Goal: Task Accomplishment & Management: Use online tool/utility

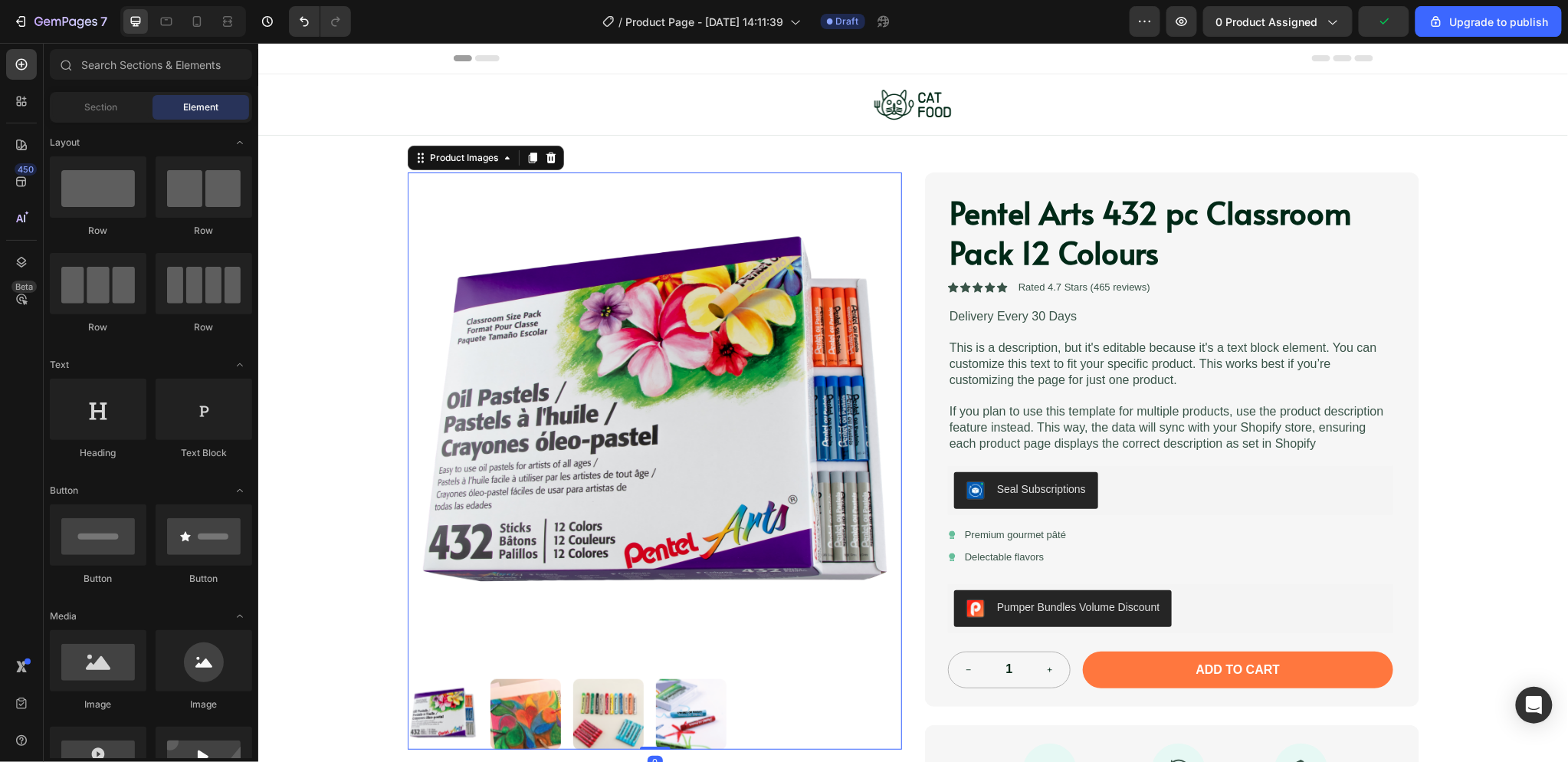
click at [715, 363] on img at bounding box center [653, 418] width 494 height 494
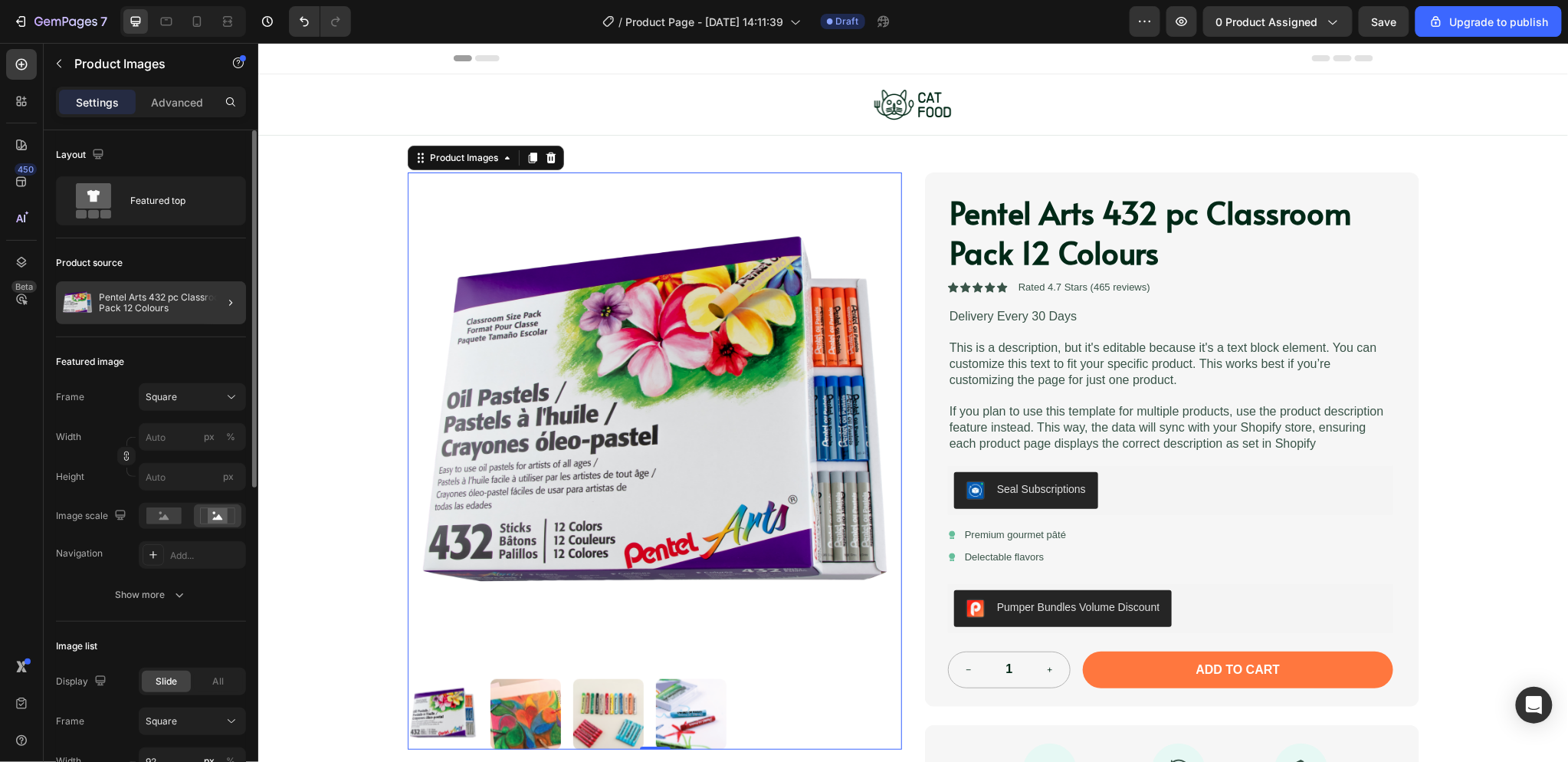
click at [209, 302] on div at bounding box center [224, 303] width 43 height 43
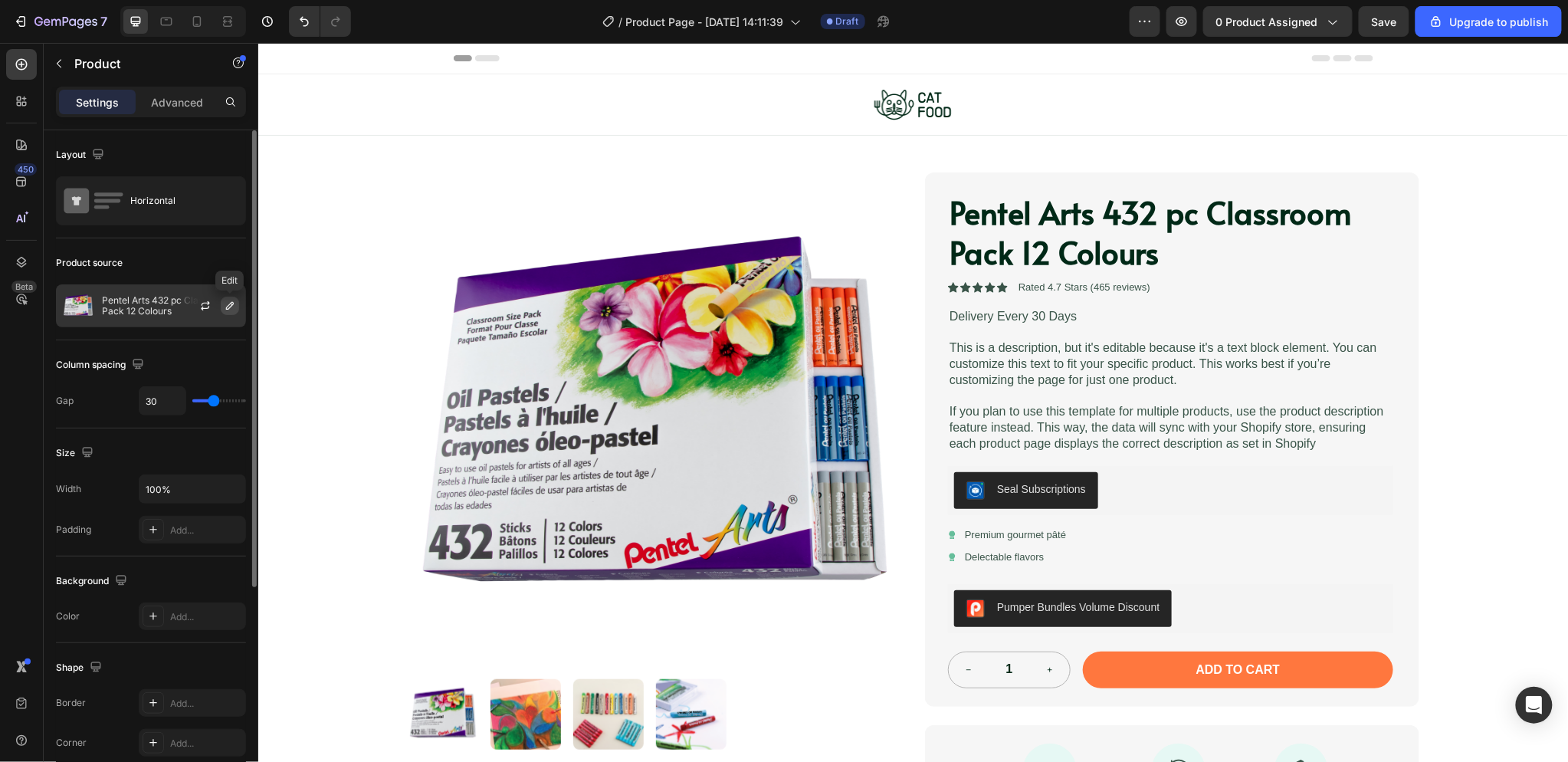
click at [231, 300] on icon "button" at bounding box center [229, 306] width 13 height 13
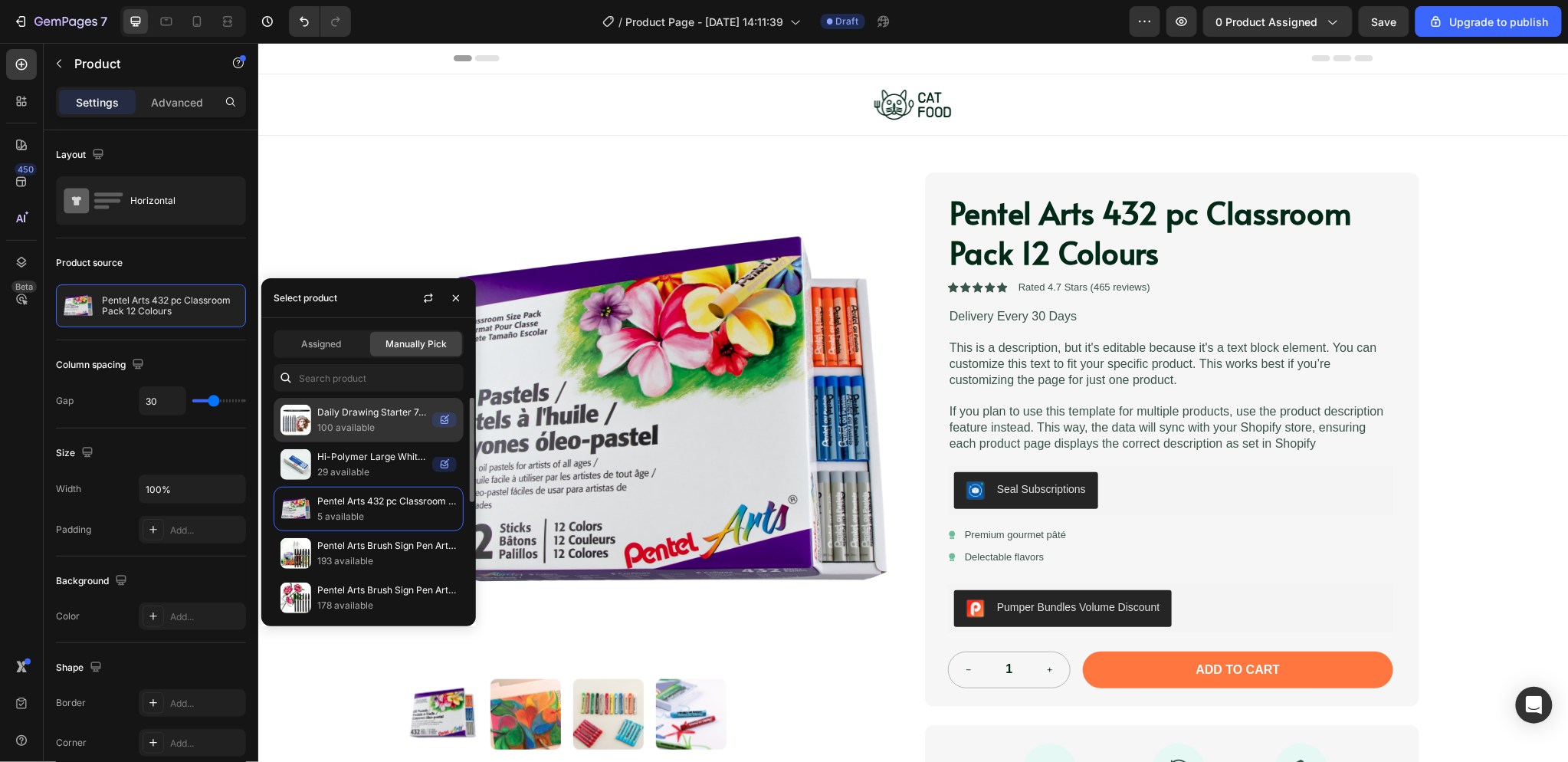
click at [389, 422] on p "100 available" at bounding box center [372, 428] width 109 height 16
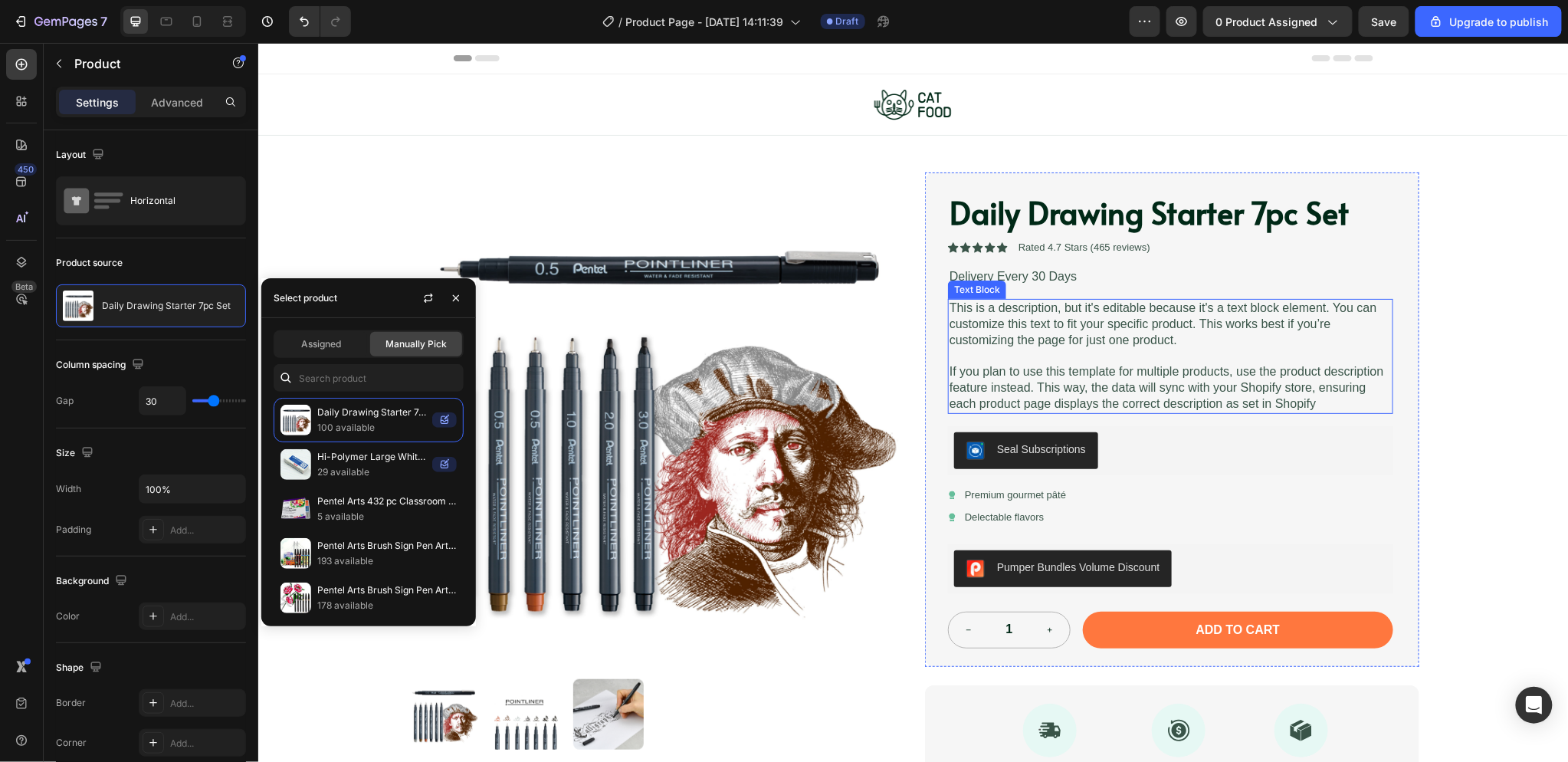
click at [1094, 319] on p "This is a description, but it's editable because it's a text block element. You…" at bounding box center [1169, 323] width 442 height 48
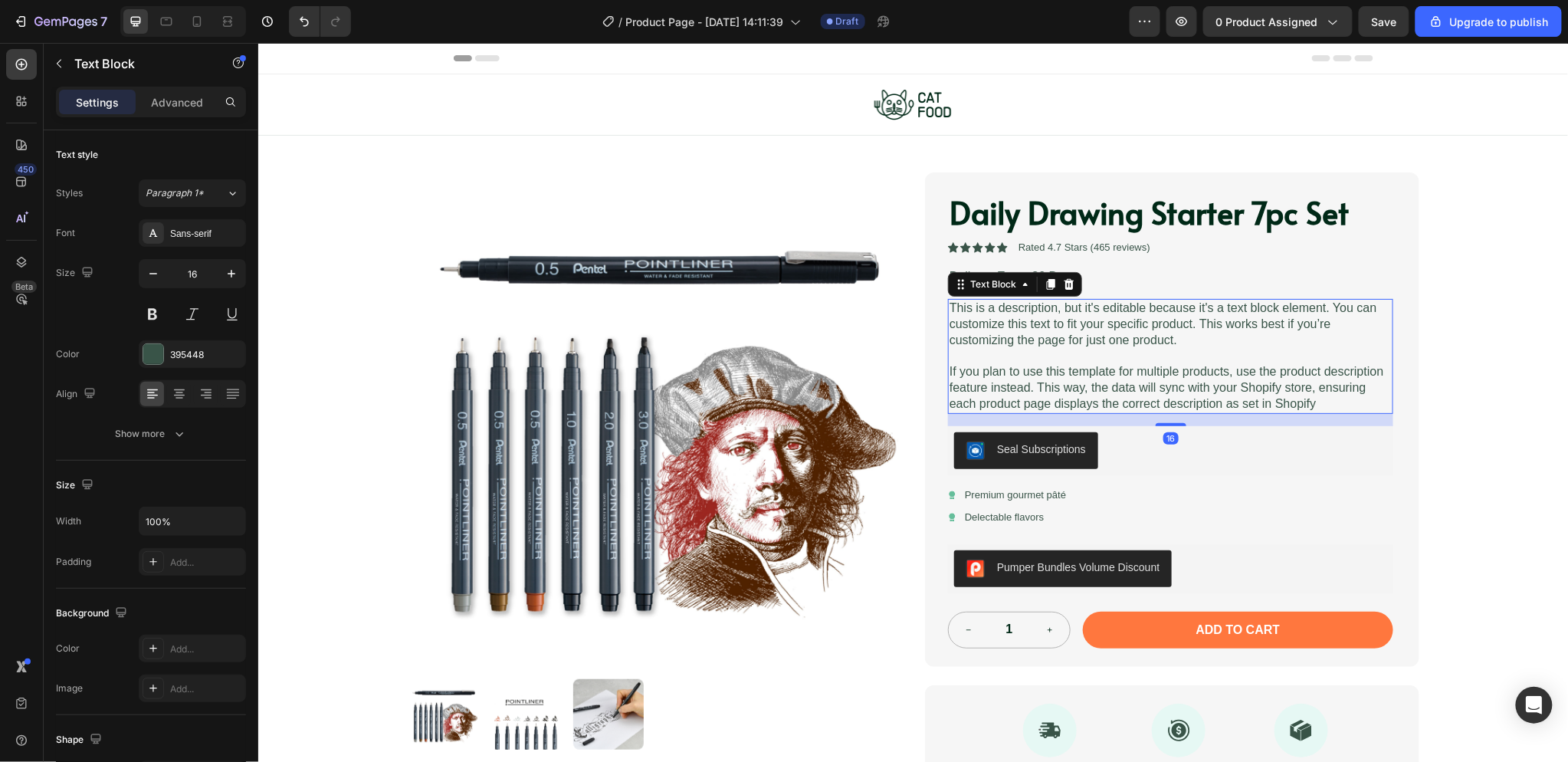
click at [1094, 319] on p "This is a description, but it's editable because it's a text block element. You…" at bounding box center [1169, 323] width 442 height 48
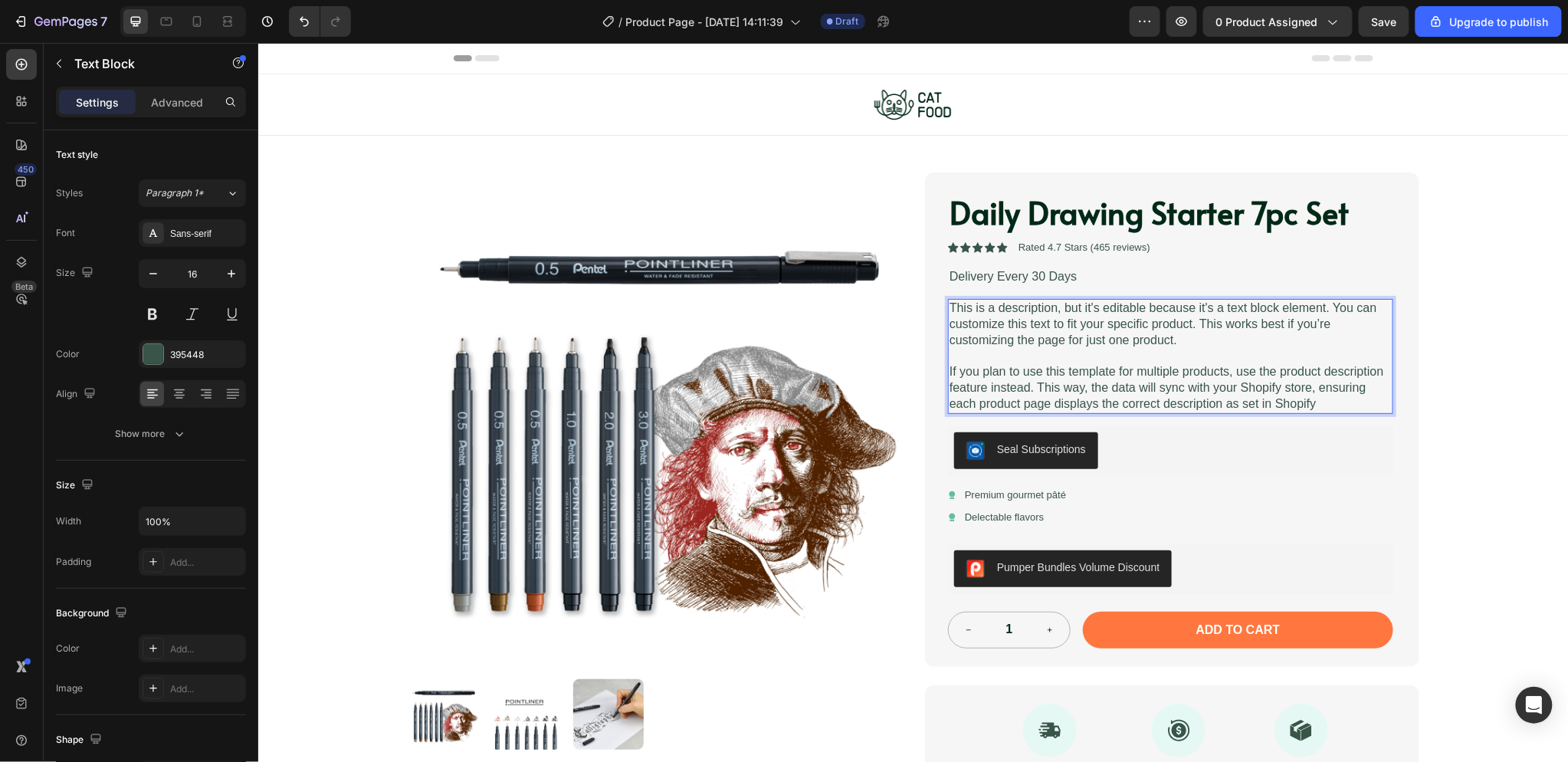
click at [1050, 361] on p "Rich Text Editor. Editing area: main" at bounding box center [1169, 355] width 442 height 17
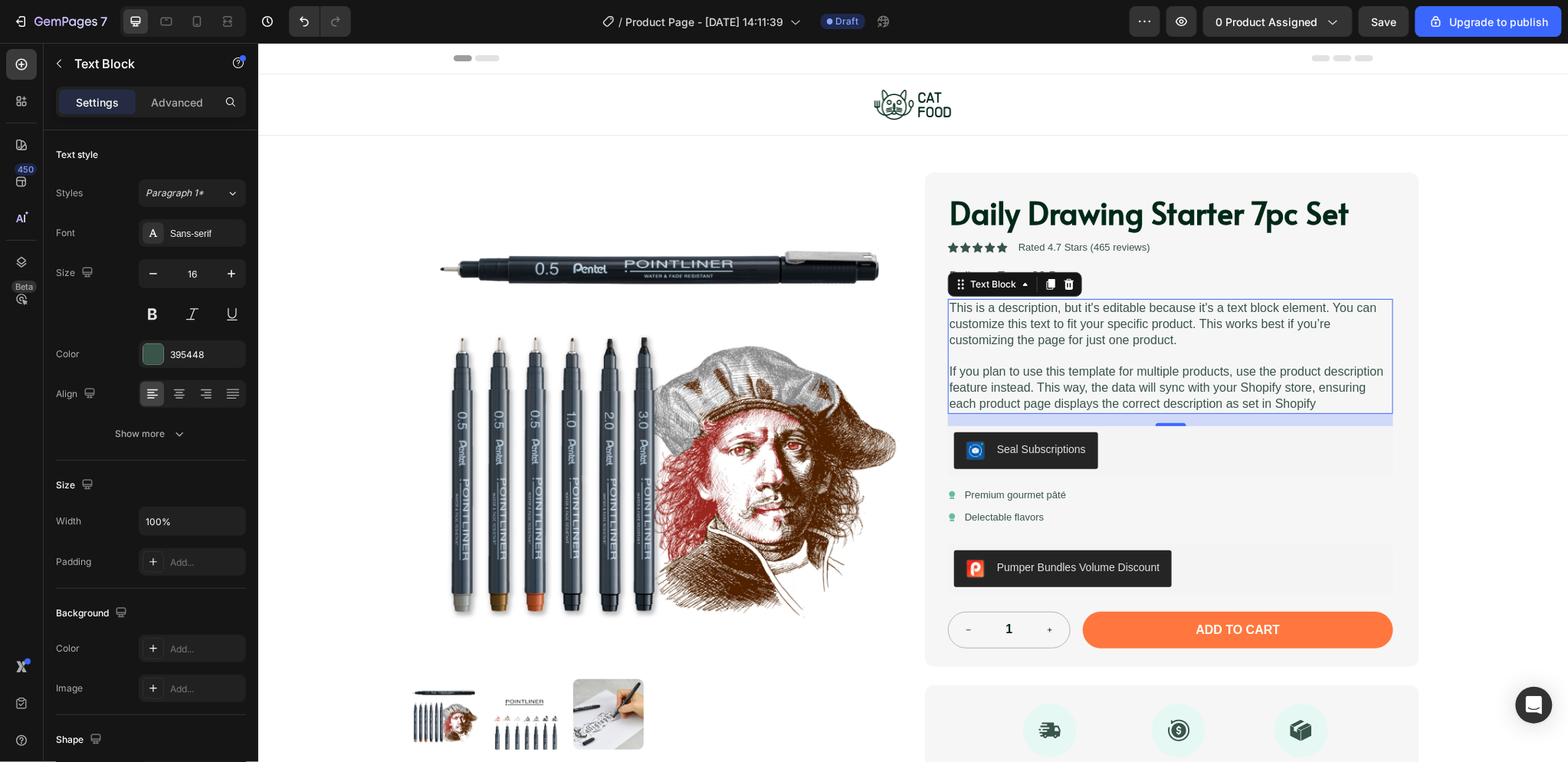
click at [1012, 371] on p "If you plan to use this template for multiple products, use the product descrip…" at bounding box center [1169, 386] width 442 height 48
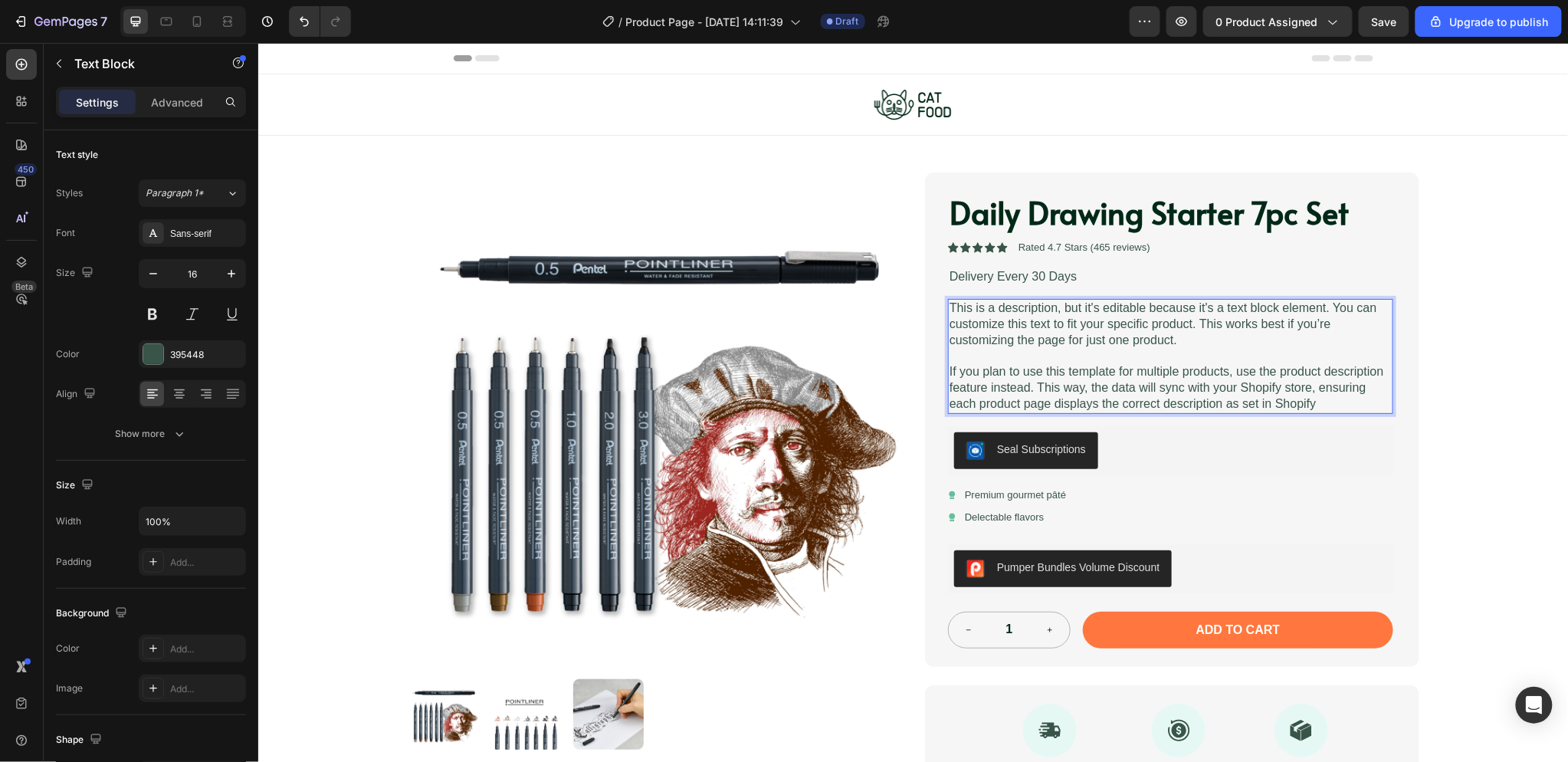
click at [1084, 383] on p "If you plan to use this template for multiple products, use the product descrip…" at bounding box center [1169, 386] width 442 height 48
click at [1220, 388] on p "If you plan to use this template for multiple products, use the product descrip…" at bounding box center [1169, 386] width 442 height 48
click at [1324, 401] on p "If you plan to use this template for multiple products, use the product descrip…" at bounding box center [1169, 386] width 442 height 48
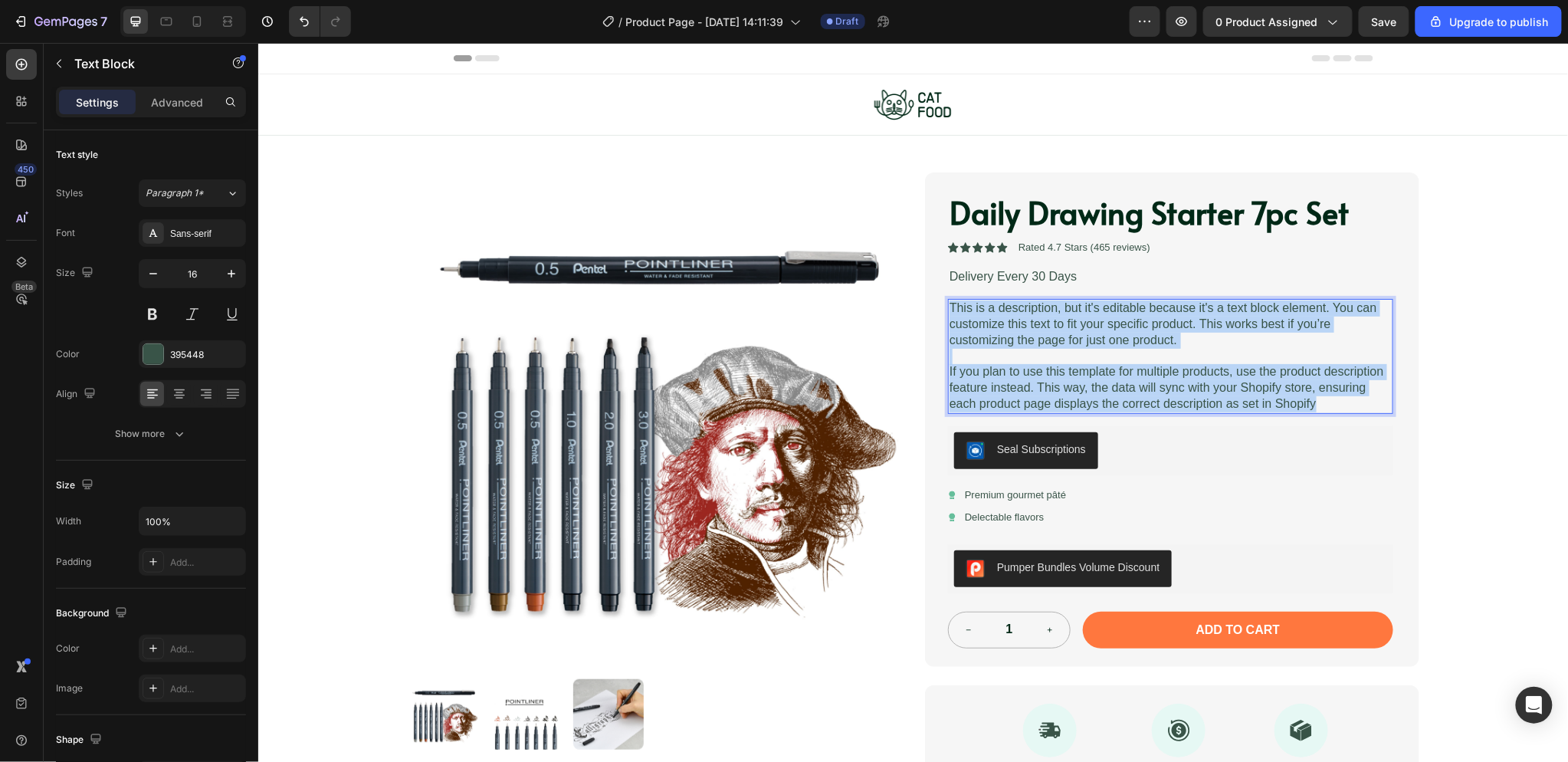
drag, startPoint x: 1325, startPoint y: 406, endPoint x: 945, endPoint y: 298, distance: 395.0
click at [948, 298] on div "This is a description, but it's editable because it's a text block element. You…" at bounding box center [1170, 355] width 446 height 115
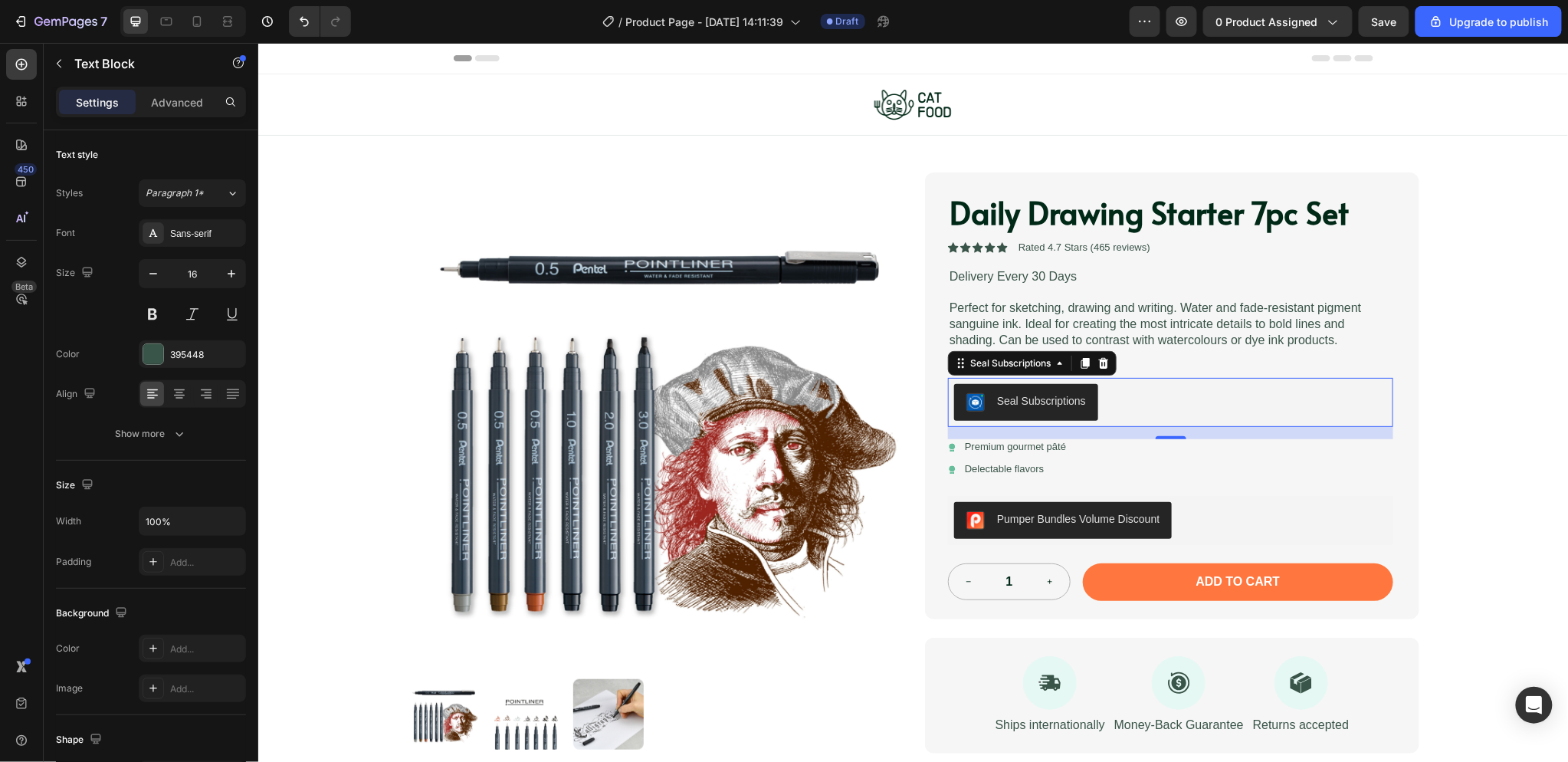
click at [1096, 400] on div "Seal Subscriptions" at bounding box center [1170, 402] width 433 height 37
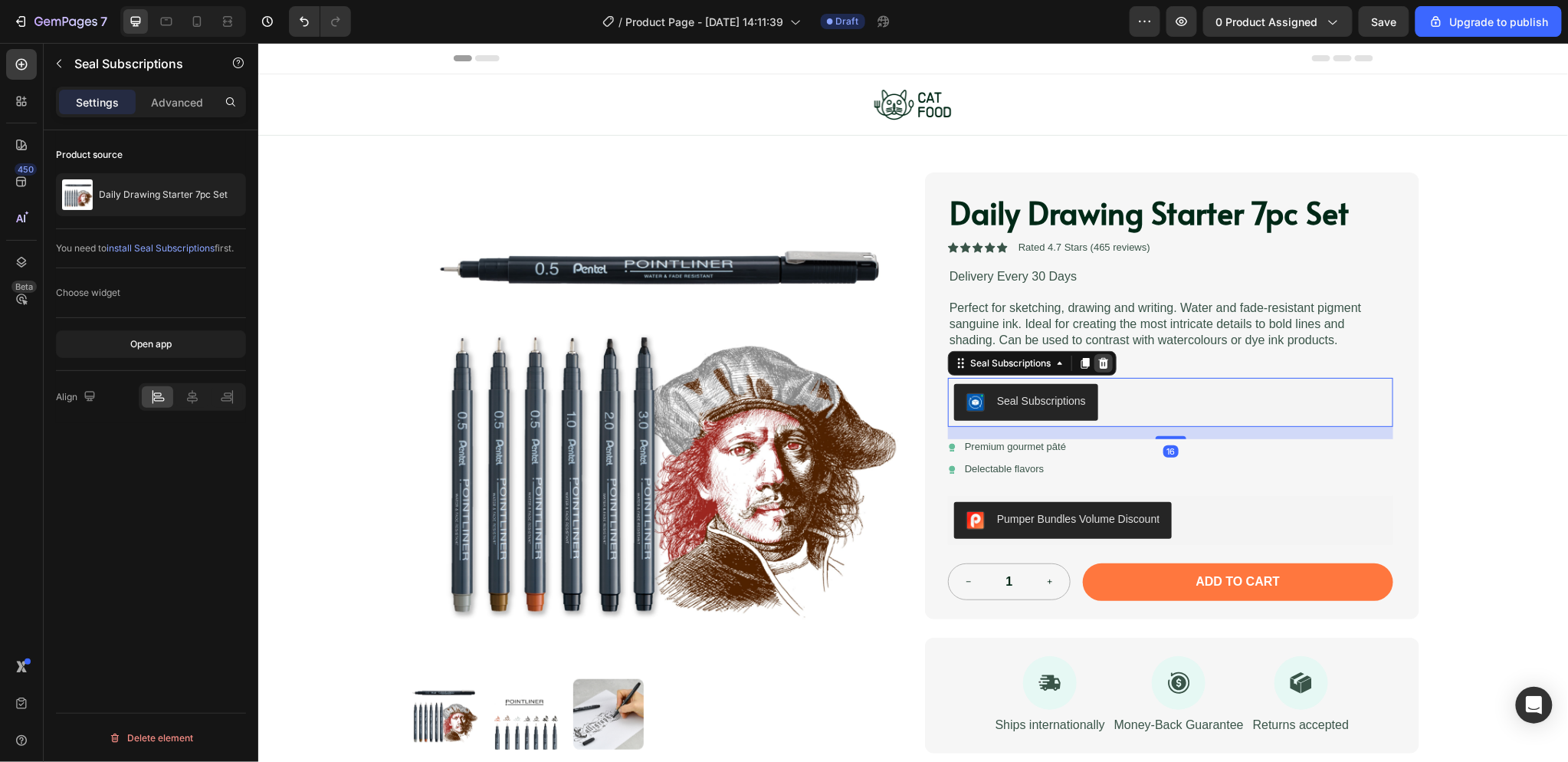
click at [1106, 365] on div at bounding box center [1102, 362] width 18 height 18
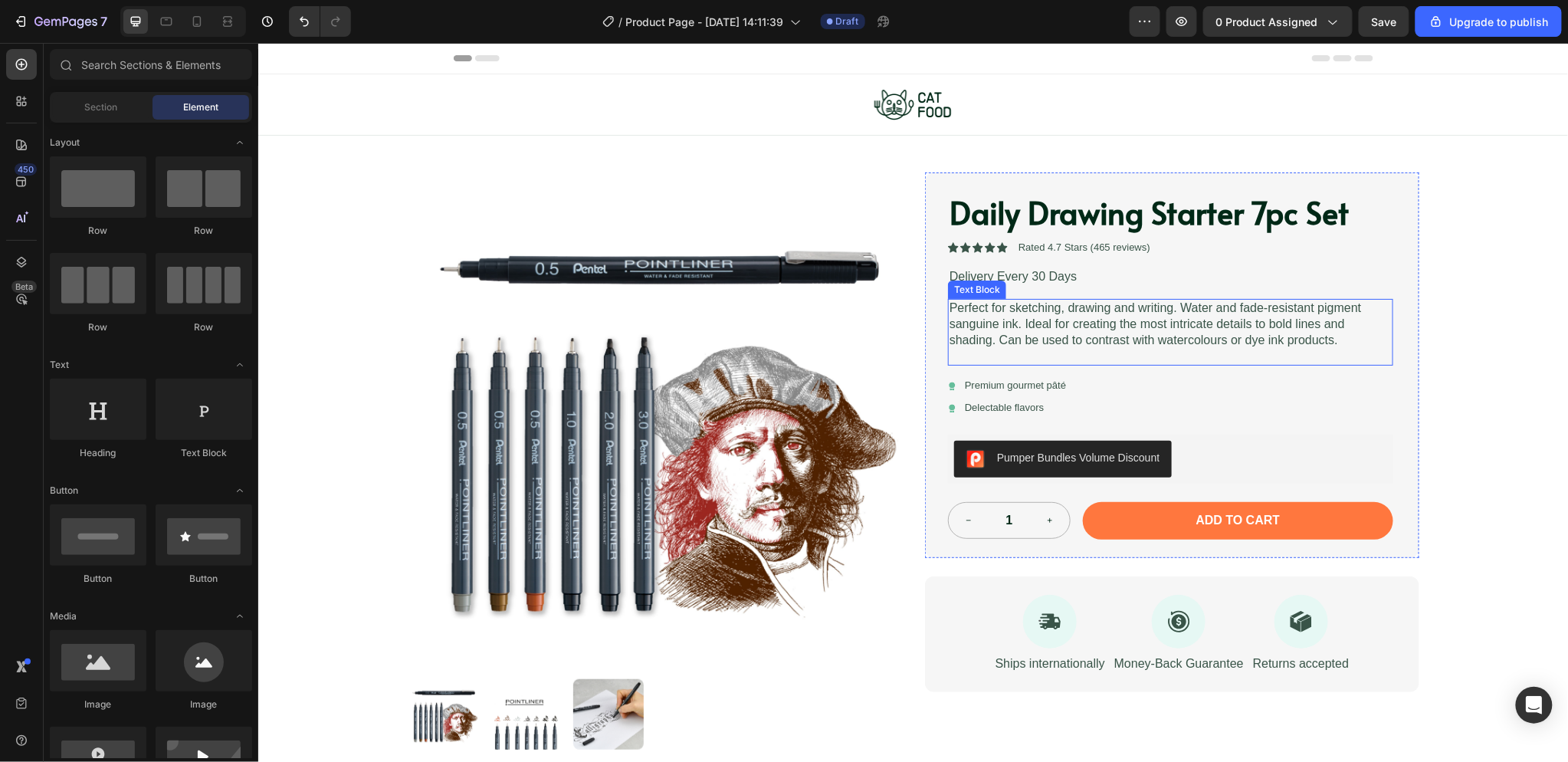
click at [1133, 331] on p "Perfect for sketching, drawing and writing. Water and fade-resistant pigment sa…" at bounding box center [1169, 323] width 442 height 48
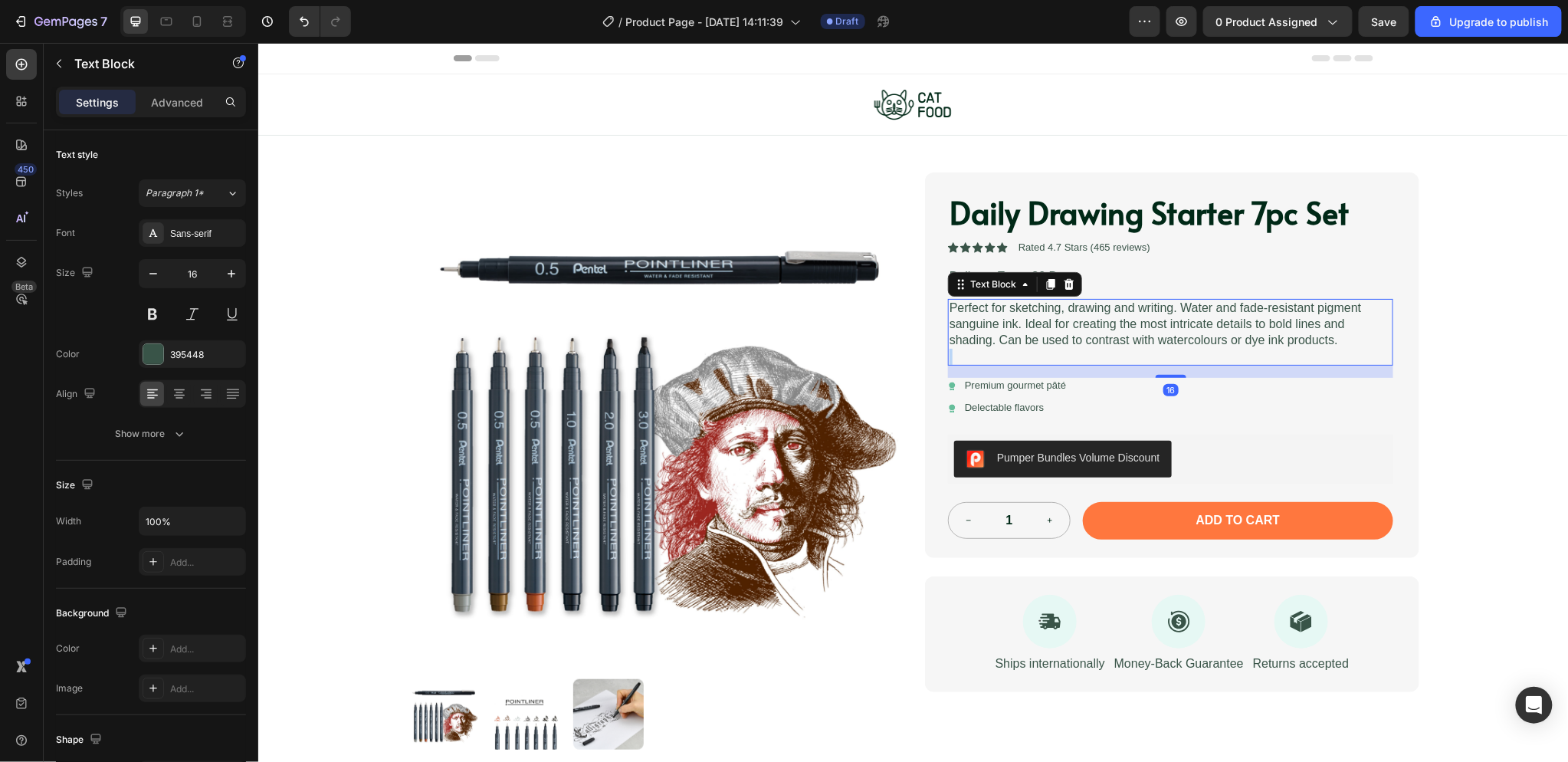
click at [1332, 341] on p "Perfect for sketching, drawing and writing. Water and fade-resistant pigment sa…" at bounding box center [1169, 323] width 442 height 48
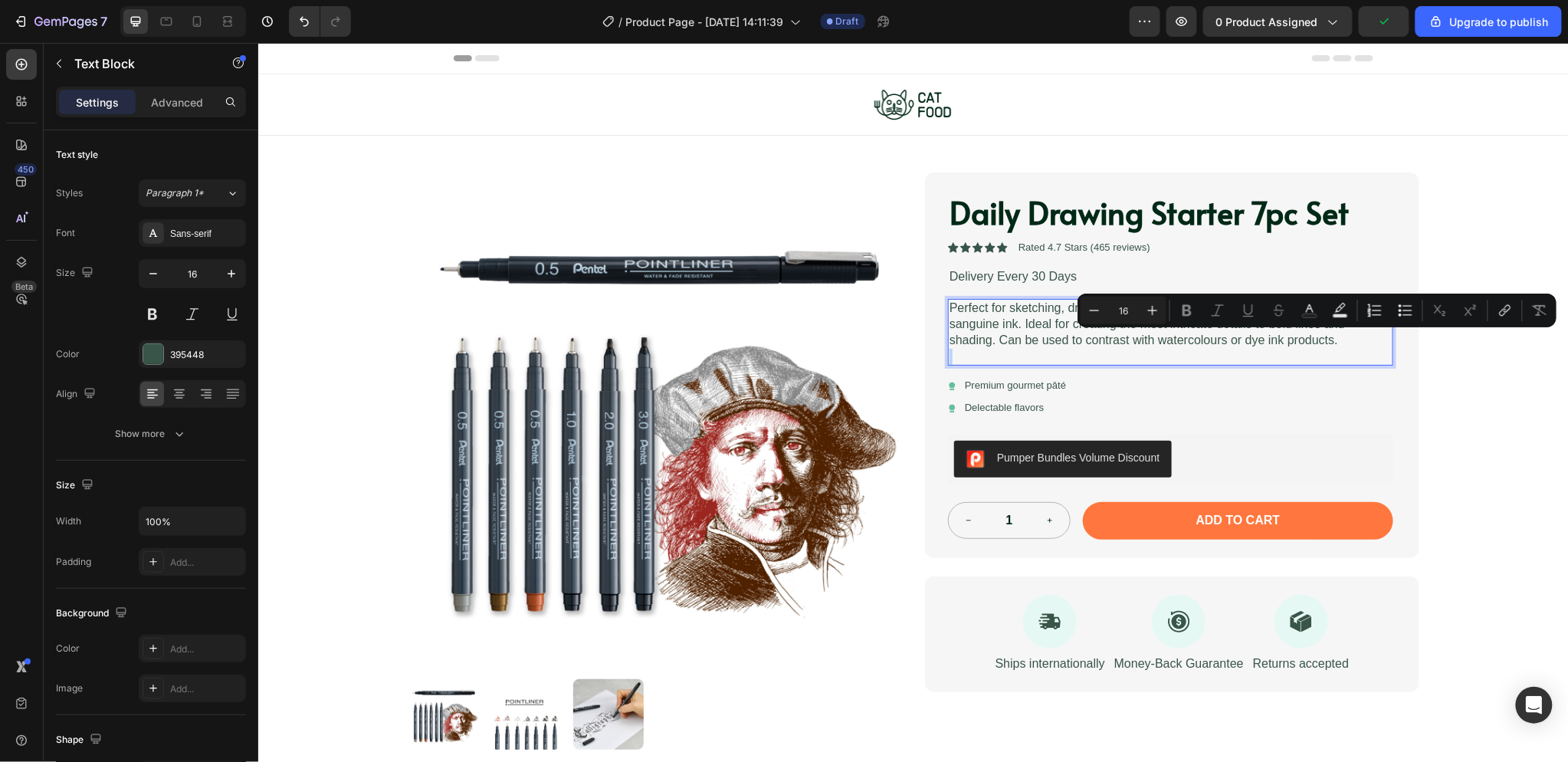
click at [1337, 341] on p "Perfect for sketching, drawing and writing. Water and fade-resistant pigment sa…" at bounding box center [1169, 323] width 442 height 48
click at [1330, 340] on p "Perfect for sketching, drawing and writing. Water and fade-resistant pigment sa…" at bounding box center [1169, 323] width 442 height 48
click at [1326, 339] on p "Perfect for sketching, drawing and writing. Water and fade-resistant pigment sa…" at bounding box center [1169, 323] width 442 height 48
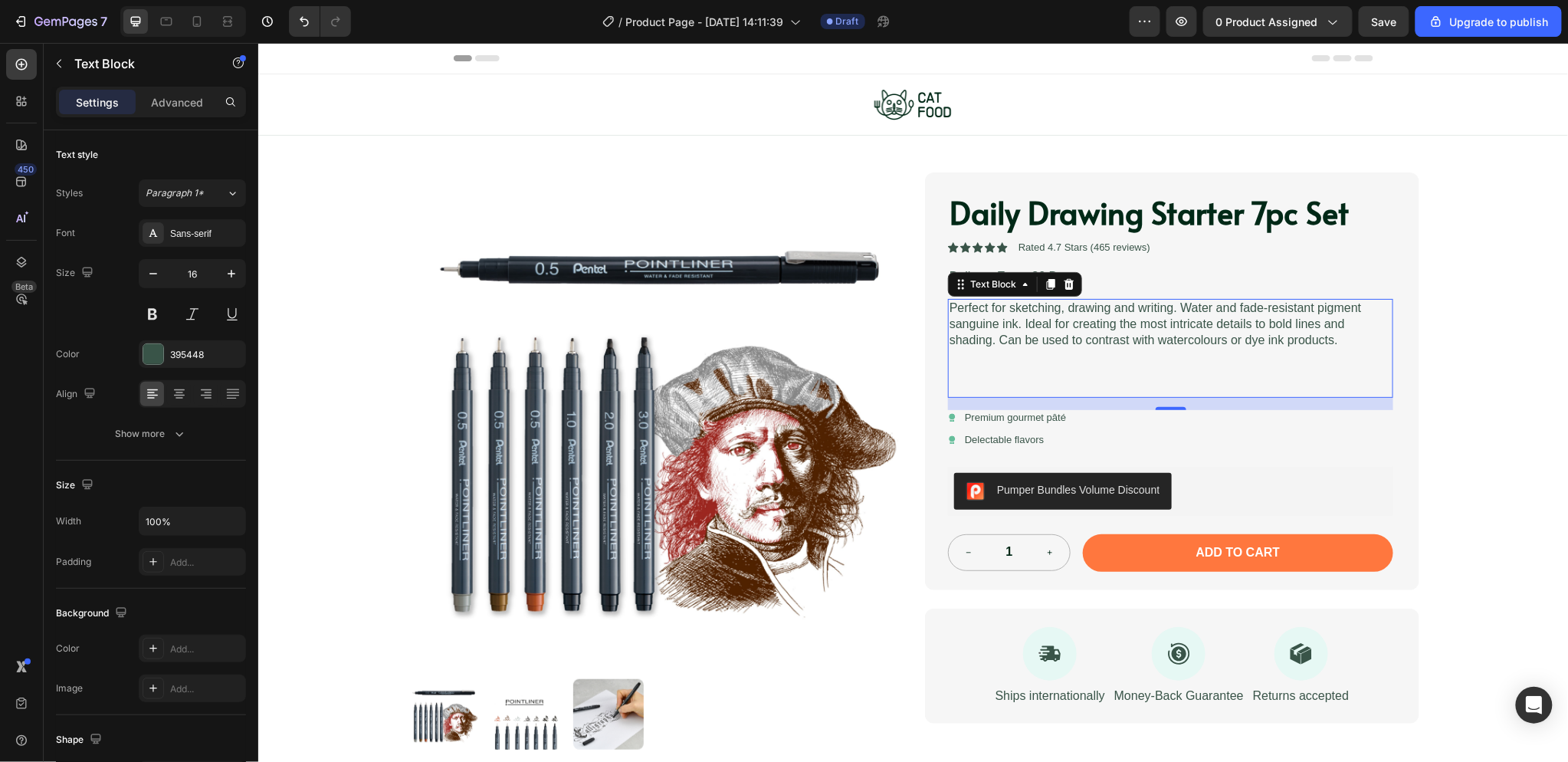
click at [993, 373] on p "Rich Text Editor. Editing area: main" at bounding box center [1169, 371] width 442 height 17
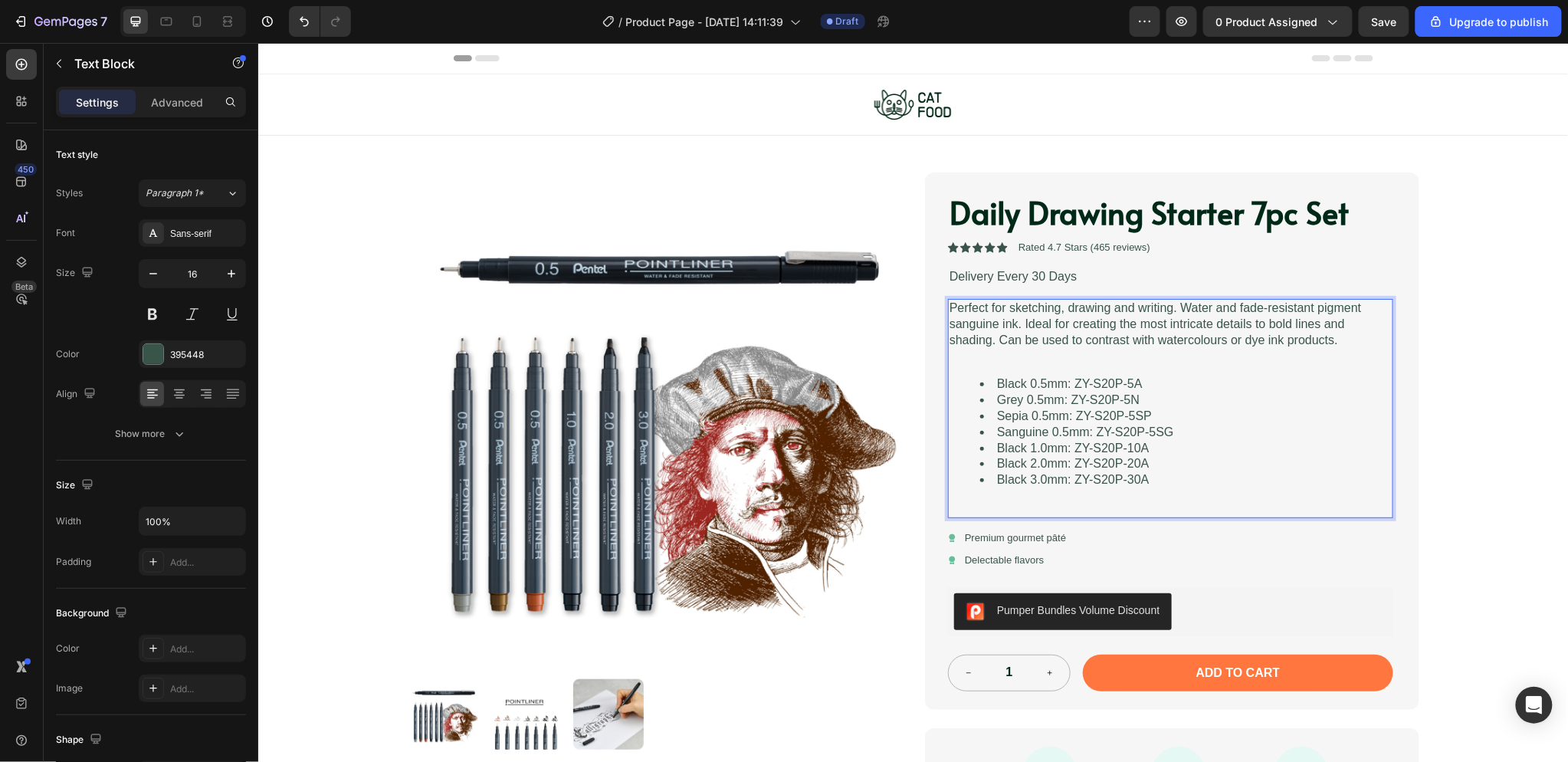
click at [993, 350] on p "Rich Text Editor. Editing area: main" at bounding box center [1169, 355] width 442 height 17
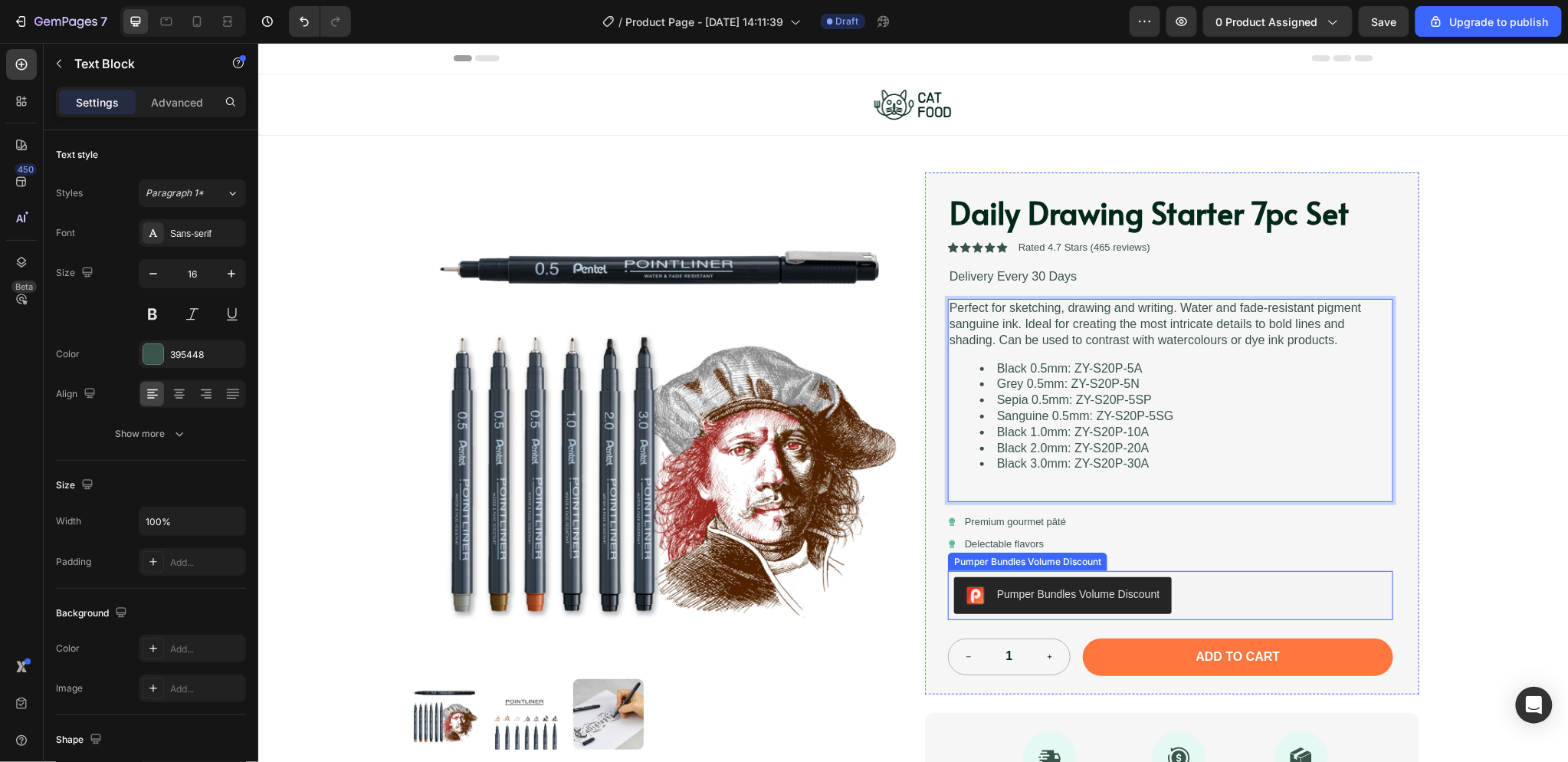
click at [1216, 583] on div "Pumper Bundles Volume Discount" at bounding box center [1170, 595] width 433 height 37
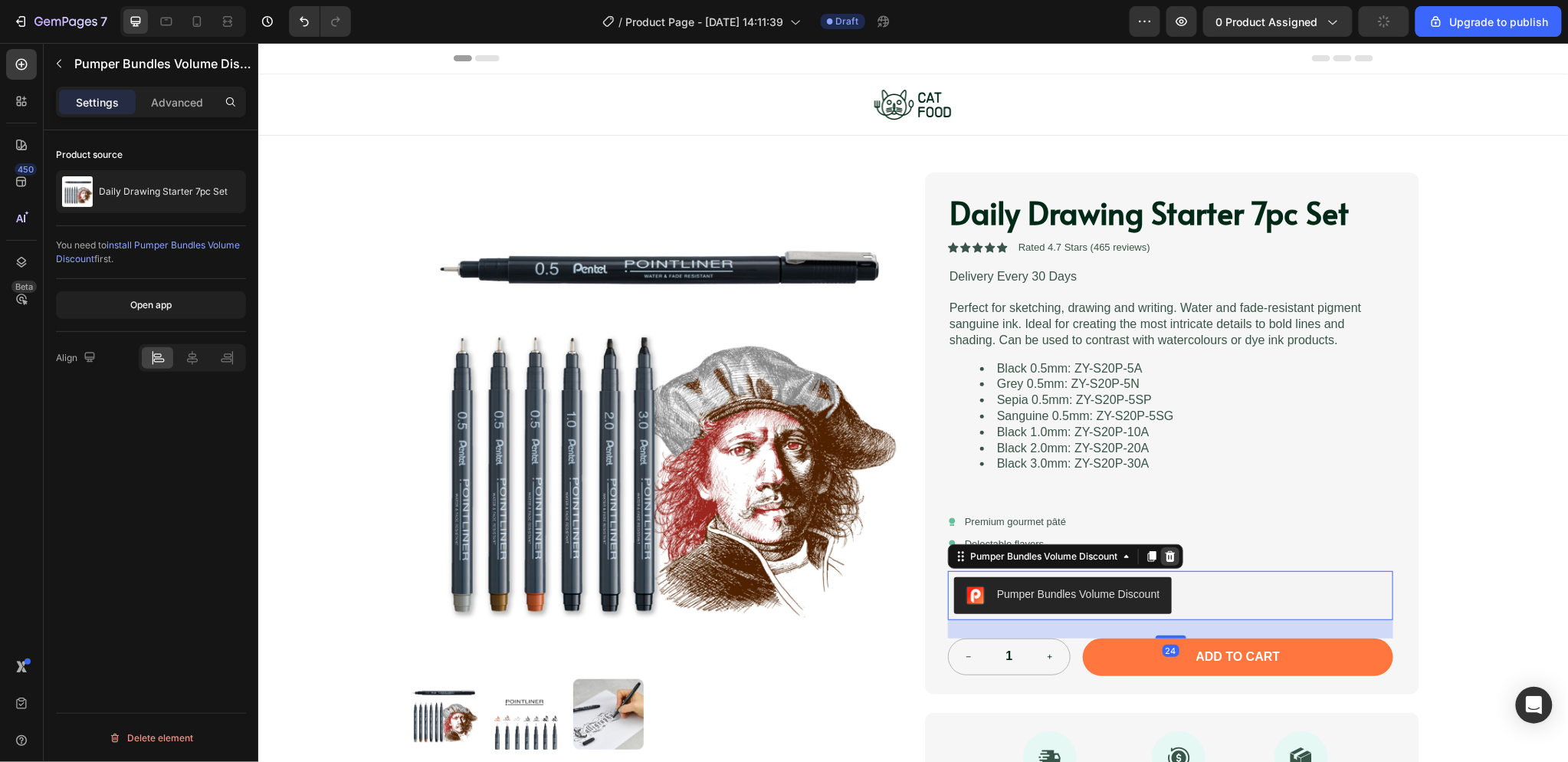
click at [1165, 555] on icon at bounding box center [1170, 555] width 10 height 11
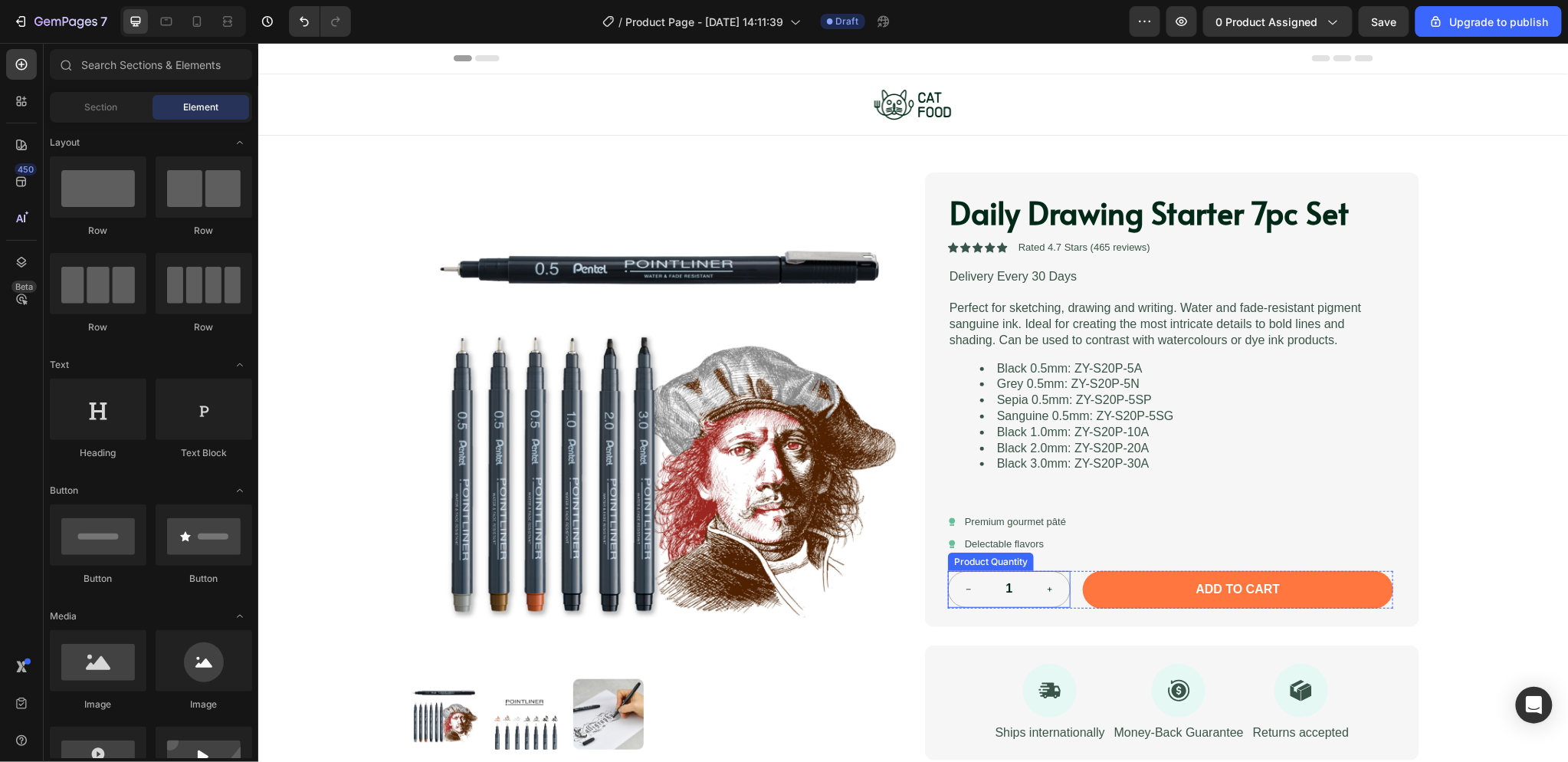
drag, startPoint x: 973, startPoint y: 592, endPoint x: 964, endPoint y: 591, distance: 9.1
click at [973, 592] on button "decrement" at bounding box center [967, 588] width 40 height 35
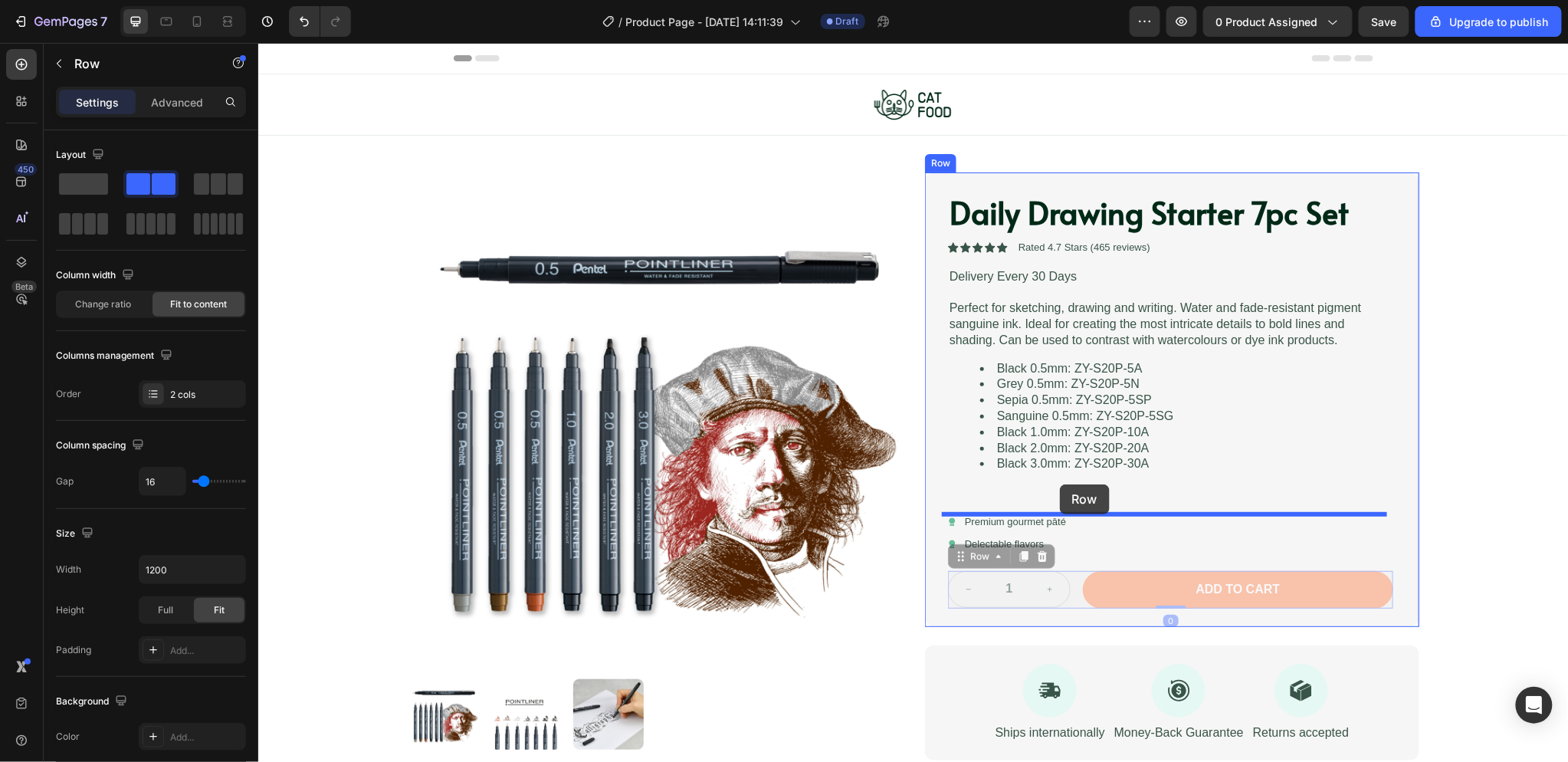
drag, startPoint x: 1071, startPoint y: 570, endPoint x: 1059, endPoint y: 483, distance: 87.8
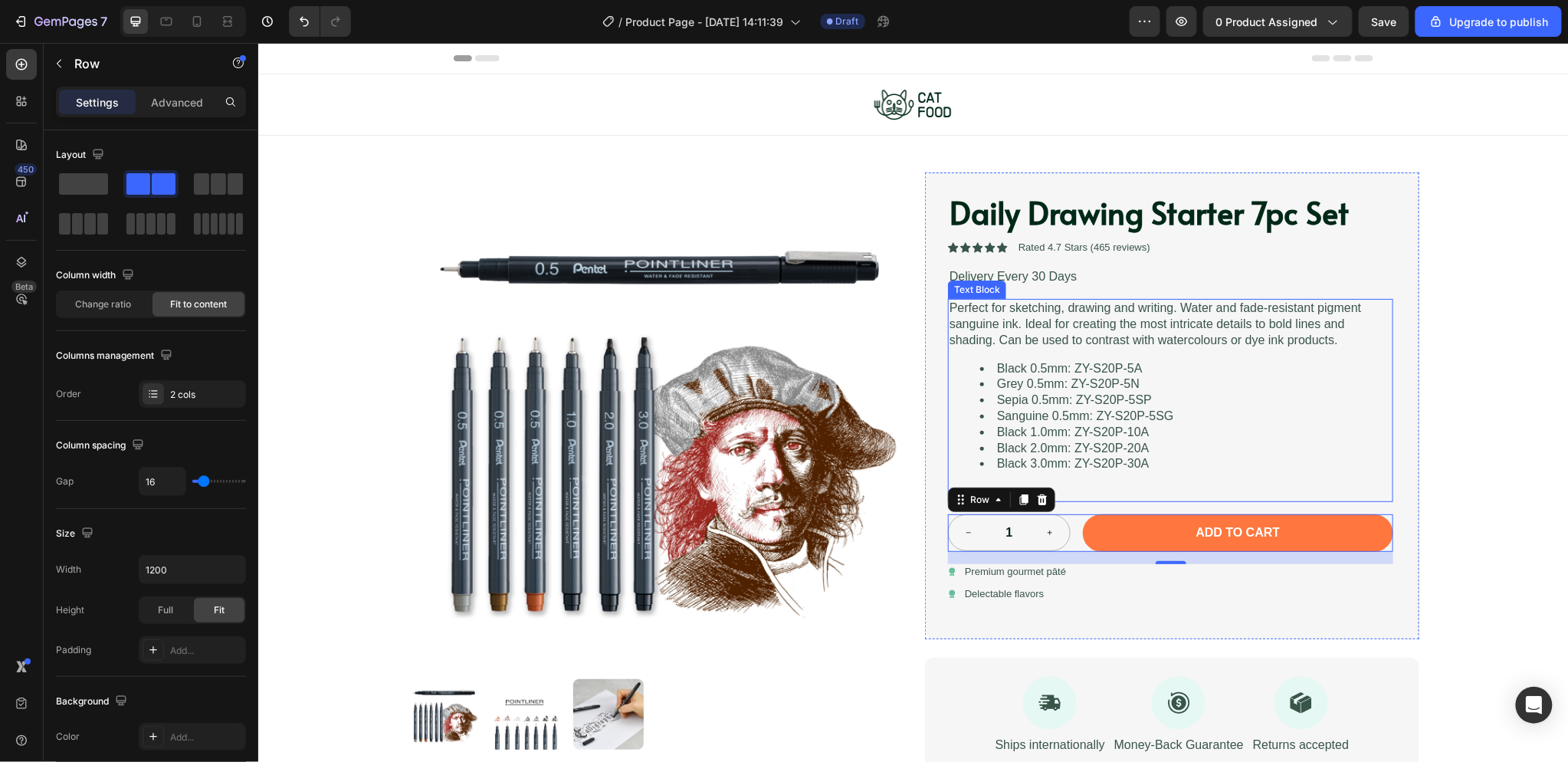
click at [1068, 485] on p "Rich Text Editor. Editing area: main" at bounding box center [1169, 491] width 442 height 17
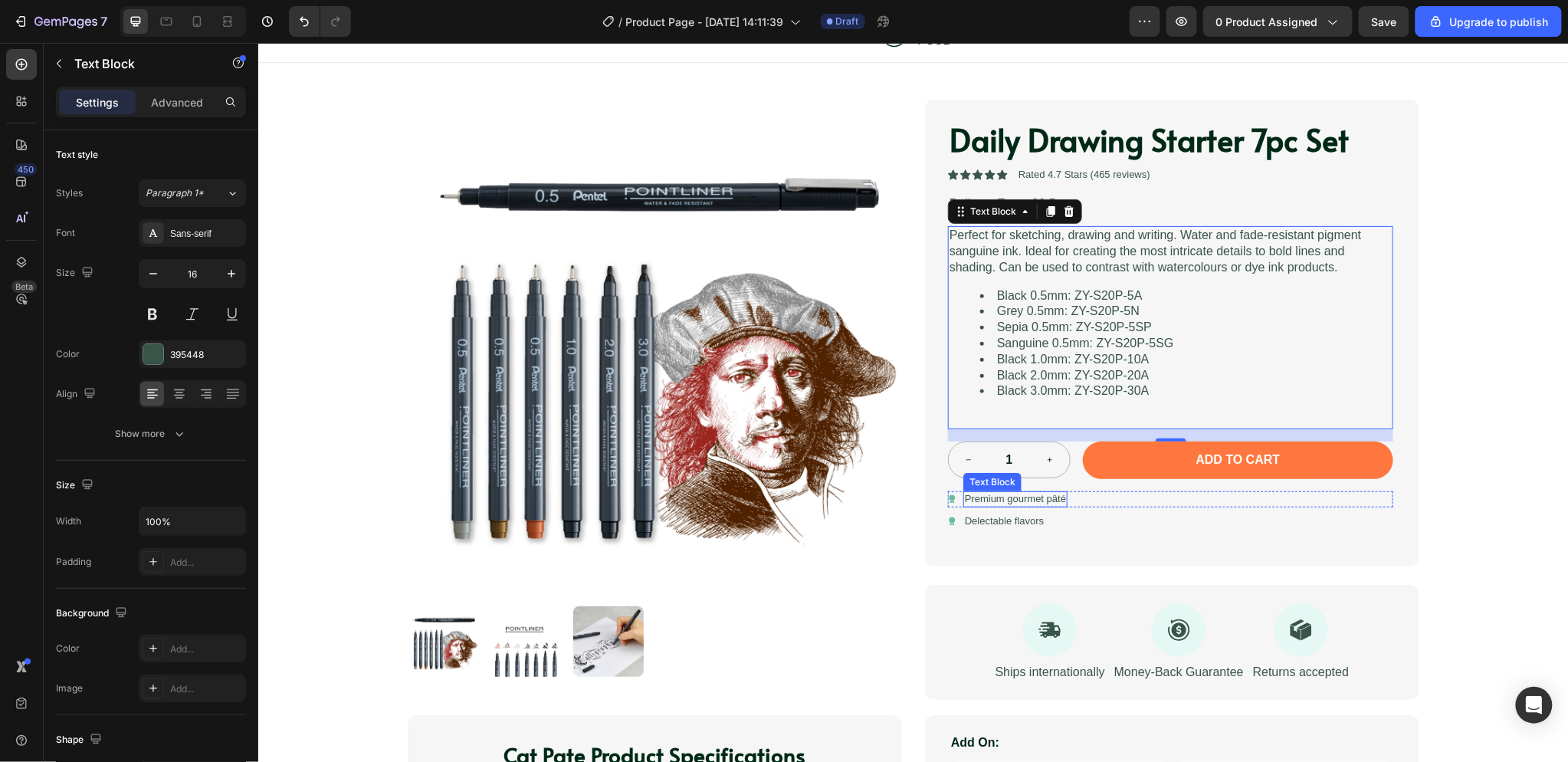
scroll to position [255, 0]
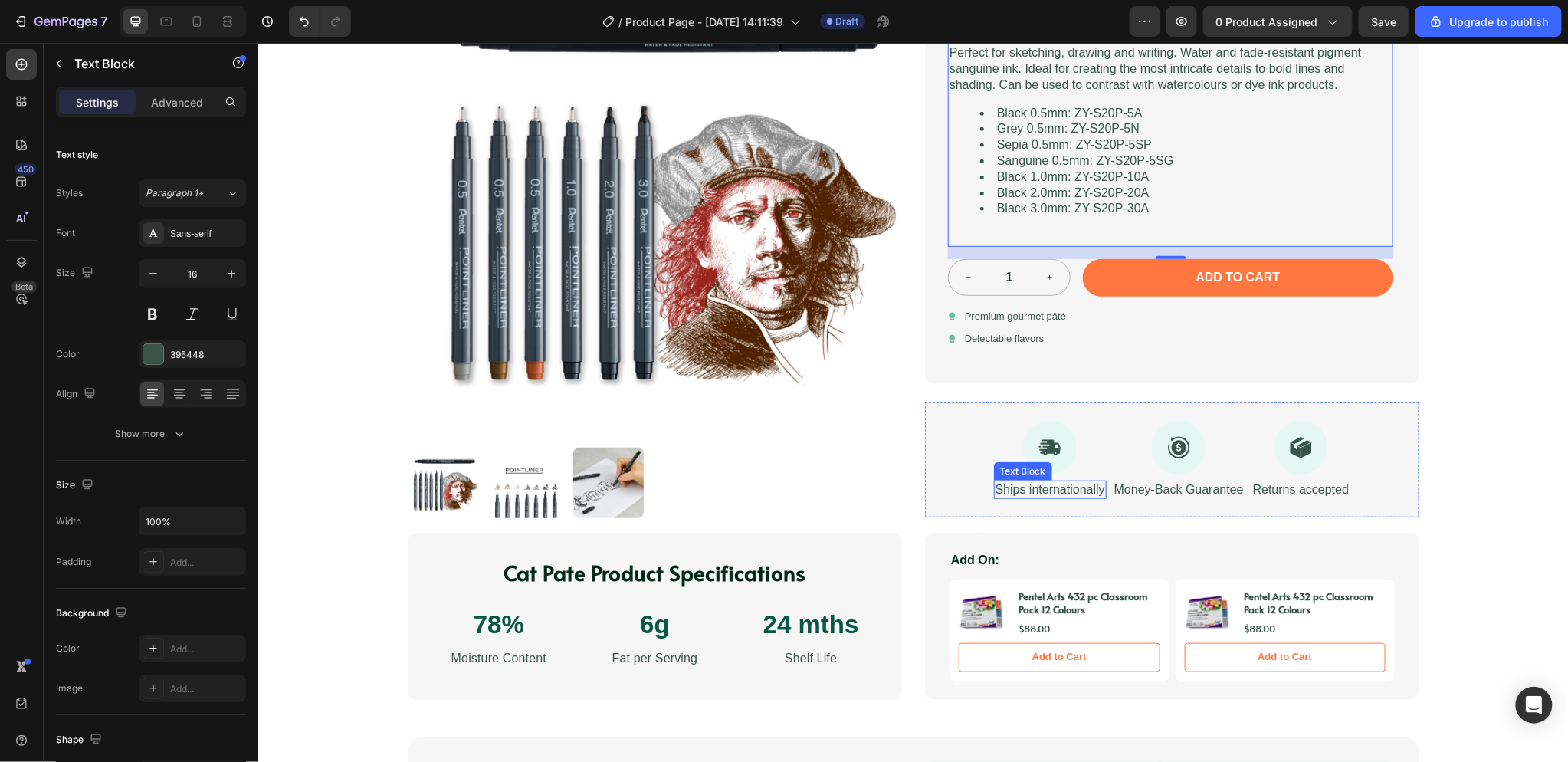
click at [1070, 491] on p "Ships internationally" at bounding box center [1050, 489] width 110 height 17
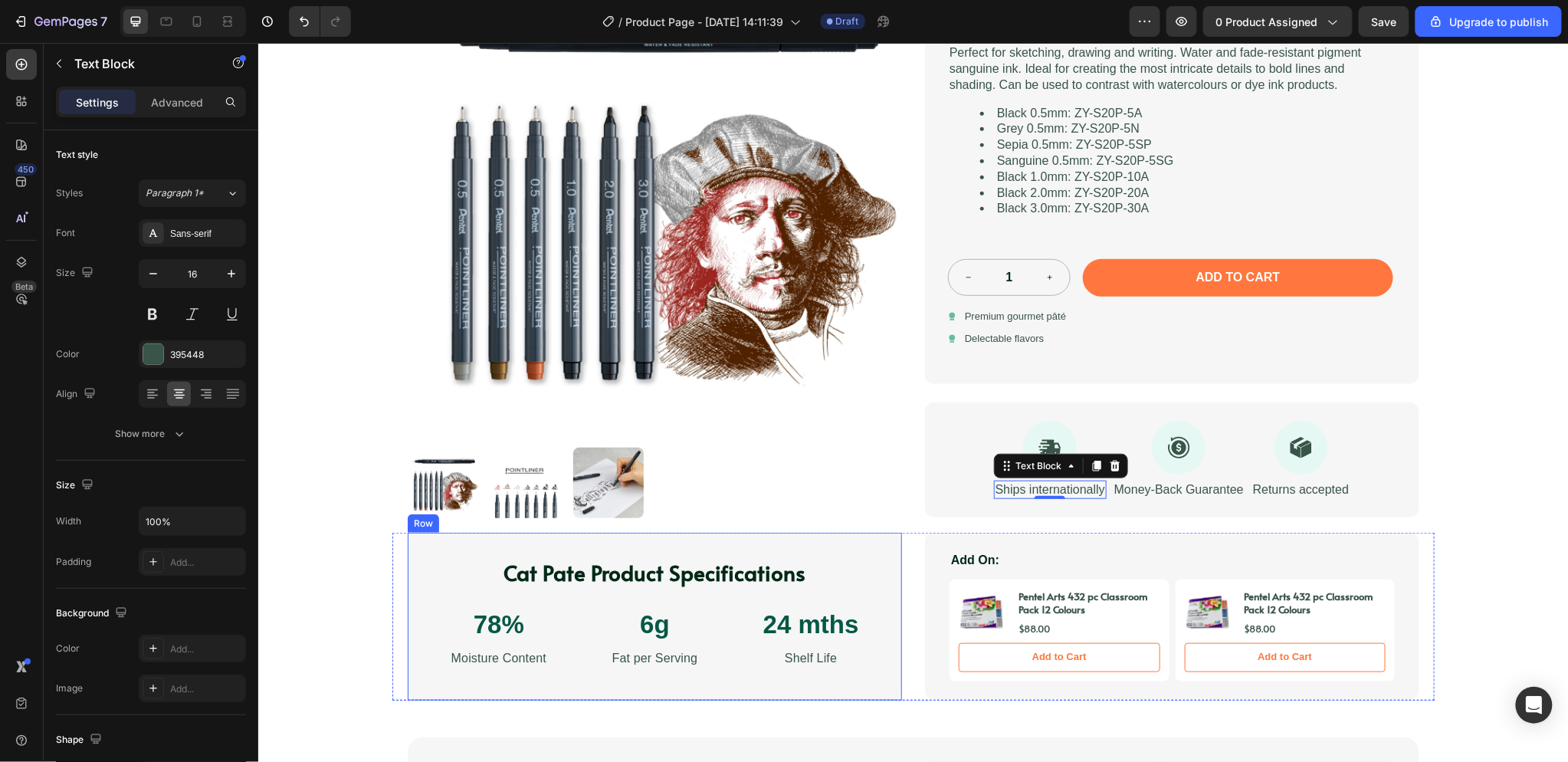
click at [861, 547] on div "Cat [PERSON_NAME] Product Specifications Heading 78% Text Block Moisture Conten…" at bounding box center [653, 615] width 494 height 167
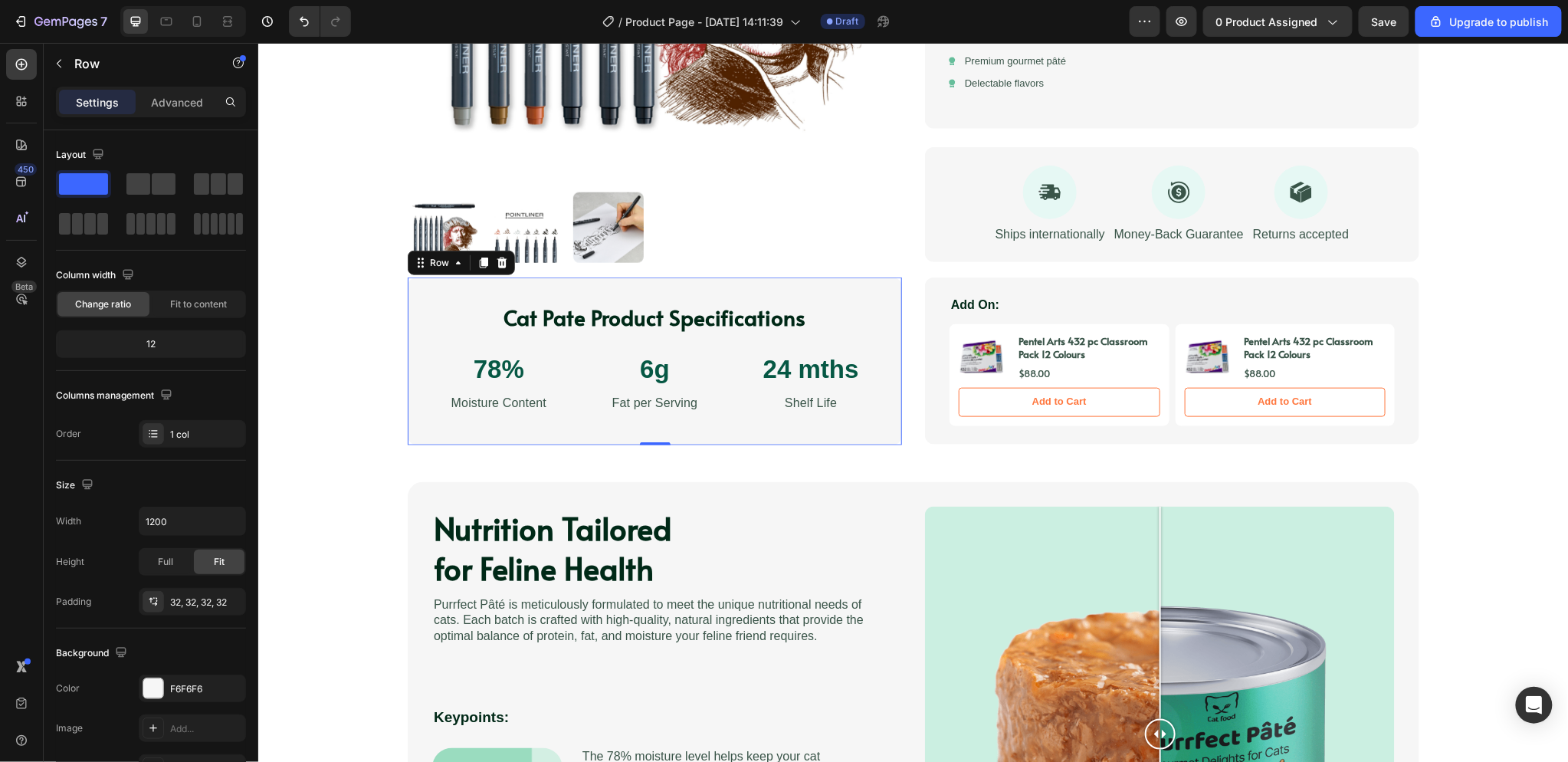
scroll to position [340, 0]
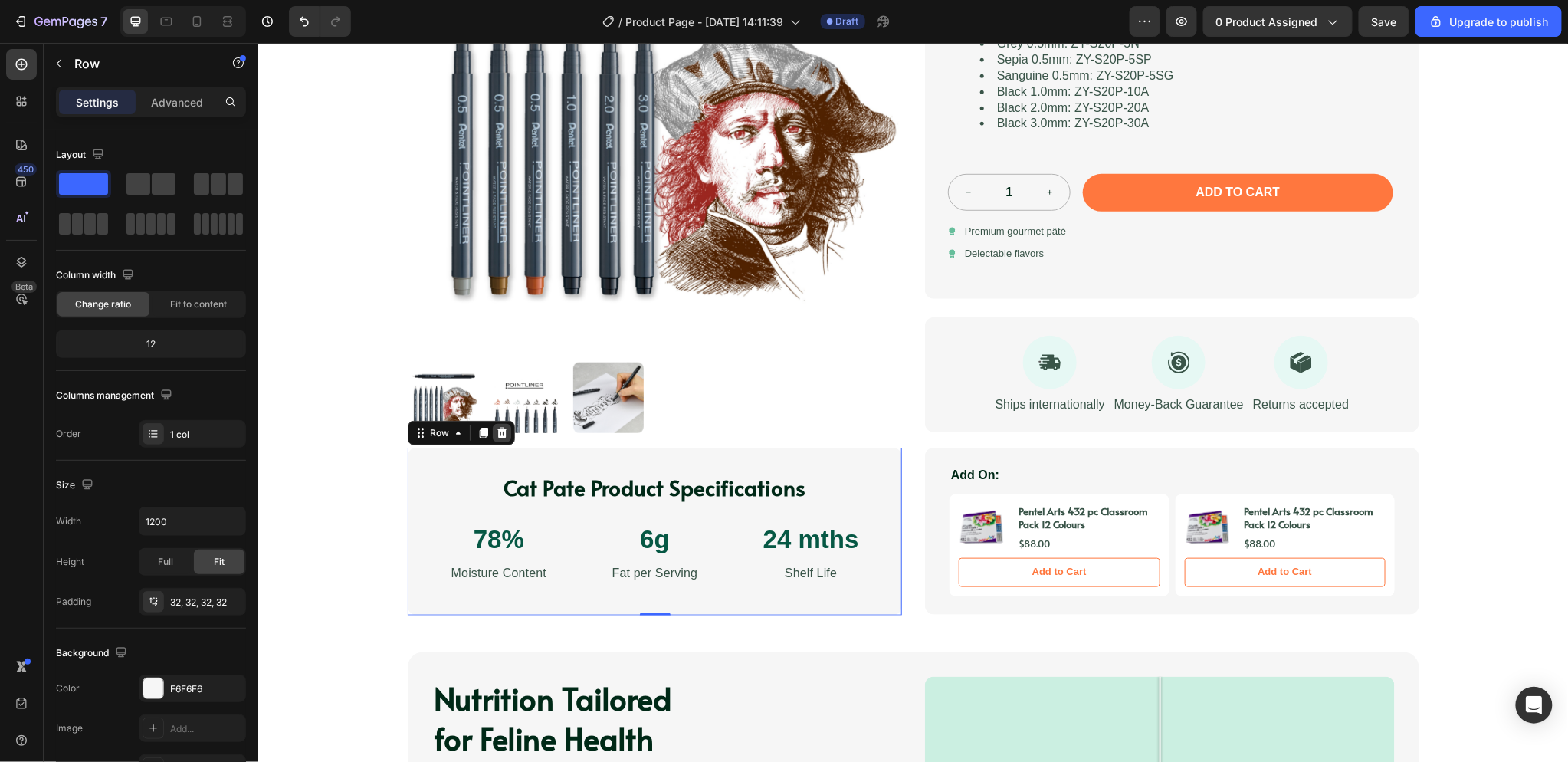
click at [496, 431] on icon at bounding box center [501, 432] width 10 height 11
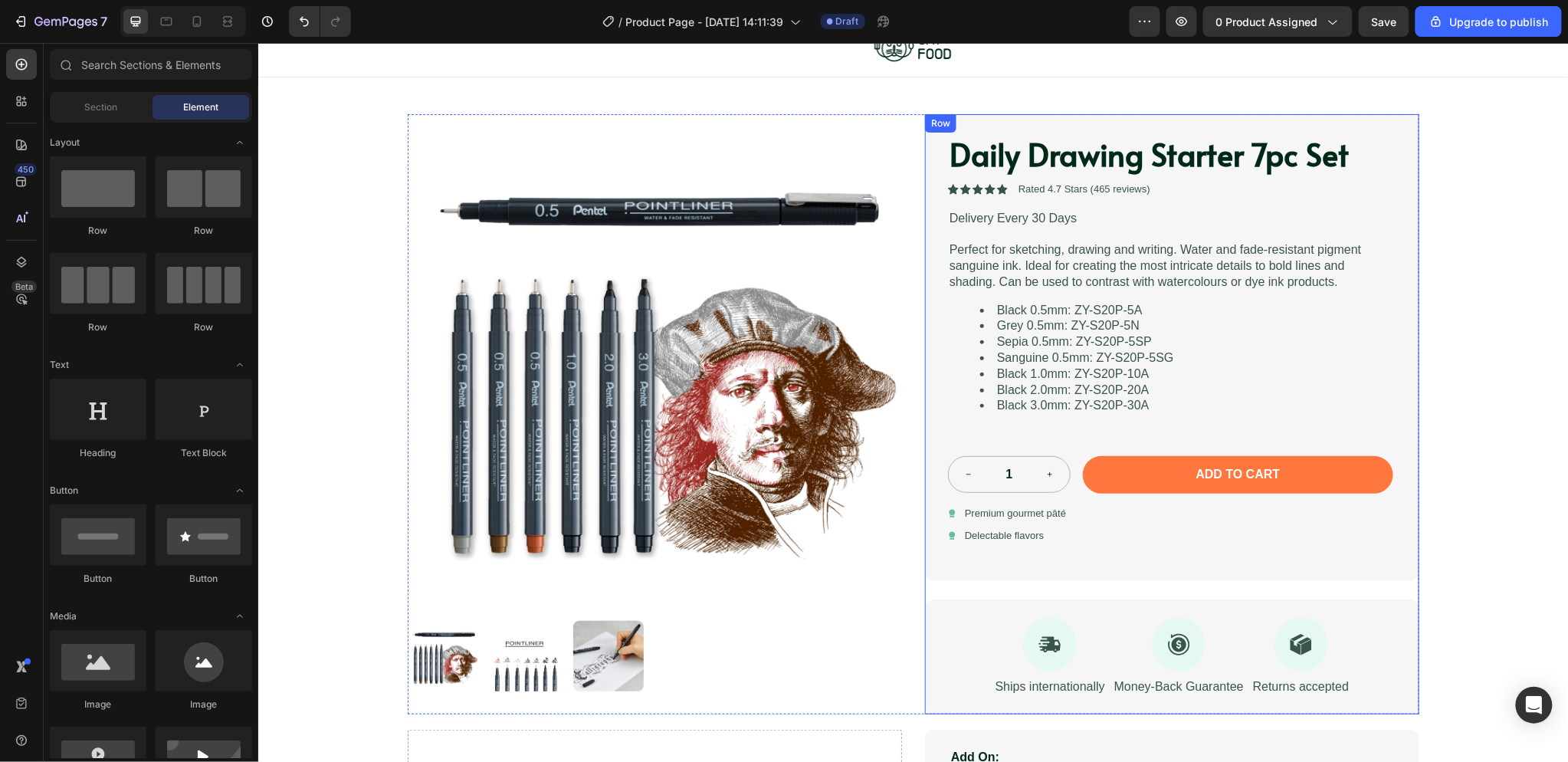
scroll to position [85, 0]
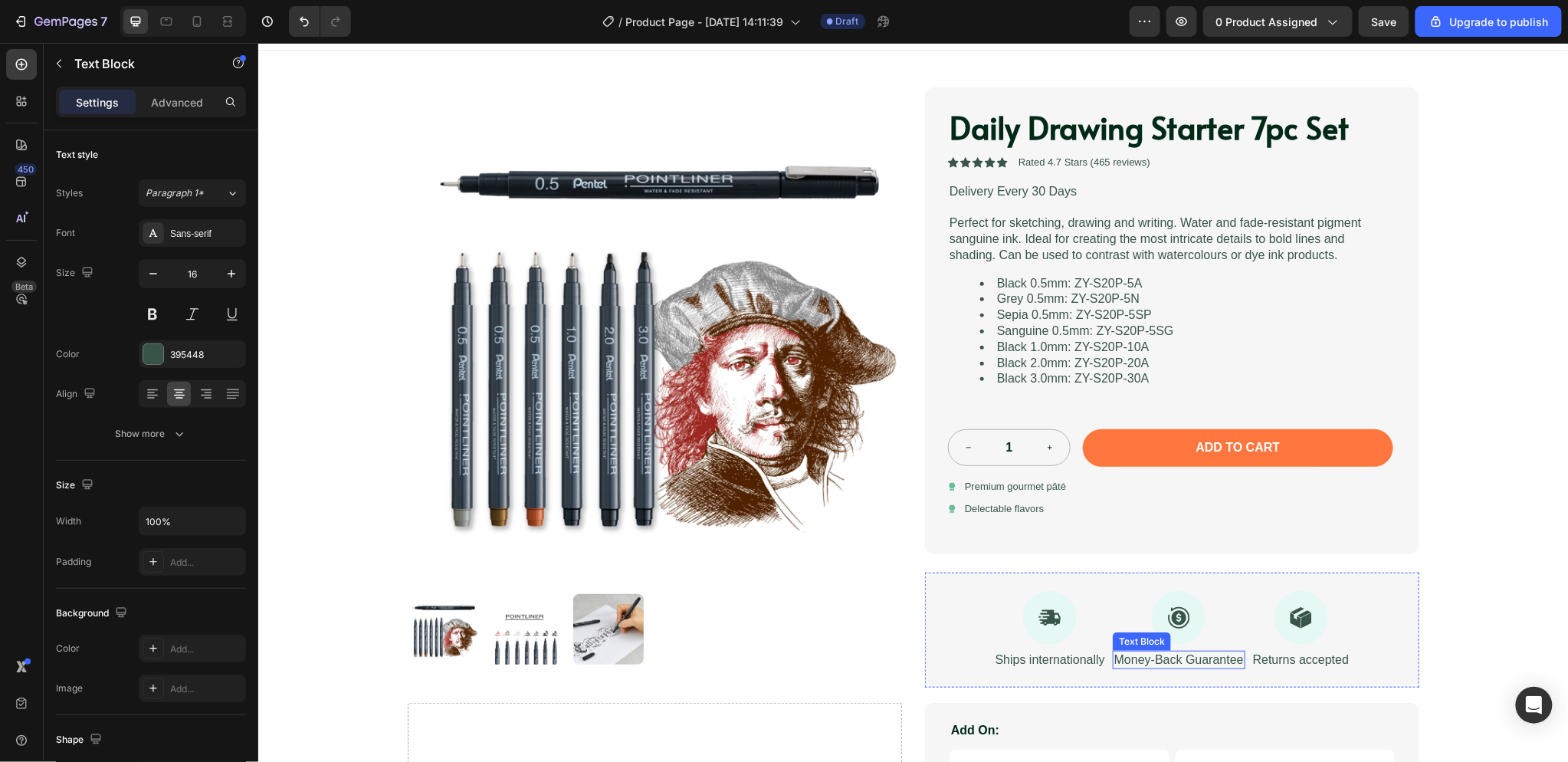
click at [1180, 658] on p "Money-Back Guarantee" at bounding box center [1178, 659] width 129 height 17
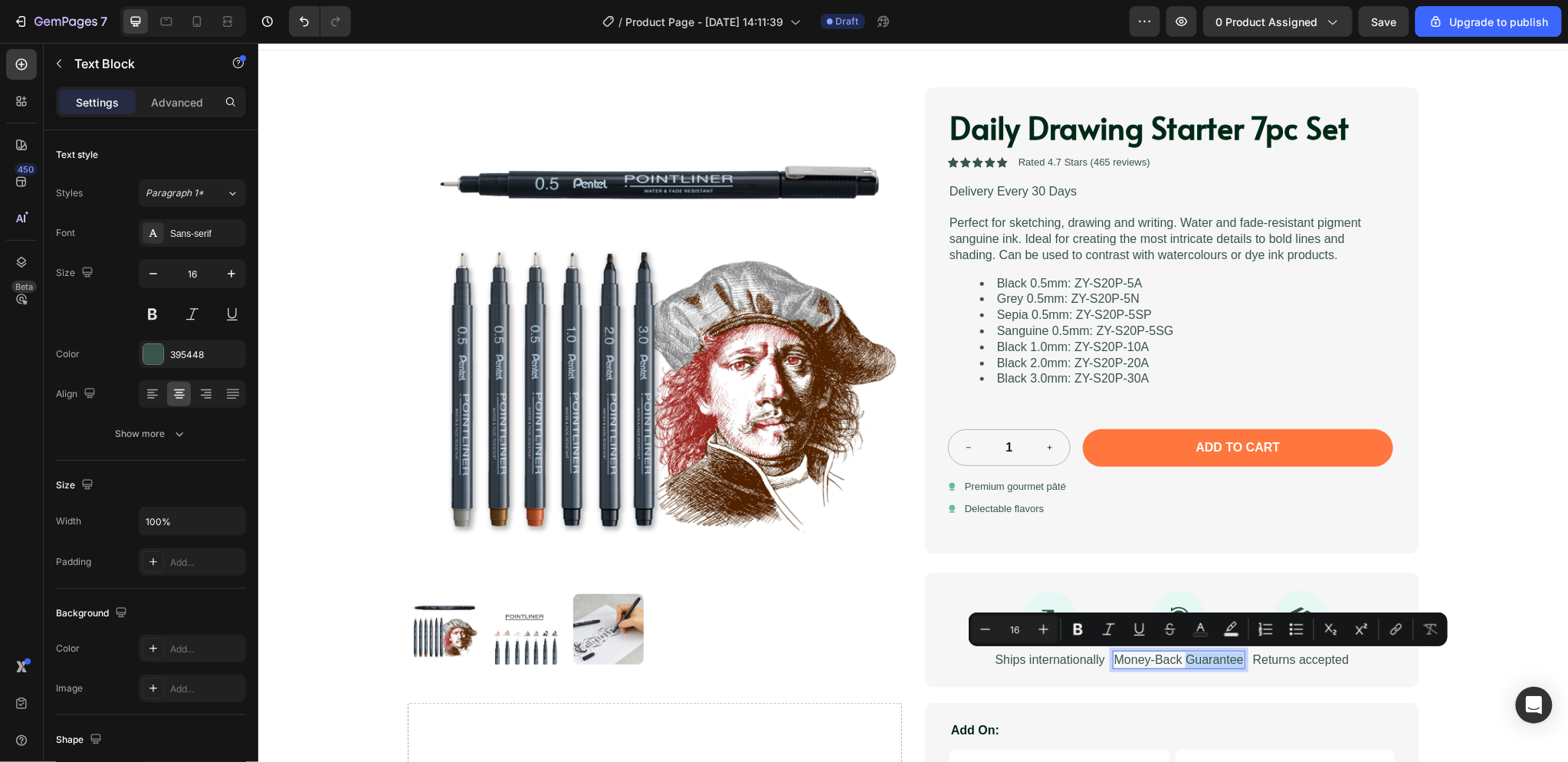
click at [1184, 658] on p "Money-Back Guarantee" at bounding box center [1178, 659] width 129 height 17
click at [1114, 656] on p "Money-Back Guarantee" at bounding box center [1178, 659] width 129 height 17
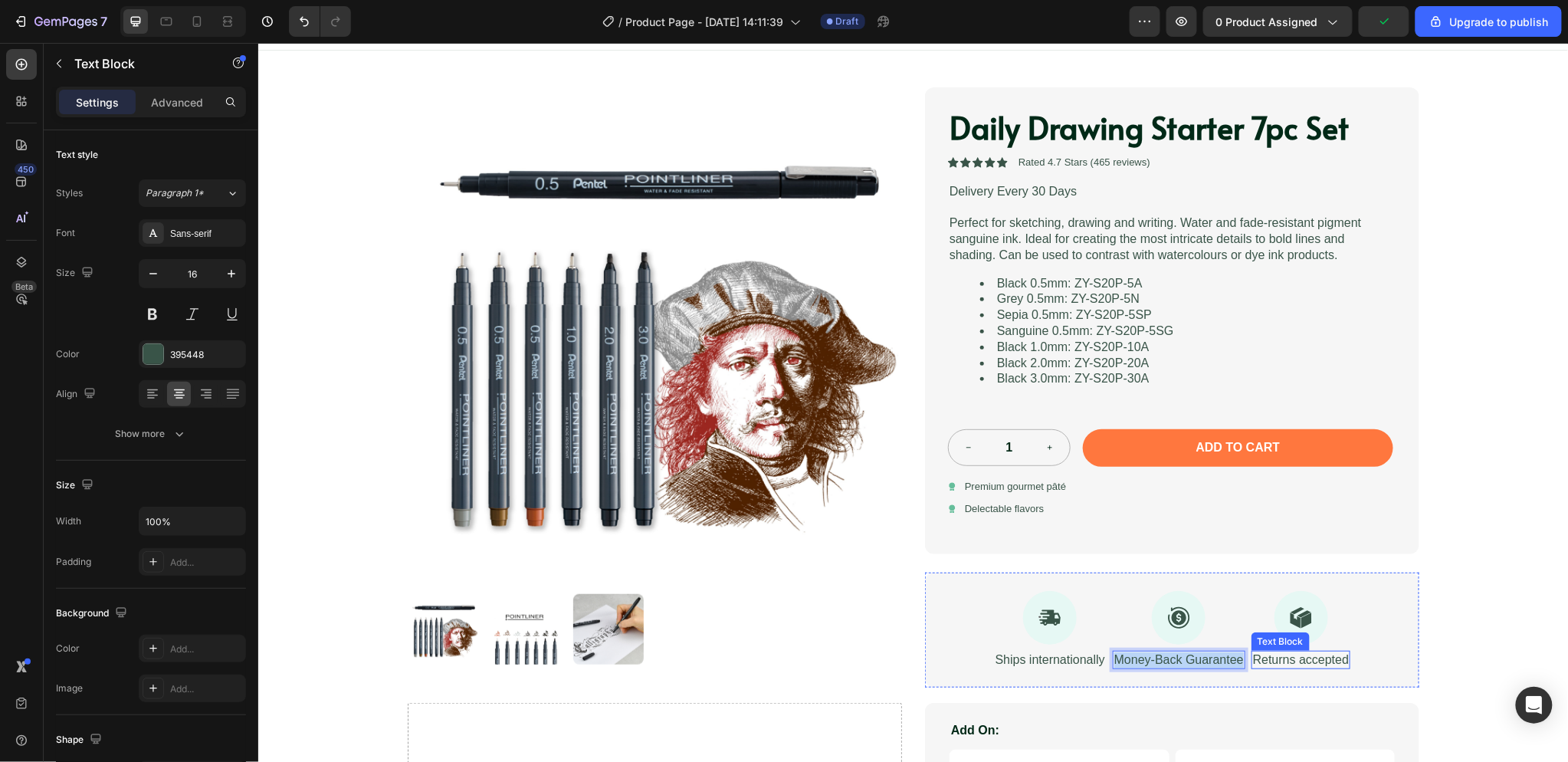
drag, startPoint x: 1107, startPoint y: 659, endPoint x: 1310, endPoint y: 656, distance: 203.0
click at [1310, 656] on div "Icon Ships internationally Text Block Icon Money-Back Guarantee Text Block 0 Ic…" at bounding box center [1171, 629] width 494 height 116
click at [1289, 653] on p "Returns accepted" at bounding box center [1285, 659] width 96 height 17
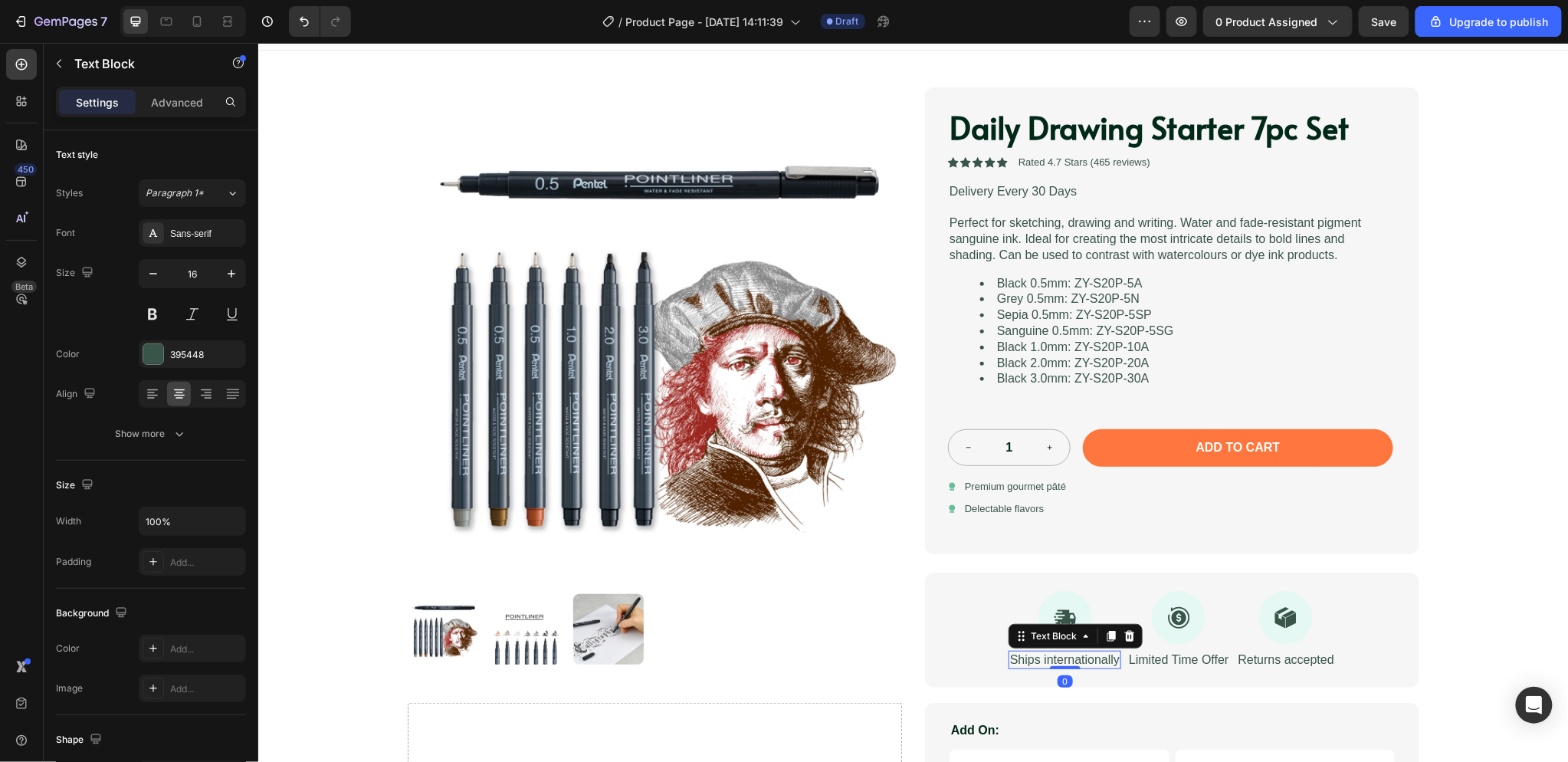
click at [1057, 656] on p "Ships internationally" at bounding box center [1064, 659] width 110 height 17
click at [1024, 656] on p "Ships internationally" at bounding box center [1064, 659] width 110 height 17
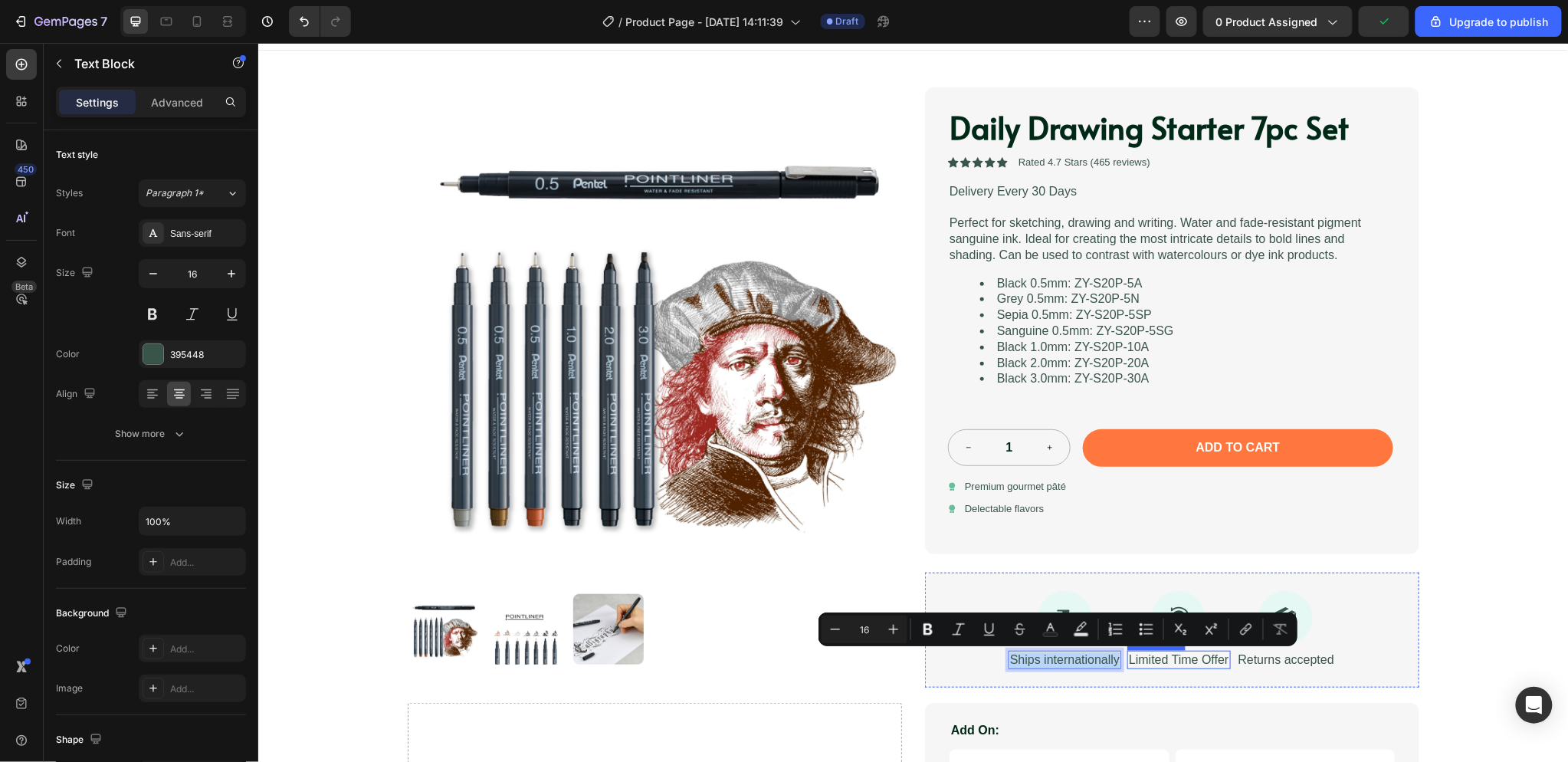
drag, startPoint x: 1001, startPoint y: 658, endPoint x: 1172, endPoint y: 667, distance: 171.2
click at [1172, 667] on div "Icon Ships internationally Text Block 0 Icon Limited Time Offer Text Block Icon…" at bounding box center [1171, 629] width 494 height 116
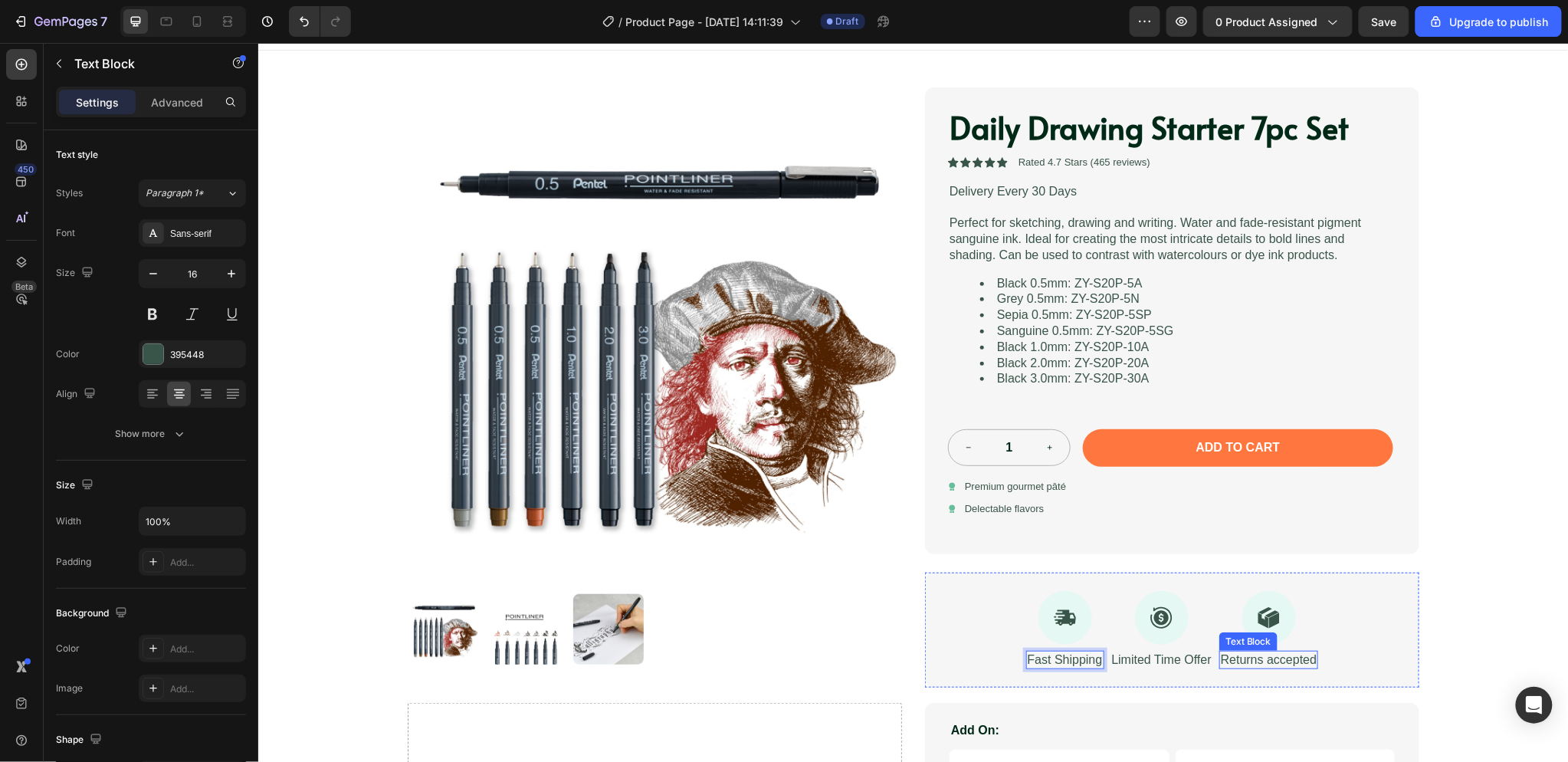
click at [1240, 660] on p "Returns accepted" at bounding box center [1268, 659] width 96 height 17
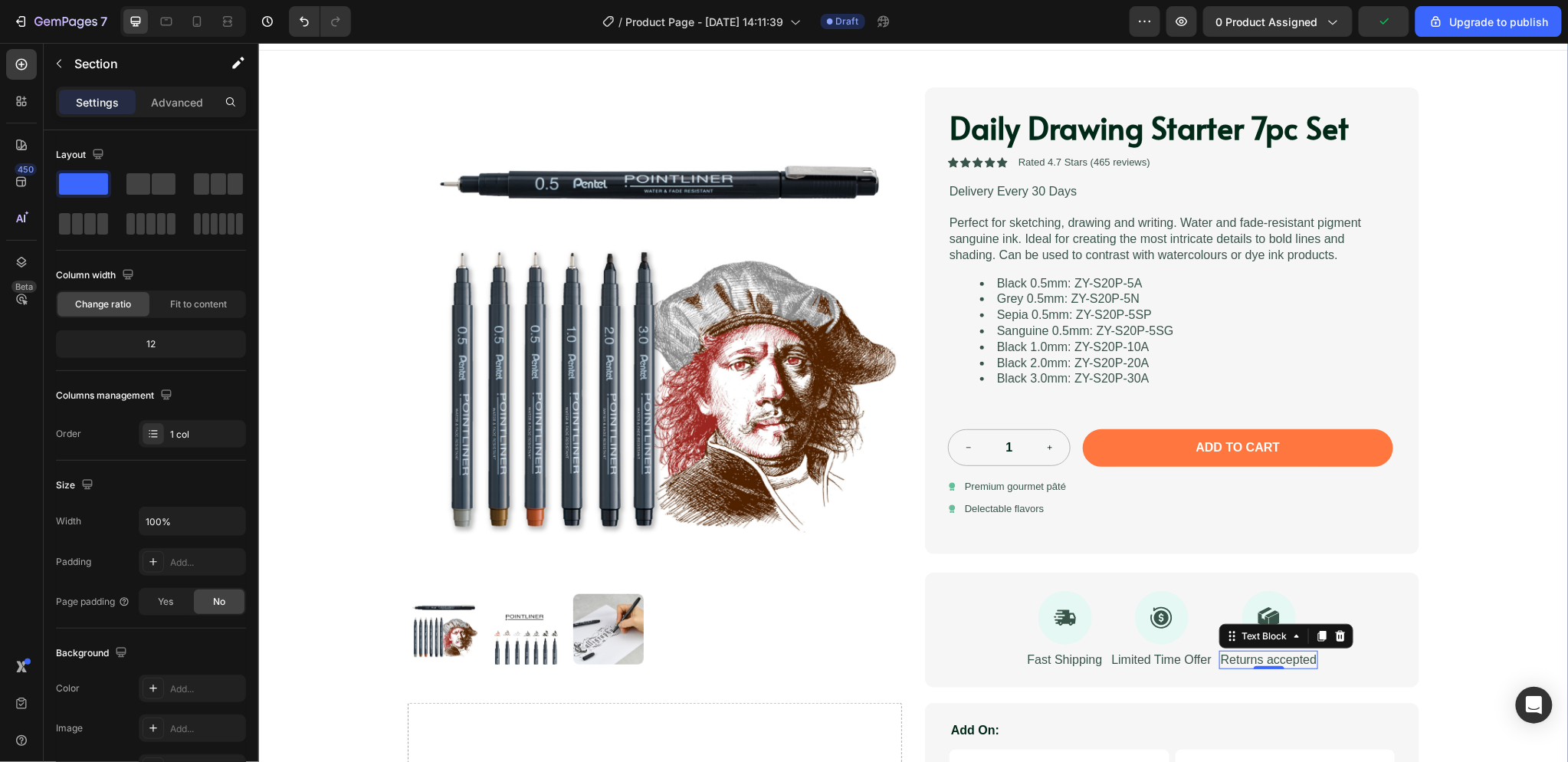
click at [1475, 644] on div "Image Row Product Images Daily Drawing Starter 7pc Set Product Title Icon Icon …" at bounding box center [913, 428] width 1311 height 880
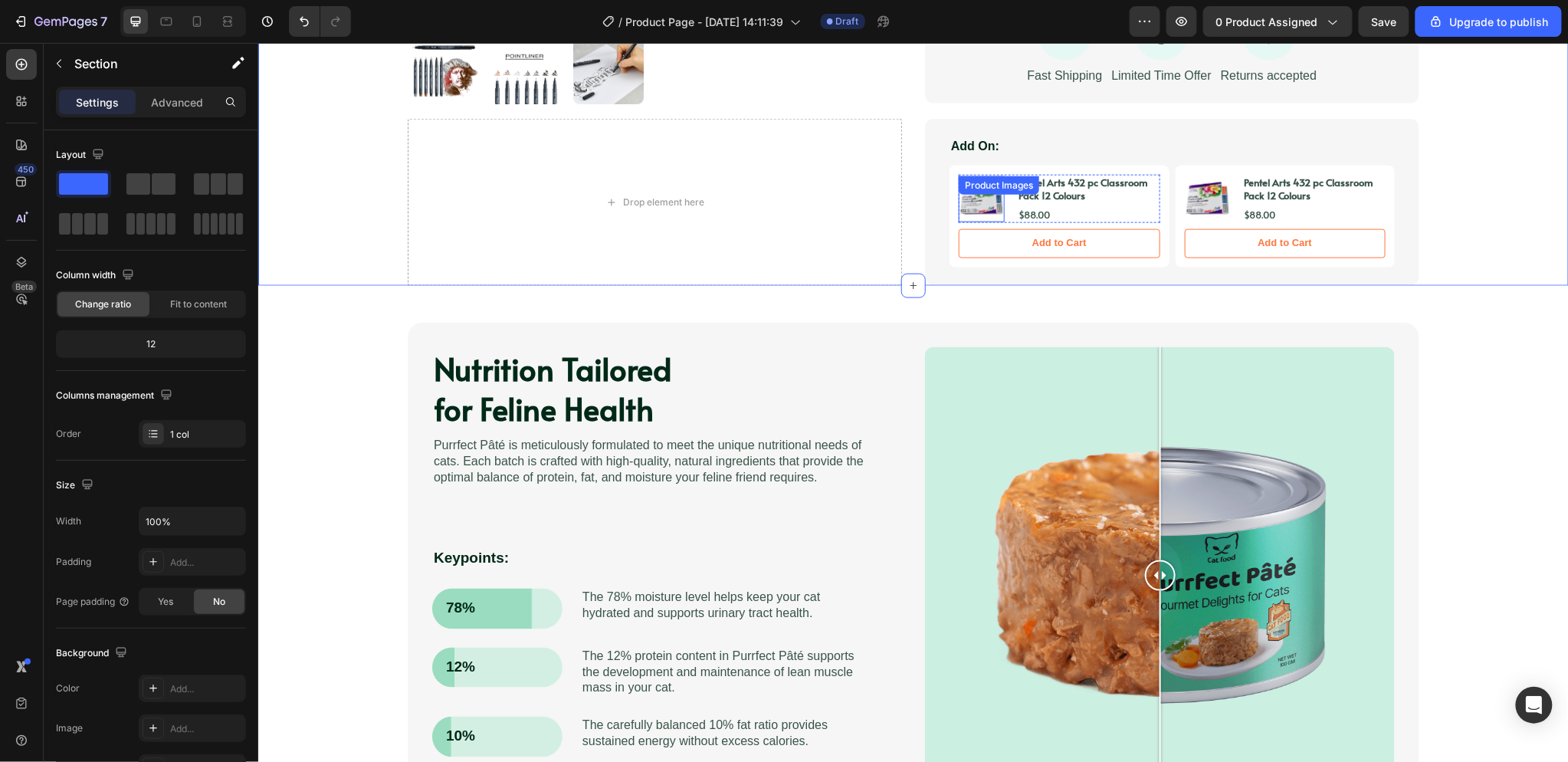
scroll to position [766, 0]
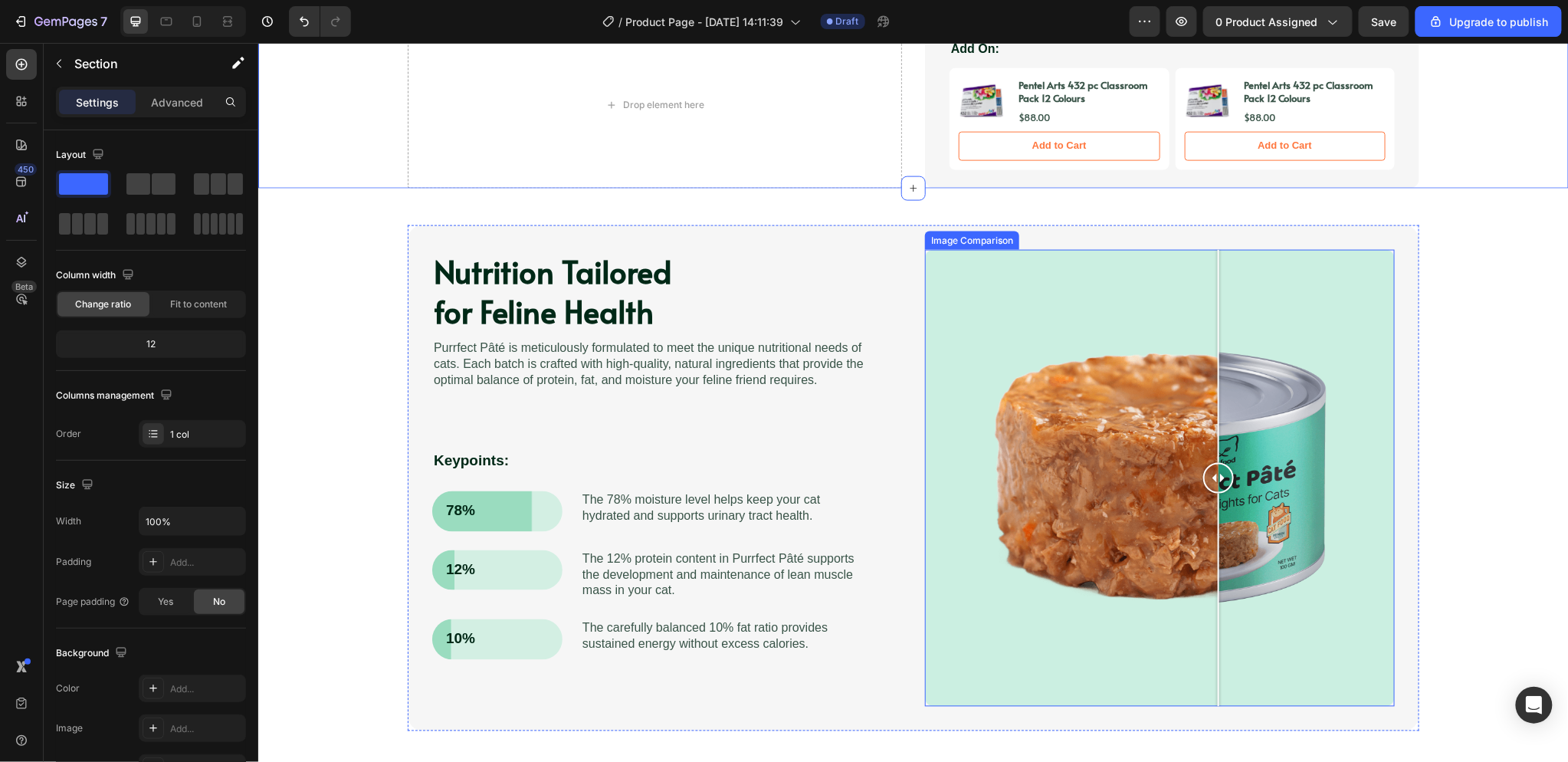
drag, startPoint x: 1160, startPoint y: 485, endPoint x: 1220, endPoint y: 493, distance: 60.5
click at [1220, 493] on div at bounding box center [1218, 478] width 31 height 456
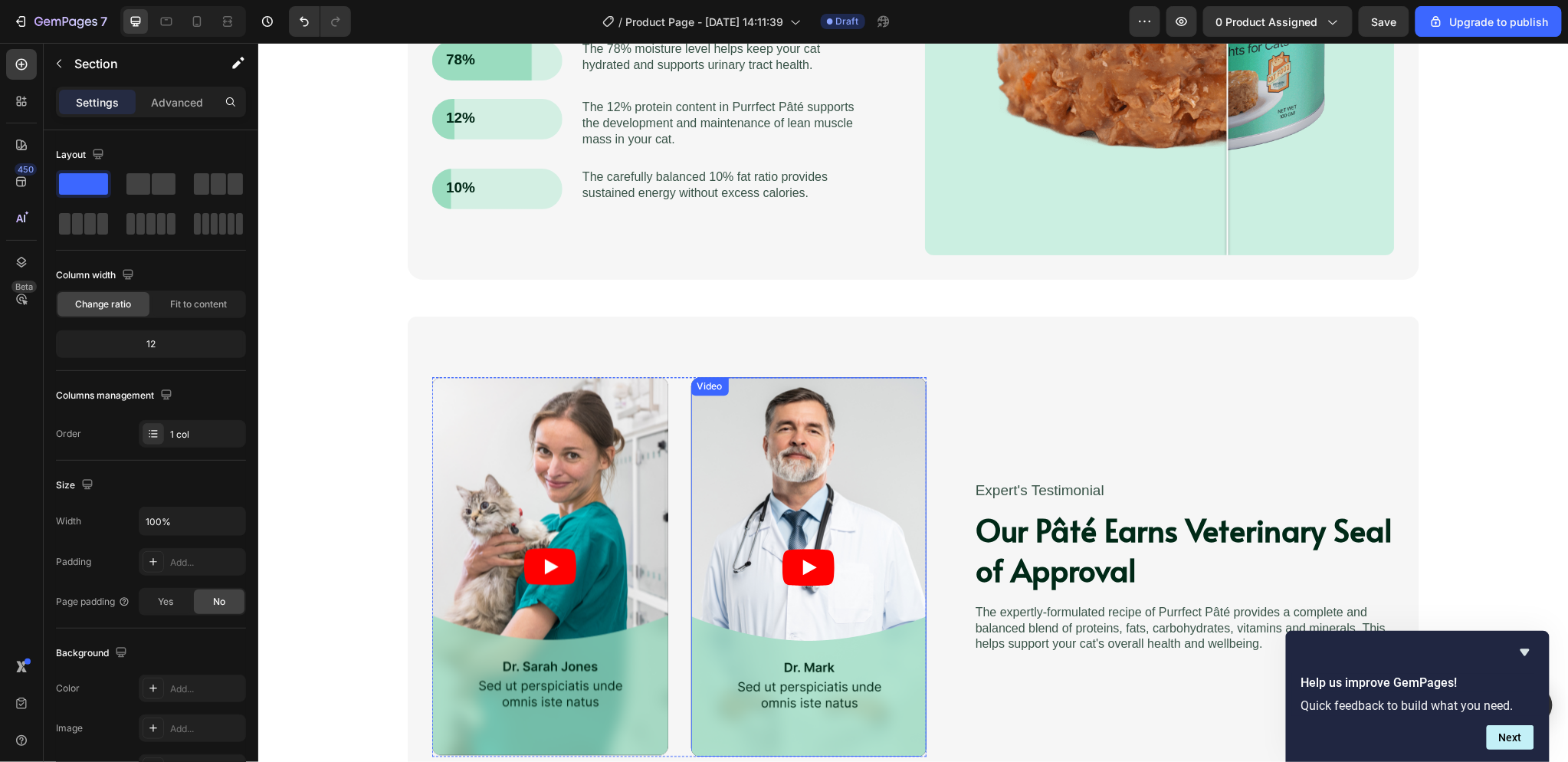
scroll to position [891, 0]
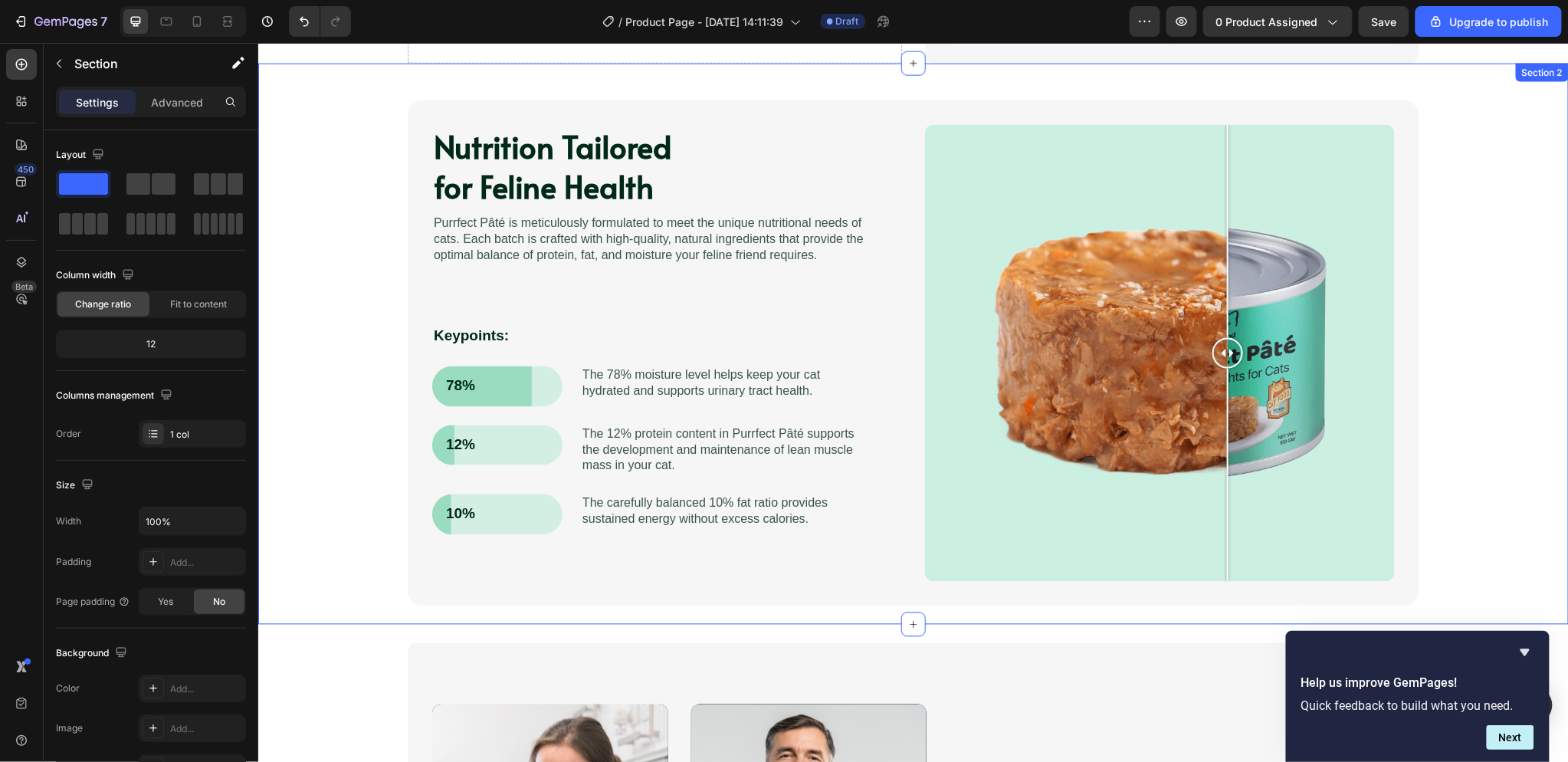
drag, startPoint x: 339, startPoint y: 215, endPoint x: 362, endPoint y: 215, distance: 23.0
click at [339, 215] on div "Nutrition Tailored for Feline Health Heading Purrfect [PERSON_NAME] is meticulo…" at bounding box center [913, 352] width 1280 height 506
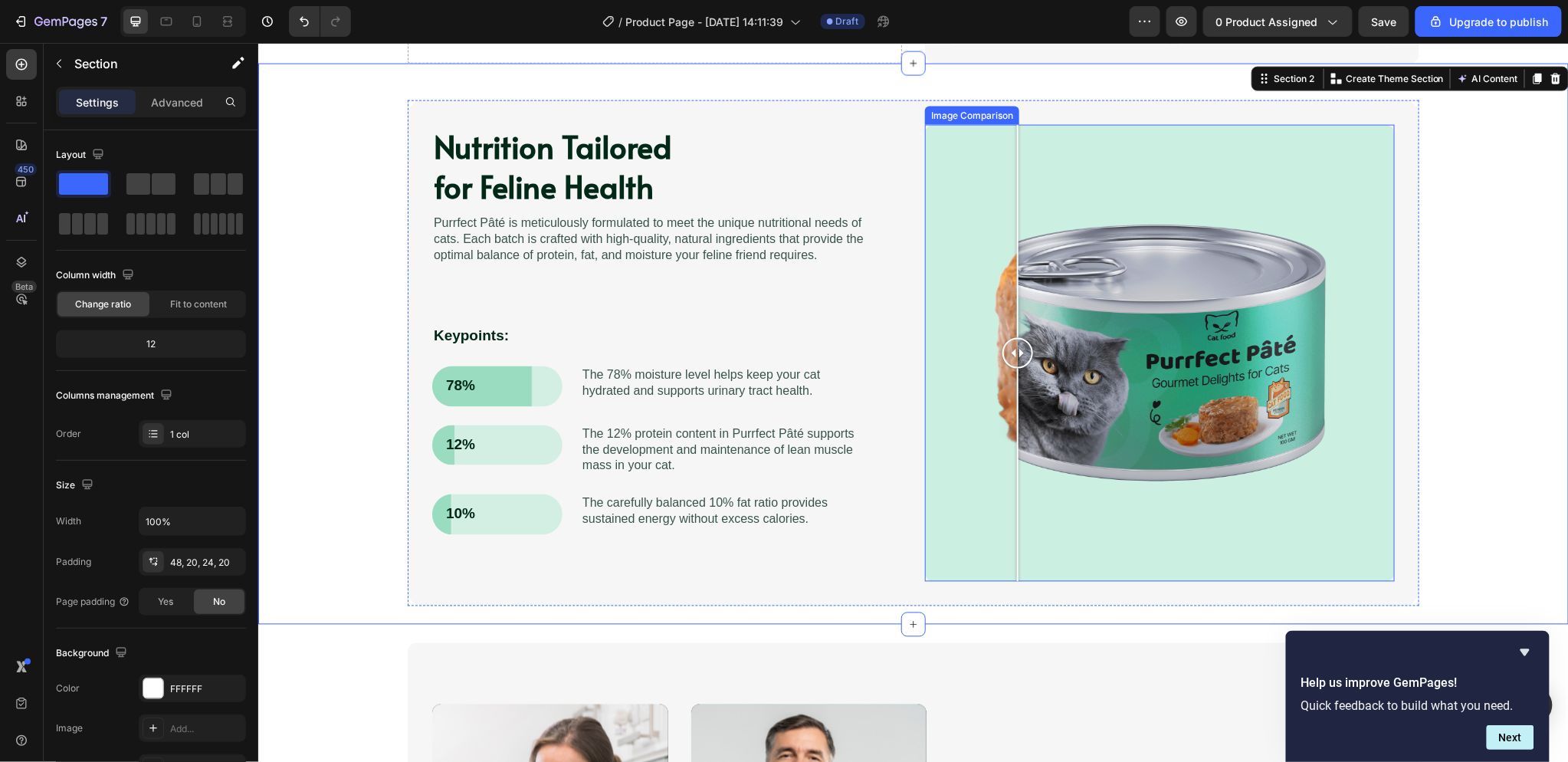
click at [1011, 351] on div at bounding box center [1159, 352] width 470 height 456
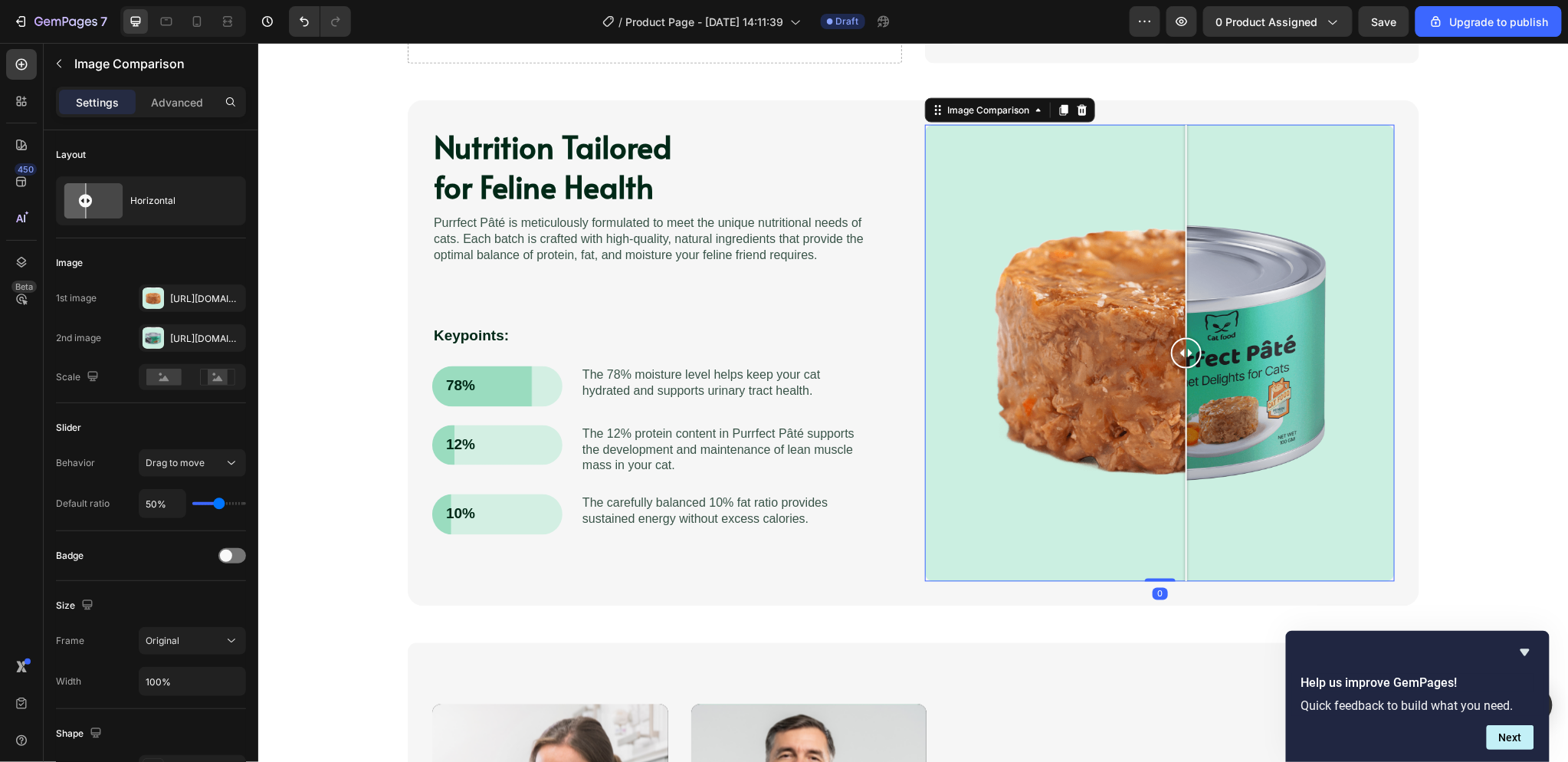
drag, startPoint x: 1020, startPoint y: 361, endPoint x: 1180, endPoint y: 347, distance: 160.6
click at [1180, 347] on div at bounding box center [1185, 352] width 31 height 31
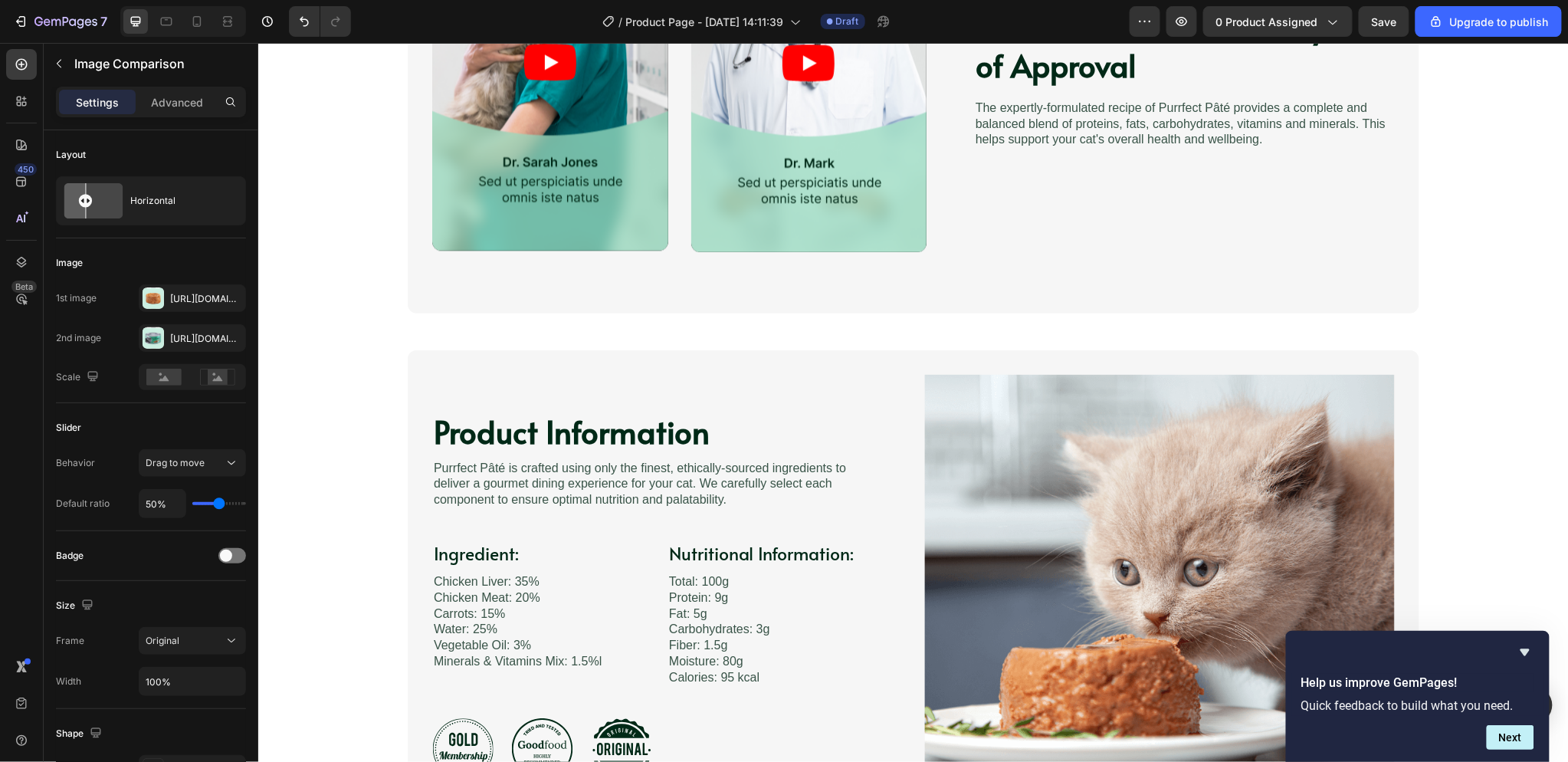
scroll to position [1828, 0]
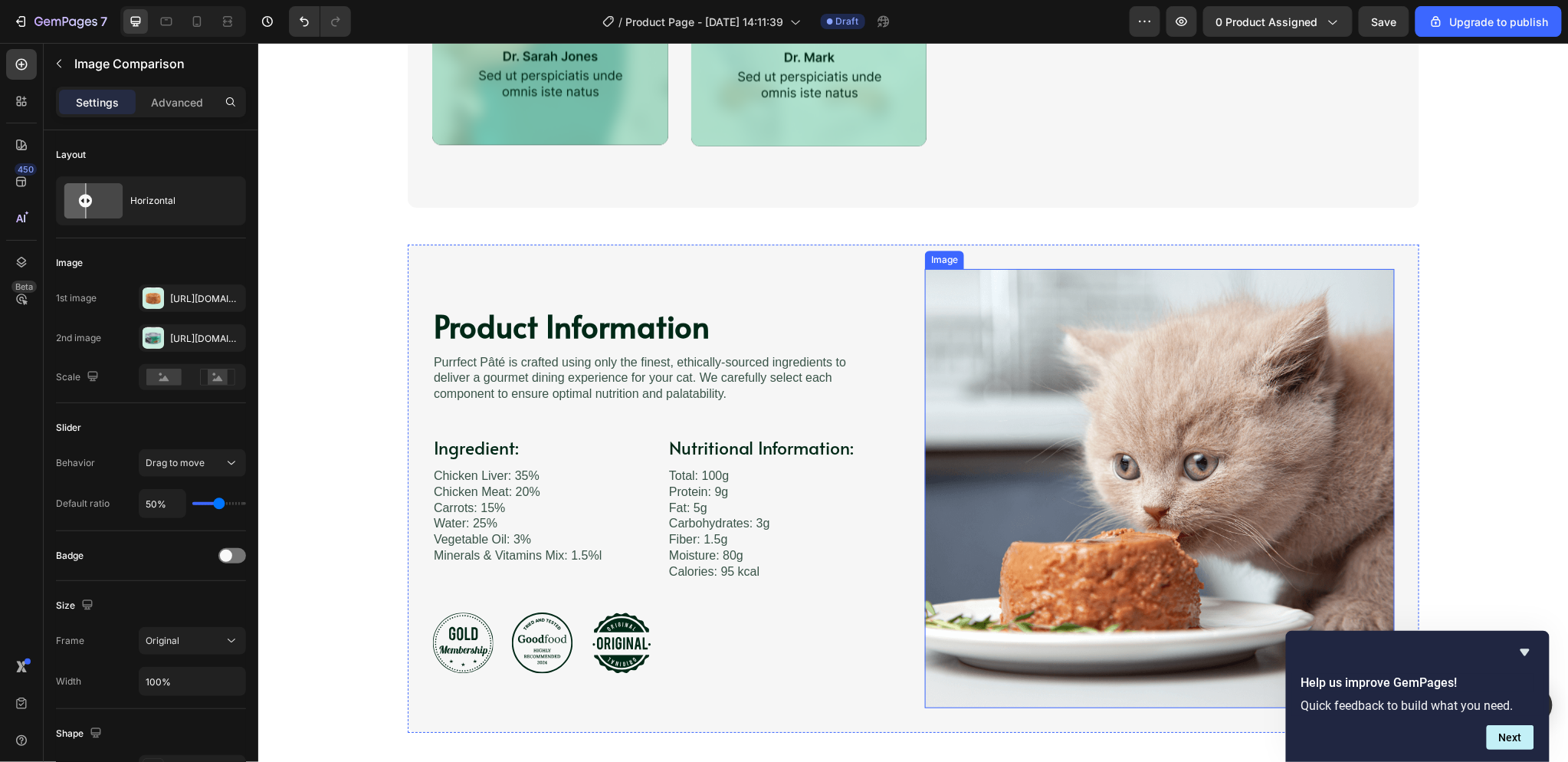
click at [1017, 426] on img at bounding box center [1159, 487] width 470 height 439
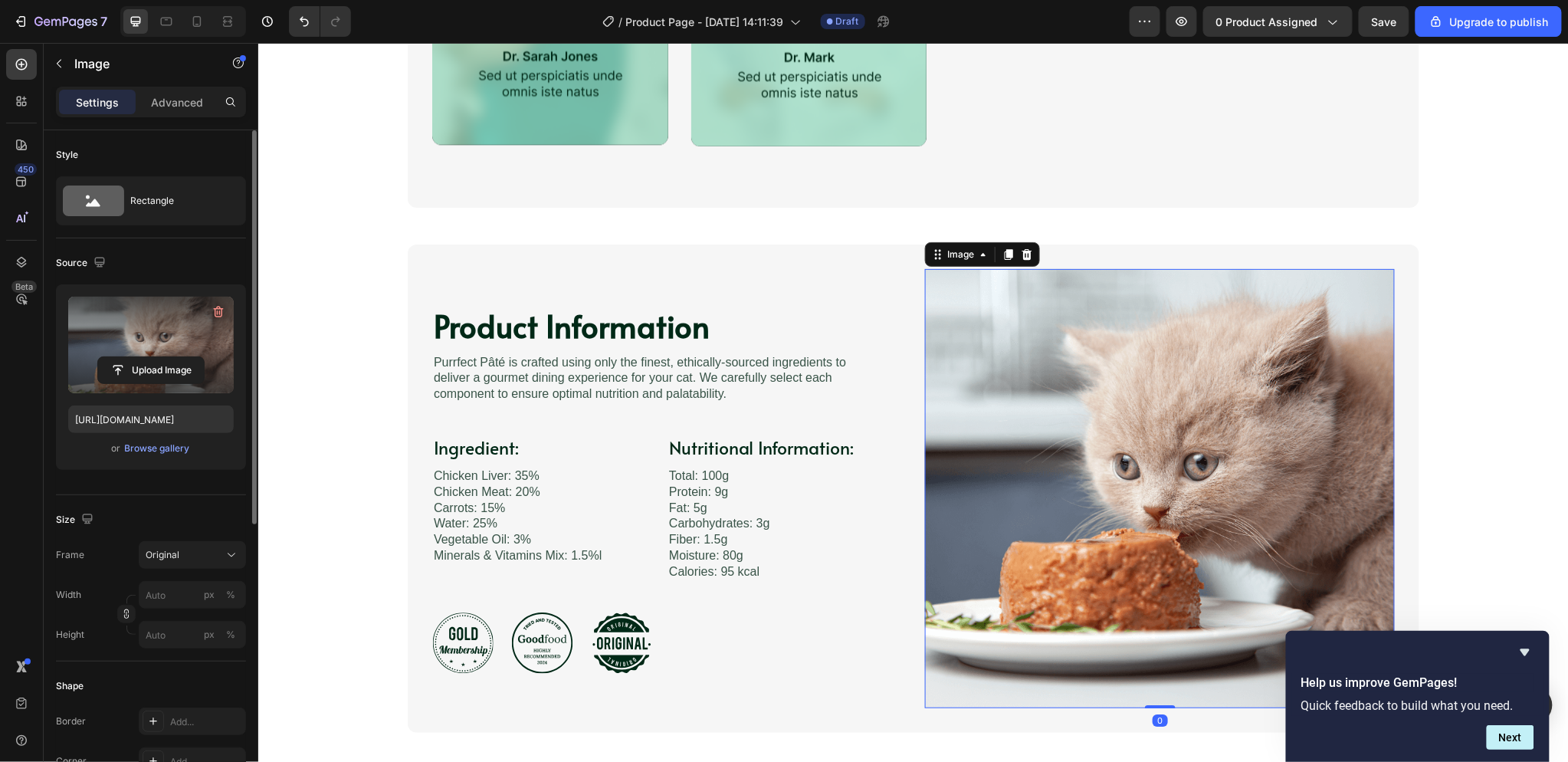
click at [178, 352] on label at bounding box center [150, 344] width 165 height 96
click at [178, 357] on input "file" at bounding box center [150, 370] width 106 height 26
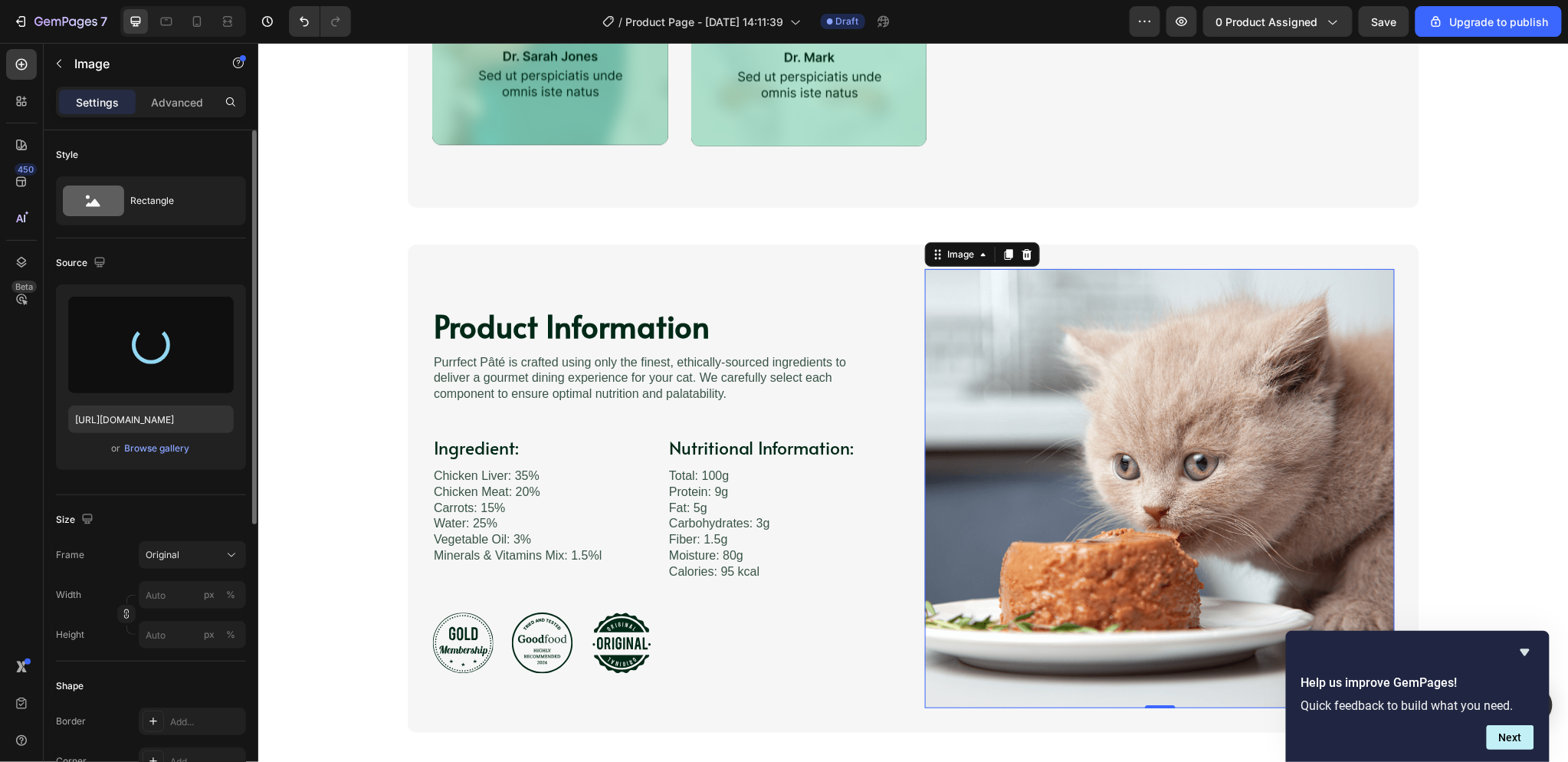
type input "[URL][DOMAIN_NAME]"
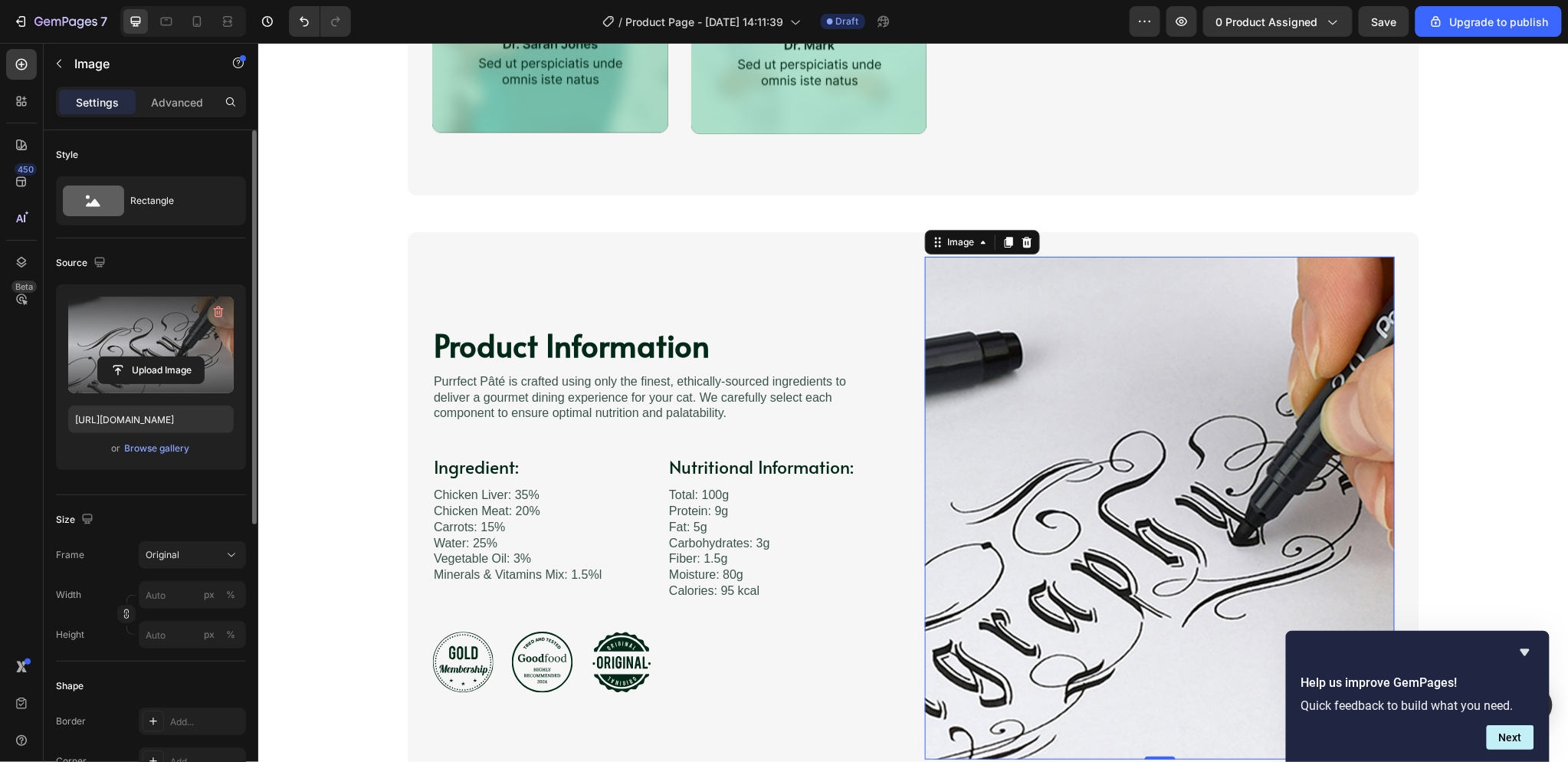
scroll to position [1912, 0]
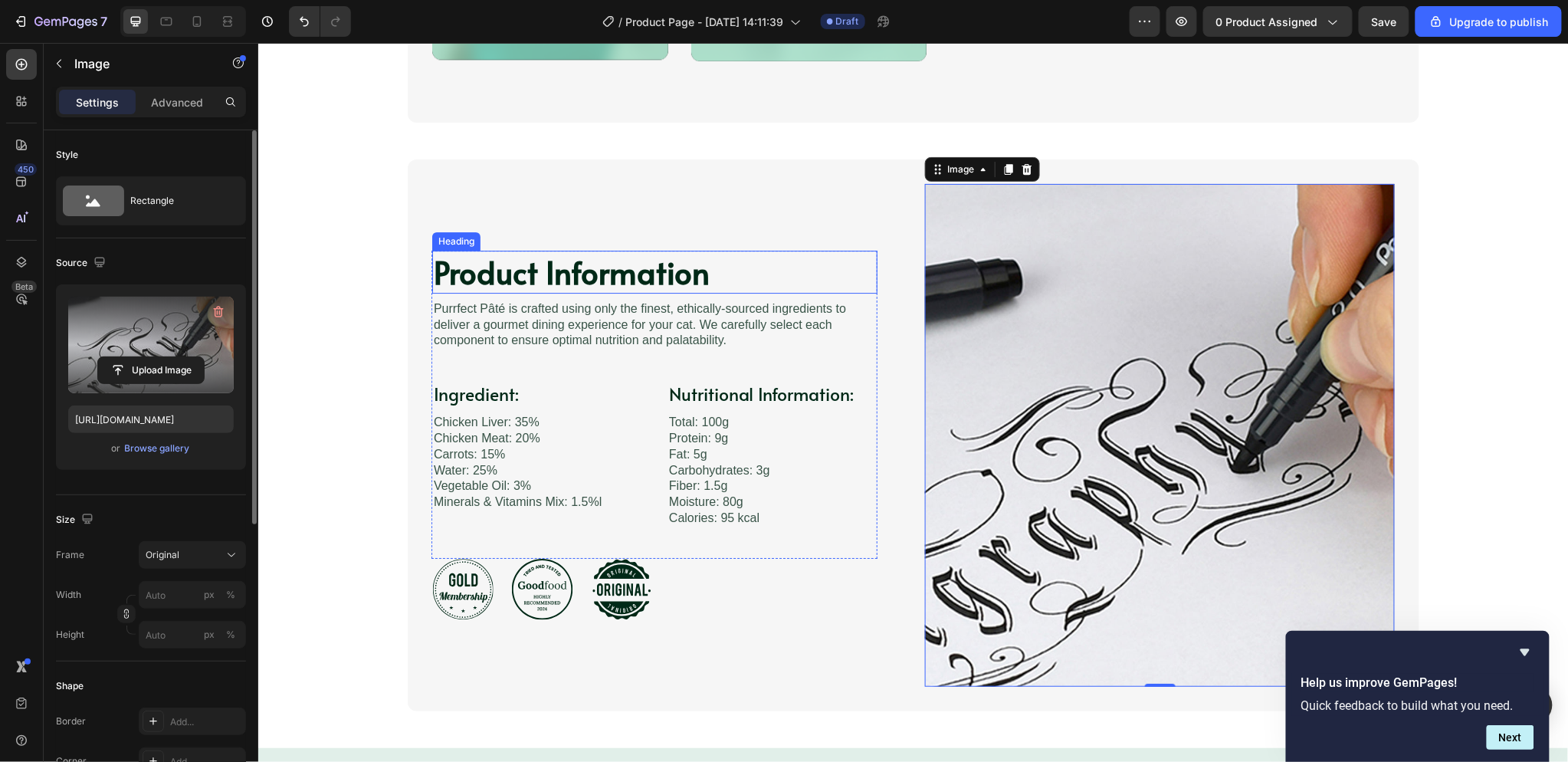
click at [601, 268] on h2 "Product Information" at bounding box center [653, 271] width 446 height 43
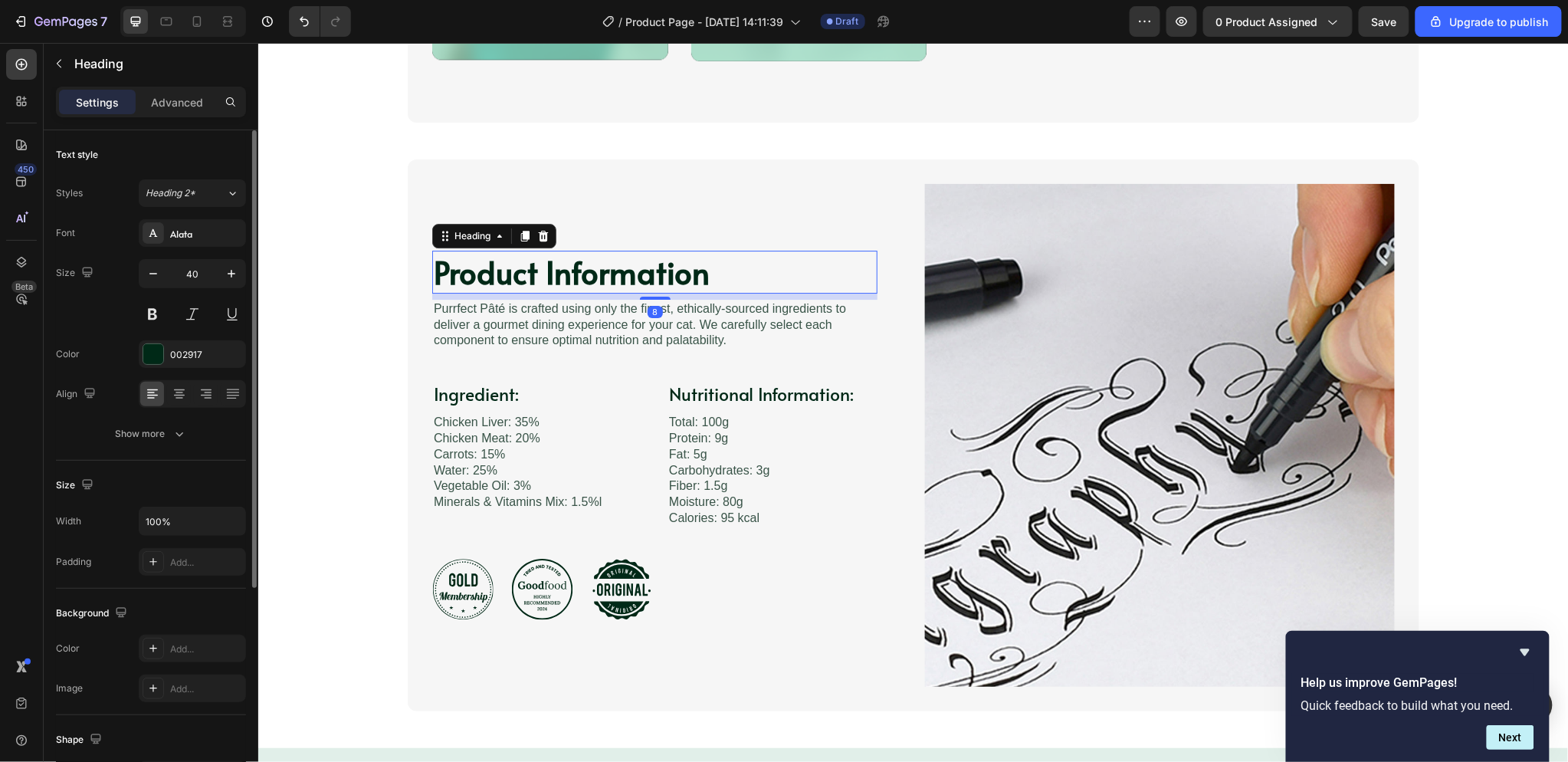
click at [666, 266] on h2 "Product Information" at bounding box center [653, 271] width 446 height 43
click at [666, 266] on p "Product Information" at bounding box center [653, 271] width 442 height 40
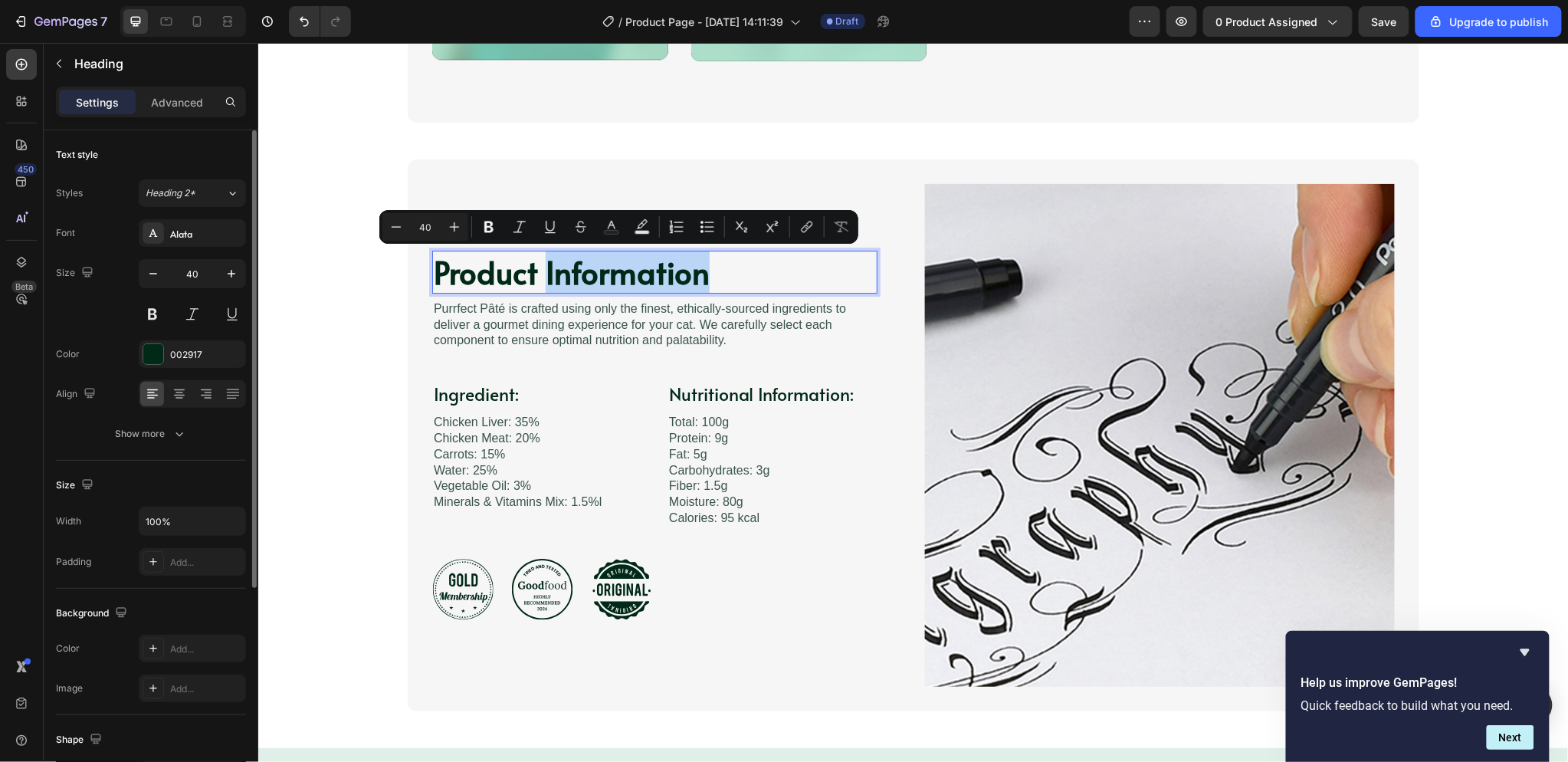
click at [698, 267] on p "Product Information" at bounding box center [653, 271] width 442 height 40
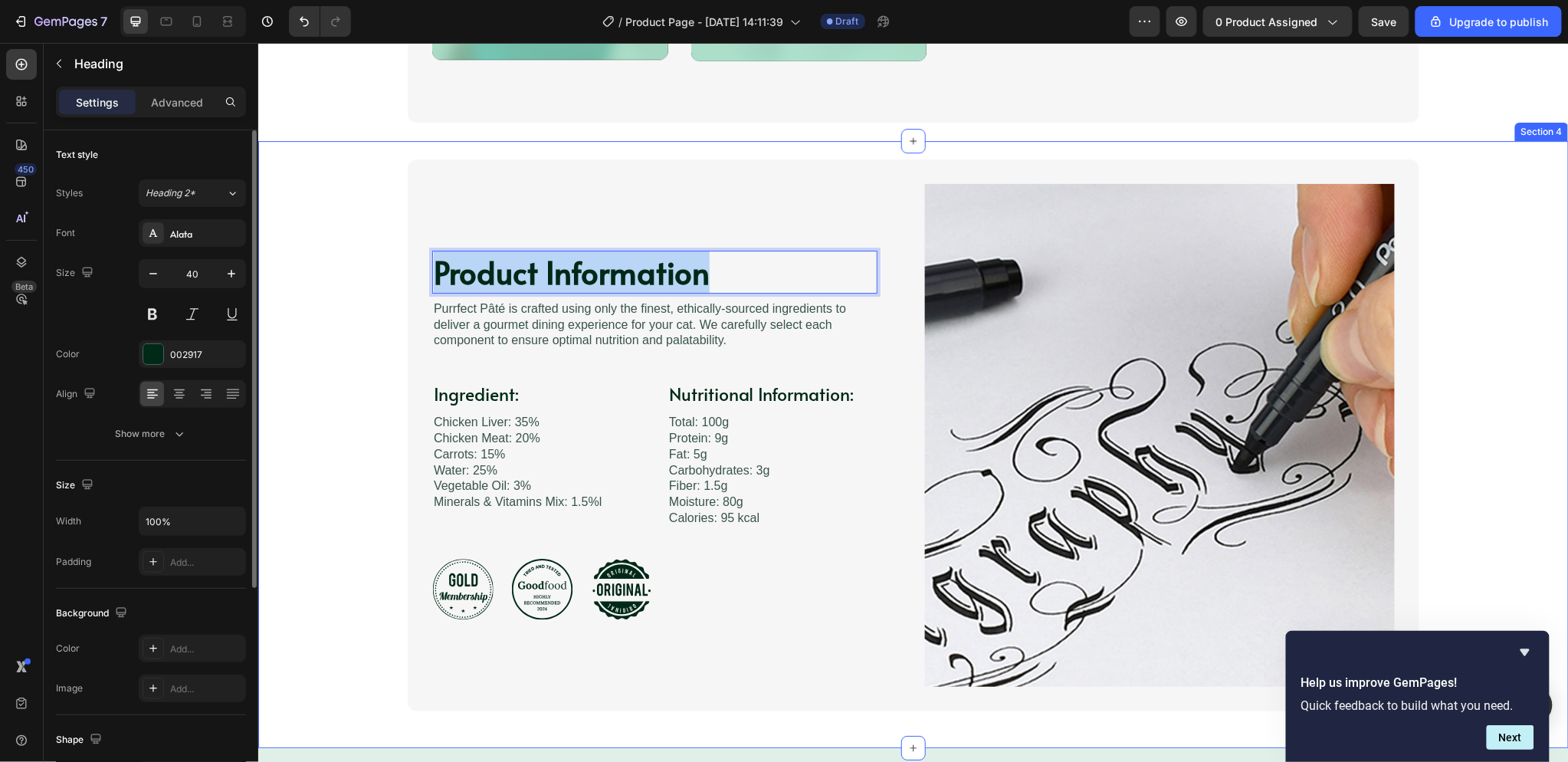
drag, startPoint x: 716, startPoint y: 271, endPoint x: 334, endPoint y: 263, distance: 382.1
click at [334, 263] on div "Product Information Heading 8 Image Purrfect [PERSON_NAME] is crafted using onl…" at bounding box center [913, 434] width 1280 height 551
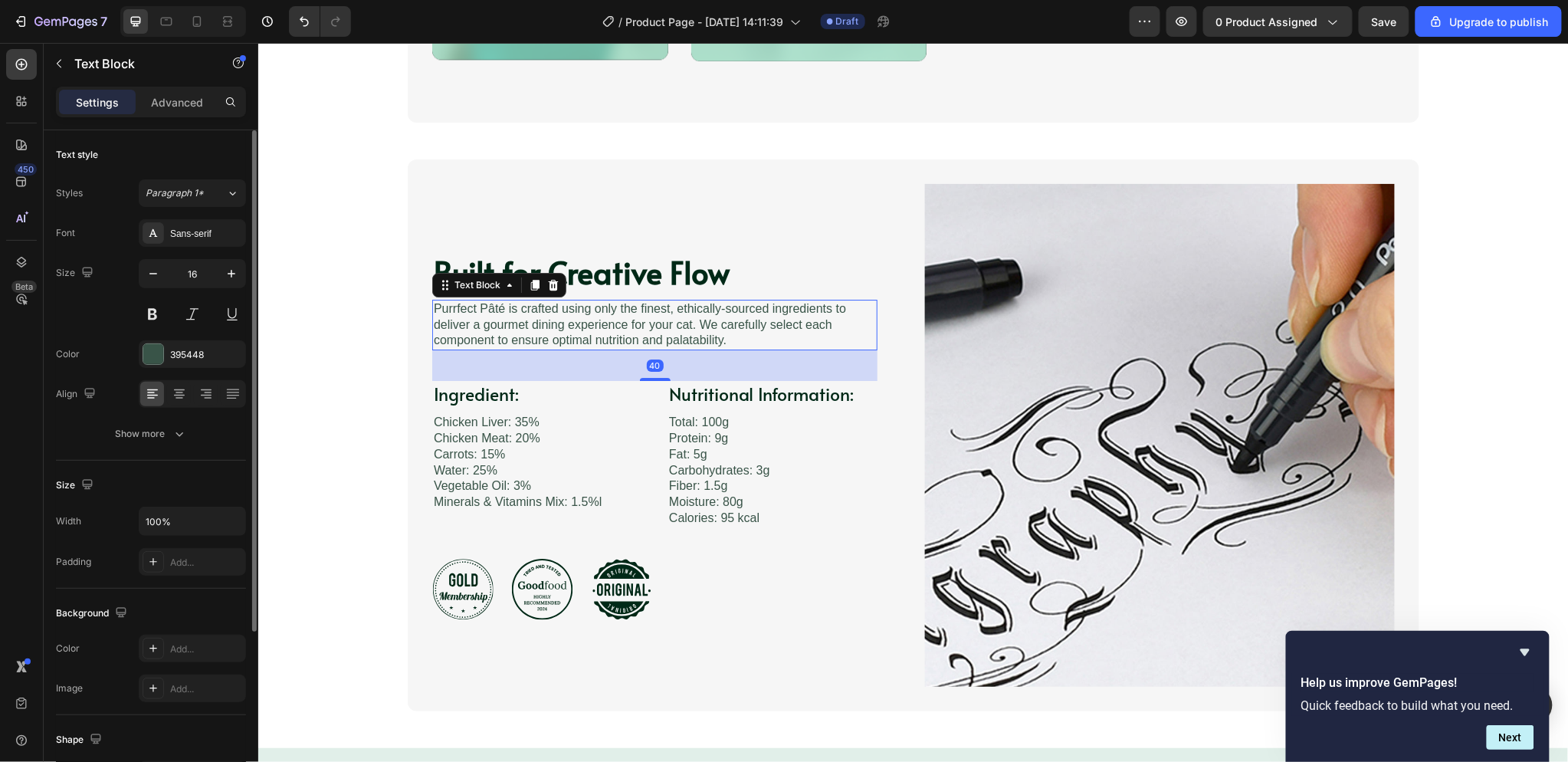
click at [540, 329] on p "Purrfect Pâté is crafted using only the finest, ethically-sourced ingredients t…" at bounding box center [653, 323] width 442 height 48
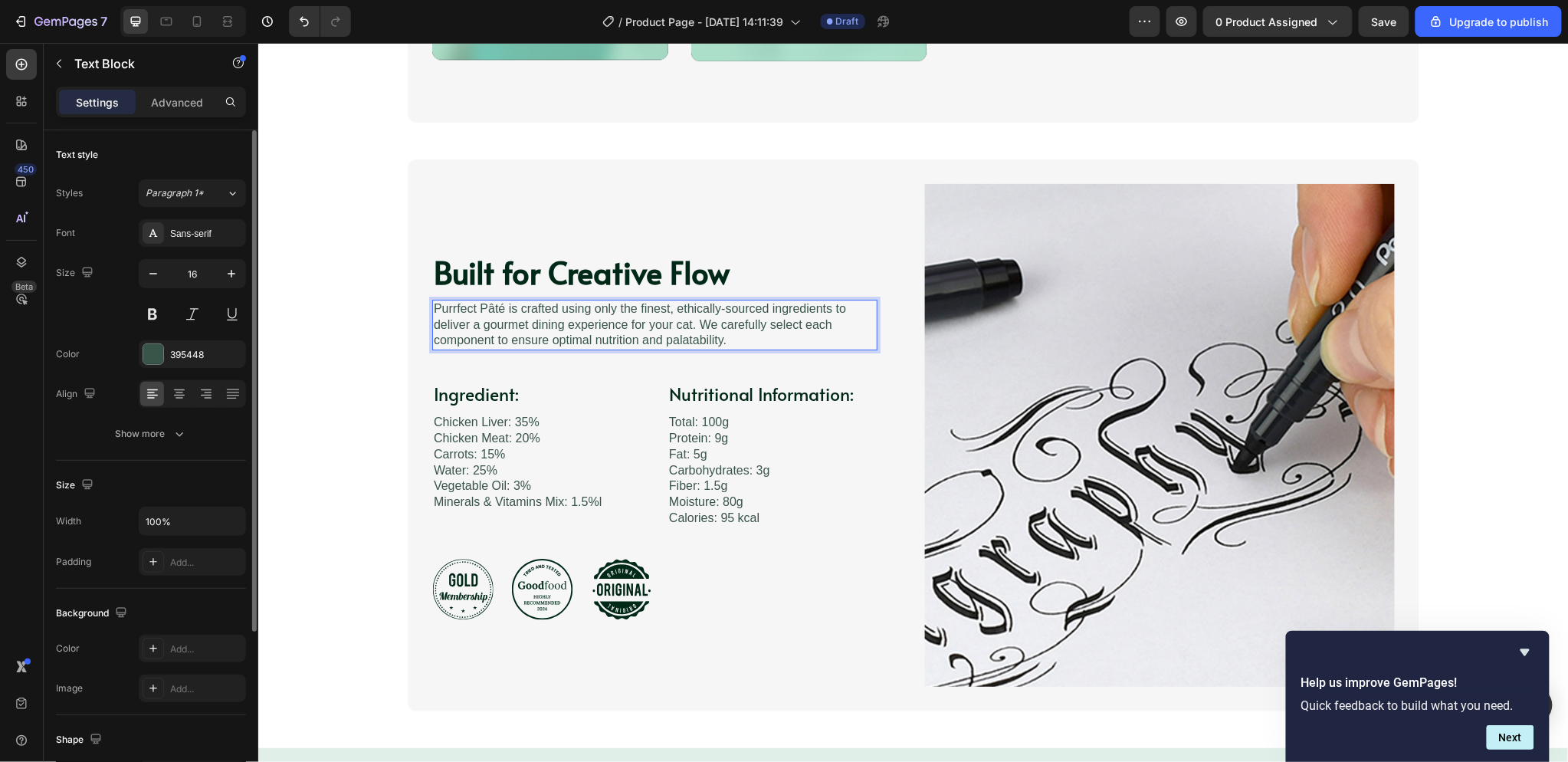
click at [551, 329] on p "Purrfect Pâté is crafted using only the finest, ethically-sourced ingredients t…" at bounding box center [653, 323] width 442 height 48
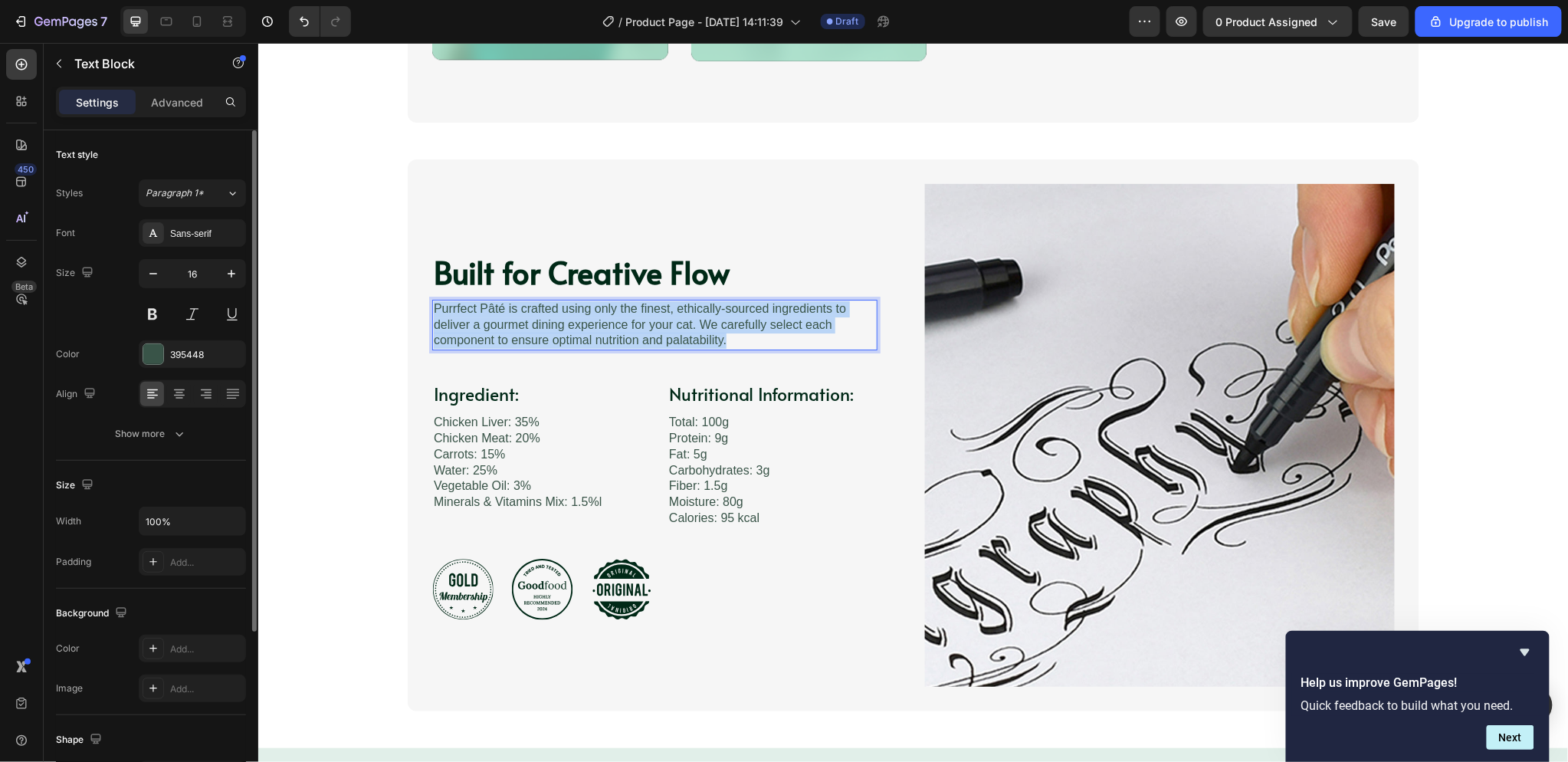
click at [551, 329] on p "Purrfect Pâté is crafted using only the finest, ethically-sourced ingredients t…" at bounding box center [653, 323] width 442 height 48
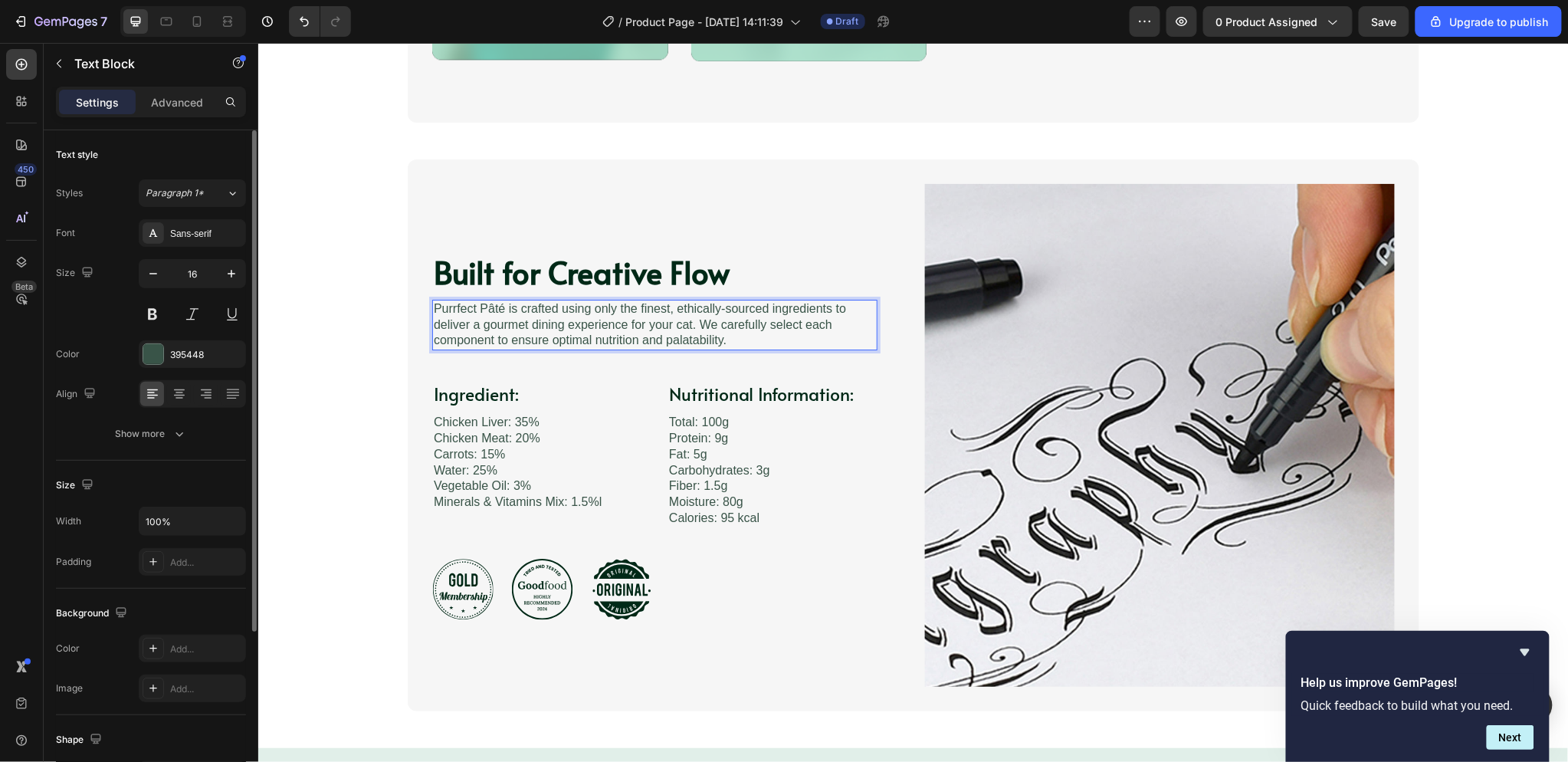
scroll to position [1889, 0]
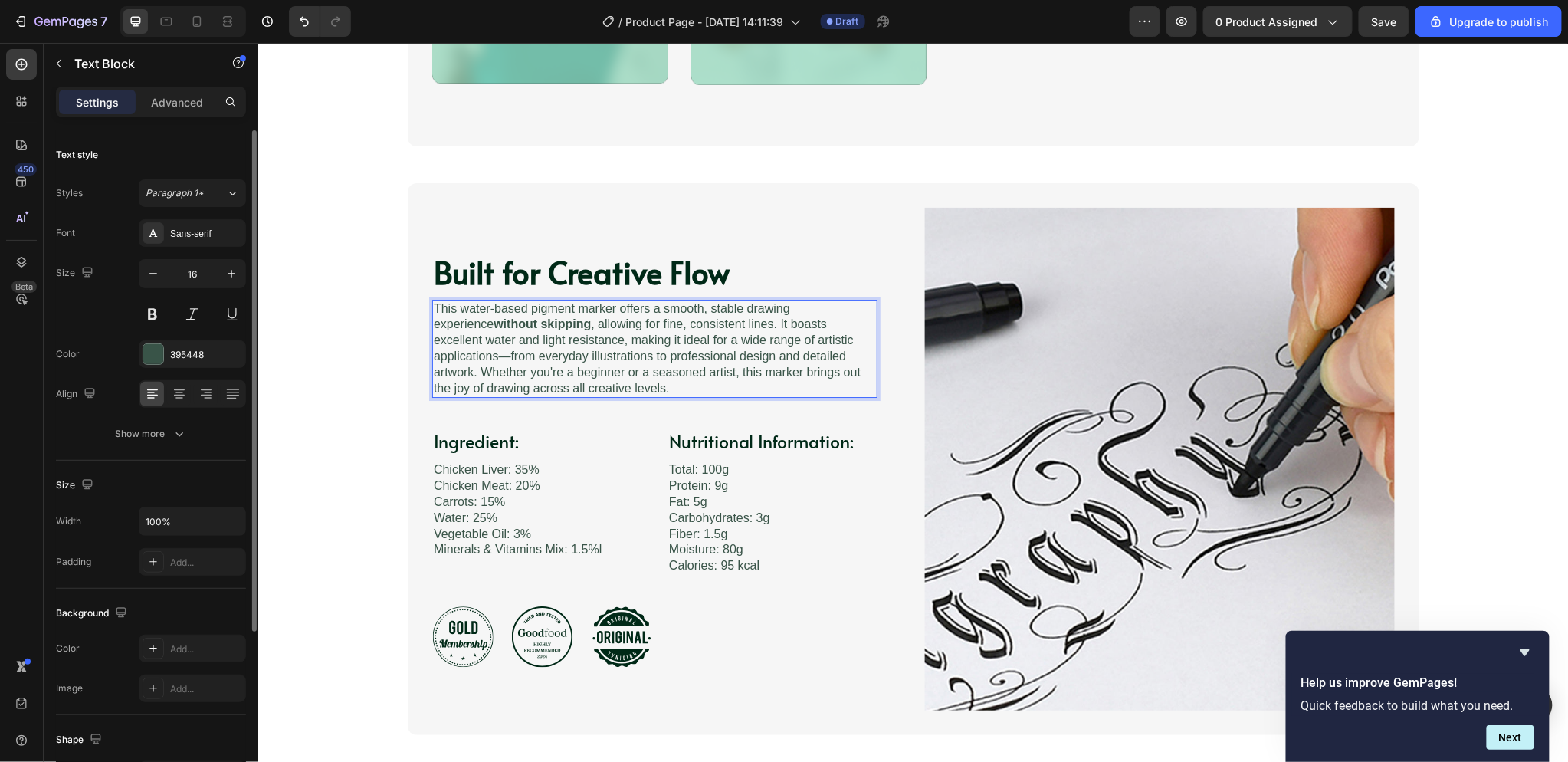
click at [566, 341] on p "This water-based pigment marker offers a smooth, stable drawing experience with…" at bounding box center [653, 348] width 442 height 96
click at [530, 311] on p "This water-based pigment marker offers a smooth, stable drawing experience with…" at bounding box center [653, 348] width 442 height 96
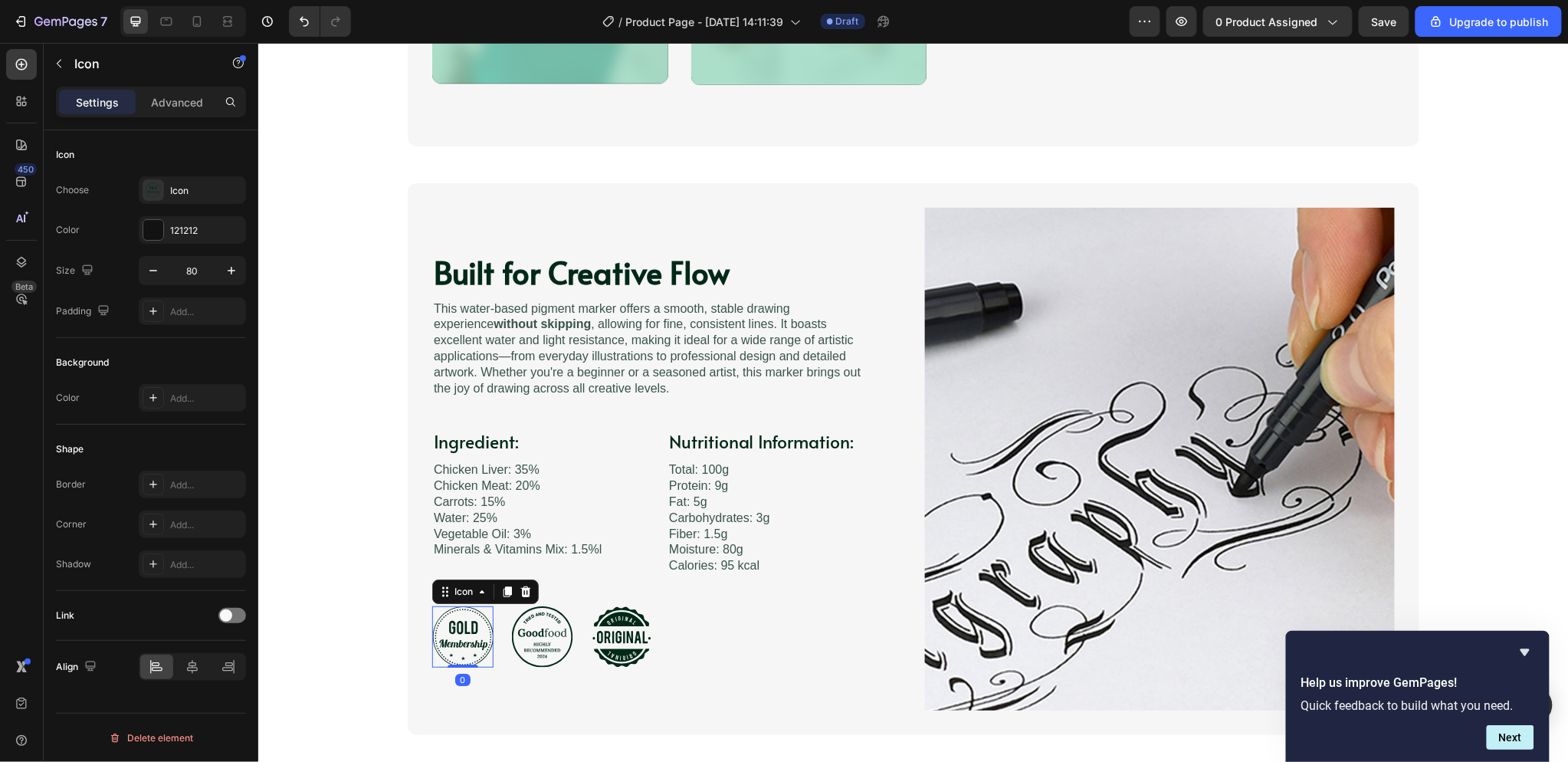
click at [482, 610] on icon at bounding box center [462, 636] width 60 height 61
click at [681, 616] on div "Icon 0 Icon Icon Row" at bounding box center [666, 636] width 470 height 61
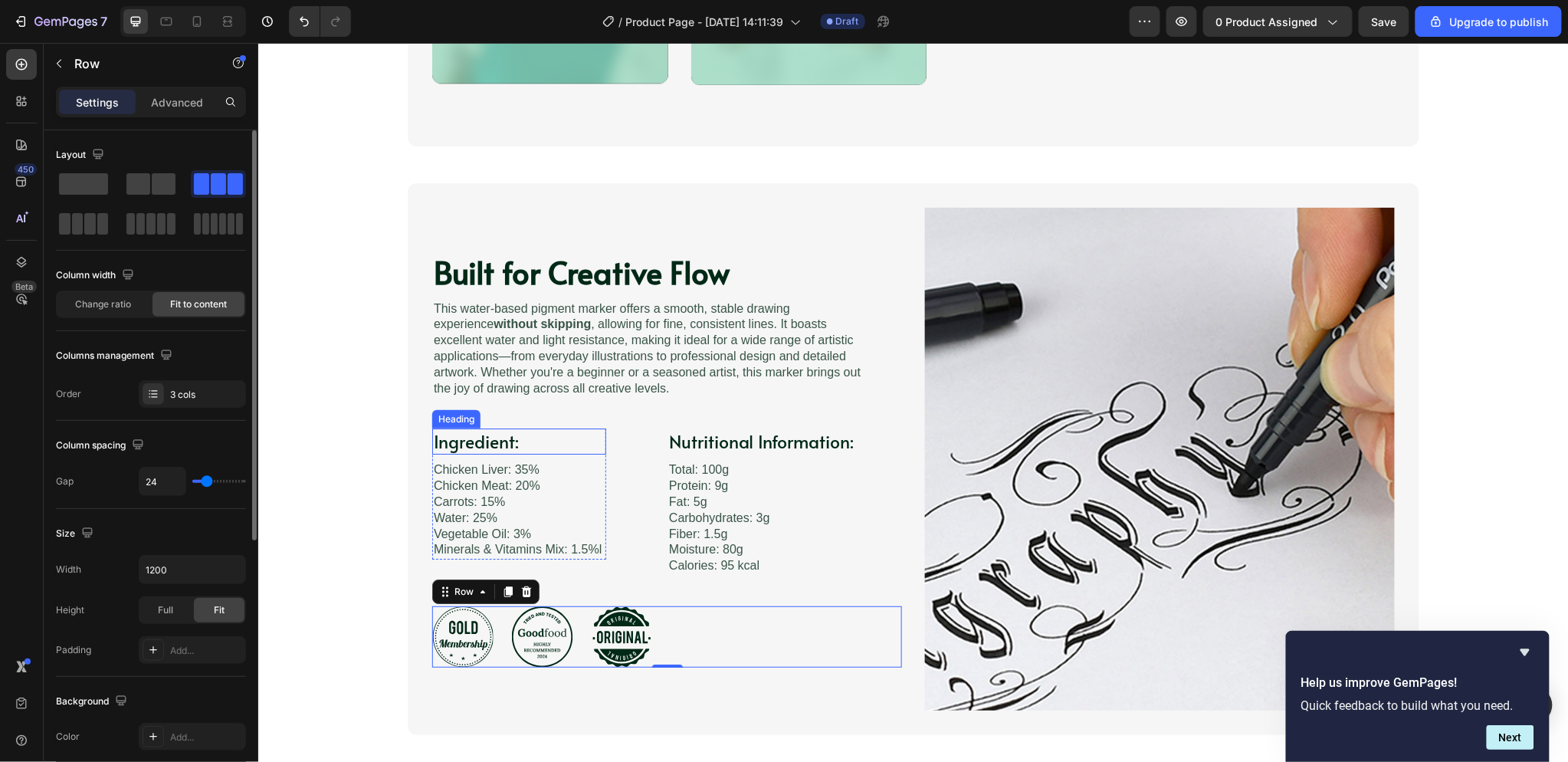
click at [507, 442] on h3 "Ingredient:" at bounding box center [517, 440] width 174 height 26
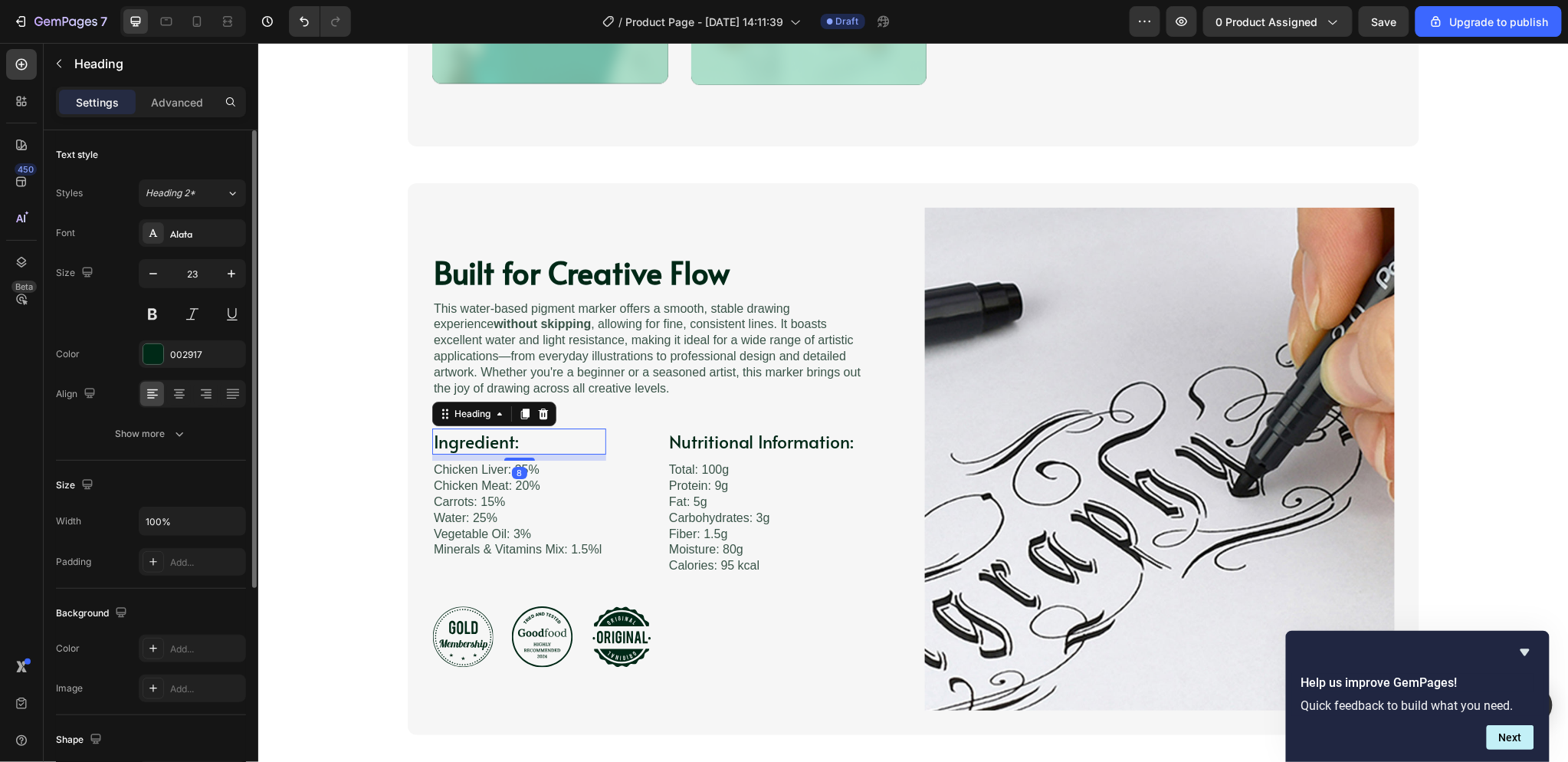
click at [507, 442] on h3 "Ingredient:" at bounding box center [517, 440] width 174 height 26
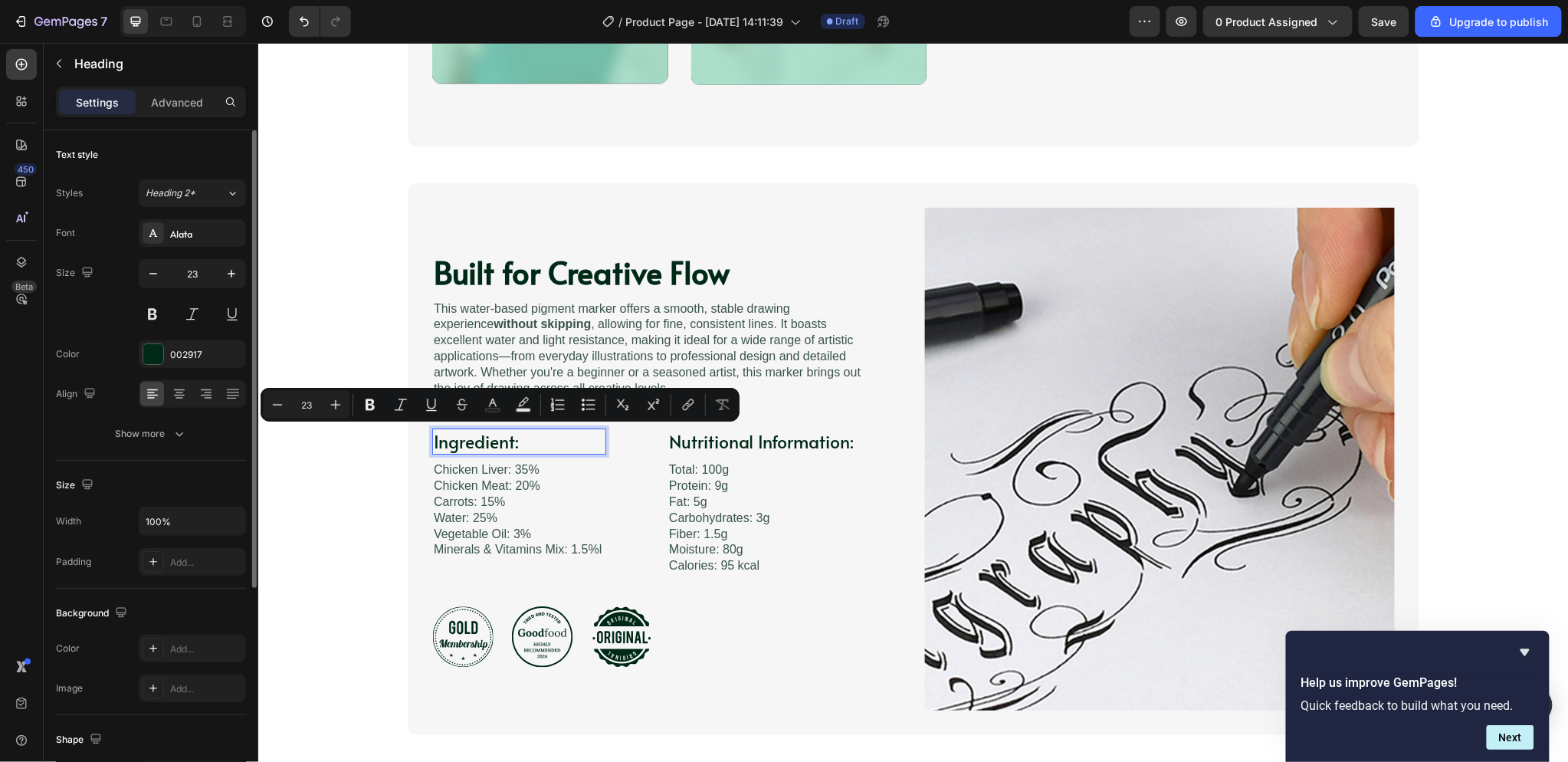
click at [494, 437] on p "Ingredient:" at bounding box center [518, 441] width 171 height 23
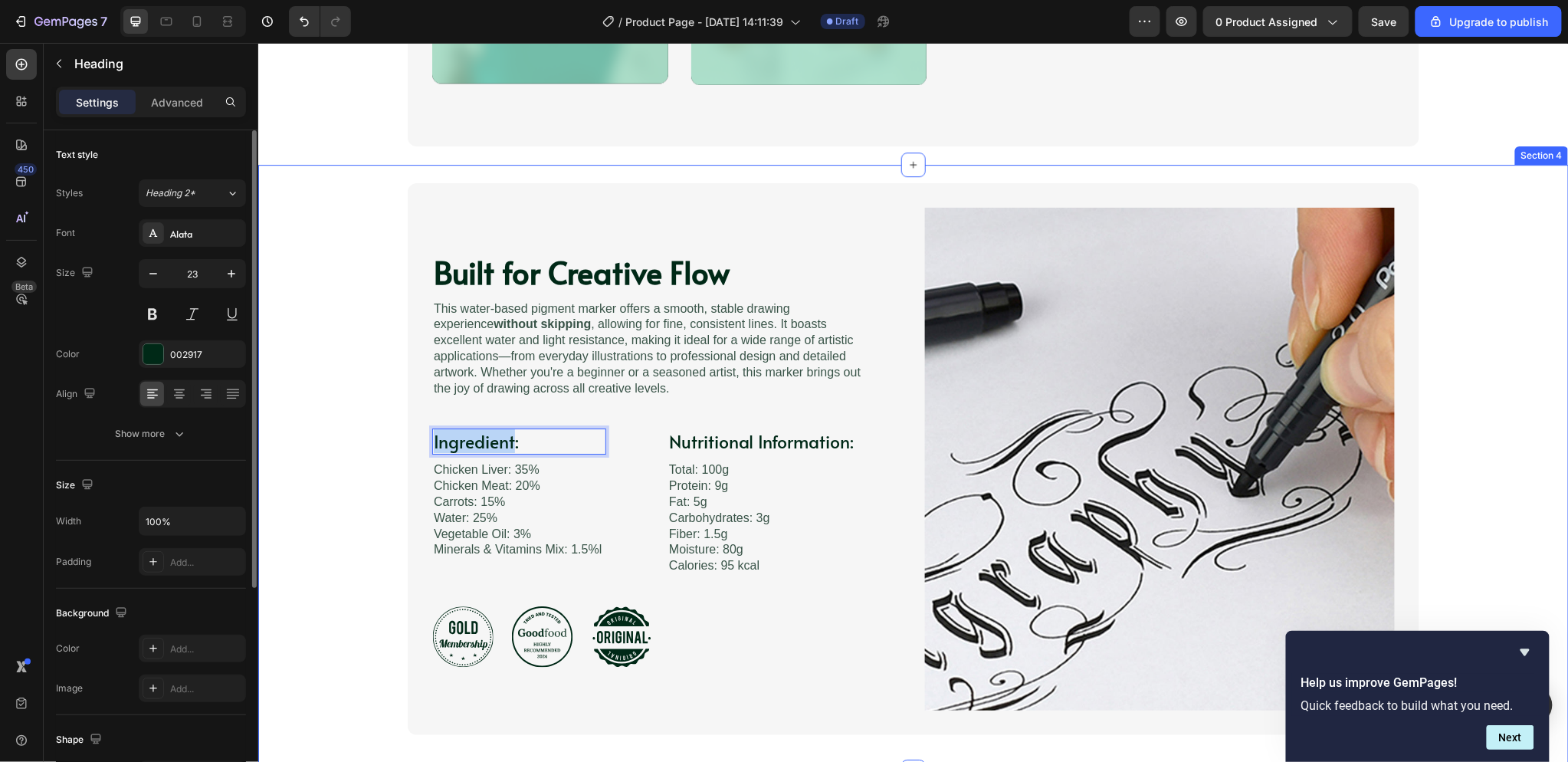
drag, startPoint x: 506, startPoint y: 442, endPoint x: 380, endPoint y: 440, distance: 126.0
click at [380, 440] on div "Built for Creative Flow Heading Image This water-based pigment marker offers a …" at bounding box center [913, 458] width 1280 height 551
click at [677, 344] on p "This water-based pigment marker offers a smooth, stable drawing experience with…" at bounding box center [653, 348] width 442 height 96
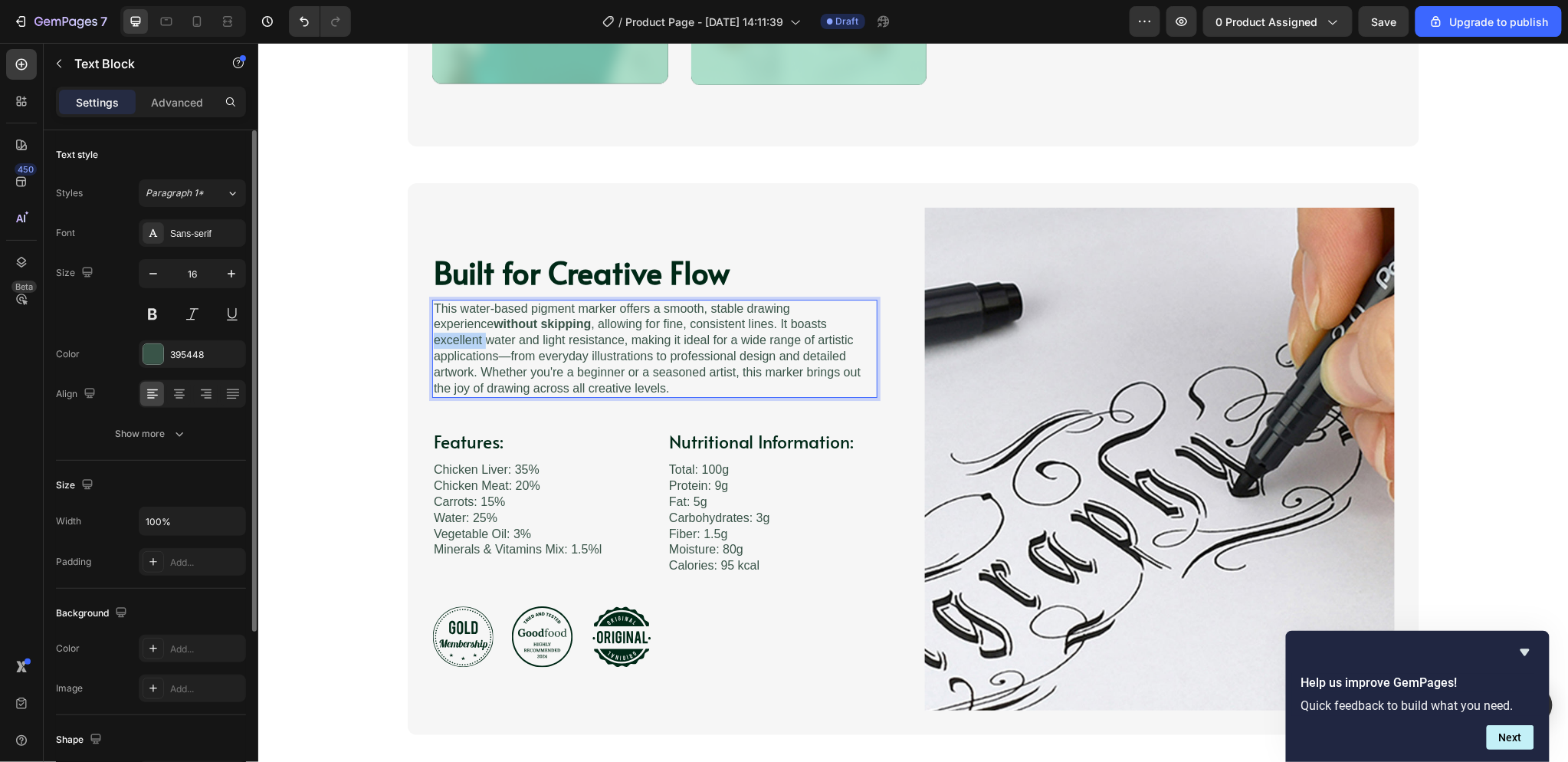
click at [808, 329] on p "This water-based pigment marker offers a smooth, stable drawing experience with…" at bounding box center [653, 348] width 442 height 96
click at [820, 326] on p "This water-based pigment marker offers a smooth, stable drawing experience with…" at bounding box center [653, 348] width 442 height 96
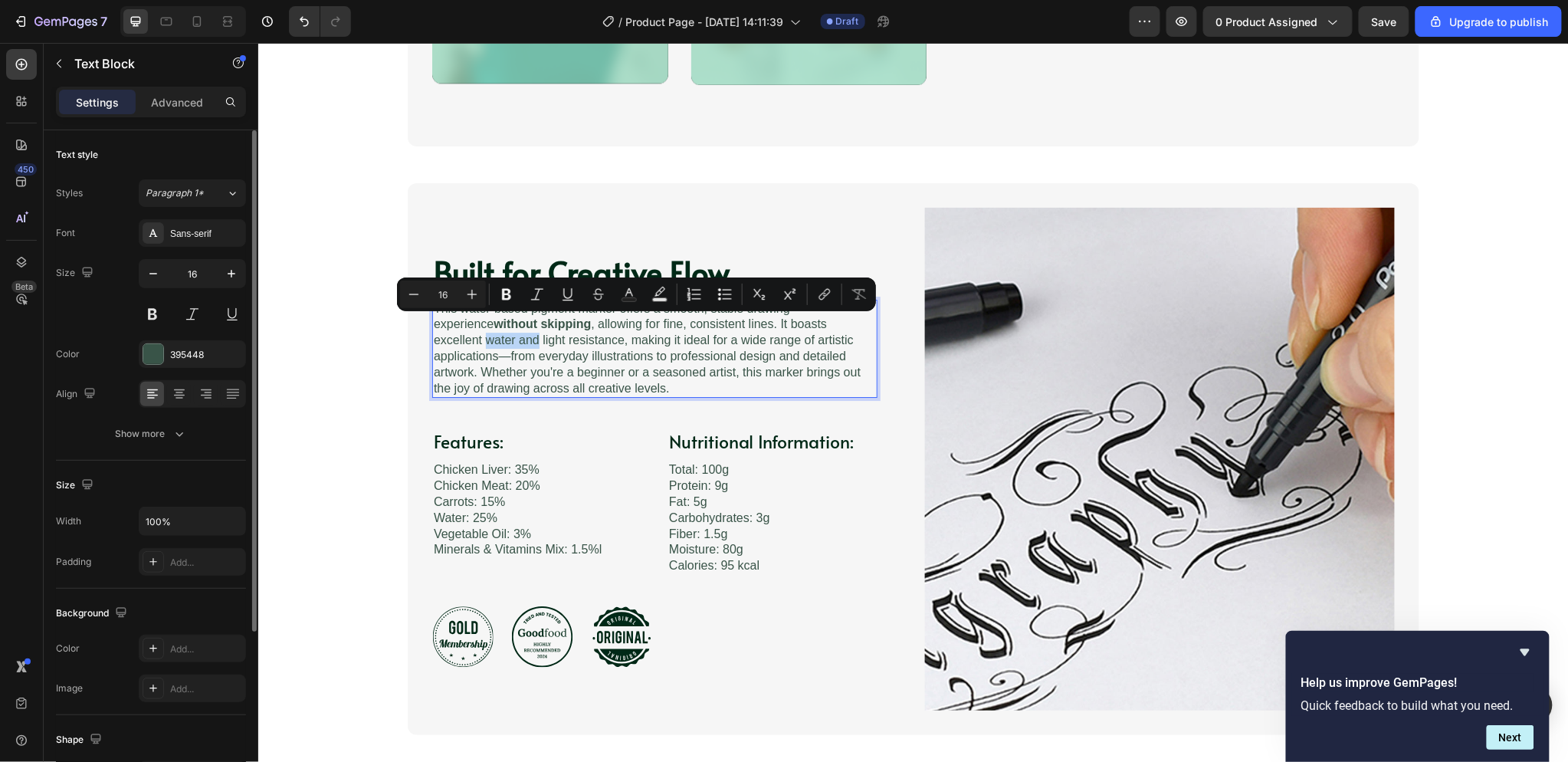
drag, startPoint x: 814, startPoint y: 319, endPoint x: 444, endPoint y: 340, distance: 370.6
click at [444, 340] on p "This water-based pigment marker offers a smooth, stable drawing experience with…" at bounding box center [653, 348] width 442 height 96
click at [508, 330] on p "This water-based pigment marker offers a smooth, stable drawing experience with…" at bounding box center [653, 348] width 442 height 96
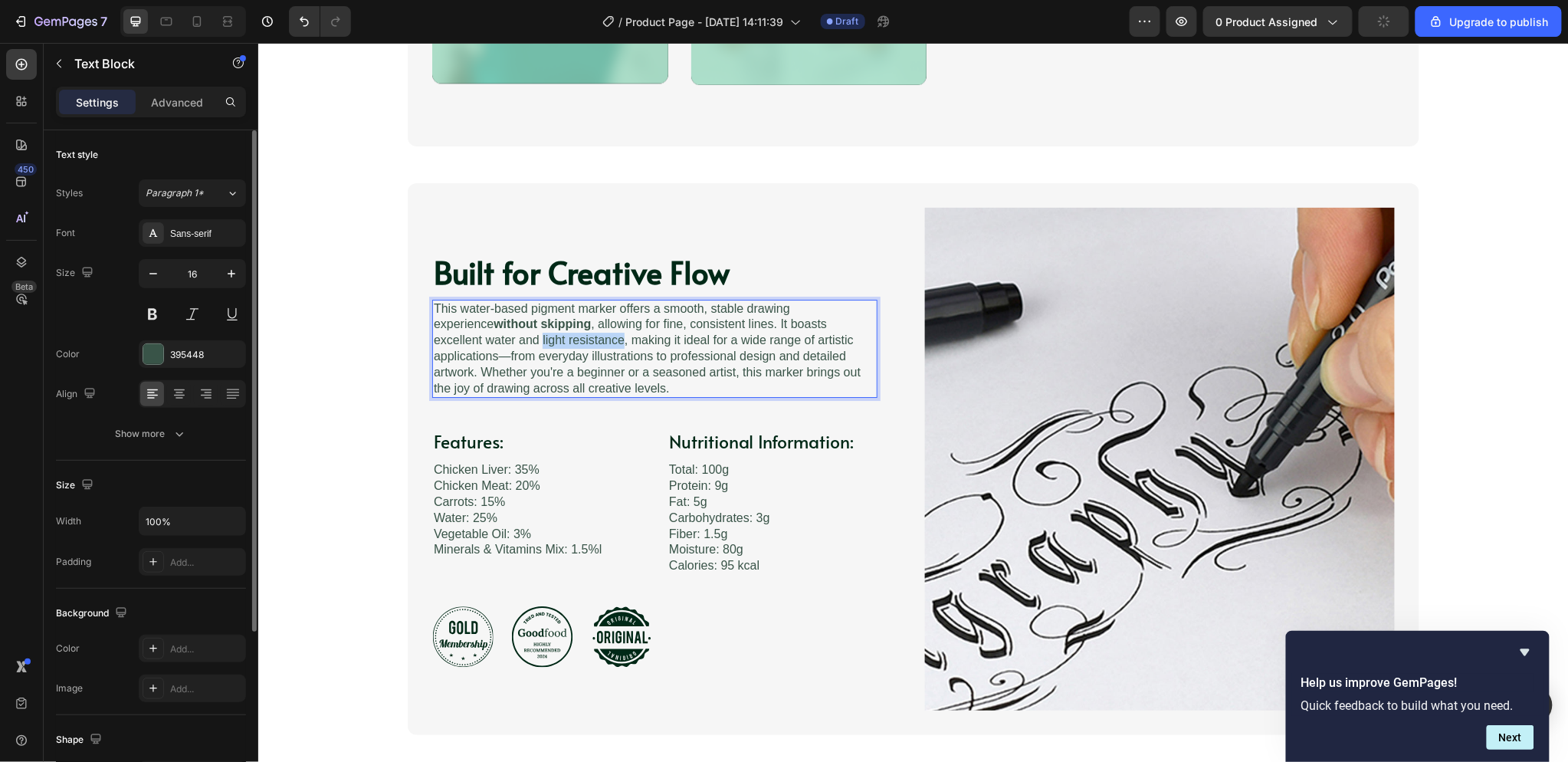
drag, startPoint x: 529, startPoint y: 339, endPoint x: 450, endPoint y: 340, distance: 79.0
click at [450, 340] on p "This water-based pigment marker offers a smooth, stable drawing experience with…" at bounding box center [653, 348] width 442 height 96
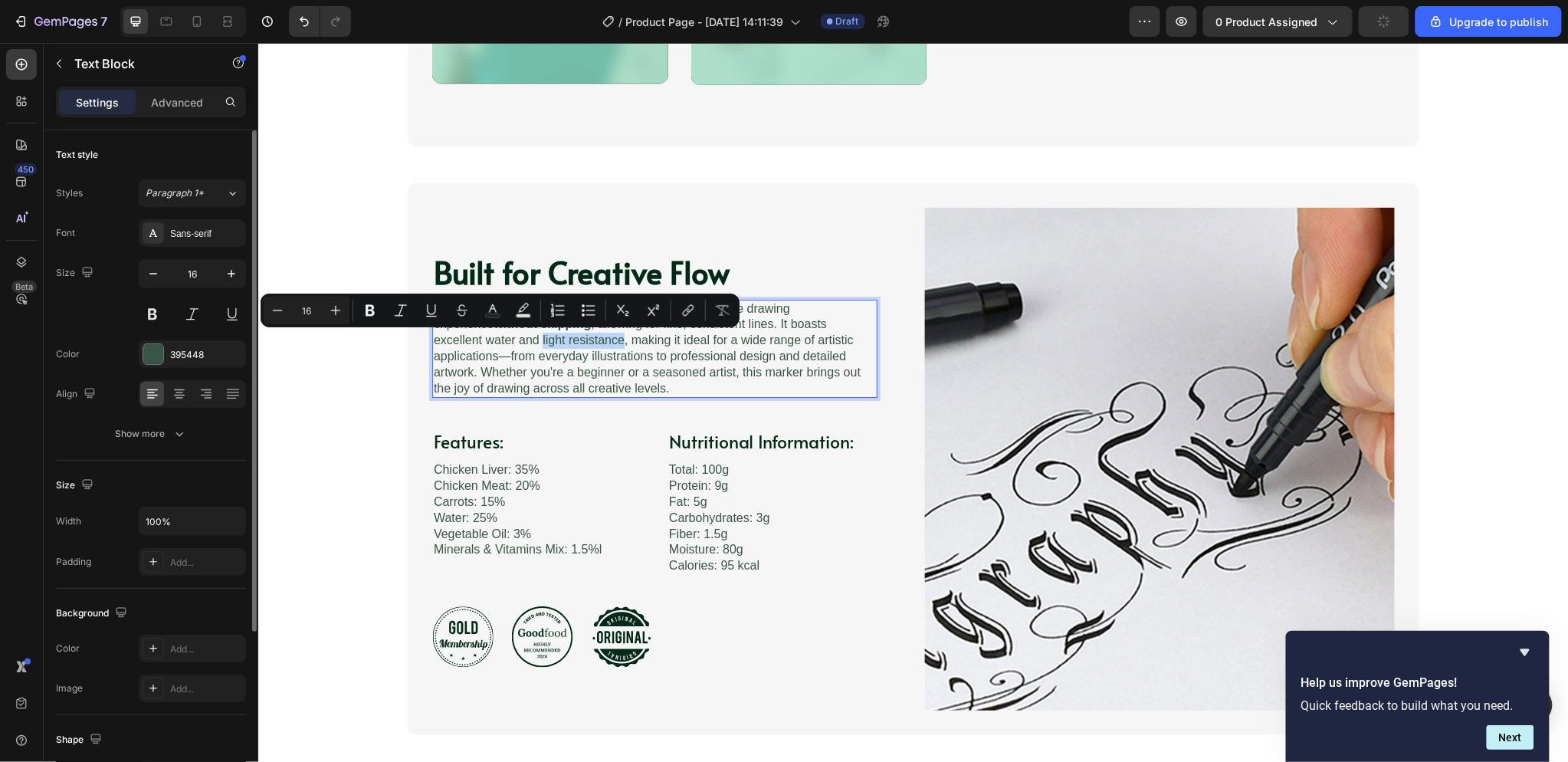
copy p "light resistance"
click at [467, 475] on p "Chicken Liver: 35% Chicken Meat: 20% Carrots: 15% Water: 25% Vegetable Oil: 3% …" at bounding box center [518, 509] width 171 height 96
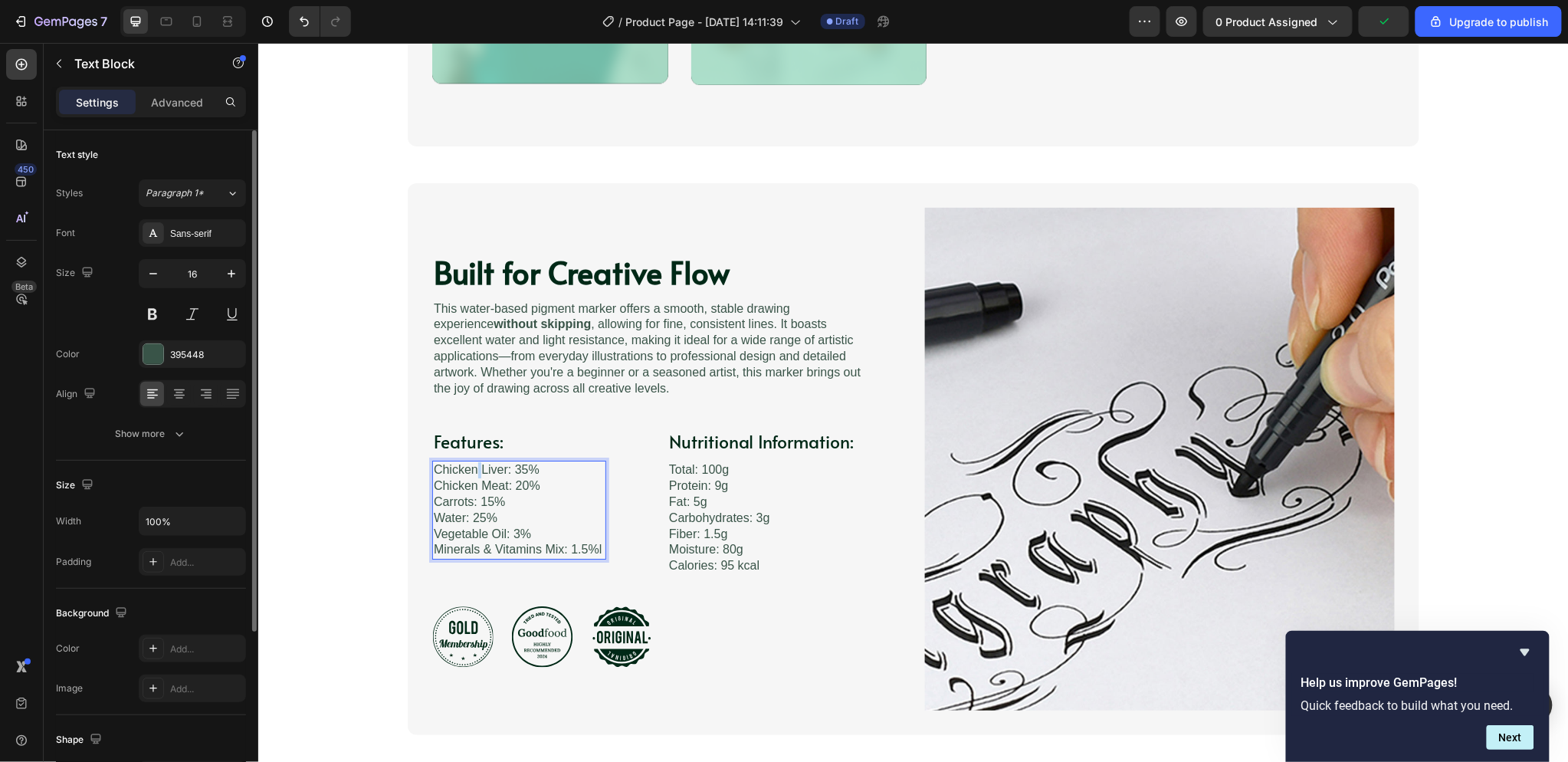
click at [467, 475] on p "Chicken Liver: 35% Chicken Meat: 20% Carrots: 15% Water: 25% Vegetable Oil: 3% …" at bounding box center [518, 509] width 171 height 96
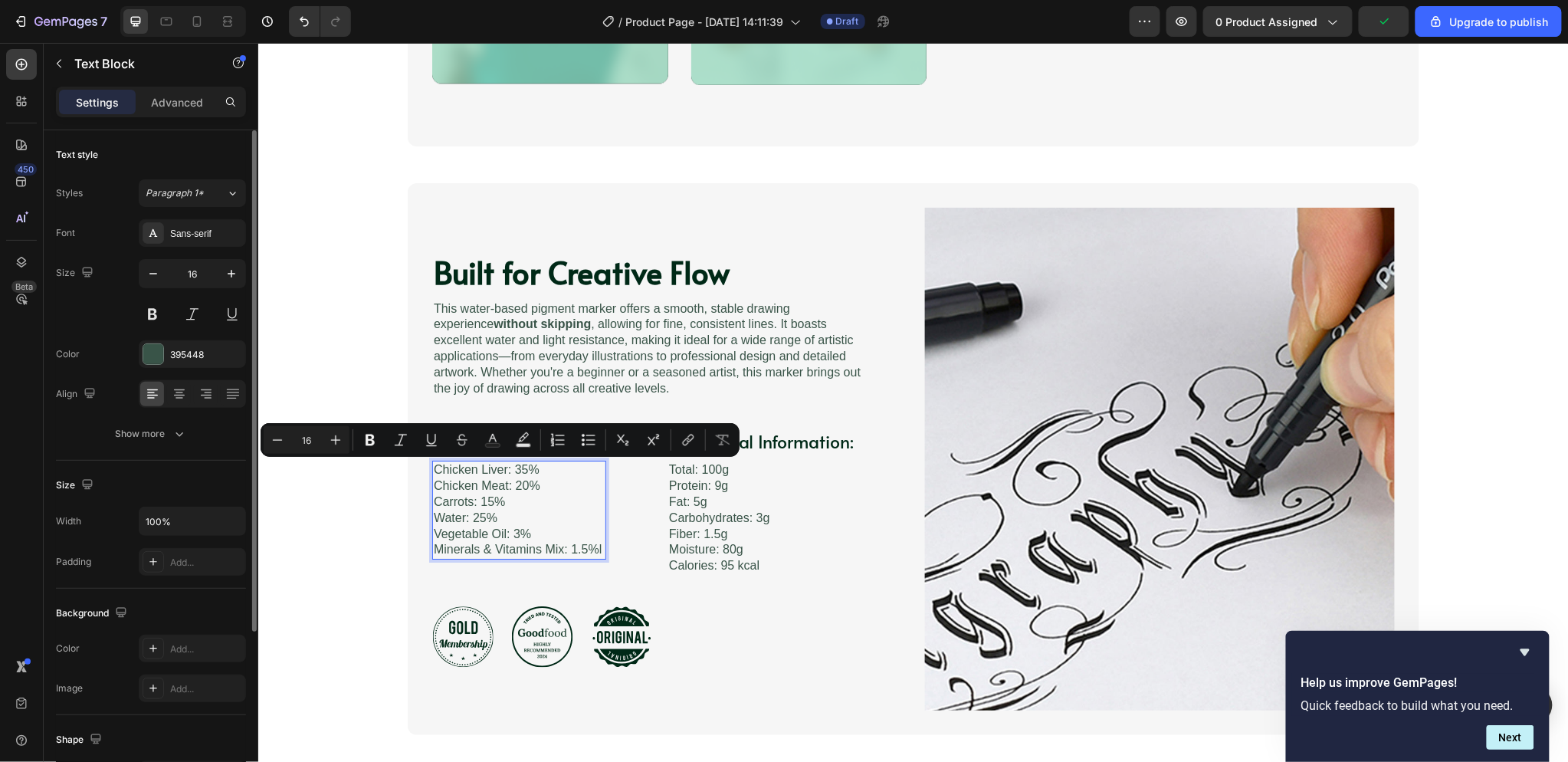
click at [518, 481] on p "Chicken Liver: 35% Chicken Meat: 20% Carrots: 15% Water: 25% Vegetable Oil: 3% …" at bounding box center [518, 509] width 171 height 96
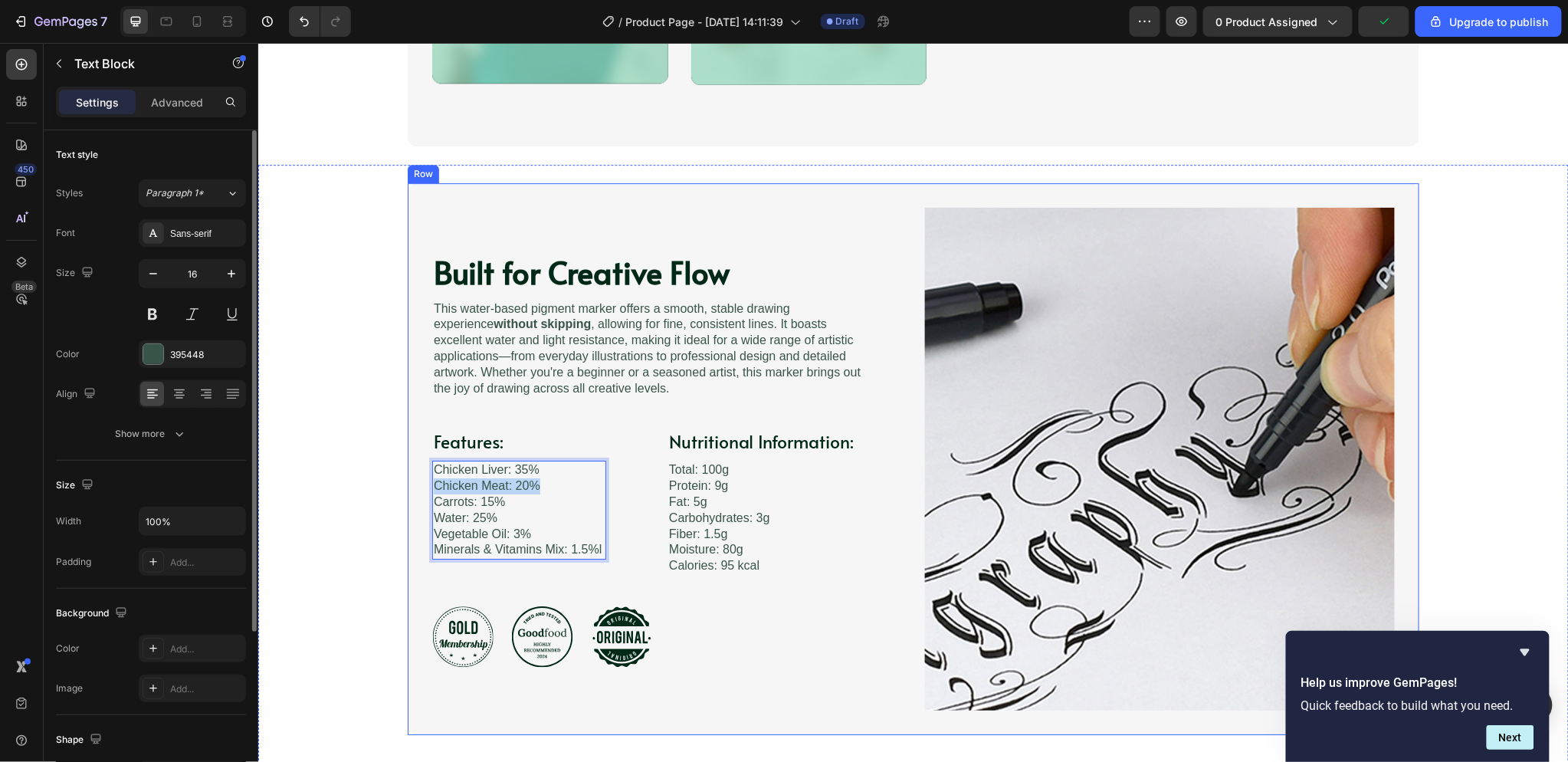
drag, startPoint x: 540, startPoint y: 480, endPoint x: 409, endPoint y: 479, distance: 131.0
click at [409, 479] on div "Built for Creative Flow Heading Image This water-based pigment marker offers a …" at bounding box center [913, 458] width 1012 height 551
click at [433, 481] on p "Chicken Liver: 35% light resistance Carrots: 15% Water: 25% Vegetable Oil: 3% M…" at bounding box center [518, 509] width 171 height 96
click at [532, 472] on p "Chicken Liver: 35%Llight resistance Carrots: 15% Water: 25% Vegetable Oil: 3% M…" at bounding box center [518, 509] width 171 height 96
click at [771, 347] on p "This water-based pigment marker offers a smooth, stable drawing experience with…" at bounding box center [653, 348] width 442 height 96
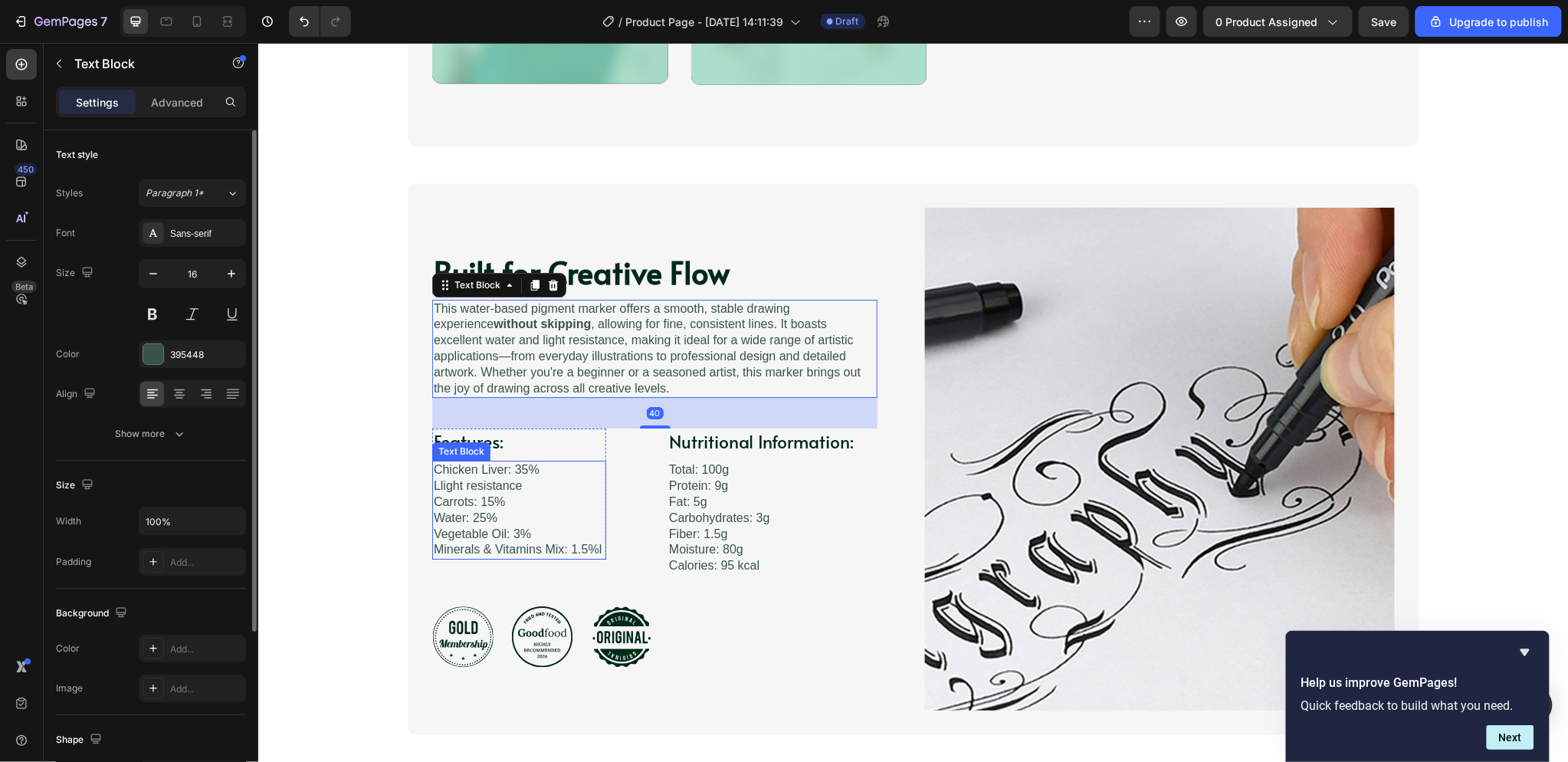
click at [471, 485] on p "Llight resistance Carrots: 15% Water: 25% Vegetable Oil: 3% Minerals & Vitamins…" at bounding box center [518, 517] width 171 height 80
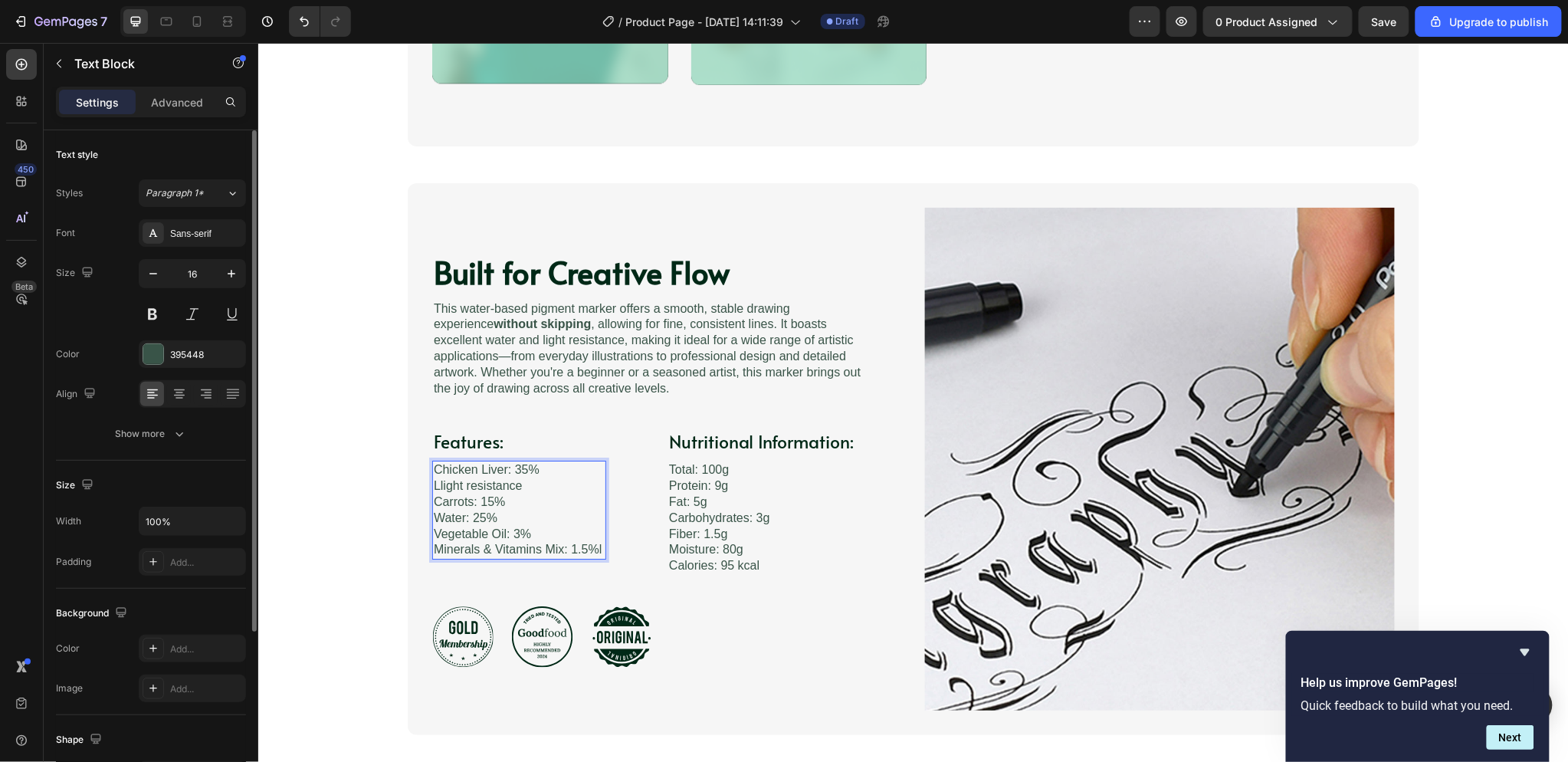
click at [530, 464] on p "Chicken Liver: 35%" at bounding box center [518, 469] width 171 height 17
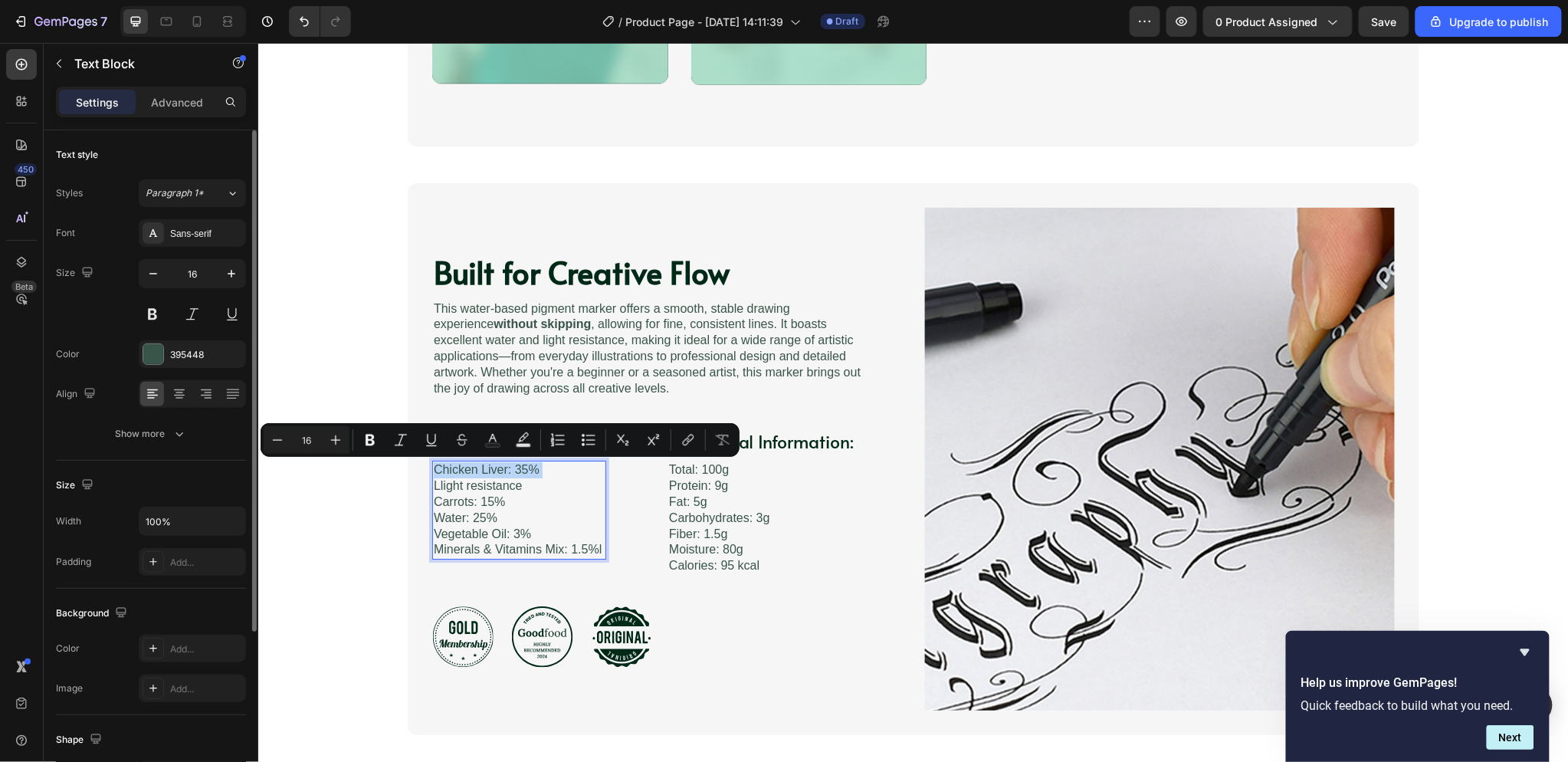
drag, startPoint x: 532, startPoint y: 467, endPoint x: 441, endPoint y: 467, distance: 91.0
click at [441, 467] on p "Chicken Liver: 35%" at bounding box center [518, 469] width 171 height 17
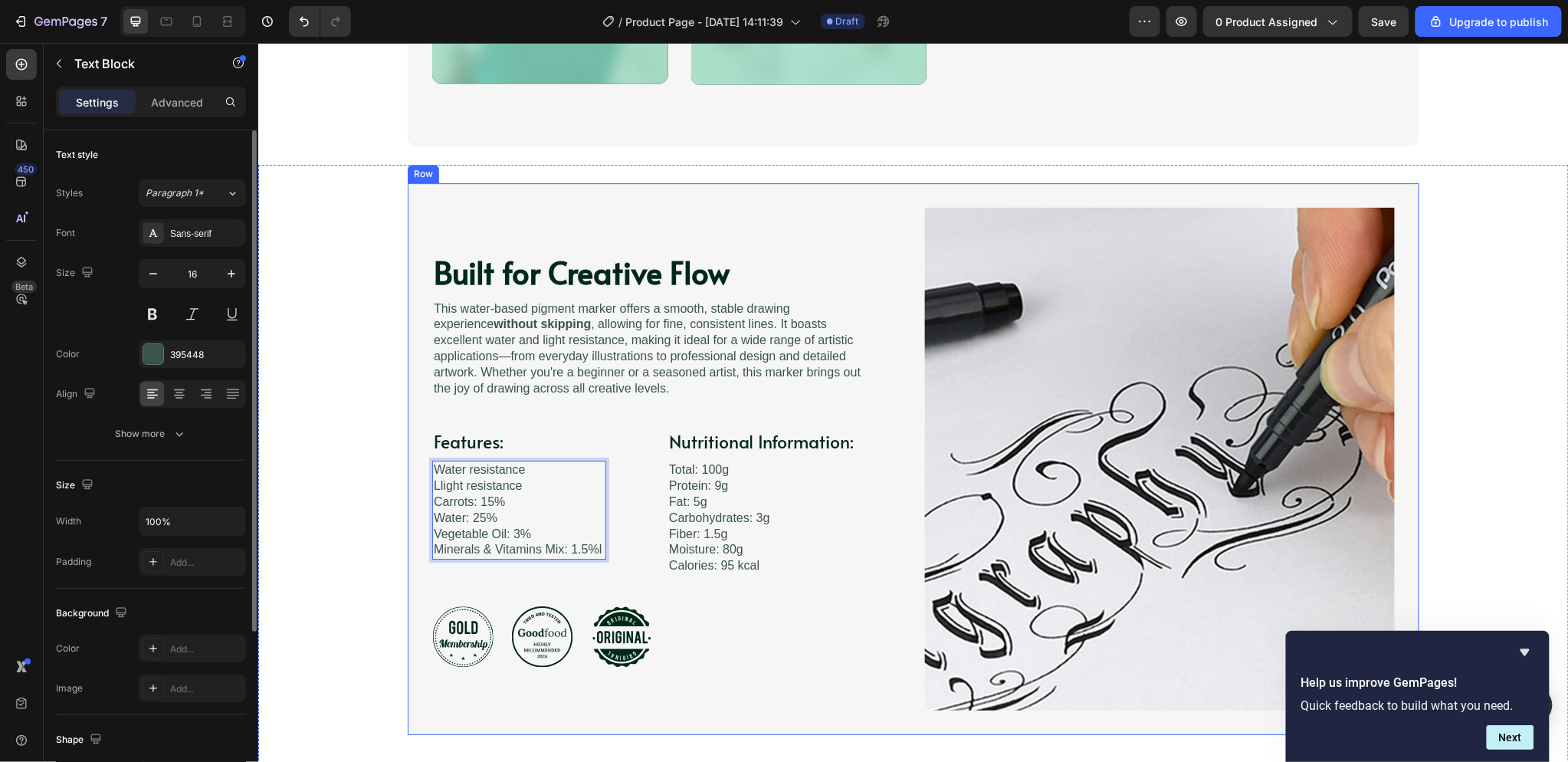
click at [425, 467] on div "Built for Creative Flow Heading Image This water-based pigment marker offers a …" at bounding box center [913, 458] width 1012 height 551
click at [433, 469] on p "Water resistance" at bounding box center [518, 469] width 171 height 17
click at [433, 484] on p "Llight resistance Carrots: 15% Water: 25% Vegetable Oil: 3% Minerals & Vitamins…" at bounding box center [518, 517] width 171 height 80
click at [596, 335] on p "This water-based pigment marker offers a smooth, stable drawing experience with…" at bounding box center [653, 348] width 442 height 96
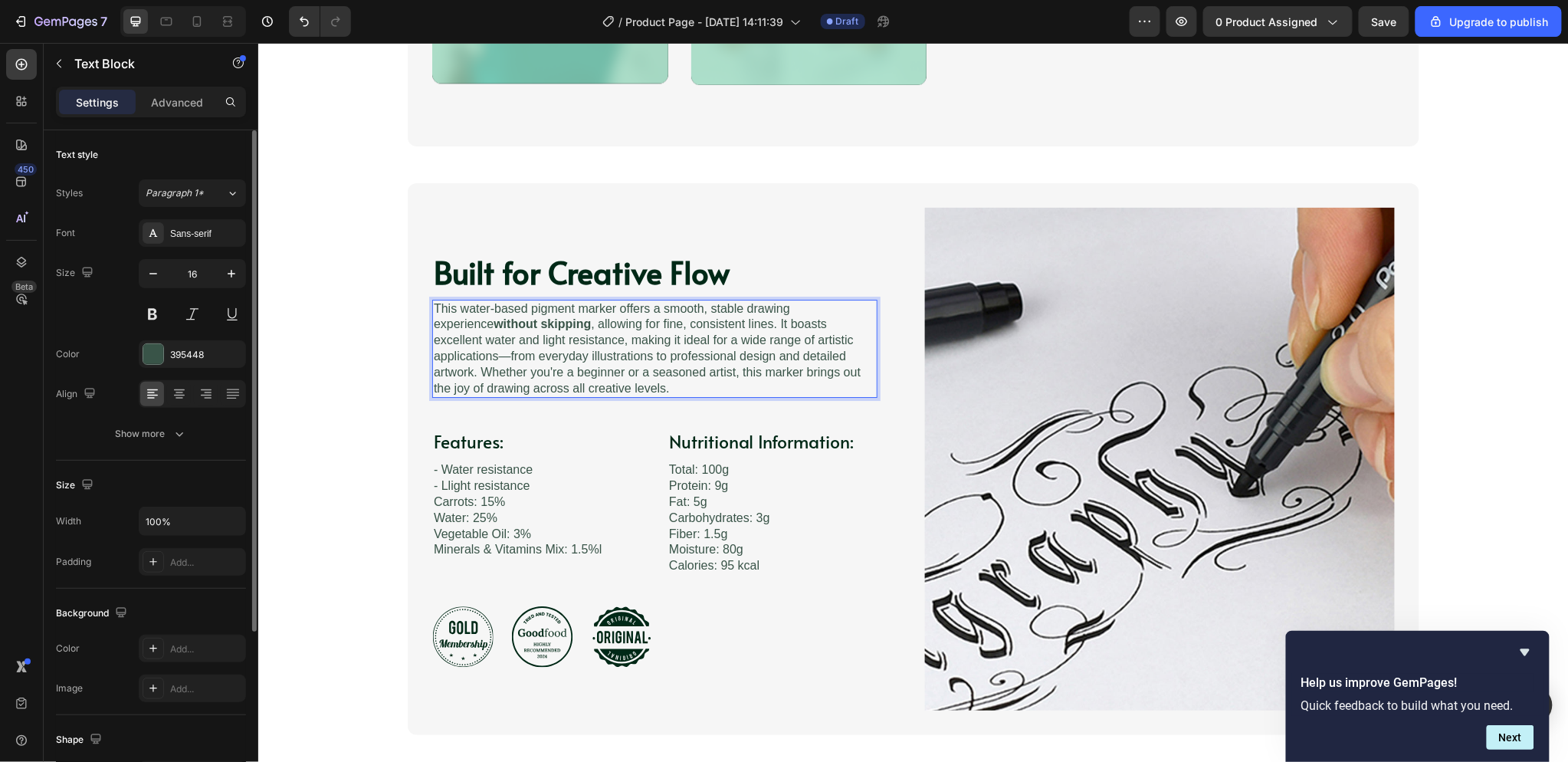
click at [595, 346] on p "This water-based pigment marker offers a smooth, stable drawing experience with…" at bounding box center [653, 348] width 442 height 96
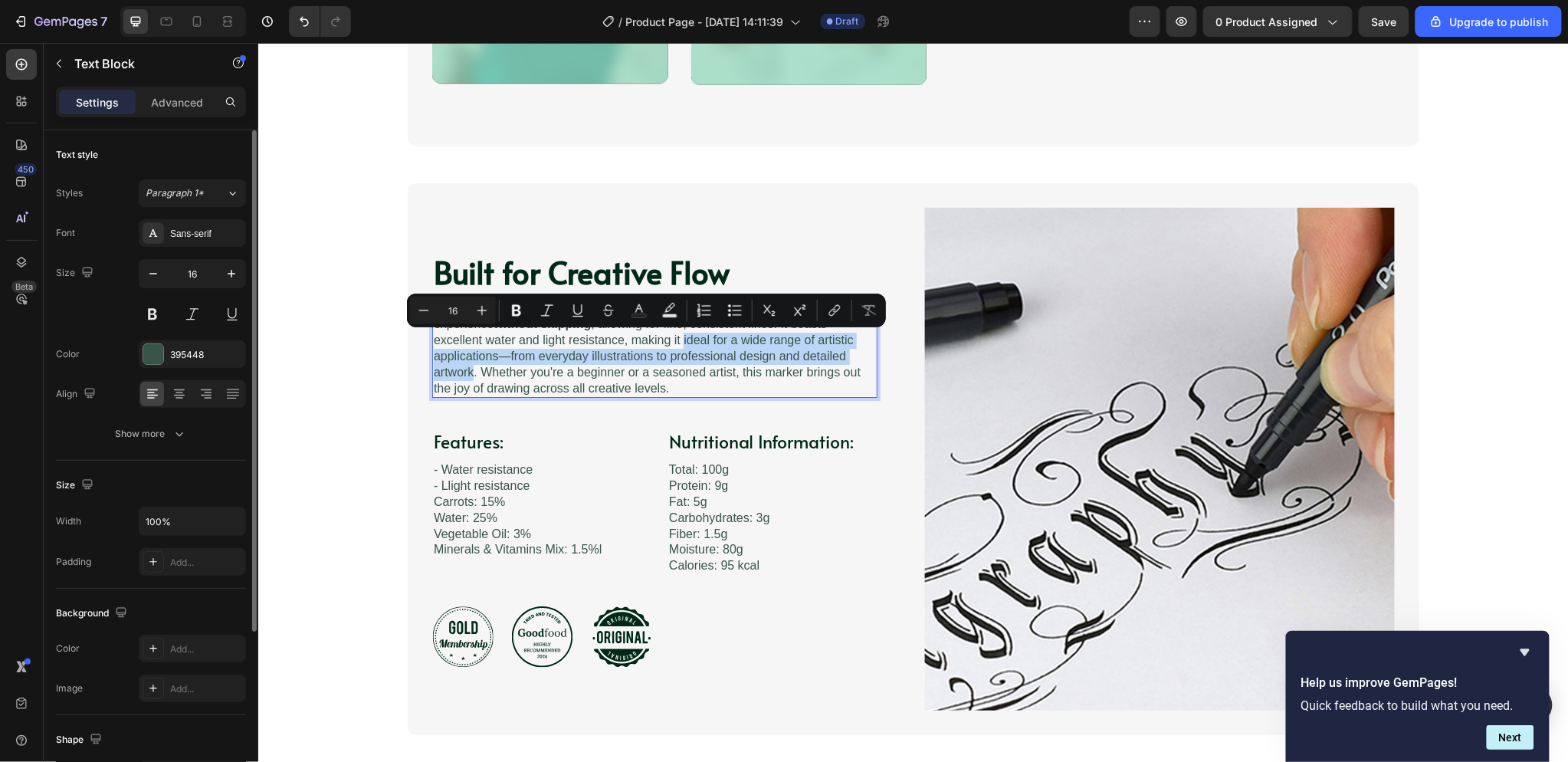
drag, startPoint x: 591, startPoint y: 340, endPoint x: 778, endPoint y: 361, distance: 188.2
click at [778, 361] on p "This water-based pigment marker offers a smooth, stable drawing experience with…" at bounding box center [653, 348] width 442 height 96
copy p "ideal for a wide range of artistic applications—from everyday illustrations to …"
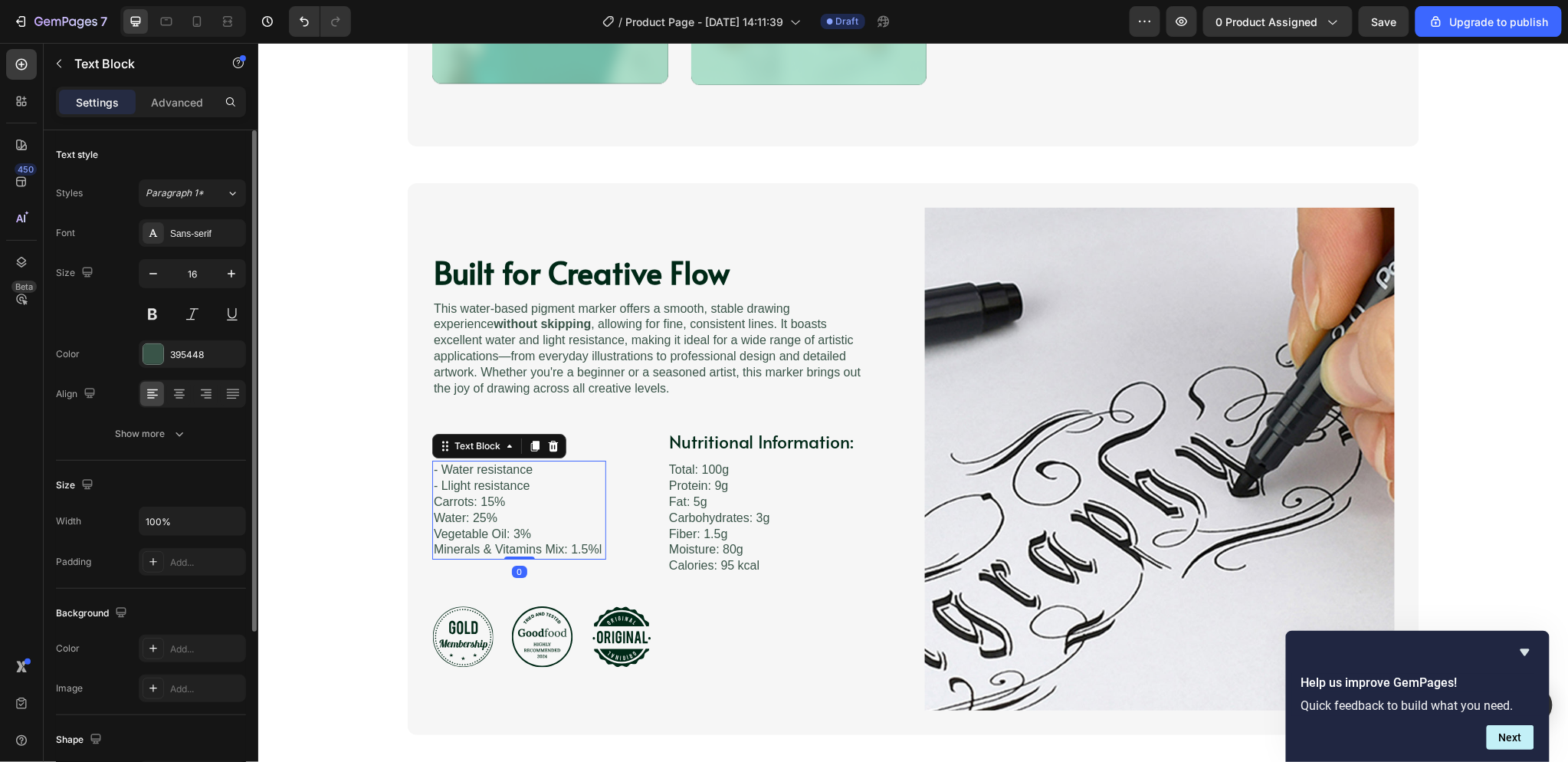
click at [462, 500] on p "- Llight resistance Carrots: 15% Water: 25% Vegetable Oil: 3% Minerals & Vitami…" at bounding box center [518, 517] width 171 height 80
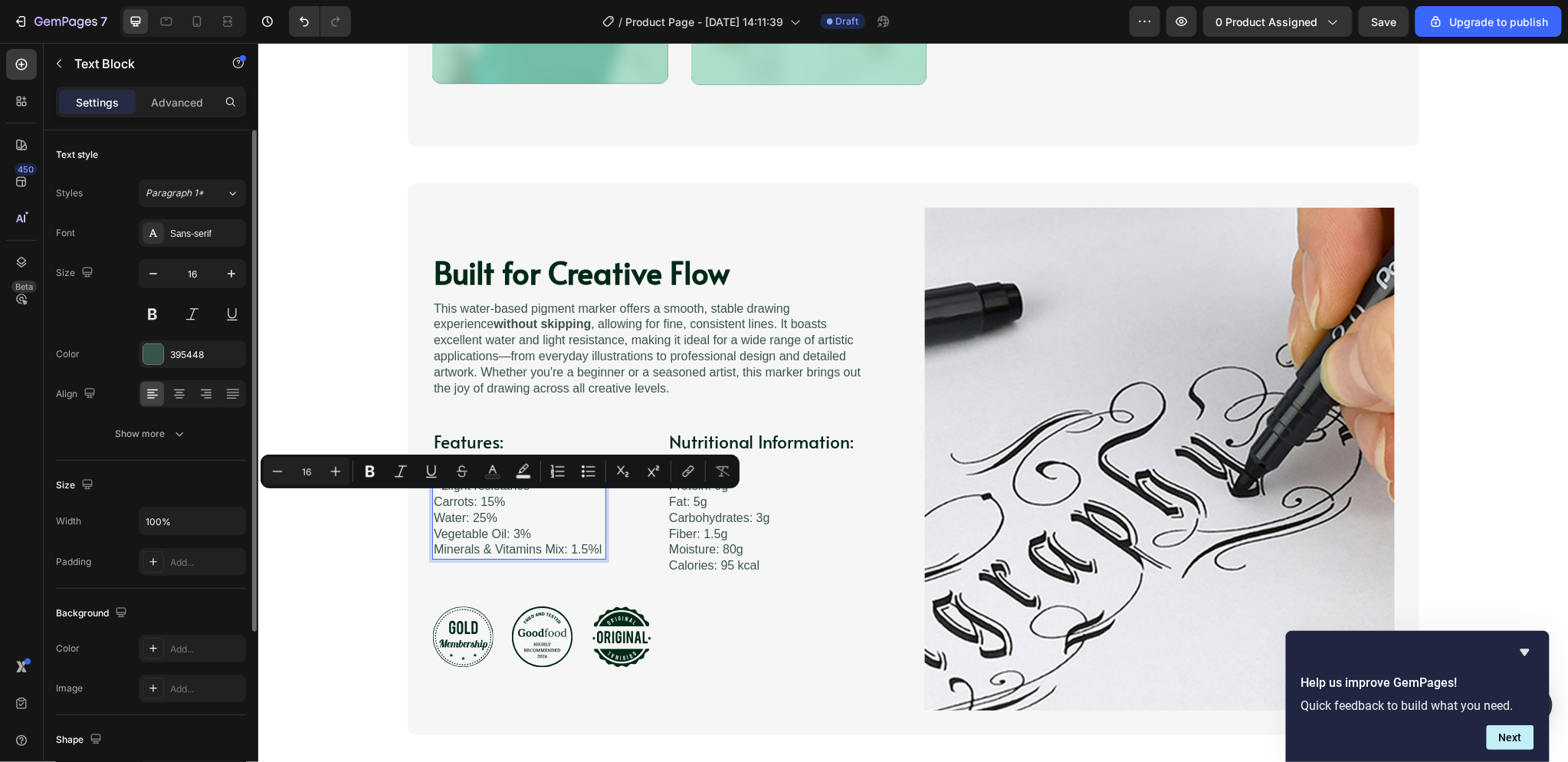
click at [480, 525] on p "- Llight resistance Carrots: 15% Water: 25% Vegetable Oil: 3% Minerals & Vitami…" at bounding box center [518, 517] width 171 height 80
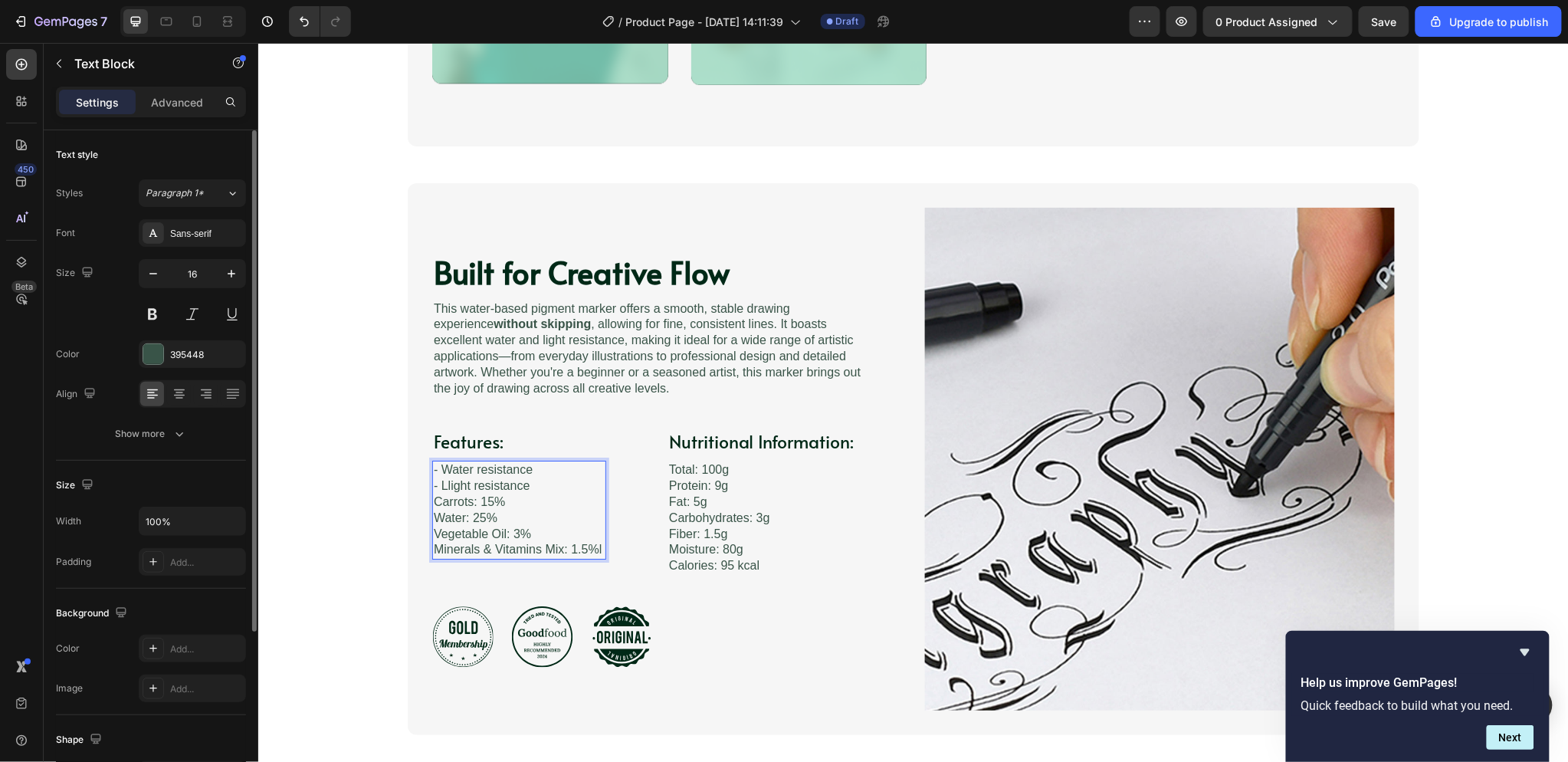
click at [493, 502] on p "- Llight resistance Carrots: 15% Water: 25% Vegetable Oil: 3% Minerals & Vitami…" at bounding box center [518, 517] width 171 height 80
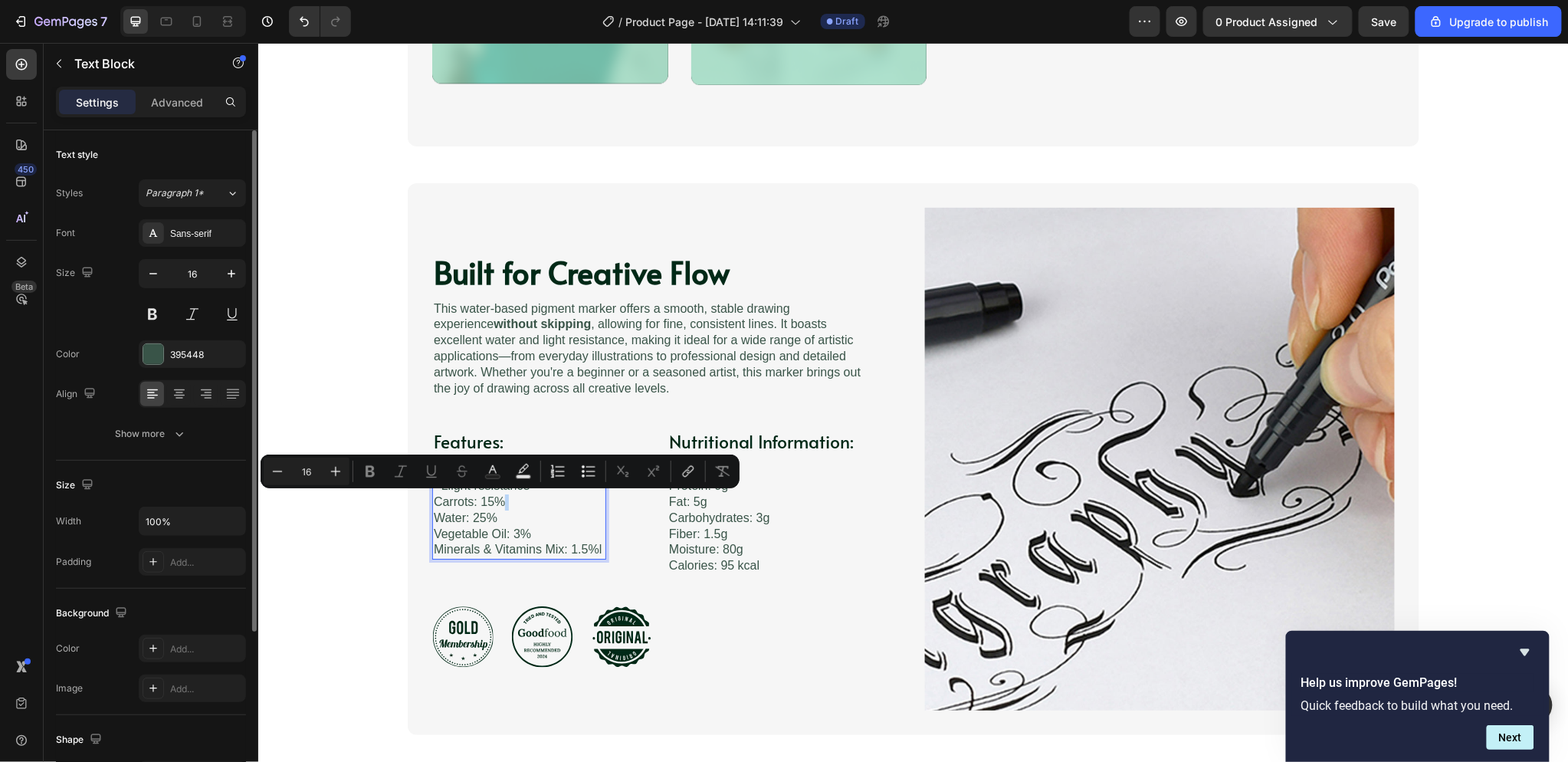
click at [499, 502] on p "- Llight resistance Carrots: 15% Water: 25% Vegetable Oil: 3% Minerals & Vitami…" at bounding box center [518, 517] width 171 height 80
click at [495, 500] on p "- Llight resistance Carrots: 15% Water: 25% Vegetable Oil: 3% Minerals & Vitami…" at bounding box center [518, 517] width 171 height 80
drag, startPoint x: 495, startPoint y: 504, endPoint x: 418, endPoint y: 500, distance: 77.1
click at [418, 500] on div "Built for Creative Flow Heading Image This water-based pigment marker offers a …" at bounding box center [913, 458] width 1012 height 551
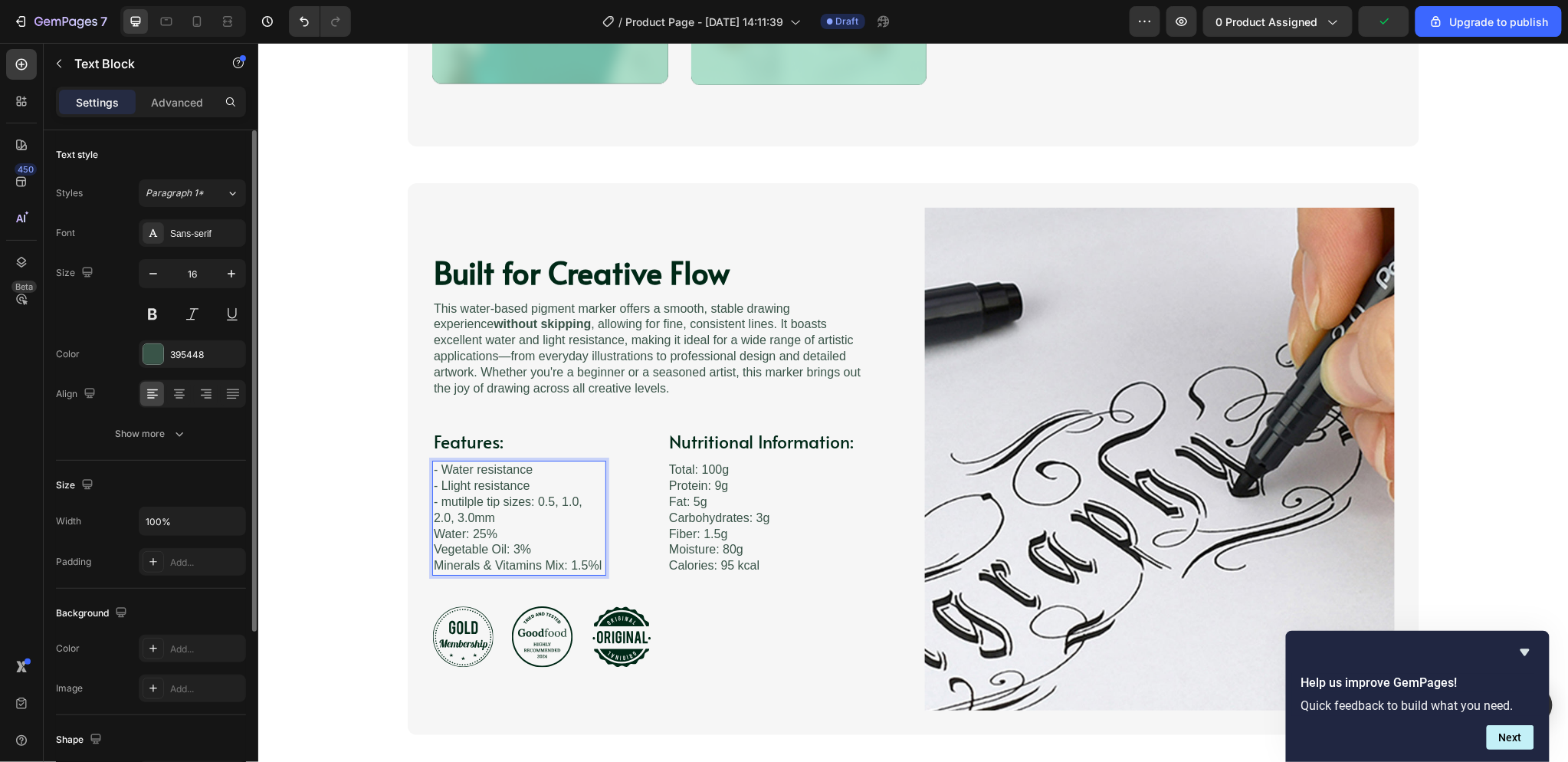
click at [588, 507] on p "- Llight resistance - mutilple tip sizes: 0.5, 1.0, 2.0, 3.0mm Water: 25% Veget…" at bounding box center [518, 525] width 171 height 96
click at [758, 444] on h3 "Nutritional Information:" at bounding box center [760, 440] width 187 height 26
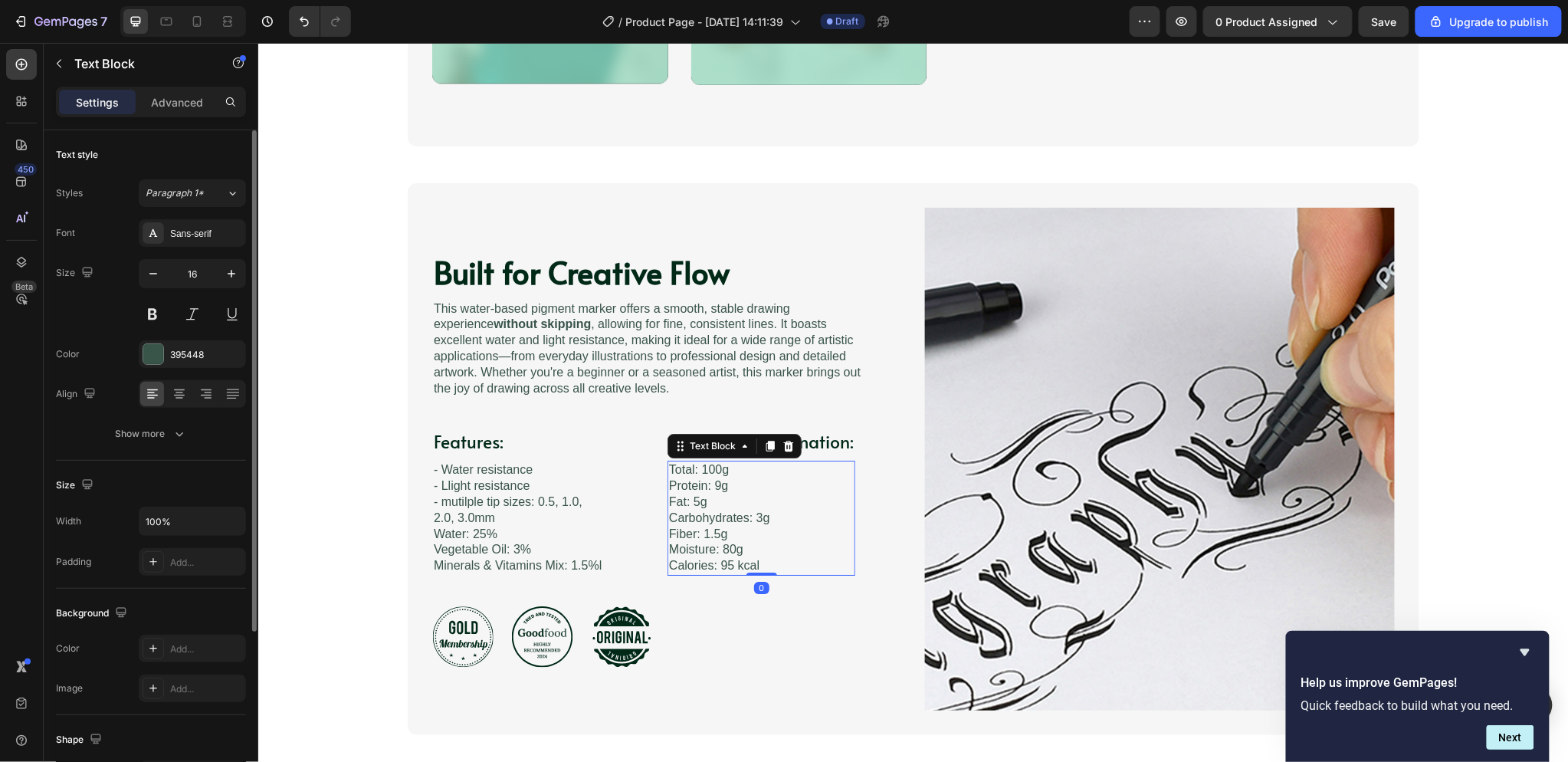
click at [750, 507] on p "Total: 100g Protein: 9g Fat: 5g Carbohydrates: 3g Fiber: 1.5g Moisture: 80g Cal…" at bounding box center [760, 516] width 184 height 112
click at [859, 460] on div "Features: Heading - Water resistance - Llight resistance - mutilple tip sizes: …" at bounding box center [653, 500] width 446 height 147
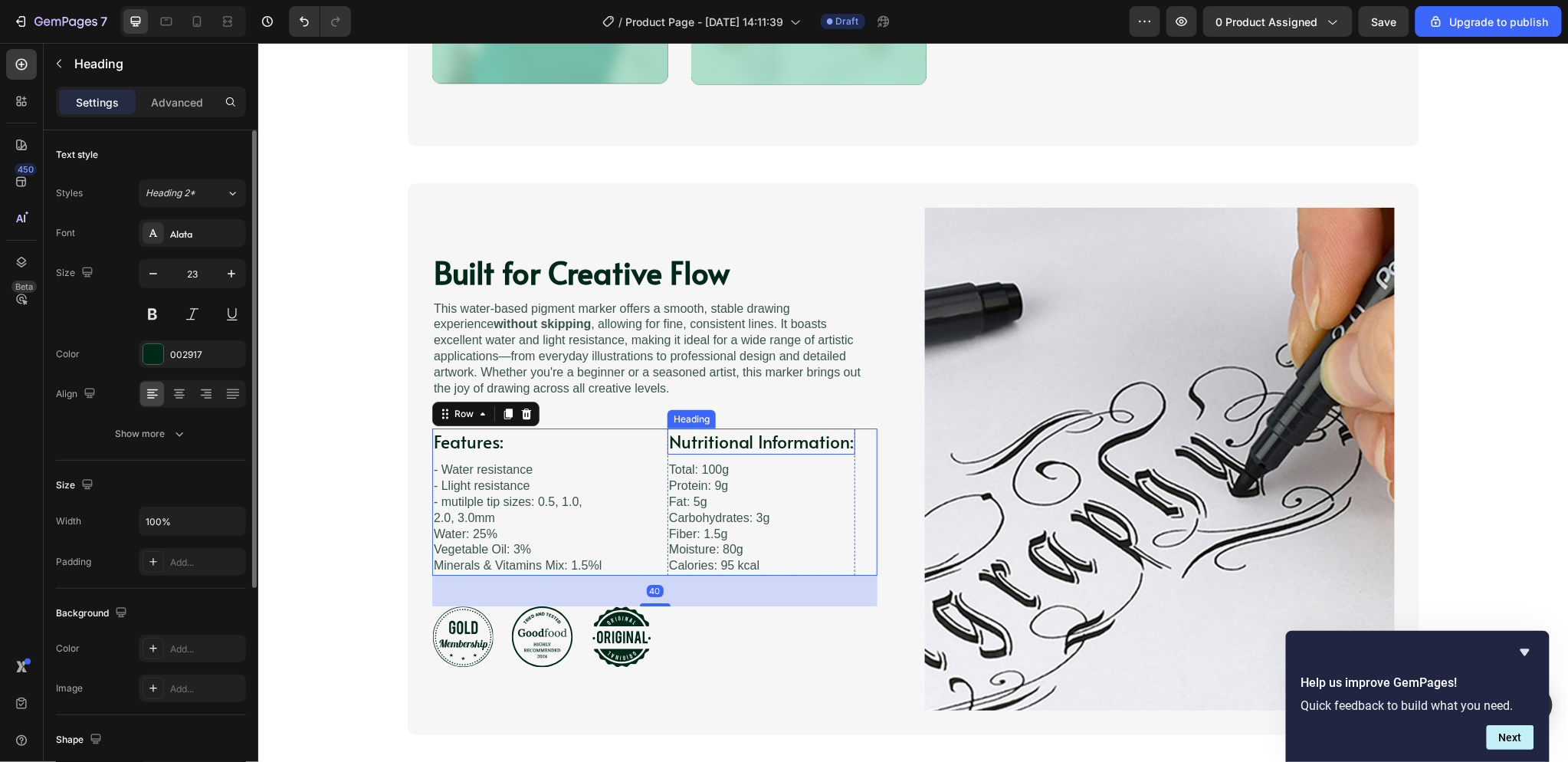
click at [717, 436] on h3 "Nutritional Information:" at bounding box center [760, 440] width 187 height 26
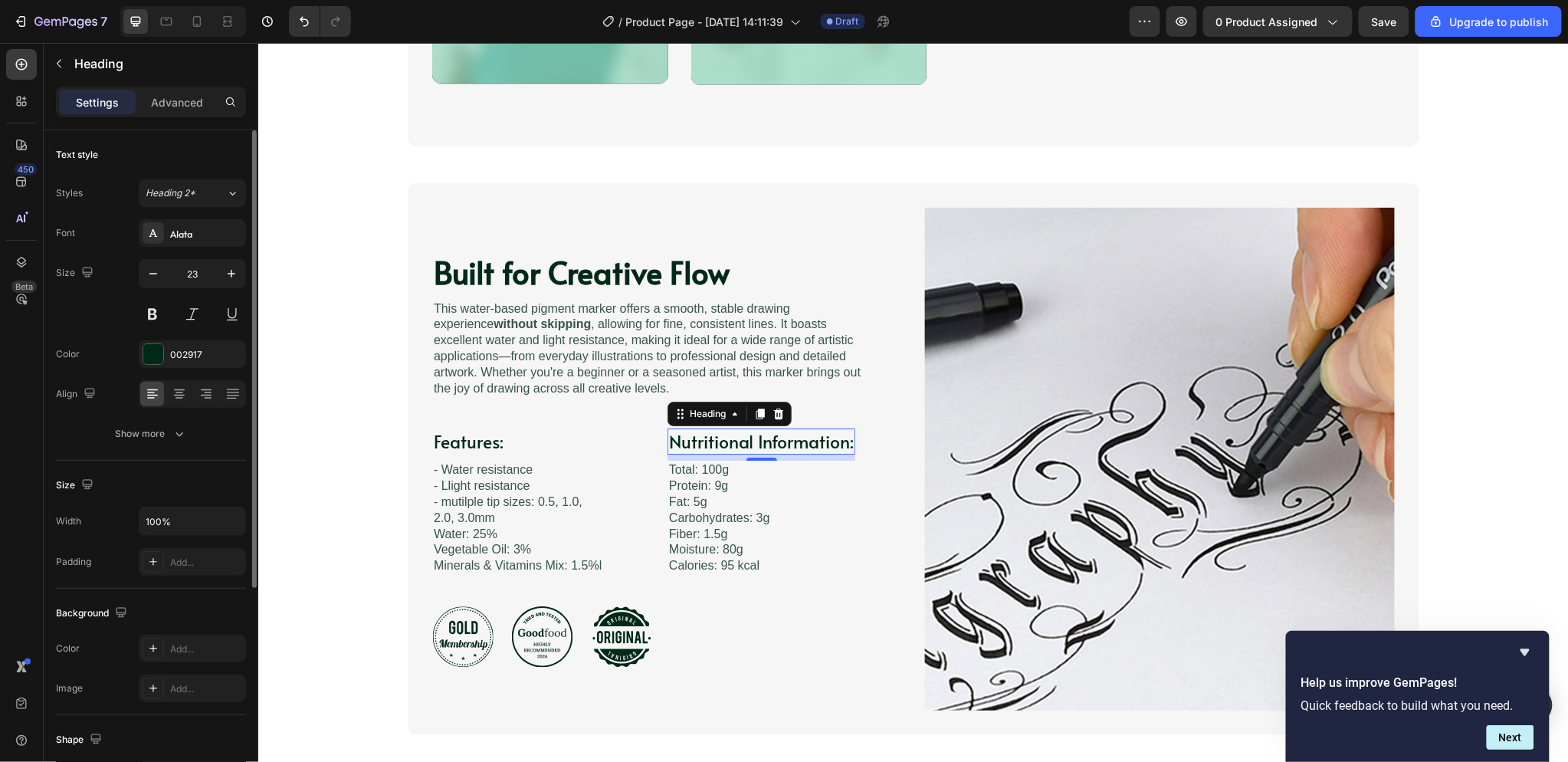
click at [835, 456] on div "8" at bounding box center [760, 456] width 187 height 6
click at [831, 453] on div "8" at bounding box center [760, 456] width 187 height 6
click at [842, 456] on div "8" at bounding box center [760, 456] width 187 height 6
click at [855, 547] on div "Features: Heading - Water resistance - Llight resistance - mutilple tip sizes: …" at bounding box center [653, 500] width 446 height 147
click at [809, 438] on h3 "Nutritional Information:" at bounding box center [760, 440] width 187 height 26
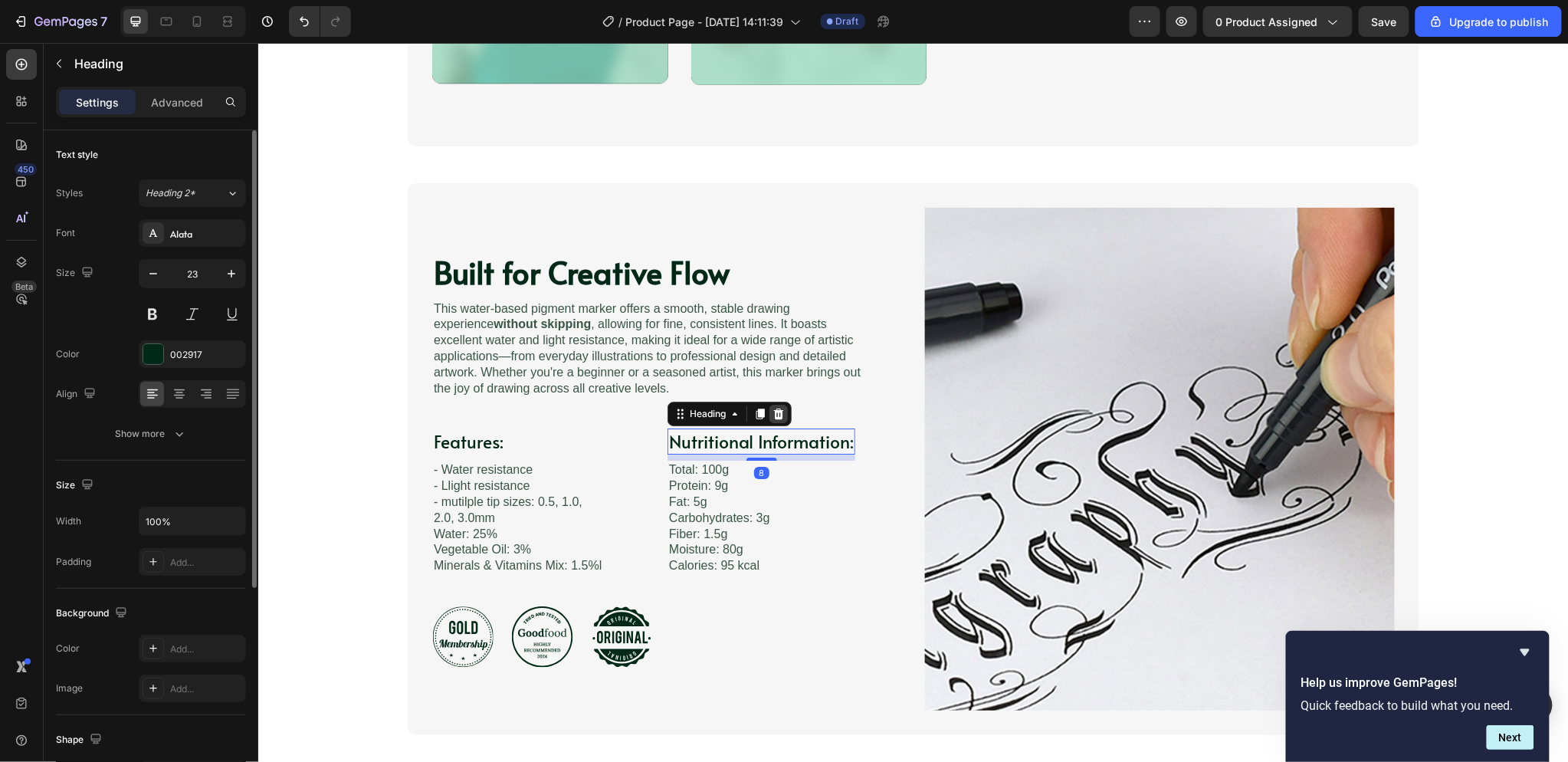
click at [773, 410] on icon at bounding box center [778, 413] width 10 height 11
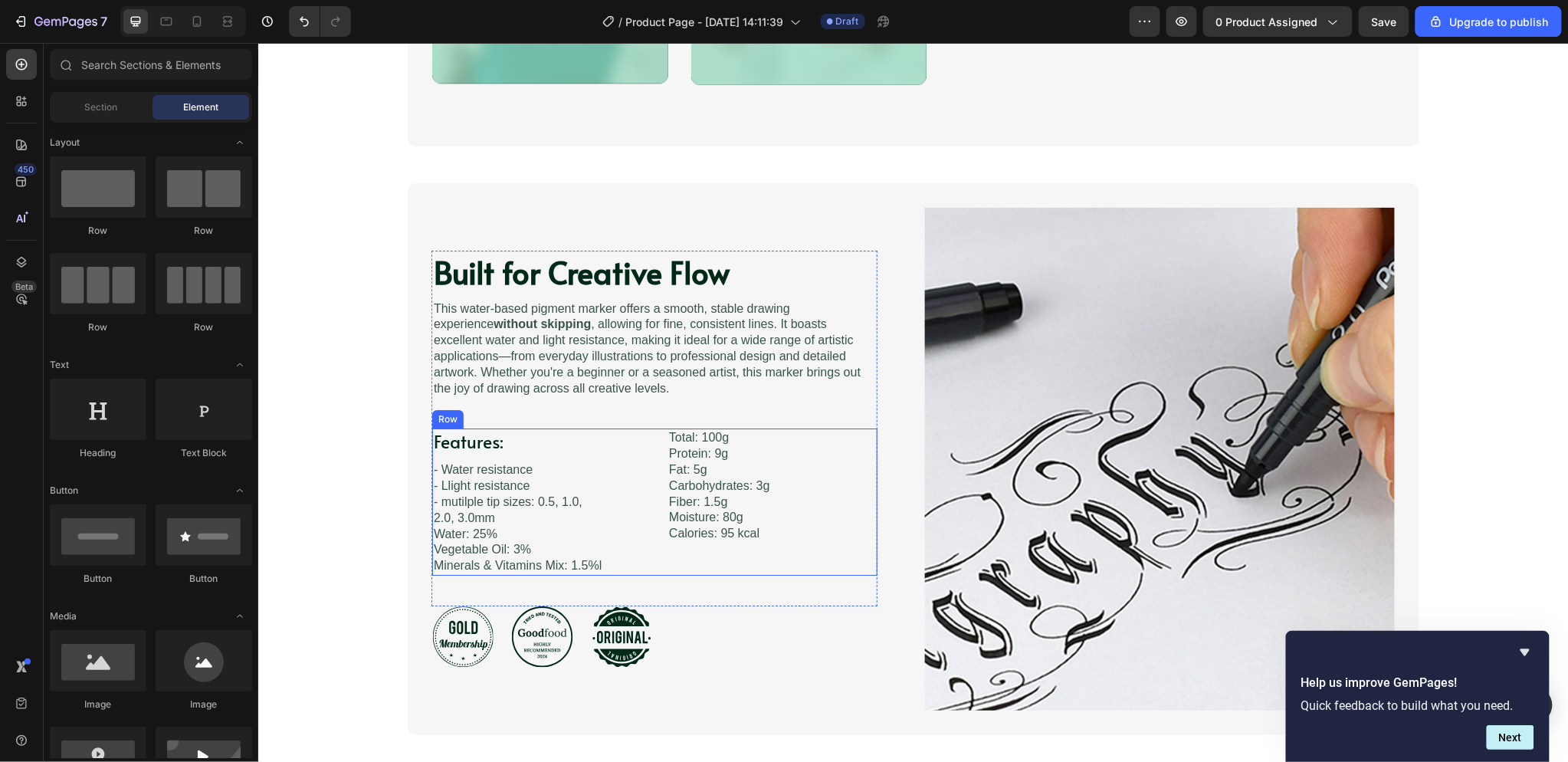
click at [774, 475] on div "Features: Heading - Water resistance - Llight resistance - mutilple tip sizes: …" at bounding box center [653, 500] width 446 height 147
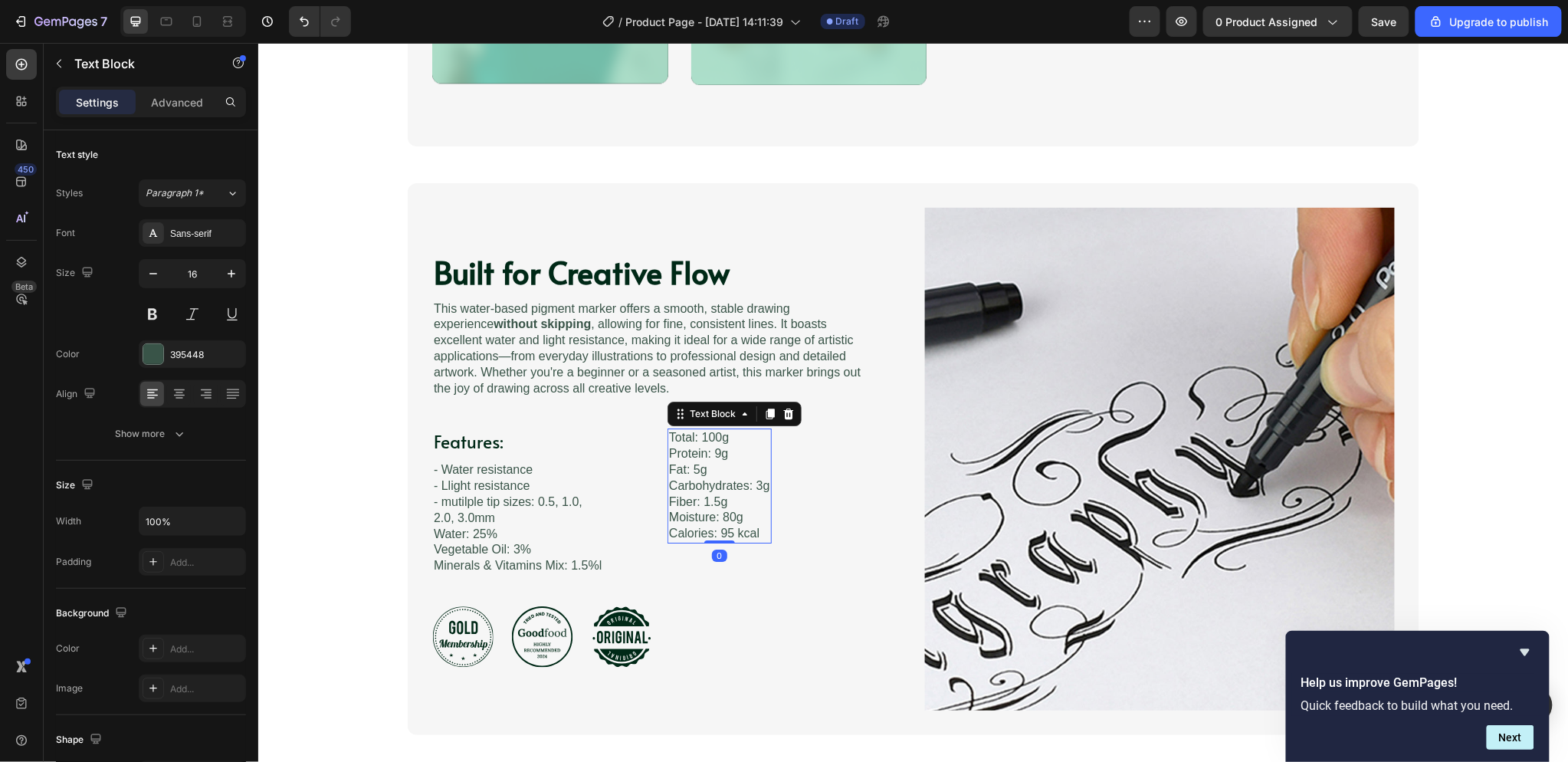
click at [669, 481] on p "Total: 100g Protein: 9g Fat: 5g Carbohydrates: 3g Fiber: 1.5g Moisture: 80g Cal…" at bounding box center [718, 484] width 101 height 112
click at [788, 409] on div at bounding box center [787, 413] width 18 height 18
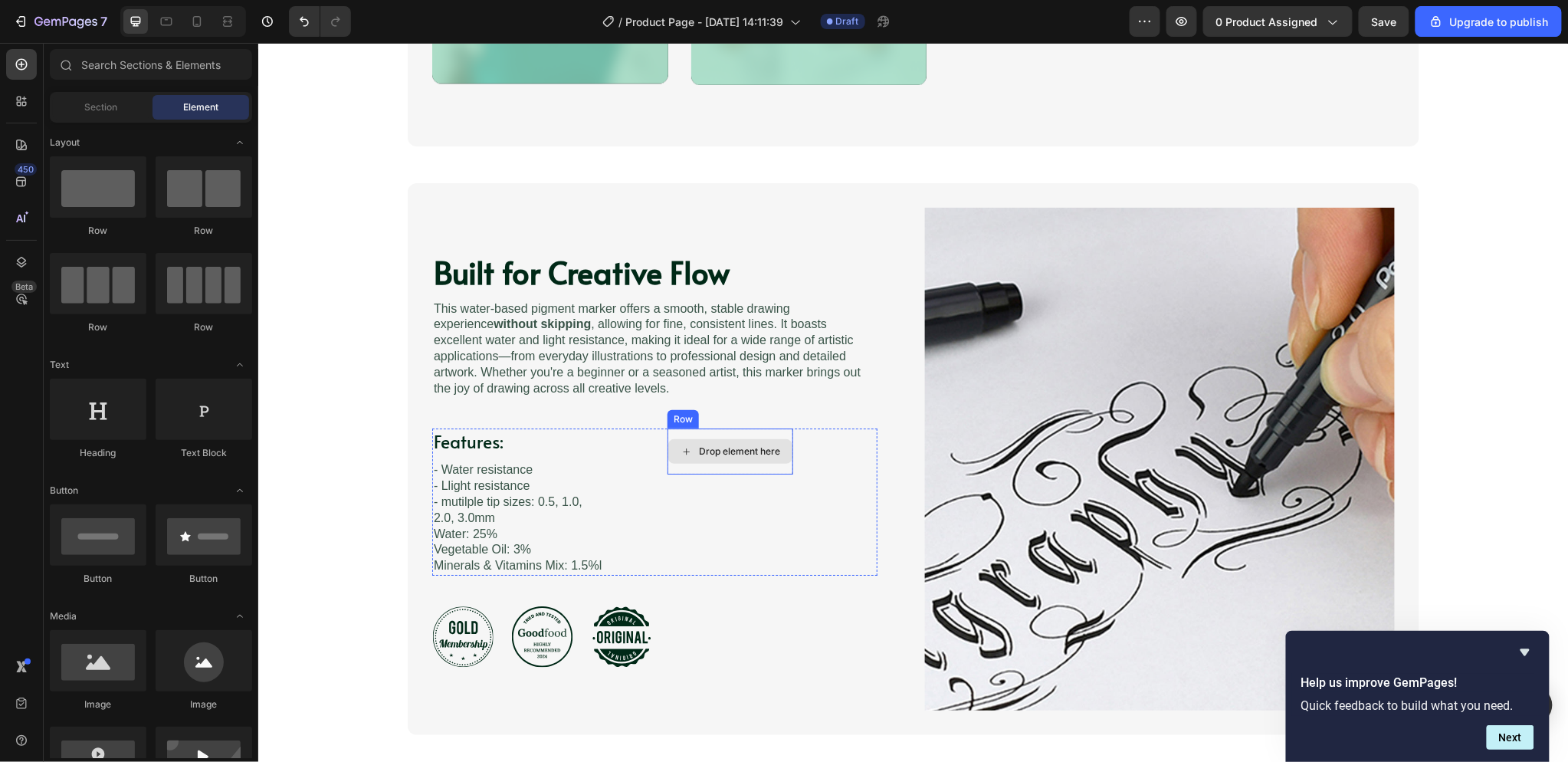
click at [698, 440] on div "Drop element here" at bounding box center [729, 449] width 124 height 24
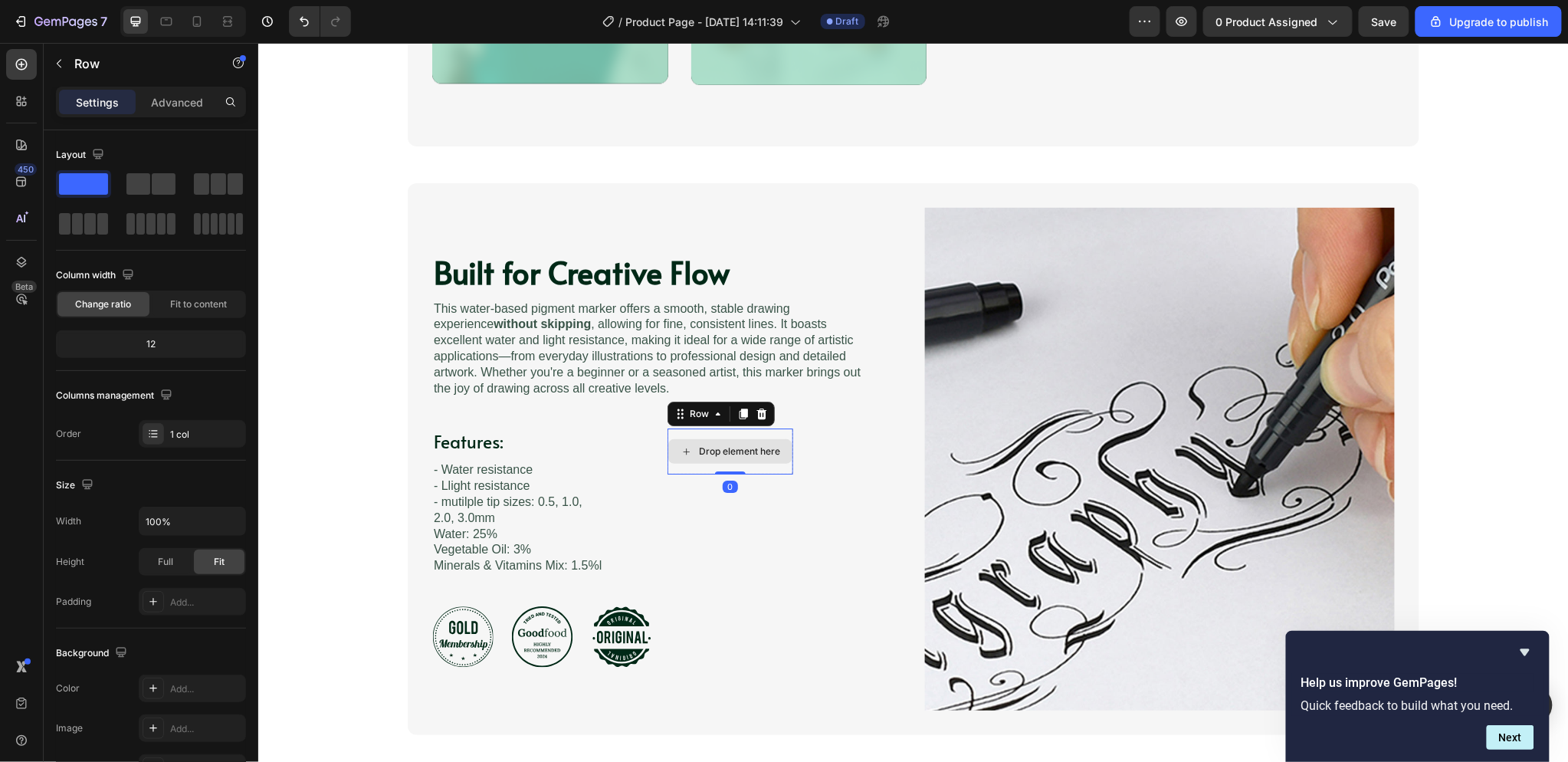
click at [699, 431] on div "Drop element here" at bounding box center [729, 449] width 125 height 46
click at [754, 416] on icon at bounding box center [760, 413] width 13 height 13
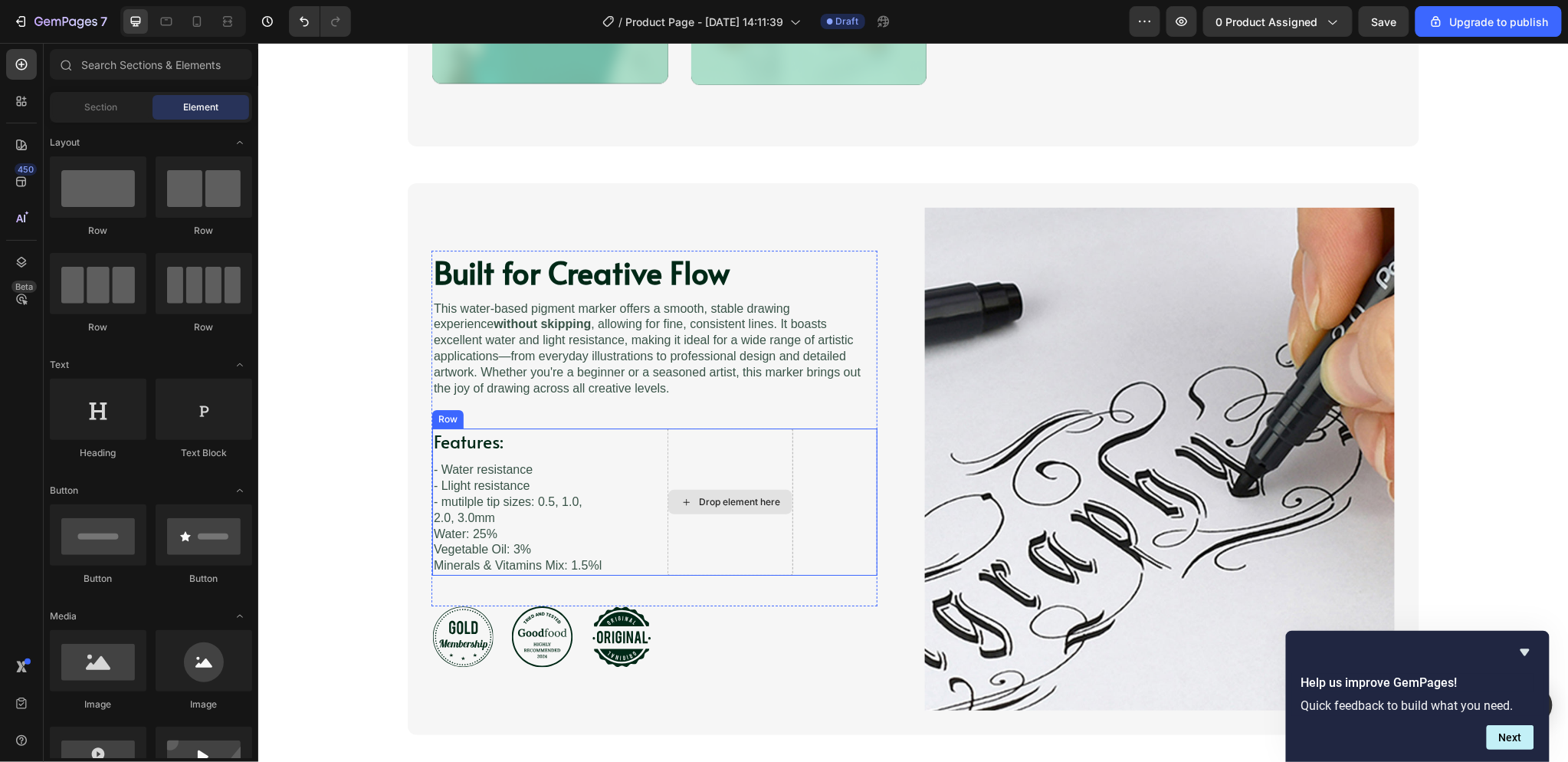
click at [776, 448] on div "Drop element here" at bounding box center [729, 500] width 125 height 147
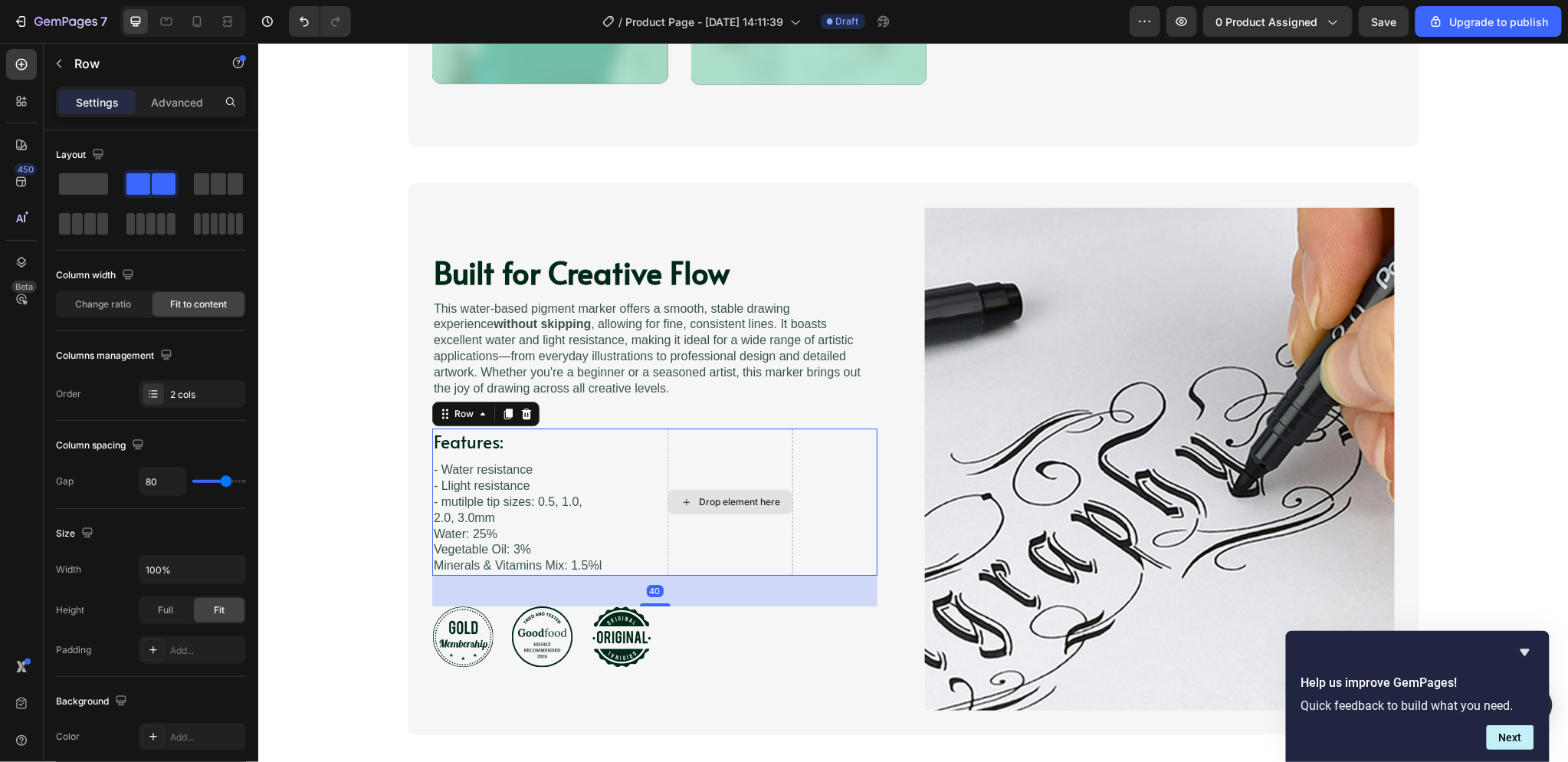
click at [787, 439] on div "Features: Heading - Water resistance - Llight resistance - mutilple tip sizes: …" at bounding box center [653, 500] width 446 height 147
click at [784, 438] on div "Drop element here" at bounding box center [729, 500] width 125 height 147
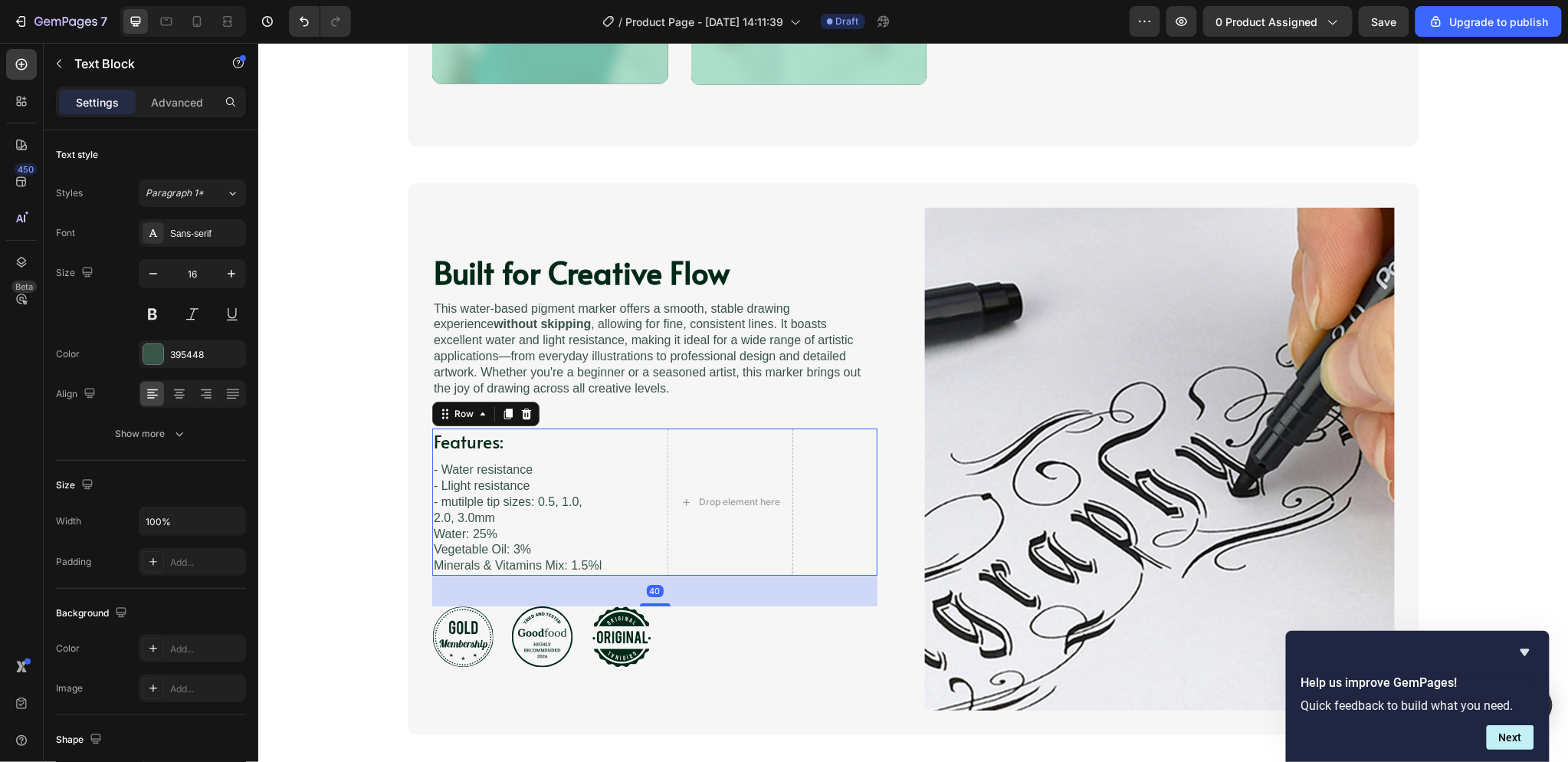
click at [554, 463] on p "- Water resistance" at bounding box center [518, 469] width 171 height 17
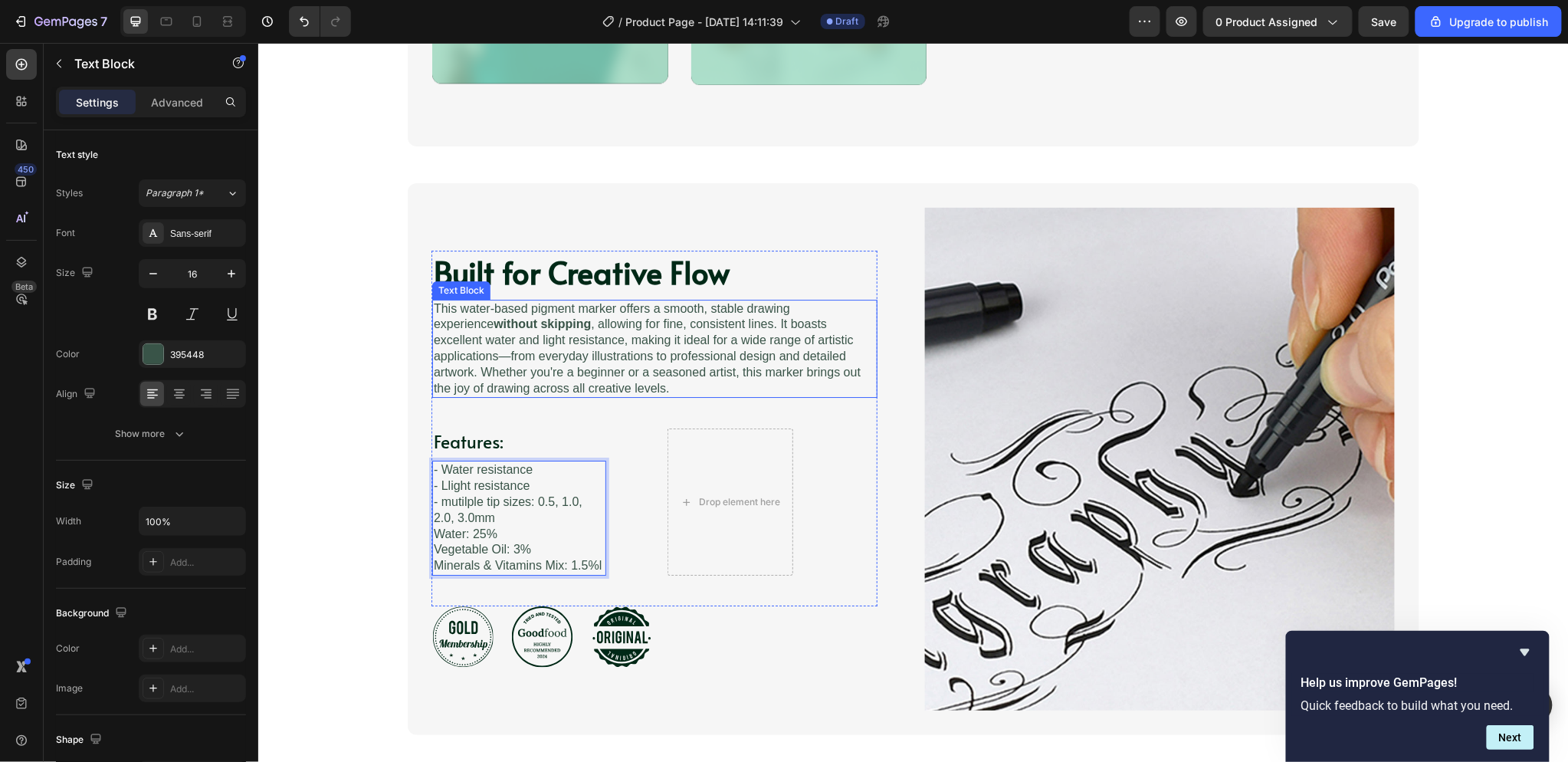
click at [607, 341] on p "This water-based pigment marker offers a smooth, stable drawing experience with…" at bounding box center [653, 348] width 442 height 96
click at [570, 349] on p "This water-based pigment marker offers a smooth, stable drawing experience with…" at bounding box center [653, 348] width 442 height 96
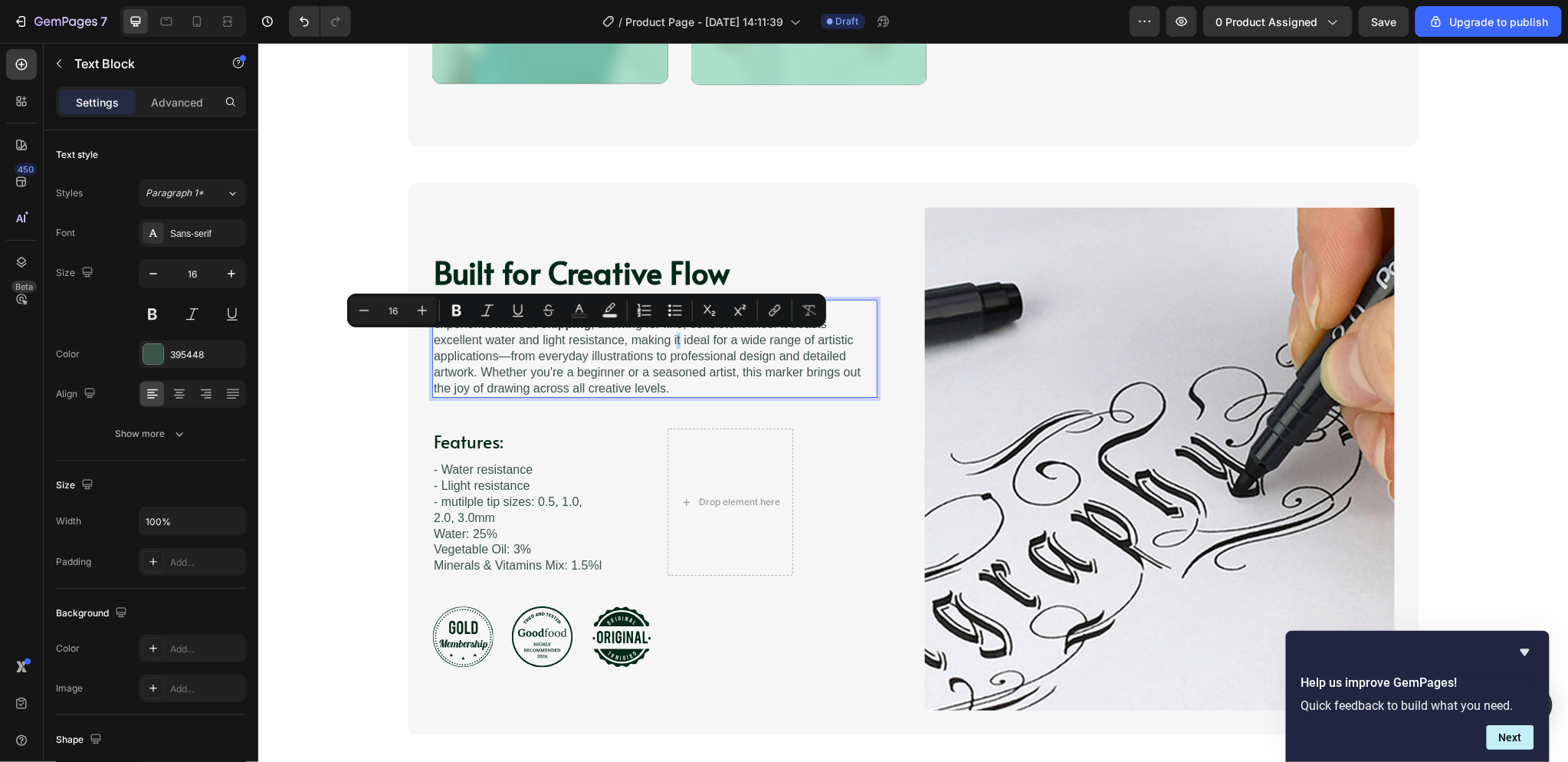
click at [584, 337] on p "This water-based pigment marker offers a smooth, stable drawing experience with…" at bounding box center [653, 348] width 442 height 96
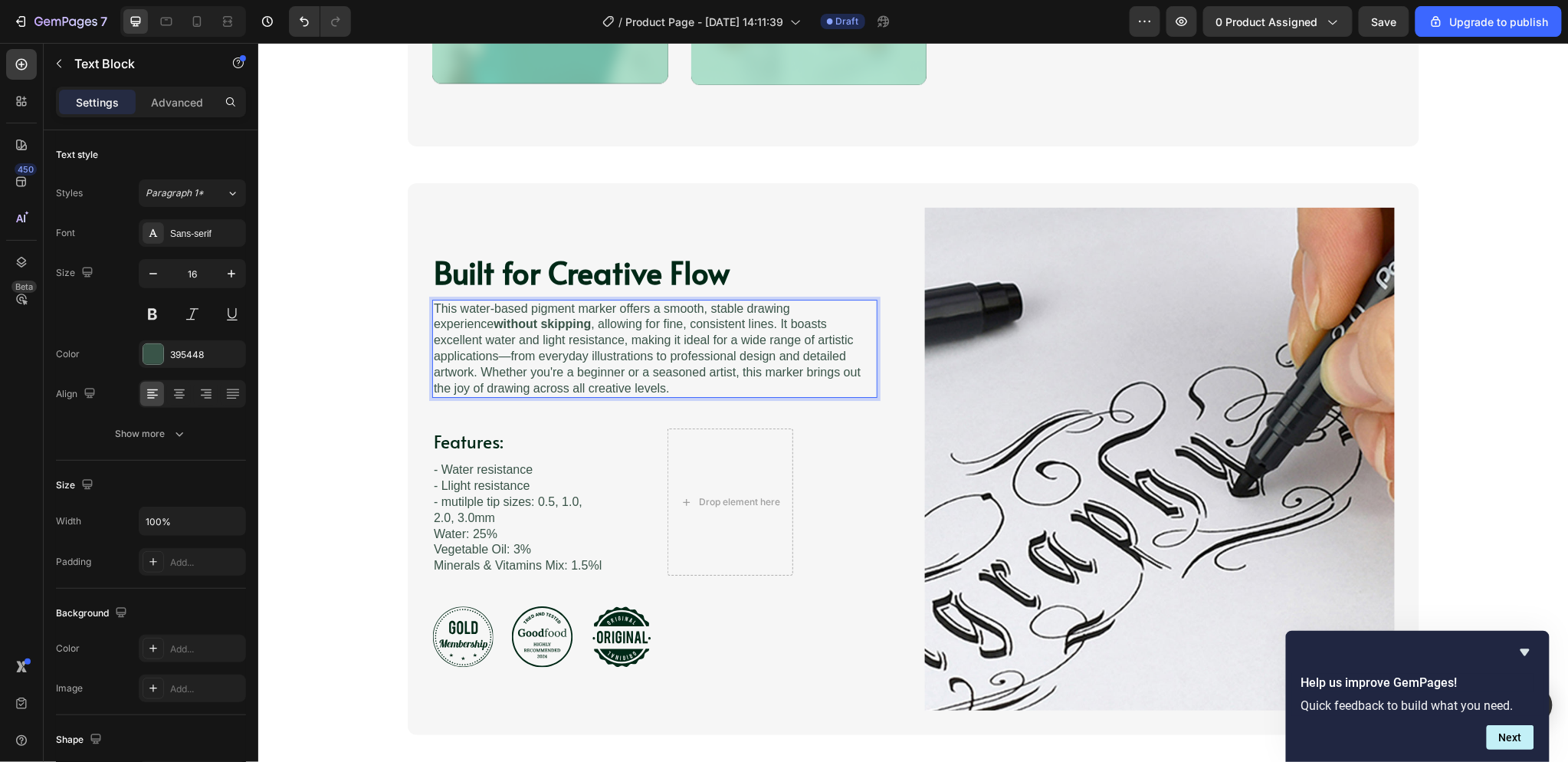
click at [592, 340] on p "This water-based pigment marker offers a smooth, stable drawing experience with…" at bounding box center [653, 348] width 442 height 96
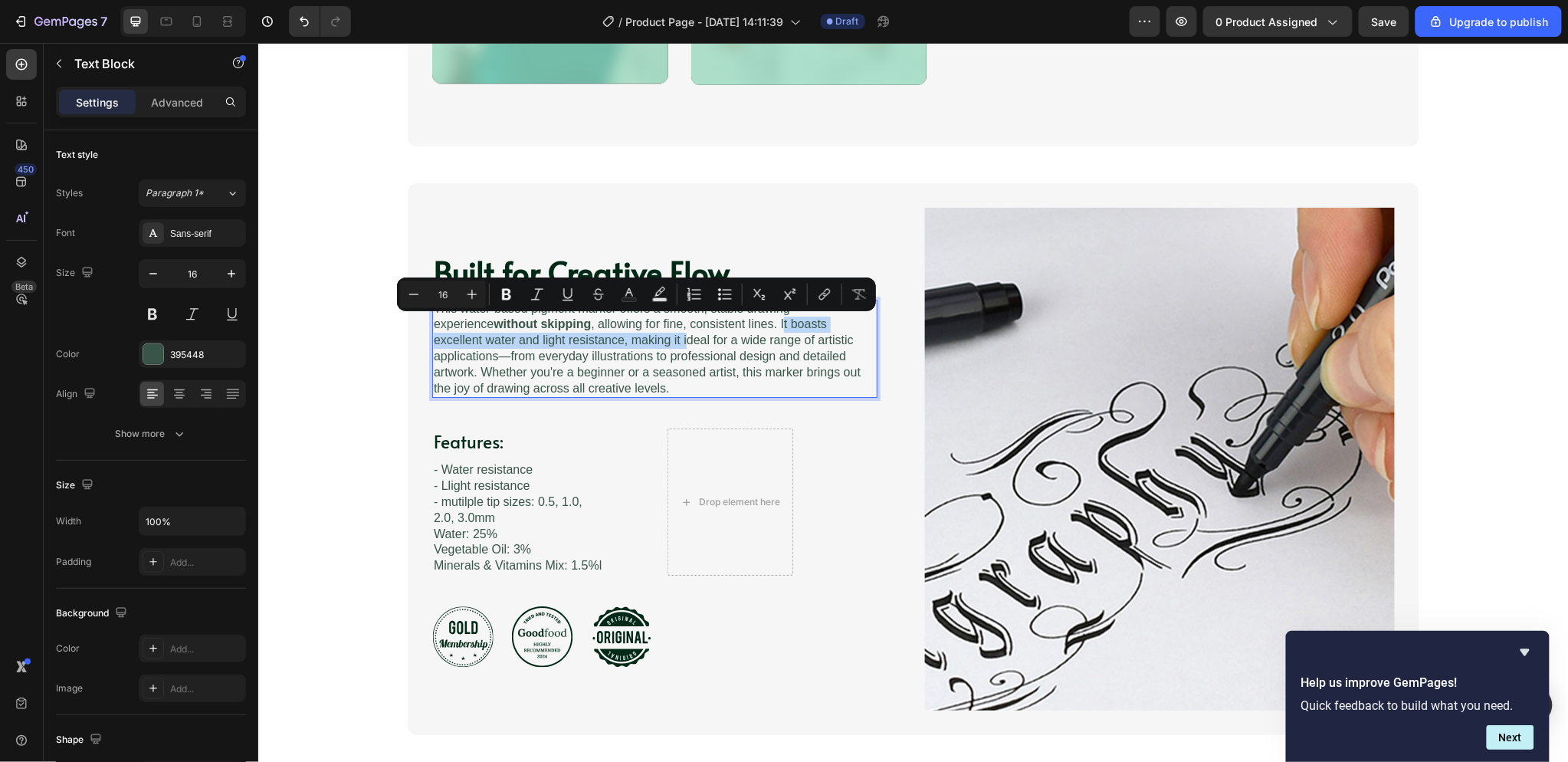
drag, startPoint x: 593, startPoint y: 340, endPoint x: 717, endPoint y: 326, distance: 124.8
click at [717, 326] on p "This water-based pigment marker offers a smooth, stable drawing experience with…" at bounding box center [653, 348] width 442 height 96
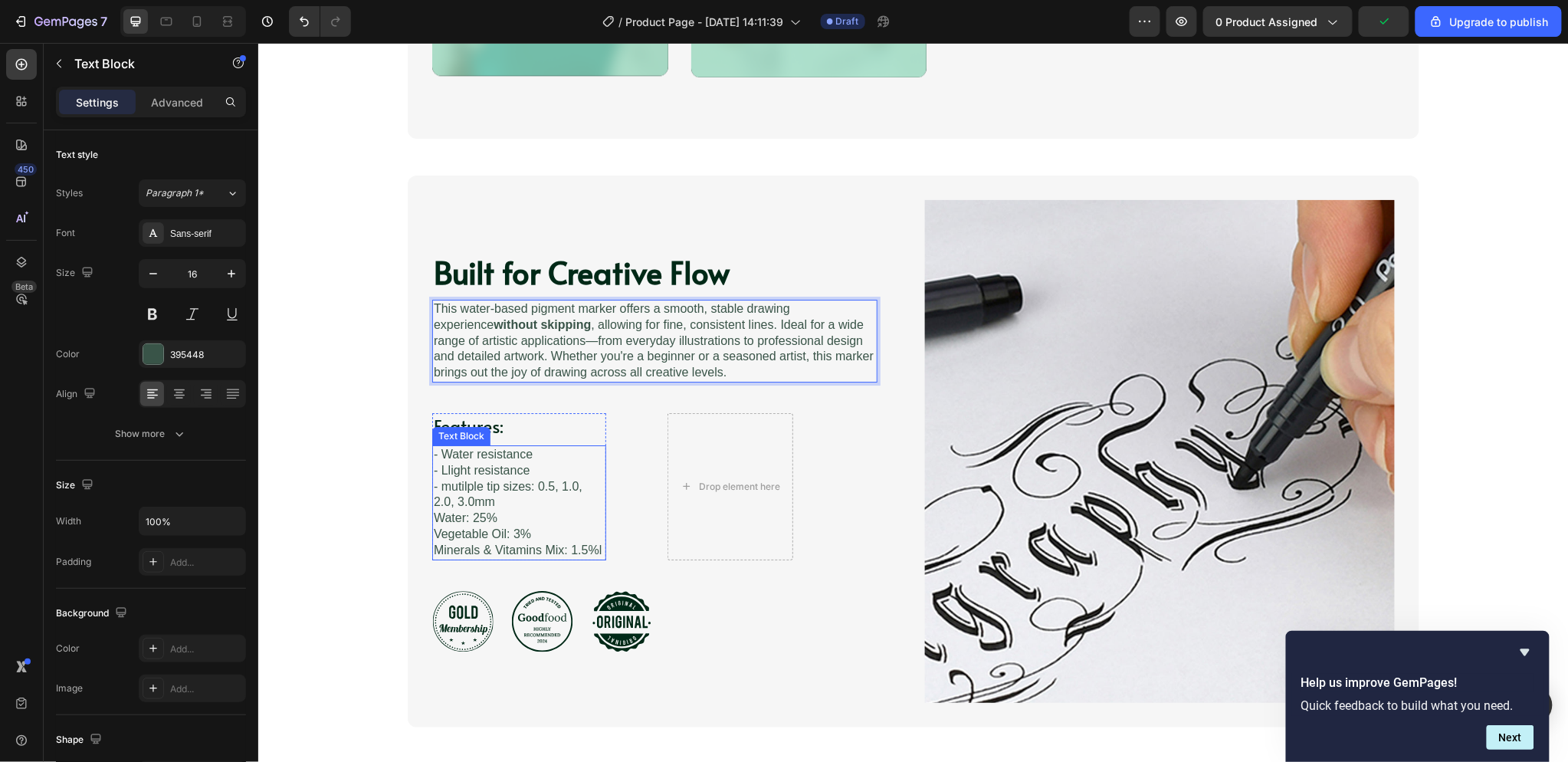
click at [460, 502] on p "- Llight resistance - mutilple tip sizes: 0.5, 1.0, 2.0, 3.0mm Water: 25% Veget…" at bounding box center [518, 510] width 171 height 96
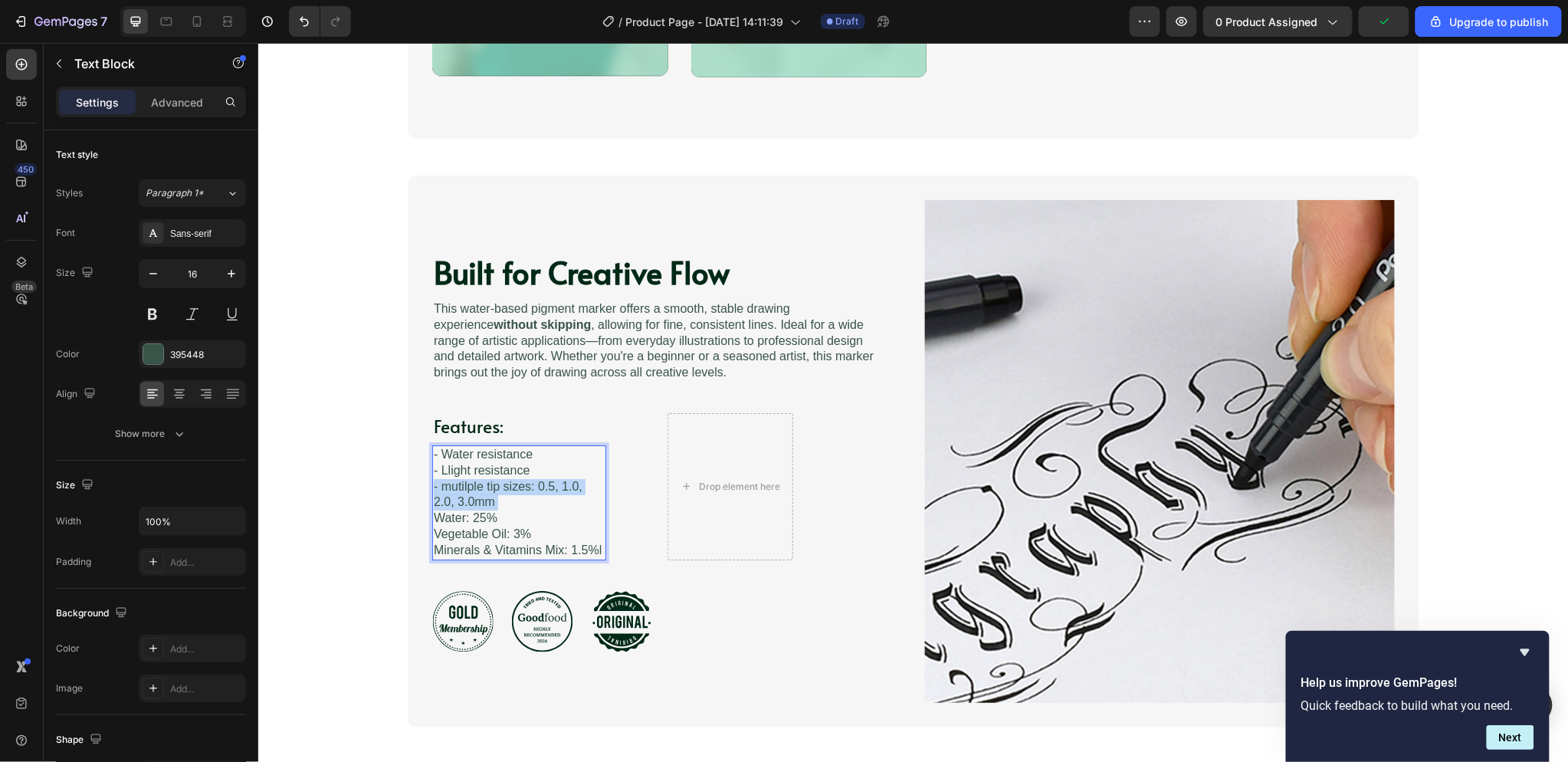
click at [460, 502] on p "- Llight resistance - mutilple tip sizes: 0.5, 1.0, 2.0, 3.0mm Water: 25% Veget…" at bounding box center [518, 510] width 171 height 96
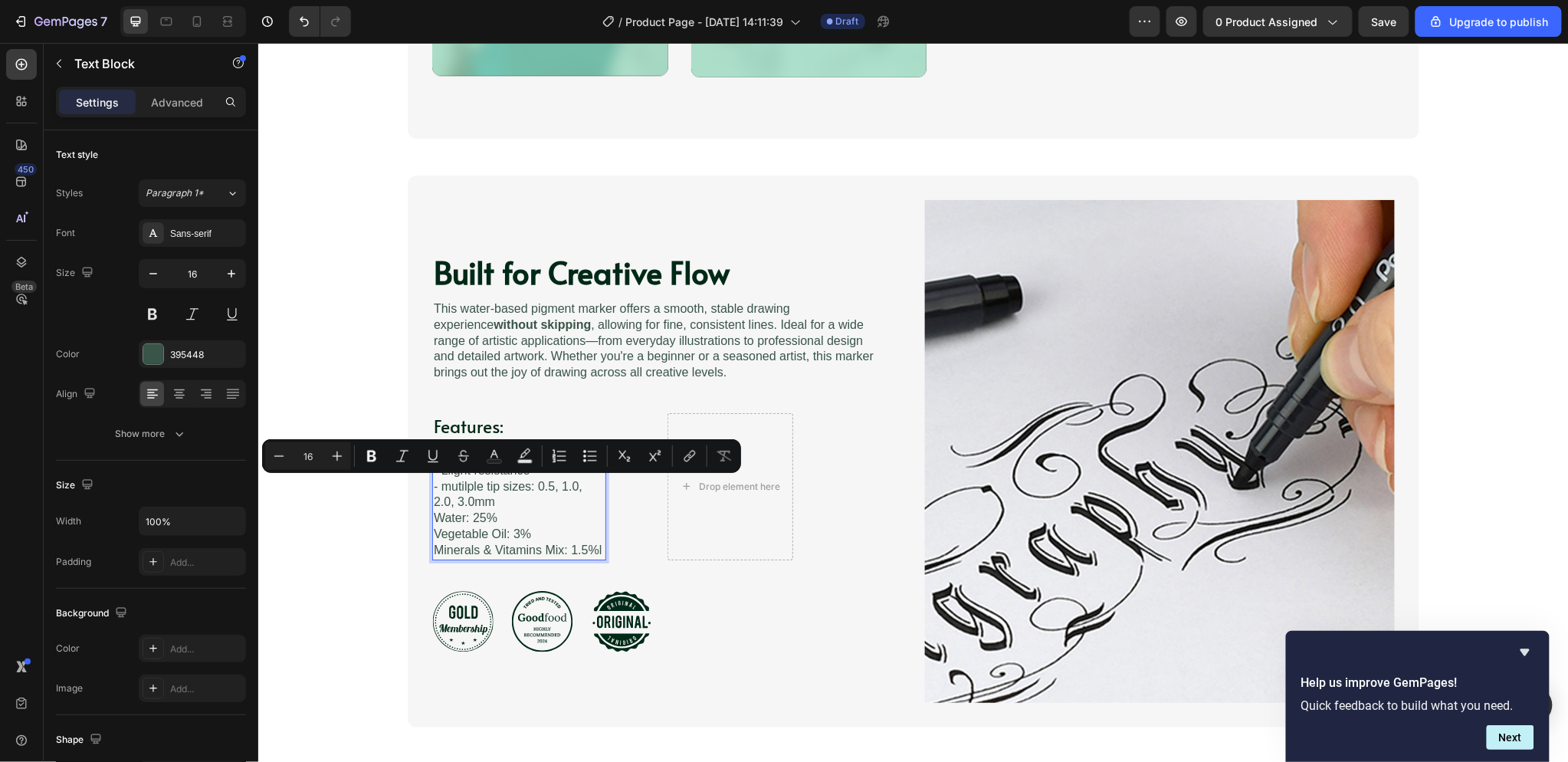
click at [547, 538] on p "- Llight resistance - mutilple tip sizes: 0.5, 1.0, 2.0, 3.0mm Water: 25% Veget…" at bounding box center [518, 510] width 171 height 96
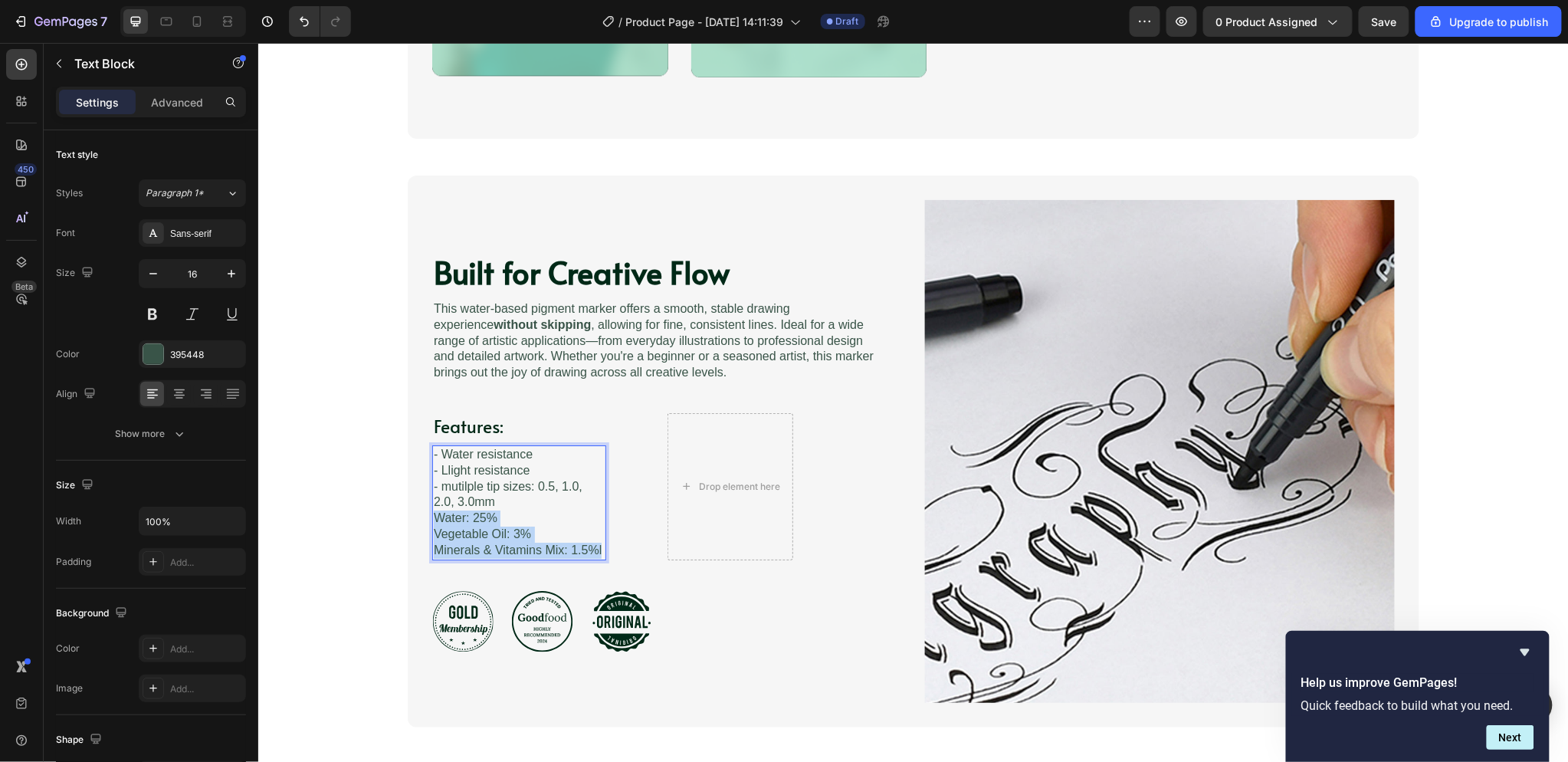
drag, startPoint x: 596, startPoint y: 548, endPoint x: 428, endPoint y: 523, distance: 169.8
click at [433, 523] on p "- Llight resistance - mutilple tip sizes: 0.5, 1.0, 2.0, 3.0mm Water: 25% Veget…" at bounding box center [518, 510] width 171 height 96
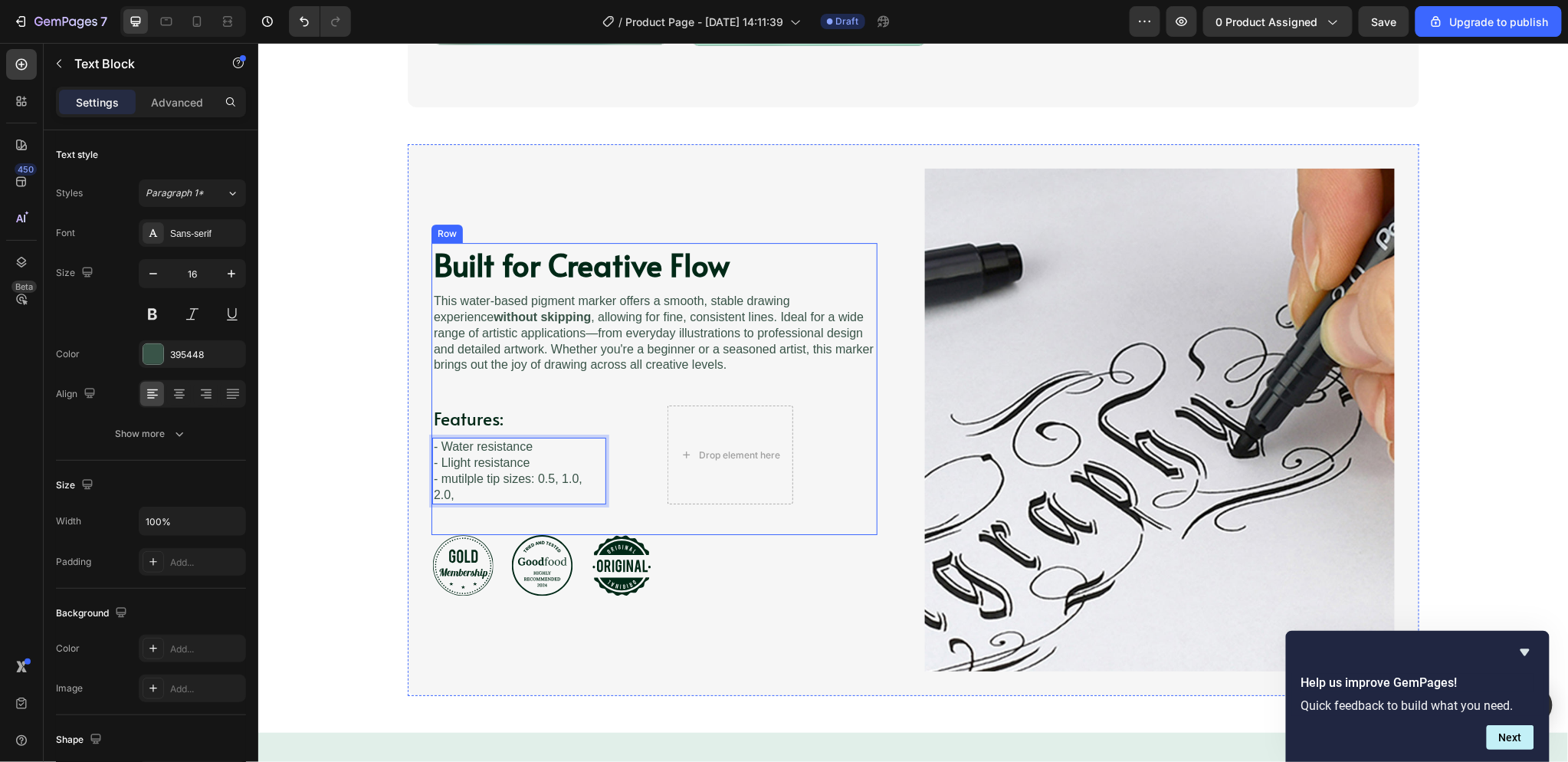
scroll to position [1920, 0]
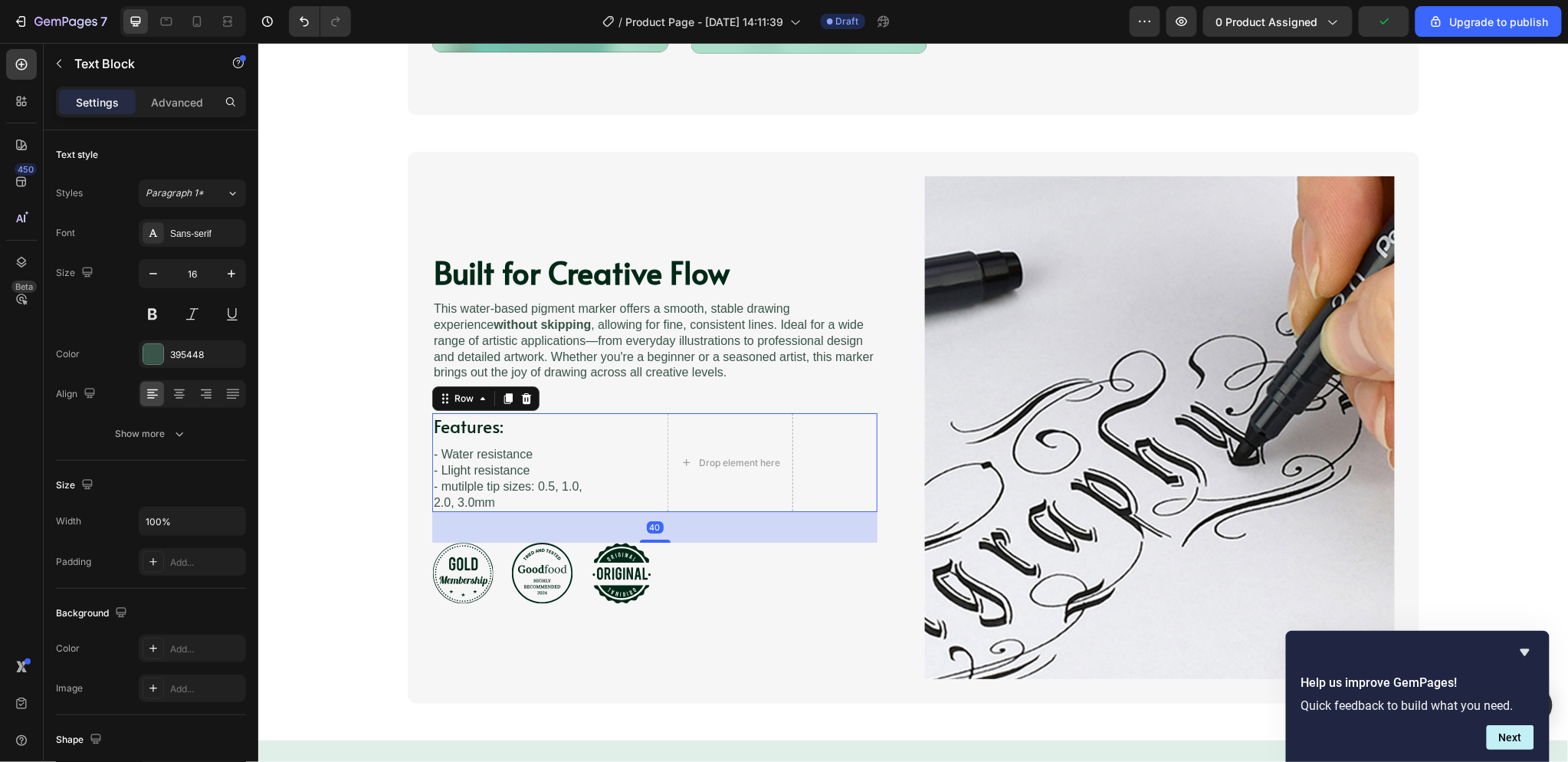
click at [625, 453] on div "Features: Heading - Water resistance - Llight resistance - mutilple tip sizes: …" at bounding box center [653, 462] width 446 height 99
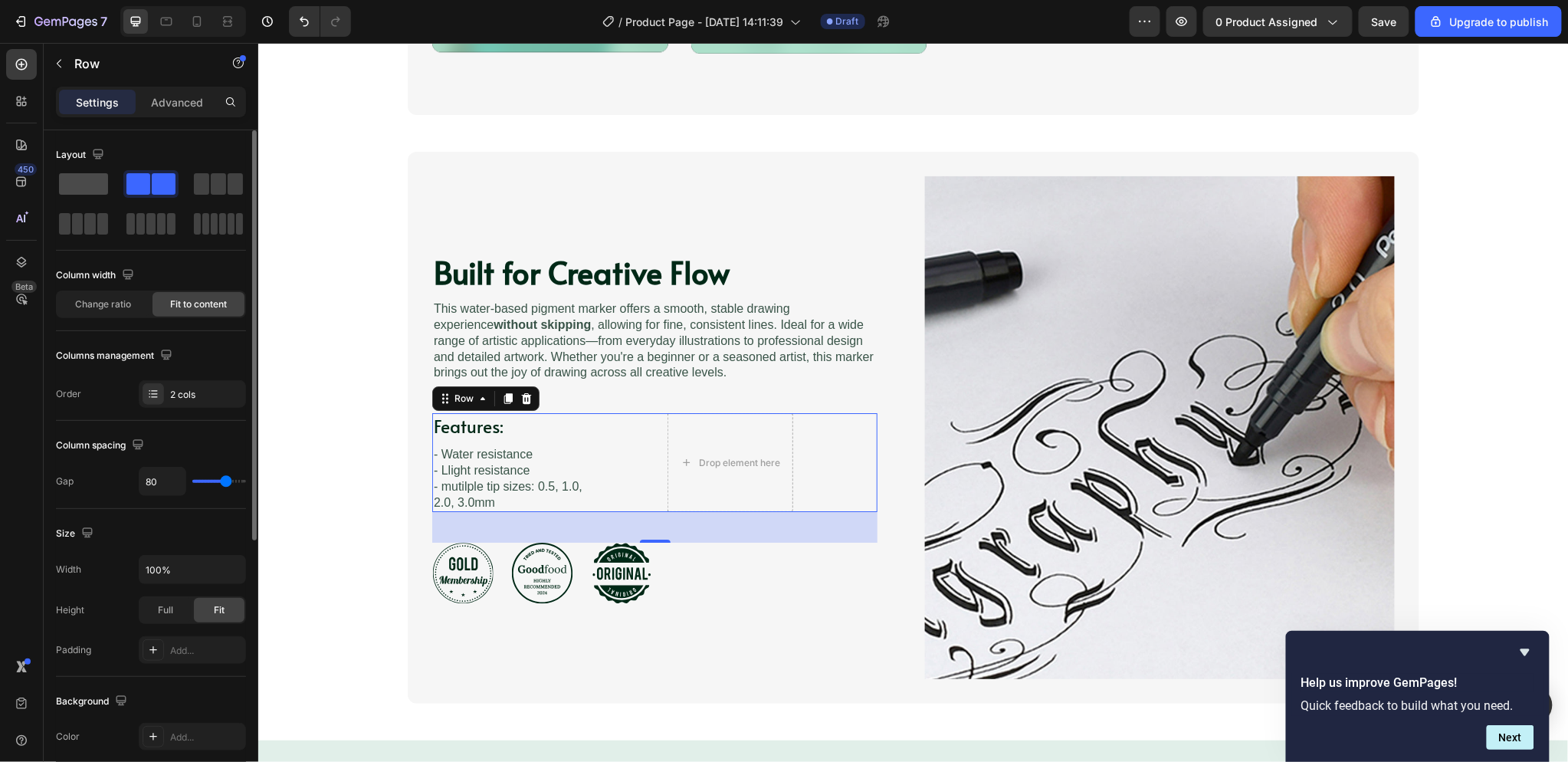
drag, startPoint x: 89, startPoint y: 181, endPoint x: 71, endPoint y: 171, distance: 20.6
click at [71, 171] on div at bounding box center [83, 183] width 55 height 27
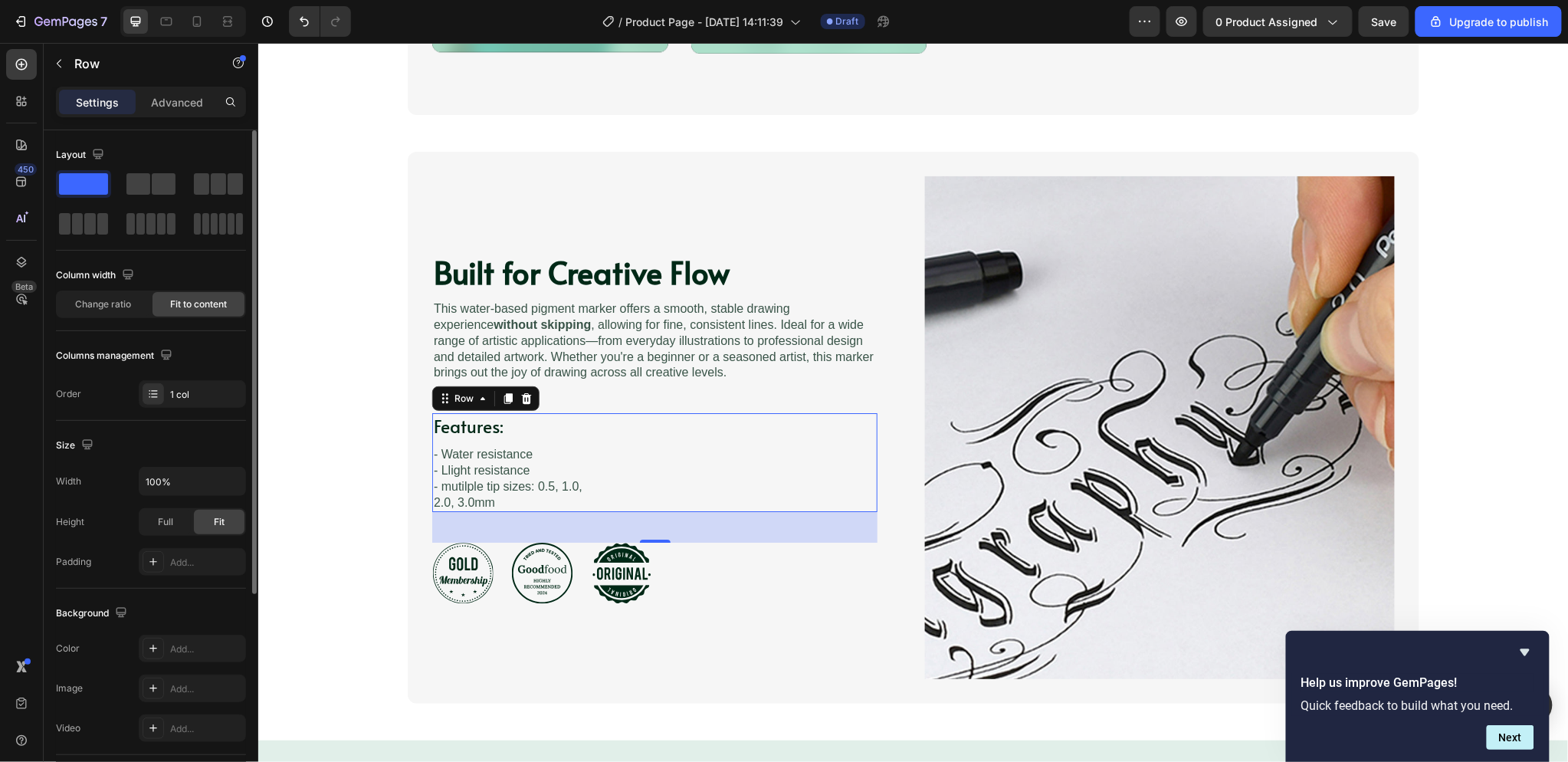
click at [71, 174] on span at bounding box center [83, 183] width 50 height 21
click at [599, 441] on div "Features: Heading - Water resistance - Llight resistance - mutilple tip sizes: …" at bounding box center [653, 462] width 446 height 99
click at [591, 433] on p "Features:" at bounding box center [518, 425] width 171 height 23
click at [607, 446] on div "Features: Heading - Water resistance - Llight resistance - mutilple tip sizes: …" at bounding box center [653, 462] width 446 height 99
click at [589, 460] on p "- Water resistance" at bounding box center [518, 453] width 171 height 17
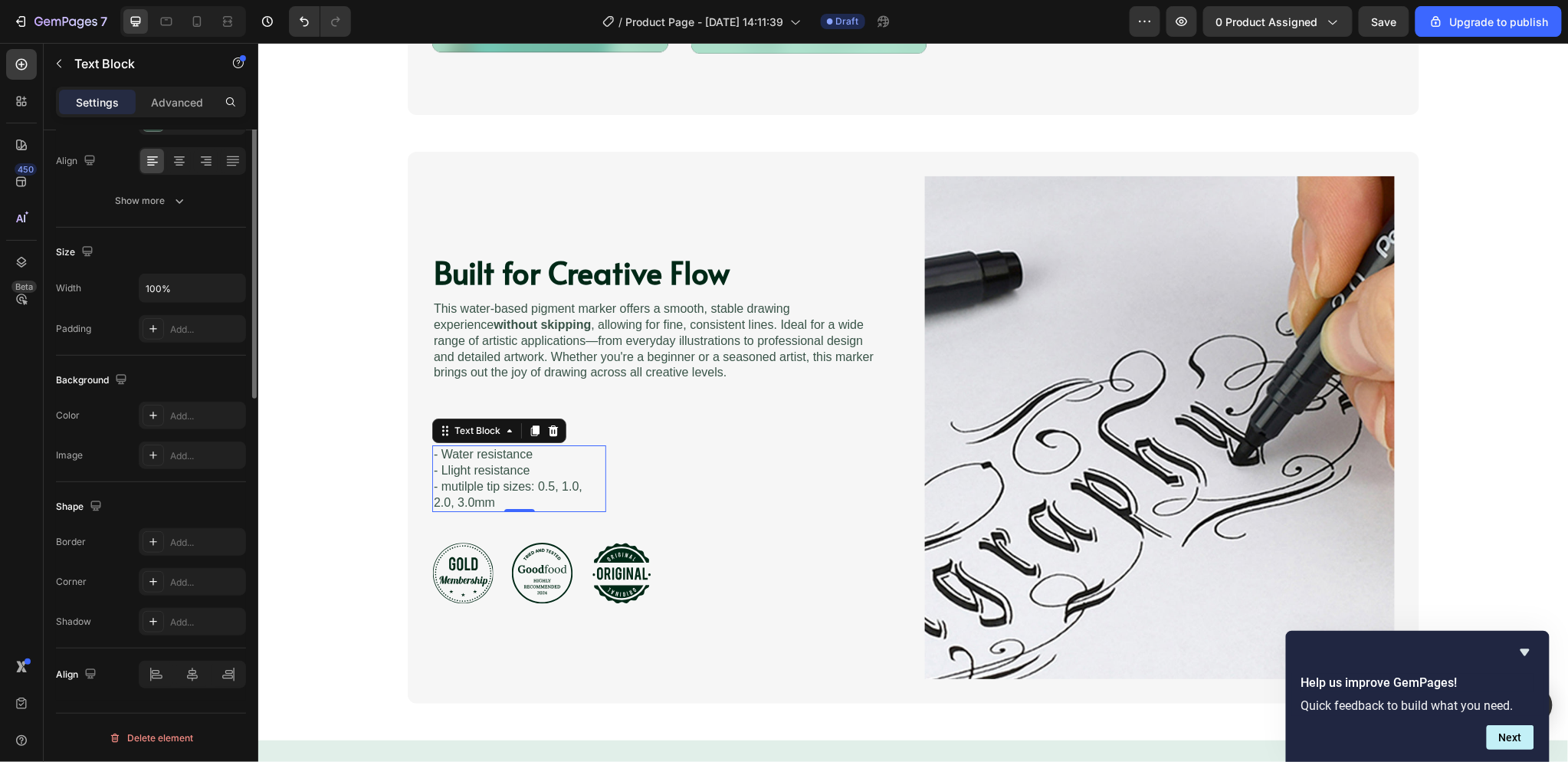
scroll to position [0, 0]
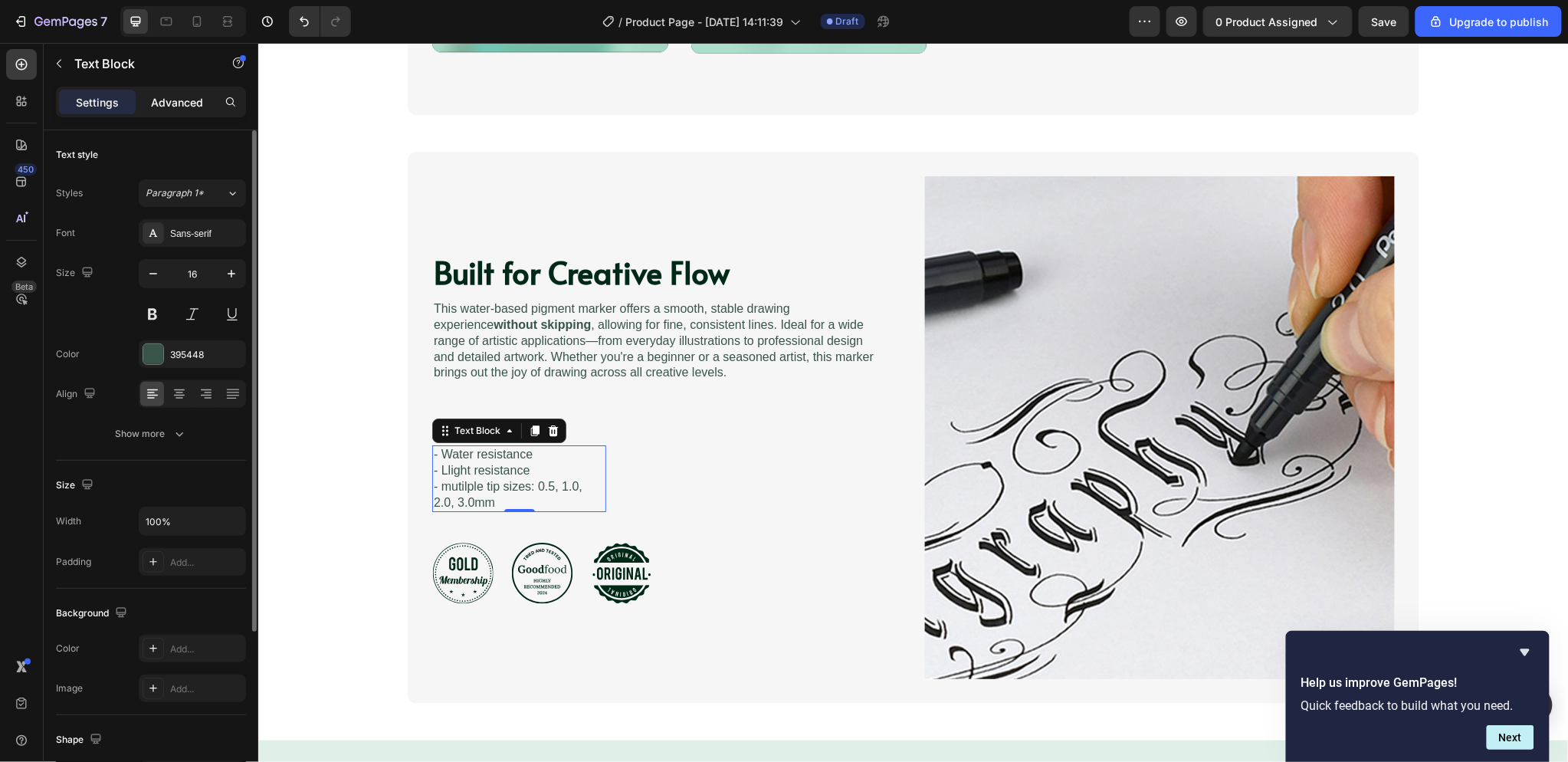
click at [158, 105] on p "Advanced" at bounding box center [177, 102] width 52 height 17
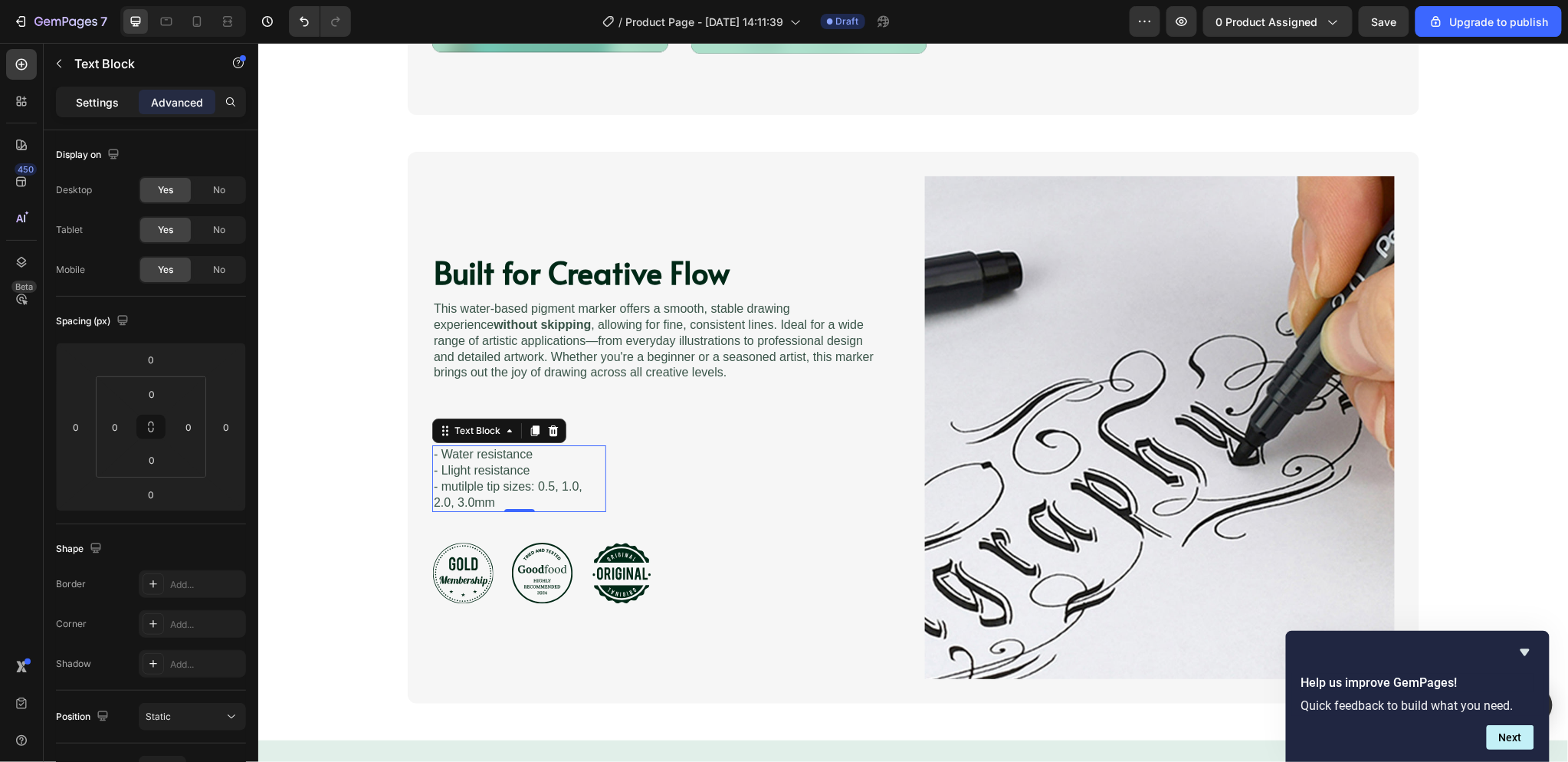
click at [90, 103] on p "Settings" at bounding box center [97, 102] width 43 height 17
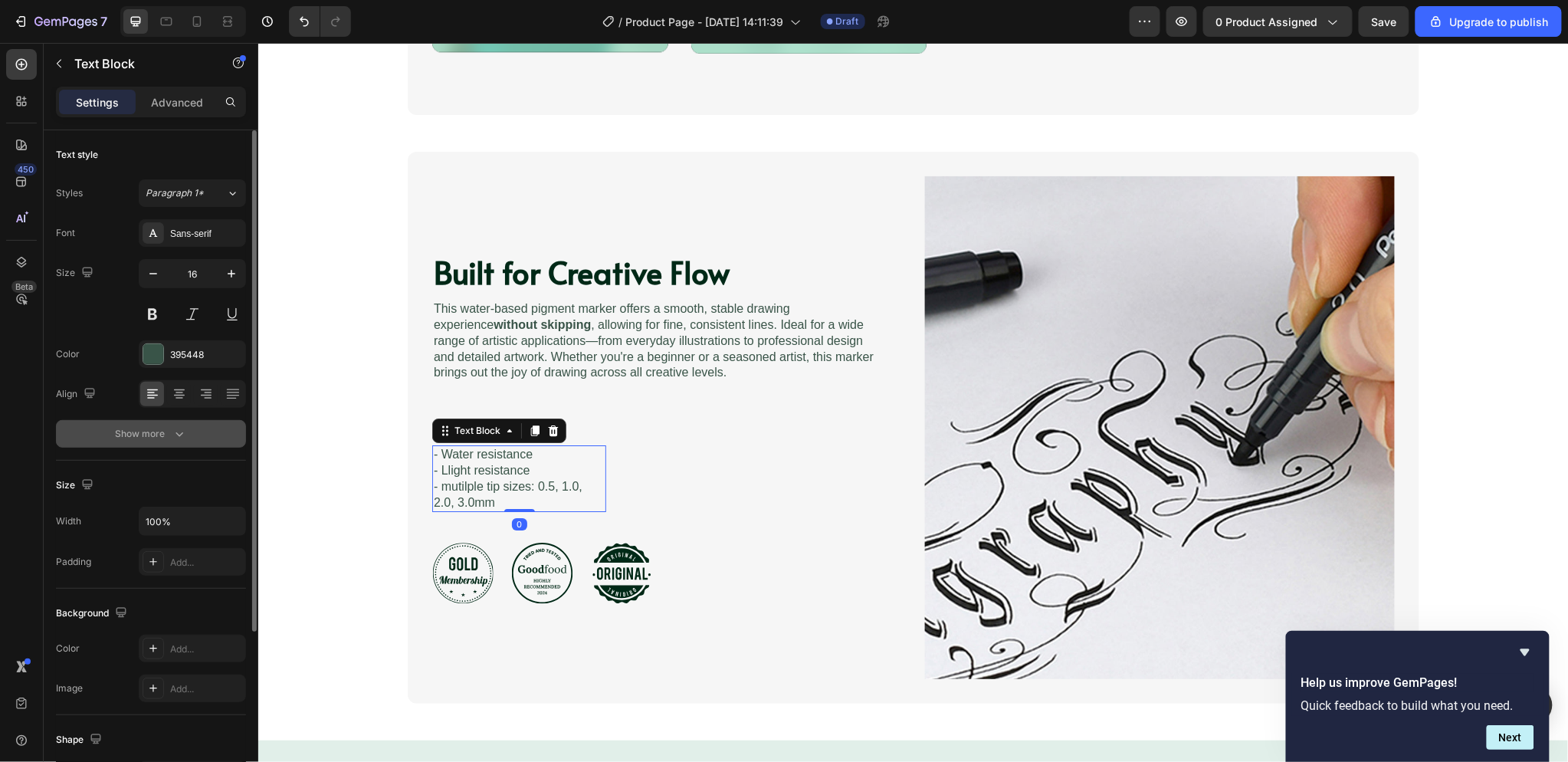
click at [139, 437] on div "Show more" at bounding box center [150, 434] width 71 height 16
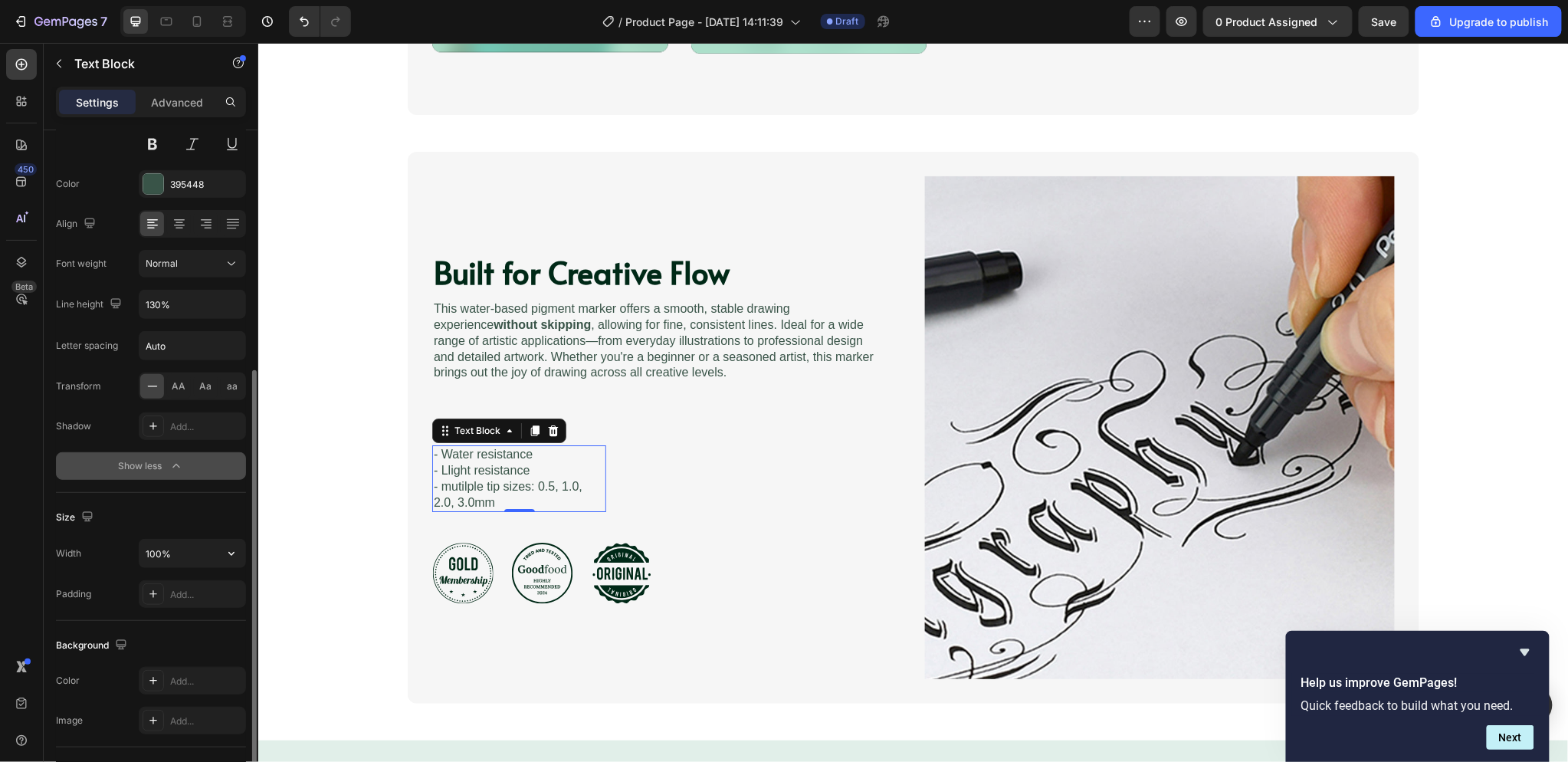
scroll to position [255, 0]
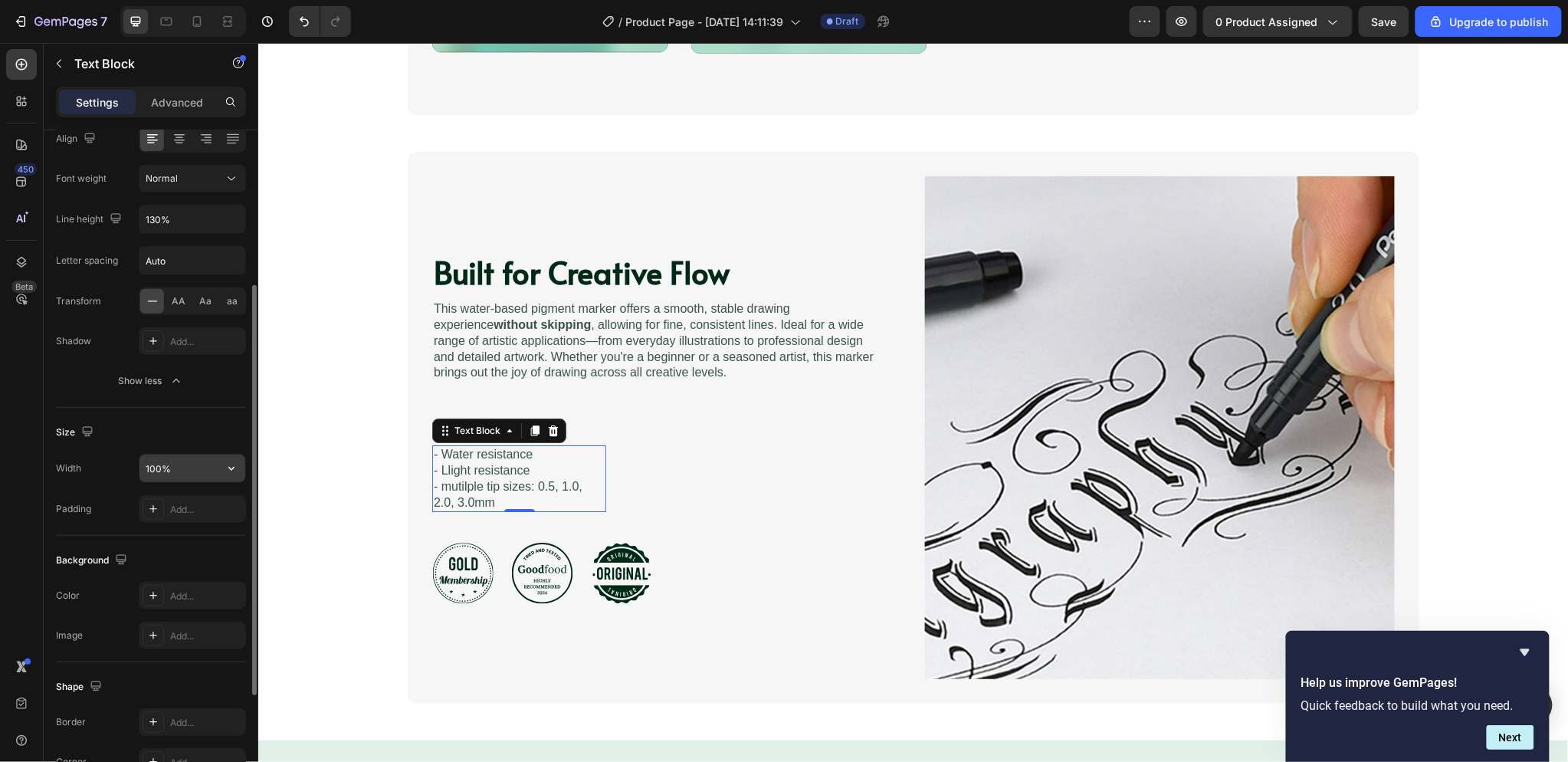
click at [212, 466] on input "100%" at bounding box center [192, 468] width 106 height 27
click at [228, 465] on icon "button" at bounding box center [231, 468] width 16 height 16
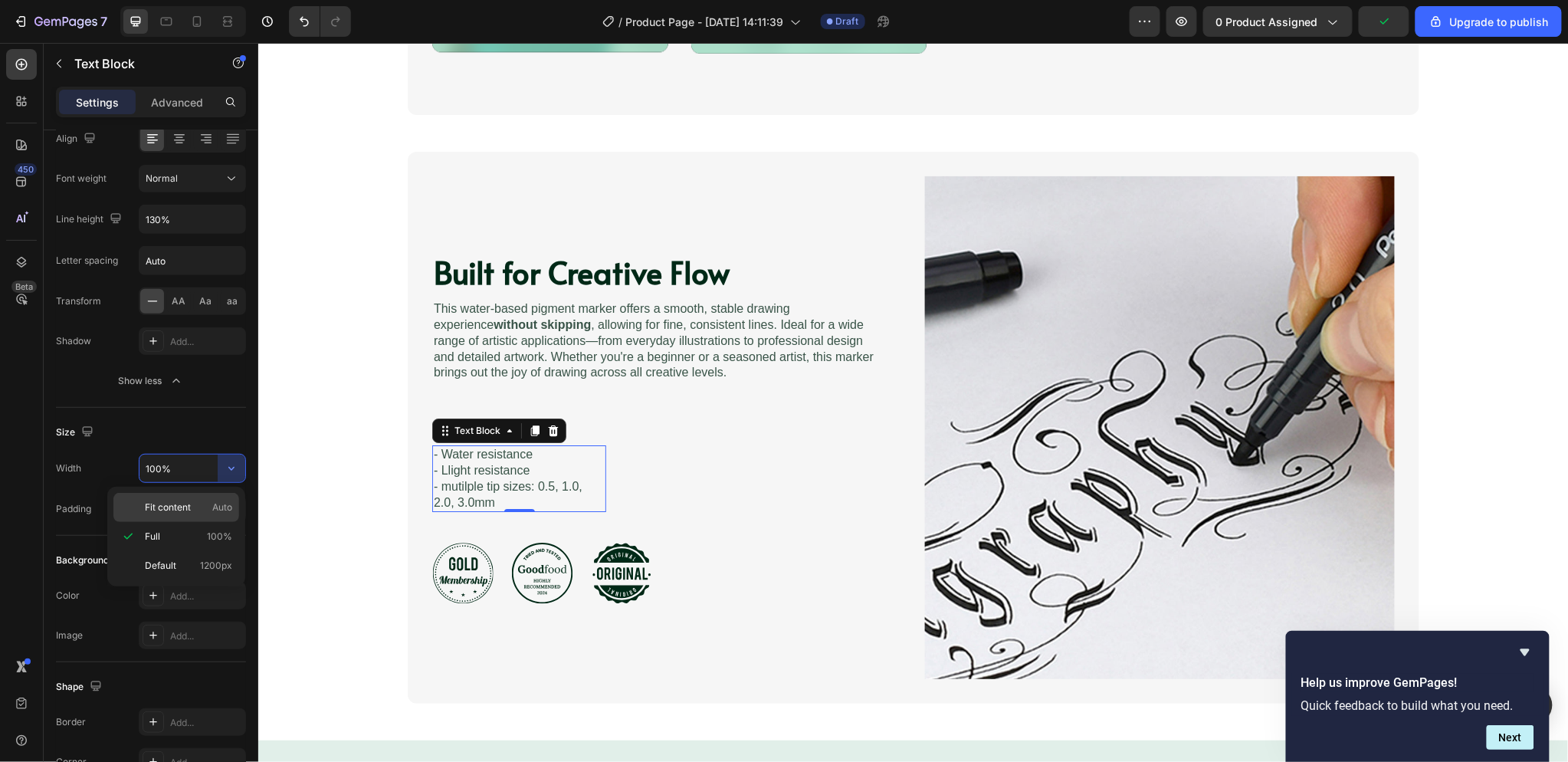
click at [218, 495] on div "Fit content Auto" at bounding box center [176, 508] width 125 height 29
type input "Auto"
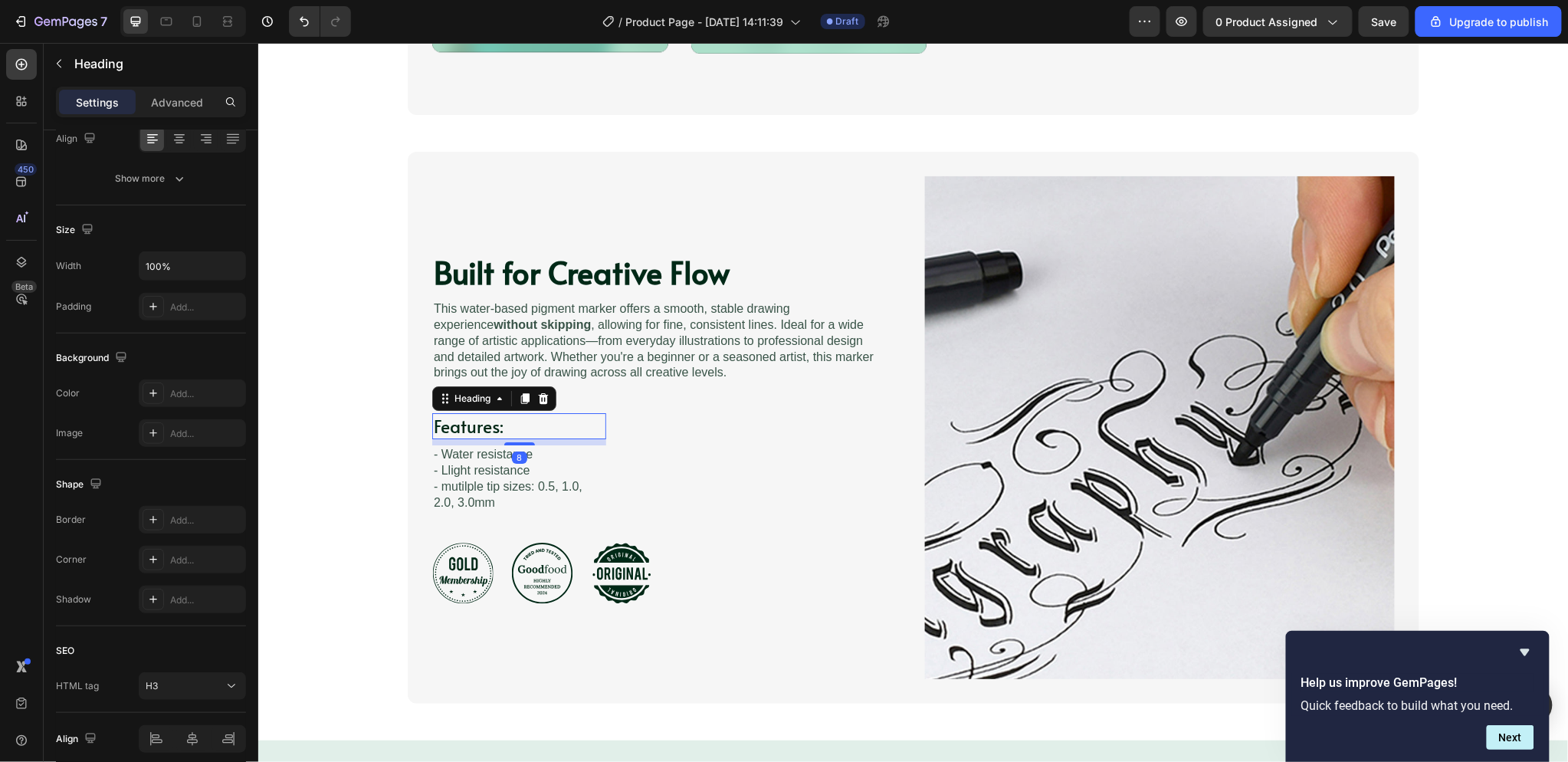
click at [591, 431] on p "Features:" at bounding box center [518, 425] width 171 height 23
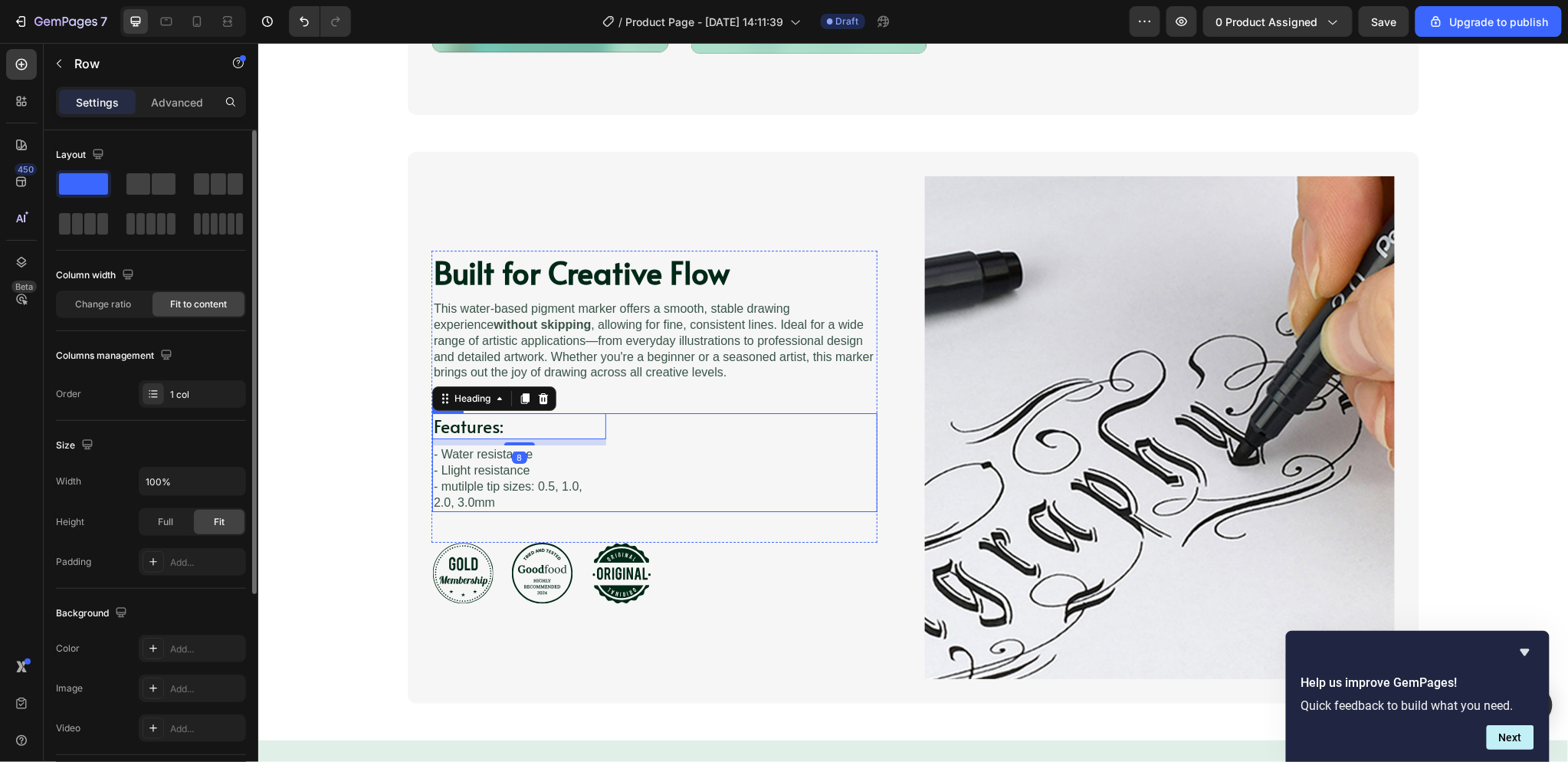
click at [624, 436] on div "Features: Heading 8 - Water resistance - Llight resistance - mutilple tip sizes…" at bounding box center [653, 462] width 446 height 99
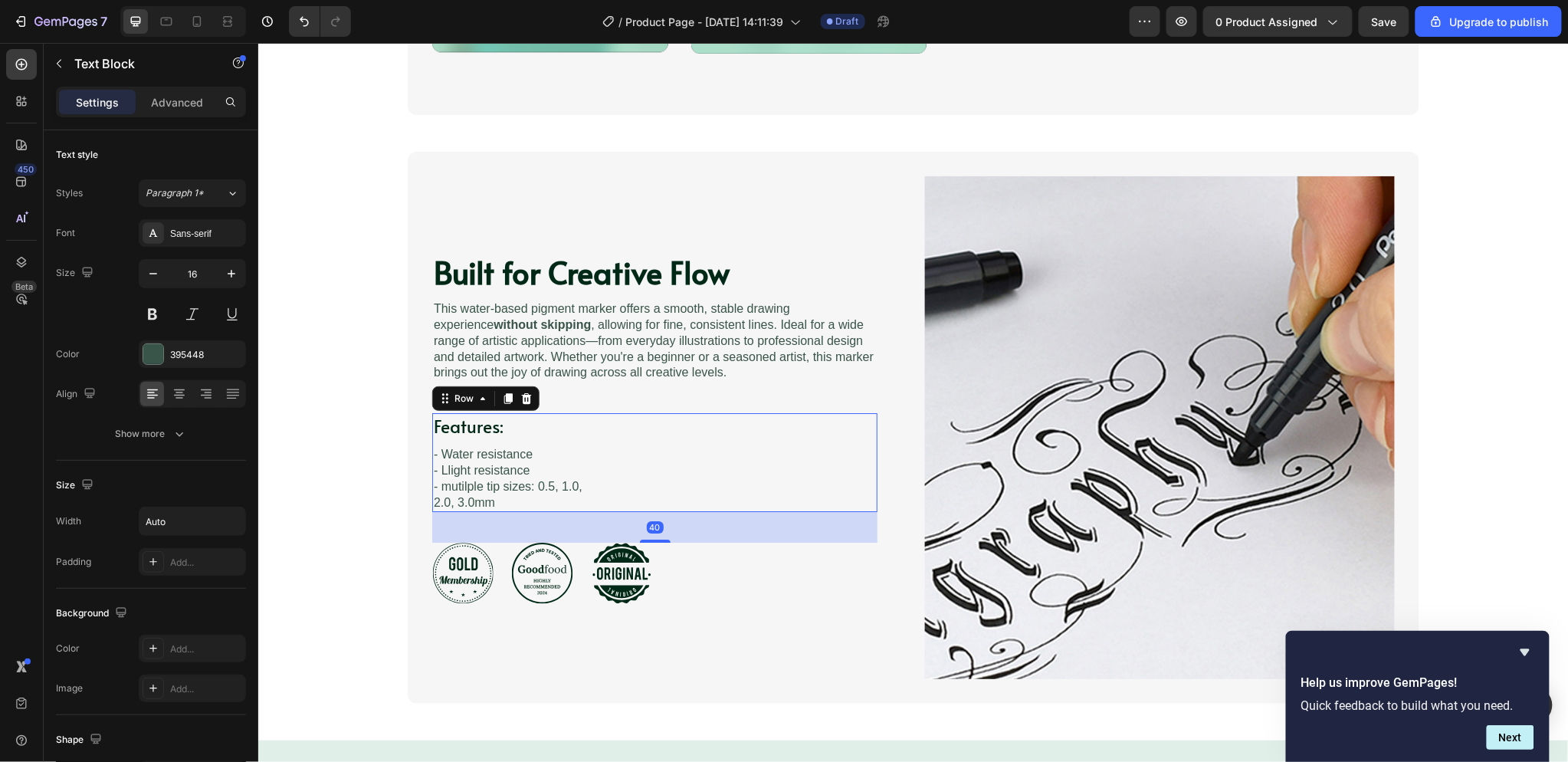
click at [570, 452] on p "- Water resistance" at bounding box center [518, 453] width 171 height 17
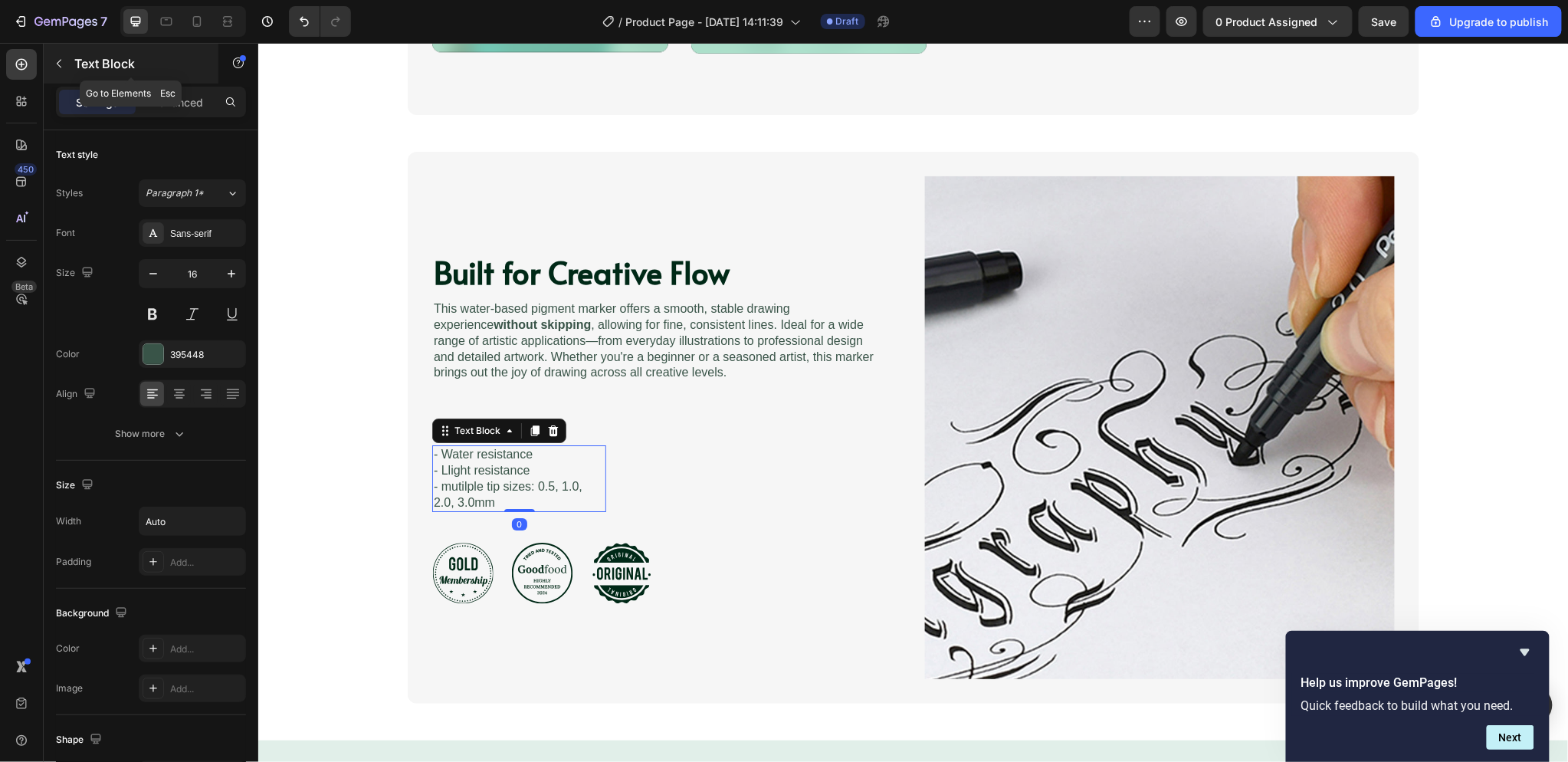
click at [58, 65] on icon "button" at bounding box center [58, 64] width 5 height 9
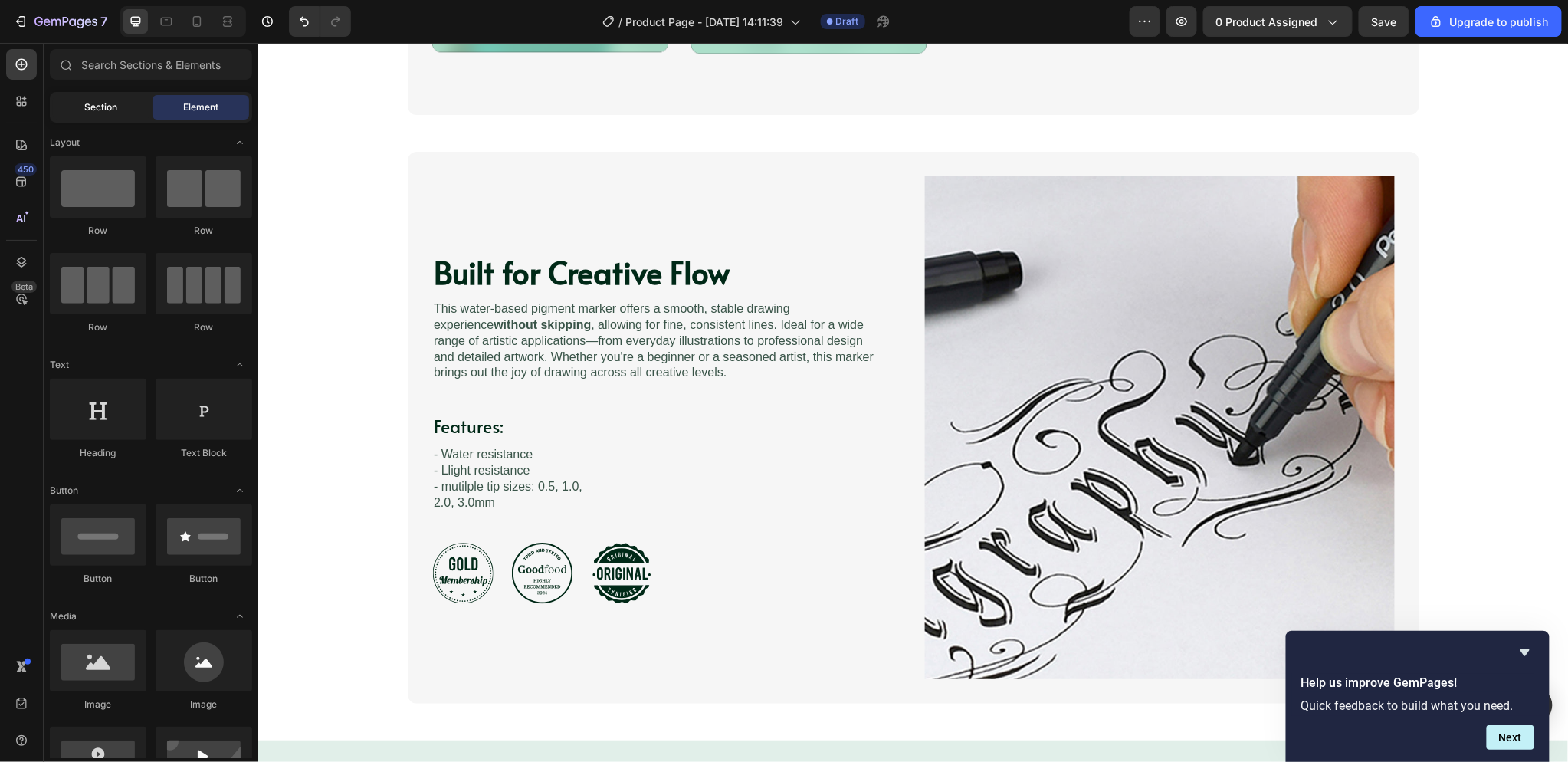
click at [79, 109] on div "Section" at bounding box center [100, 107] width 96 height 24
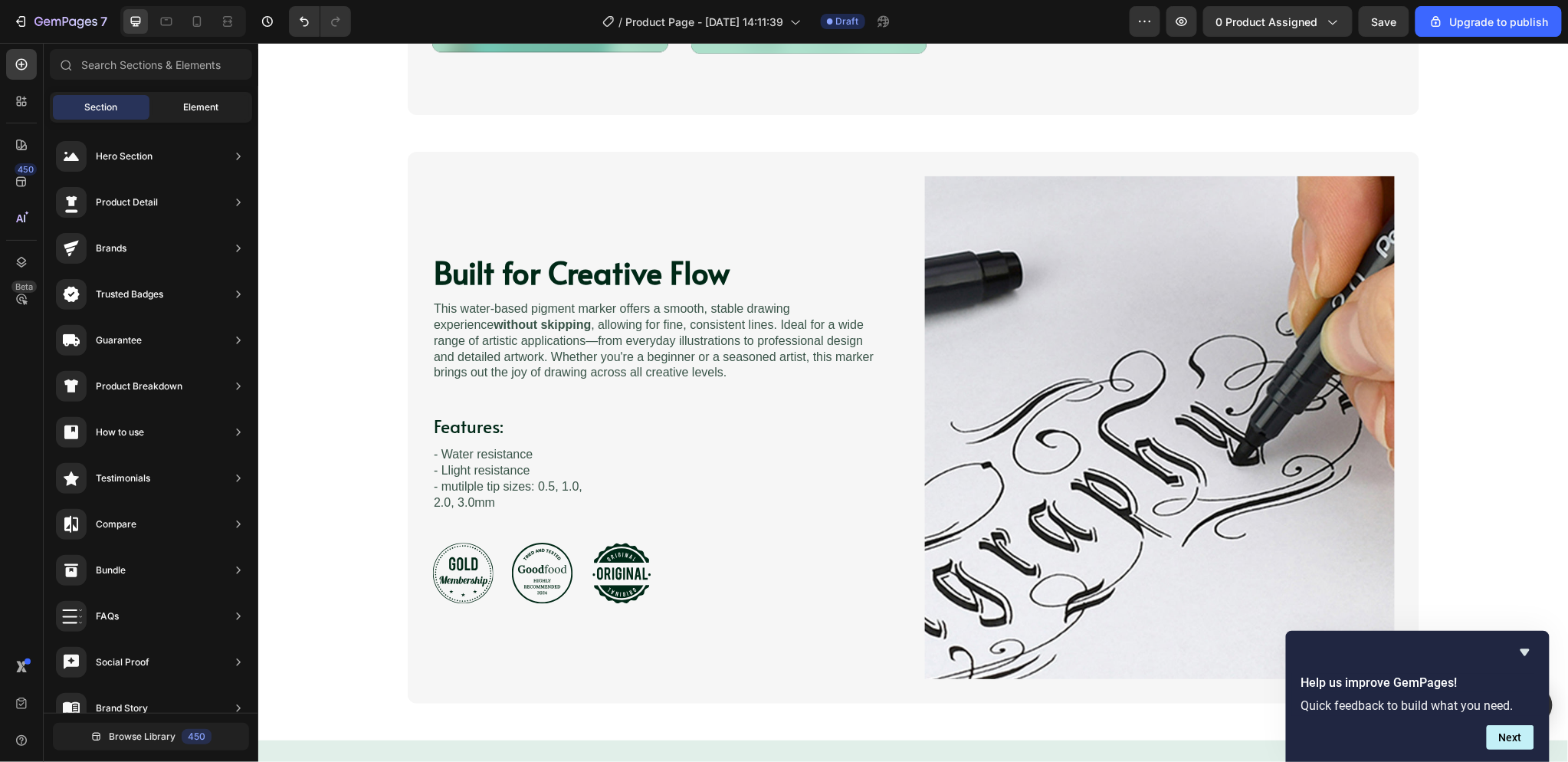
click at [192, 103] on span "Element" at bounding box center [201, 107] width 35 height 14
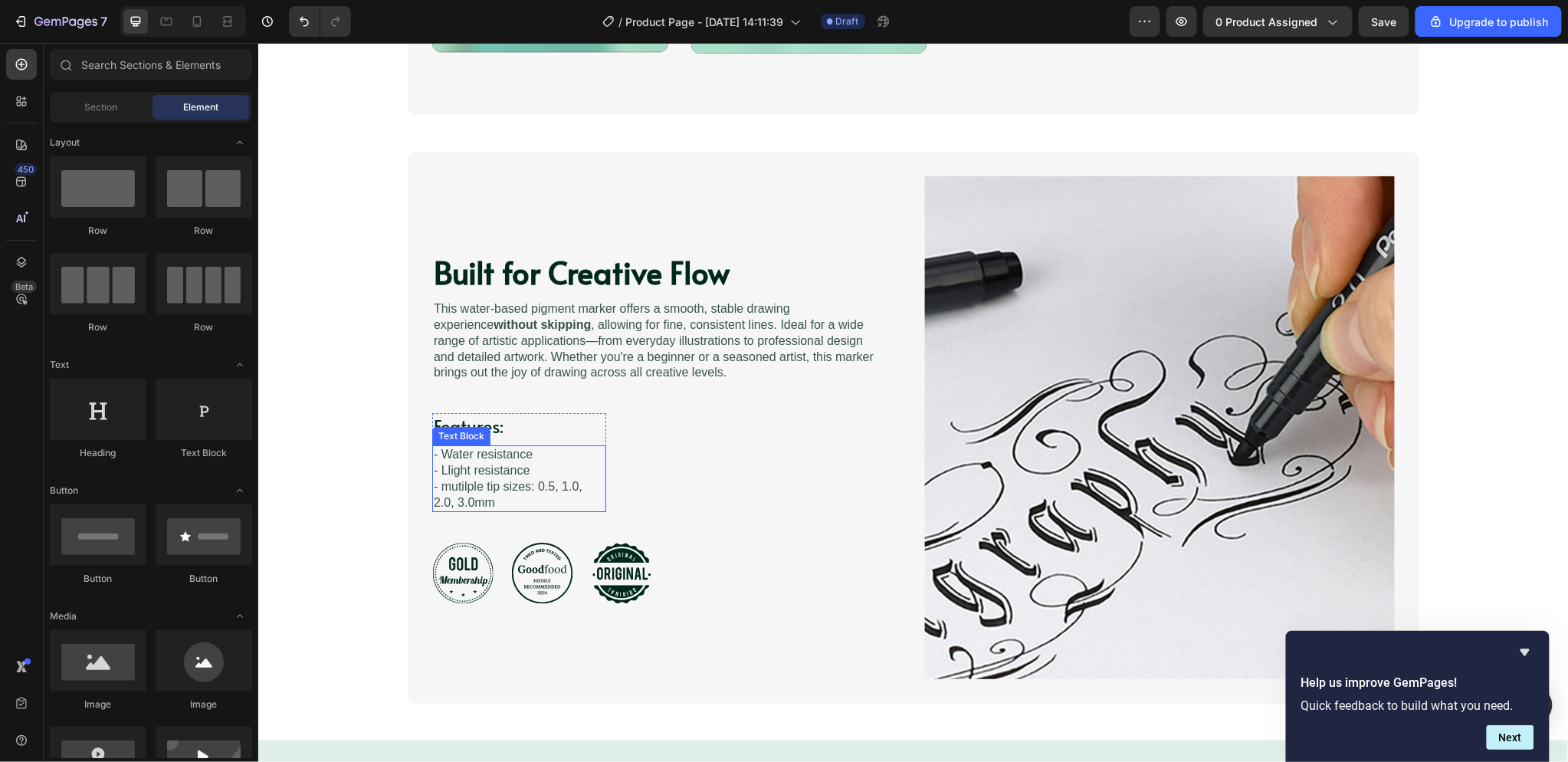
click at [570, 467] on p "- Llight resistance - mutilple tip sizes: 0.5, 1.0, 2.0, 3.0mm" at bounding box center [518, 485] width 171 height 48
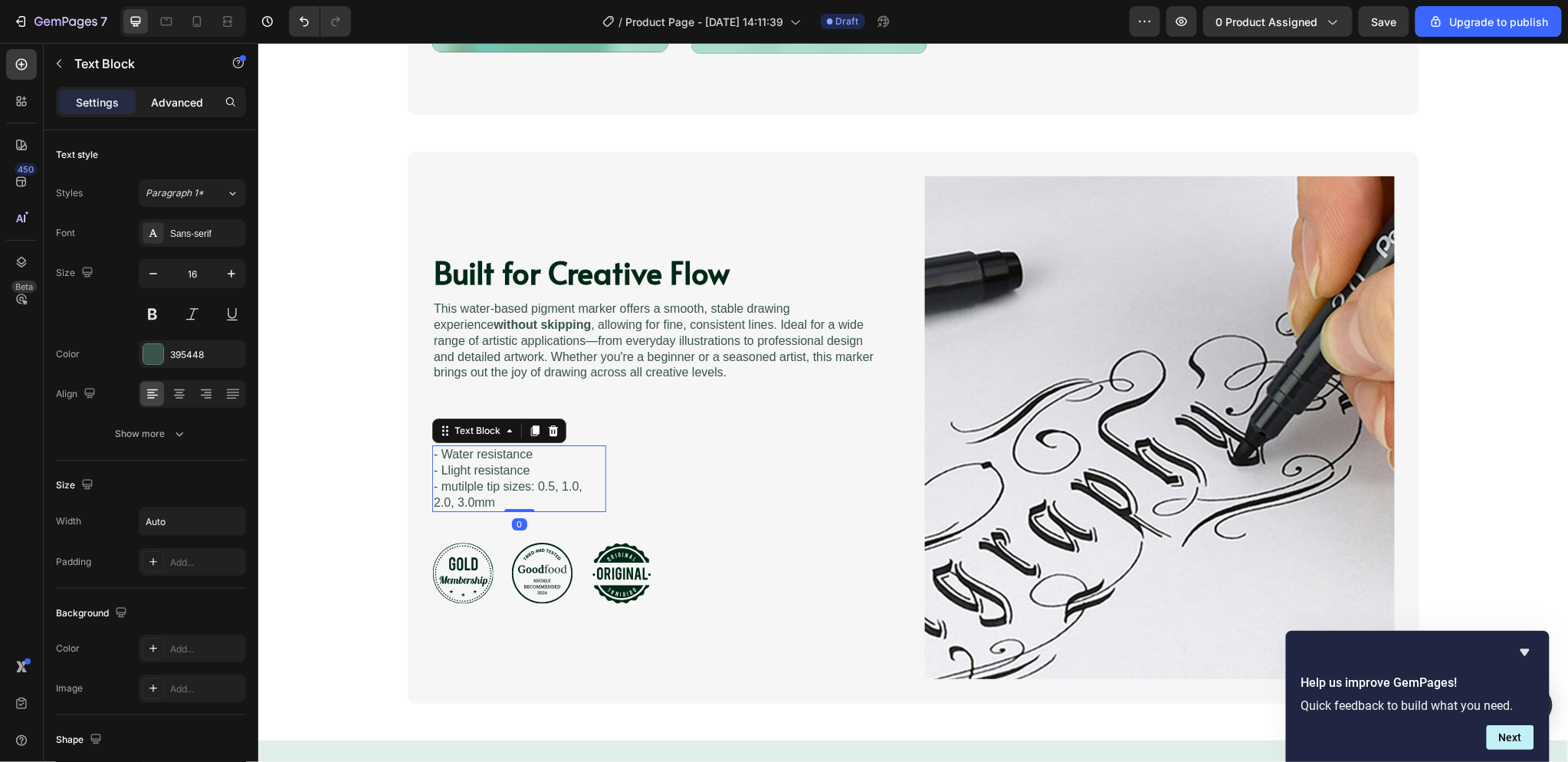
click at [173, 108] on p "Advanced" at bounding box center [177, 102] width 52 height 17
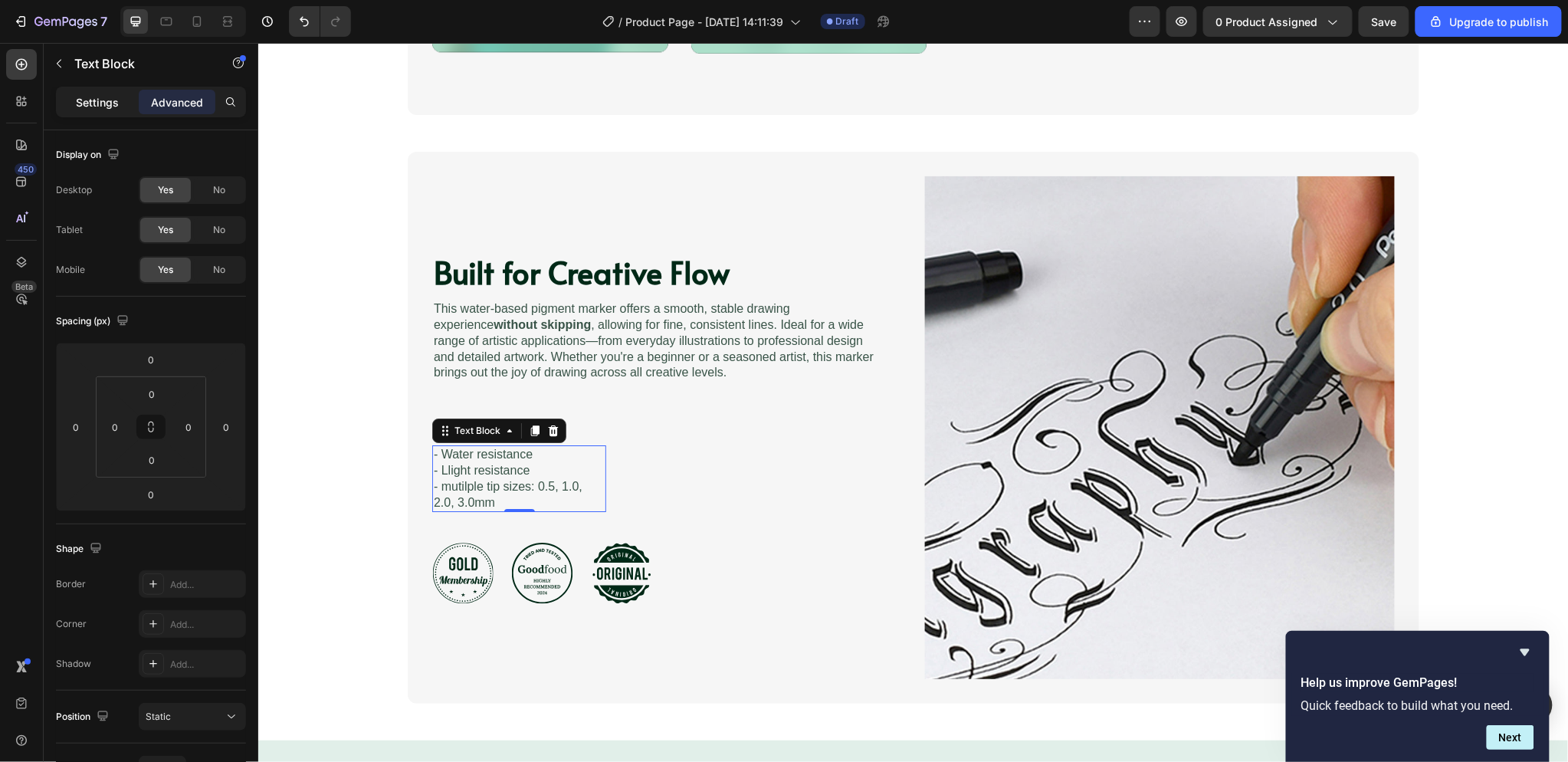
click at [86, 98] on p "Settings" at bounding box center [97, 102] width 43 height 17
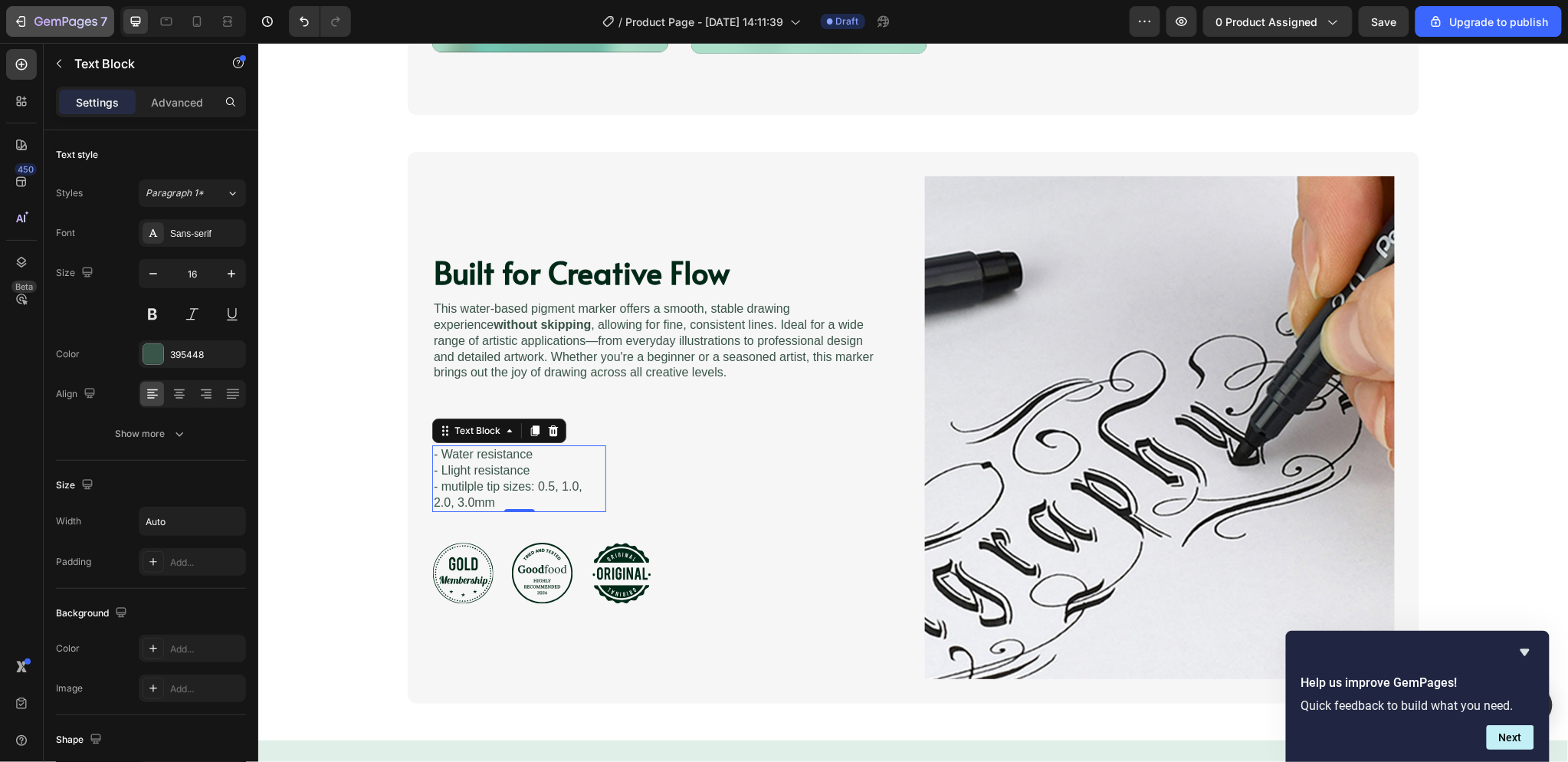
click at [54, 35] on button "7" at bounding box center [59, 21] width 108 height 31
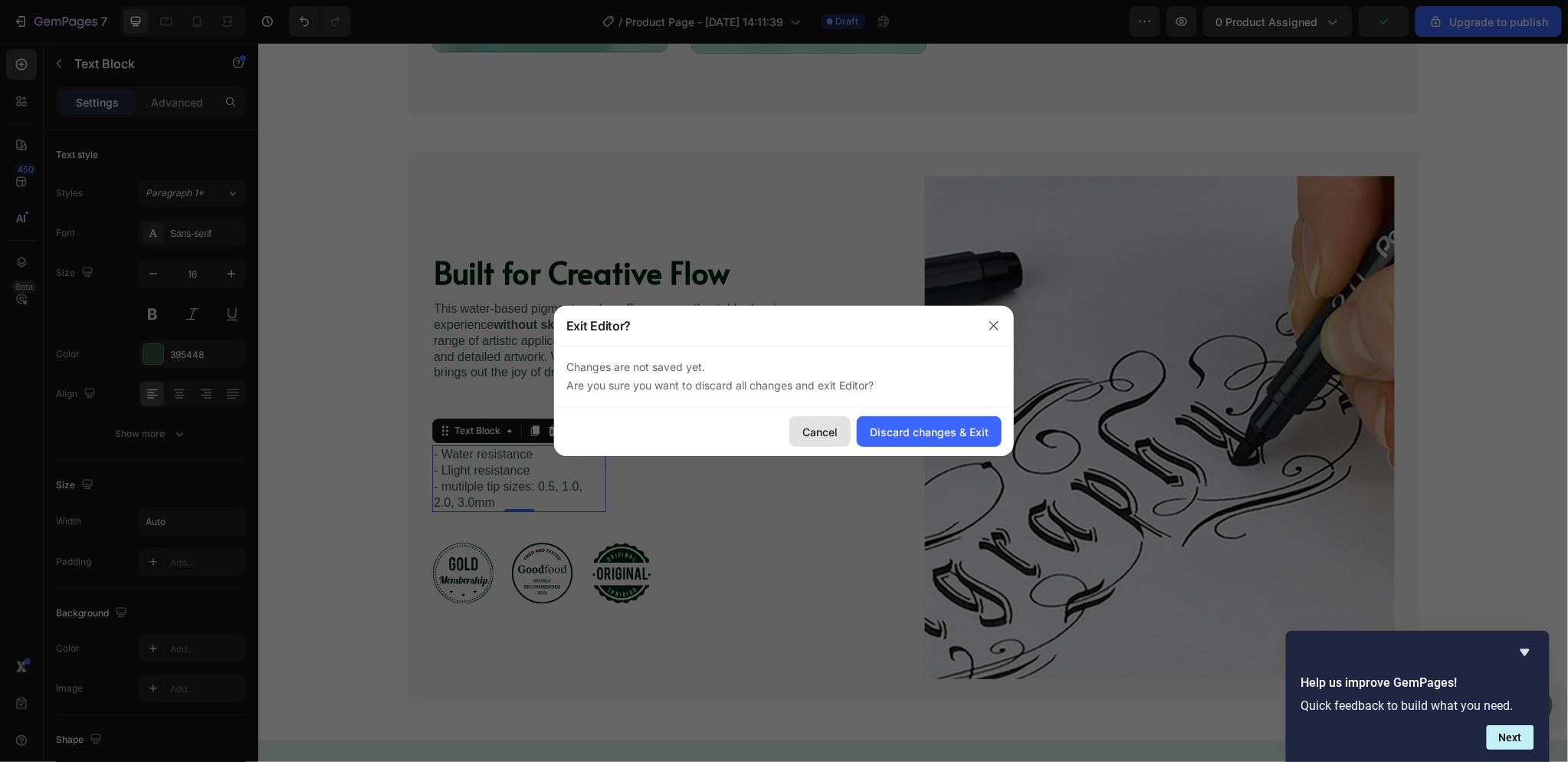
click at [828, 434] on div "Cancel" at bounding box center [819, 431] width 35 height 17
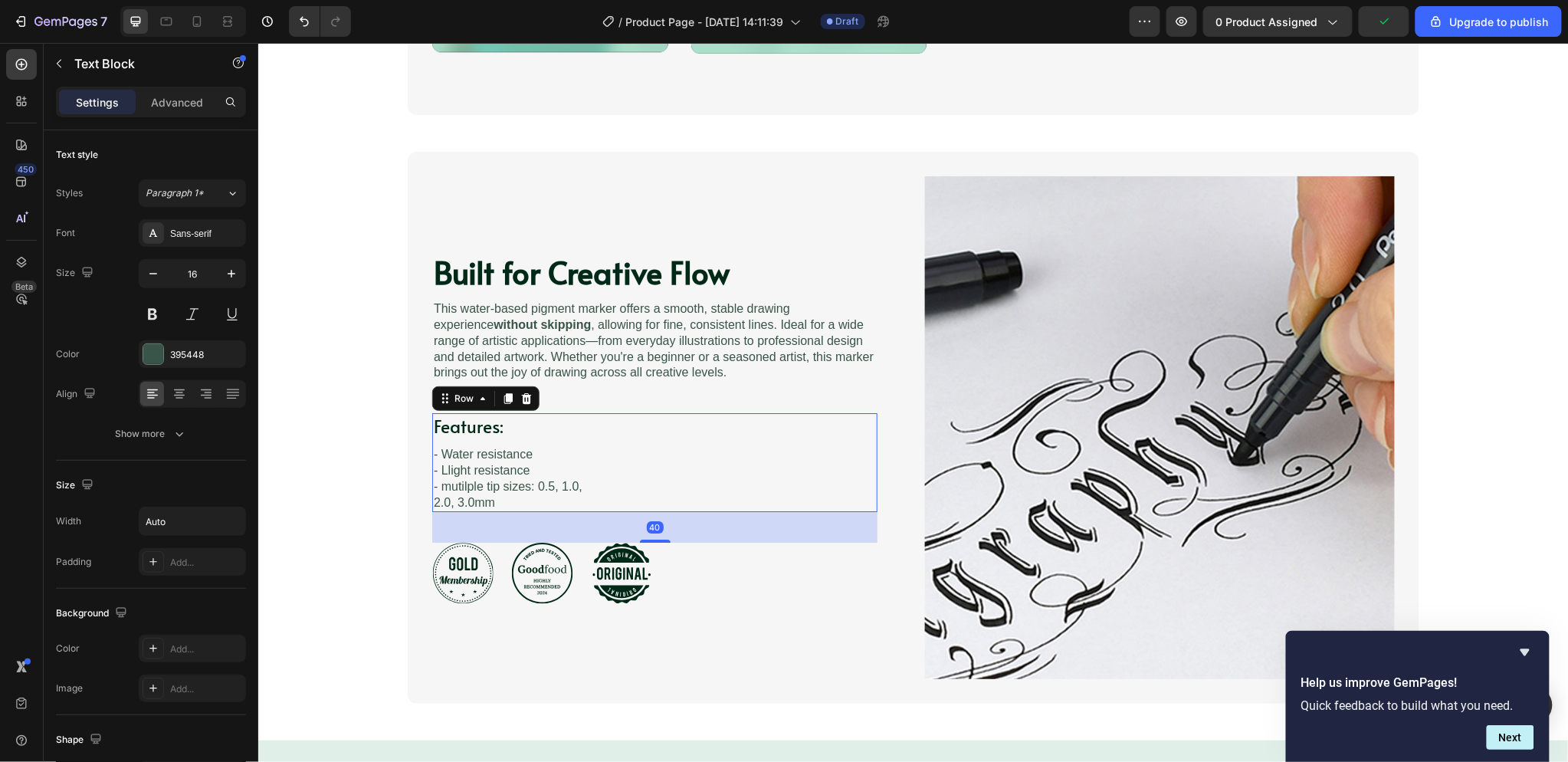
click at [630, 449] on div "Features: Heading - Water resistance - Llight resistance - mutilple tip sizes: …" at bounding box center [653, 462] width 446 height 99
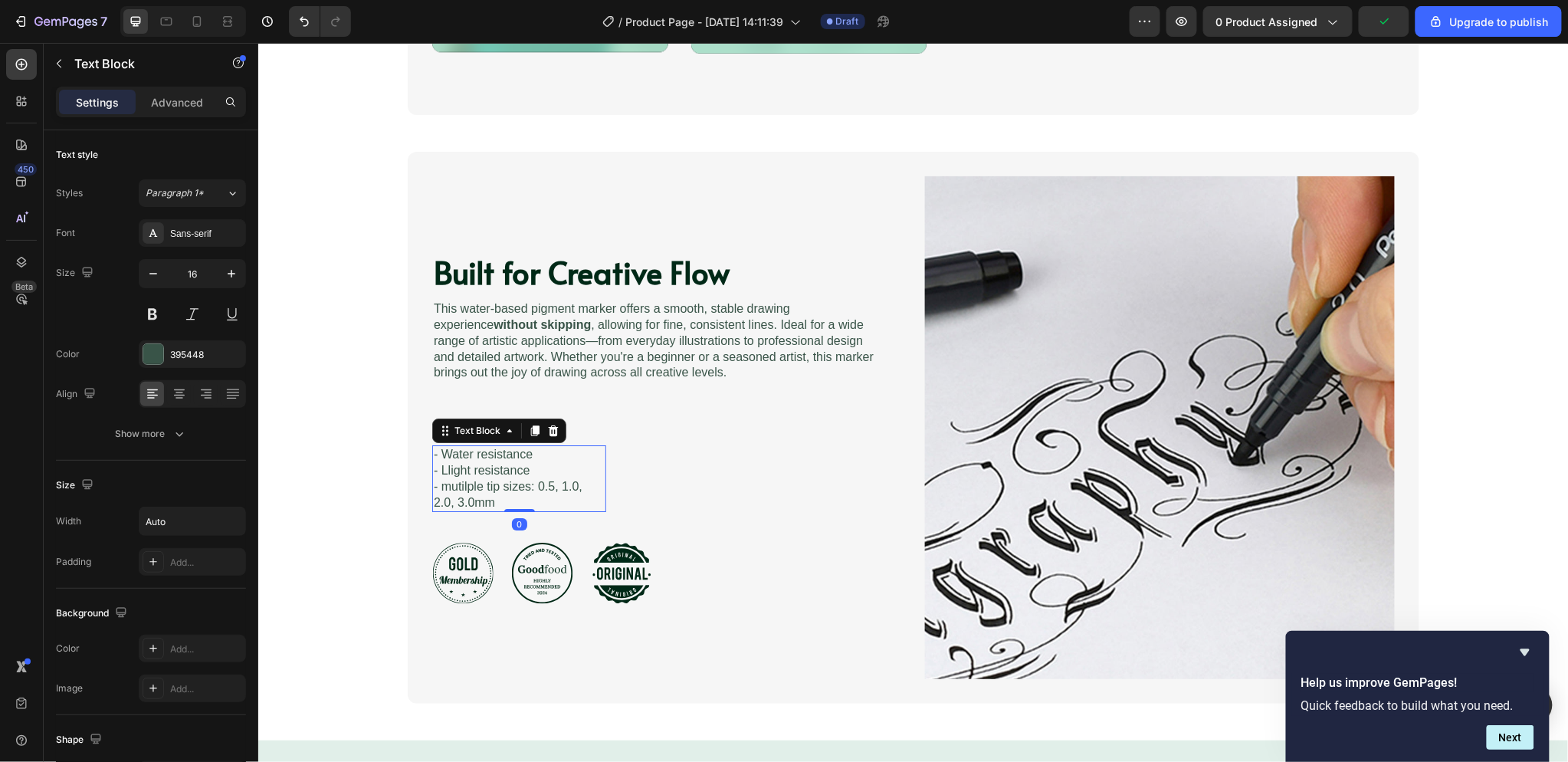
click at [569, 462] on p "- Llight resistance - mutilple tip sizes: 0.5, 1.0, 2.0, 3.0mm" at bounding box center [518, 485] width 171 height 48
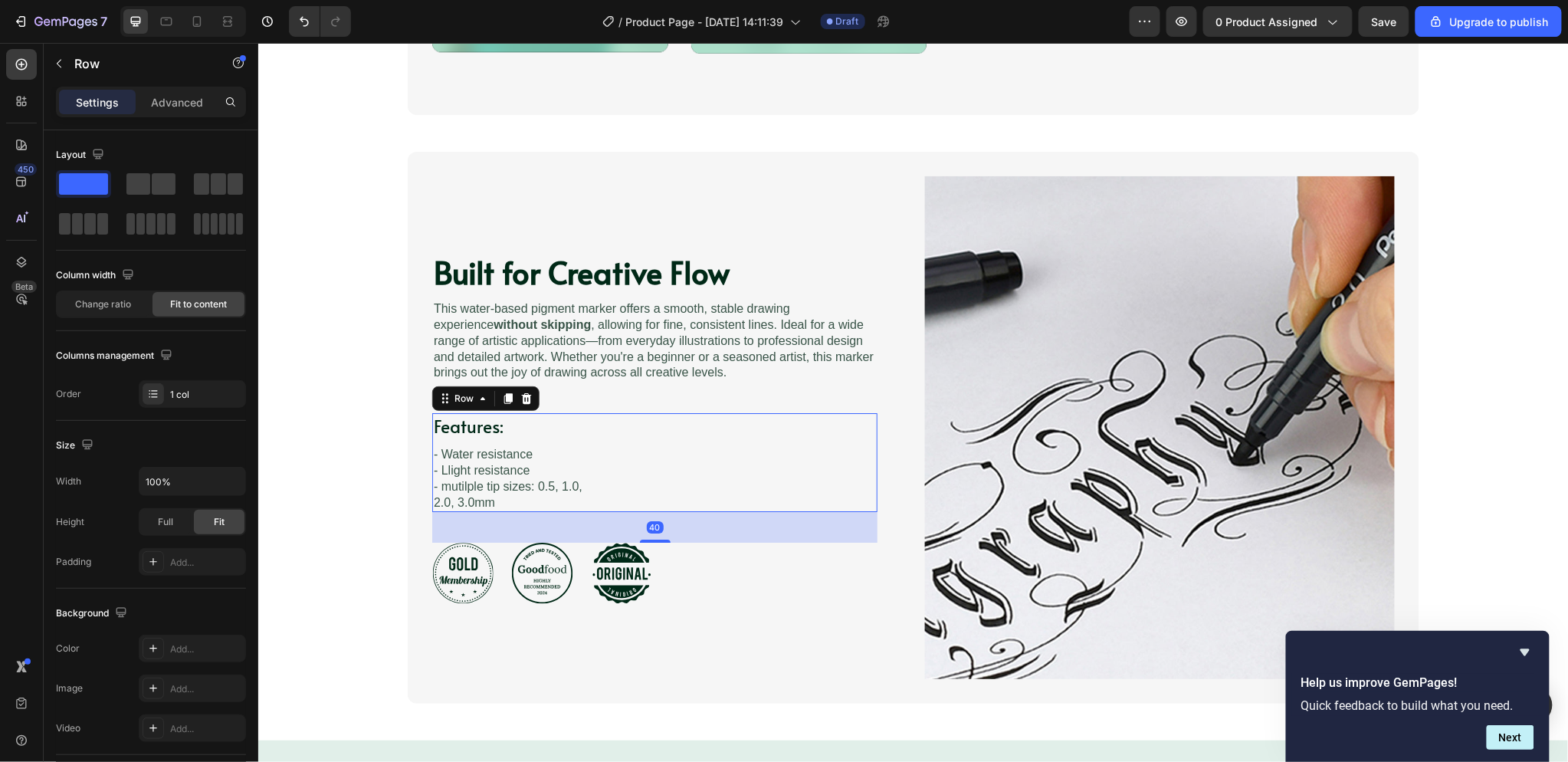
click at [624, 446] on div "Features: Heading - Water resistance - Llight resistance - mutilple tip sizes: …" at bounding box center [653, 462] width 446 height 99
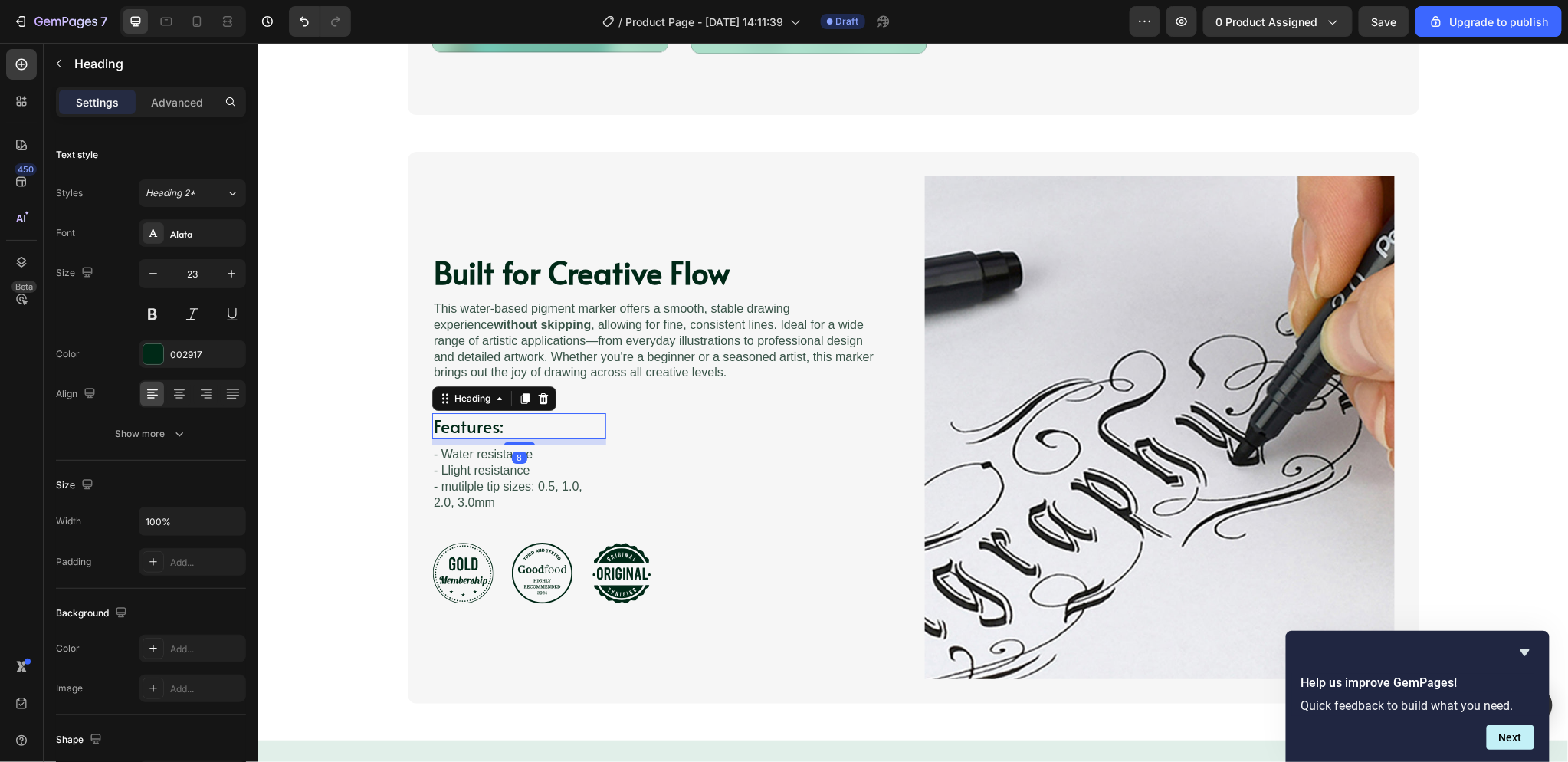
click at [533, 430] on p "Features:" at bounding box center [518, 425] width 171 height 23
click at [202, 522] on input "100%" at bounding box center [192, 521] width 106 height 27
click at [169, 521] on input "100%" at bounding box center [192, 521] width 106 height 27
drag, startPoint x: 162, startPoint y: 519, endPoint x: 150, endPoint y: 518, distance: 12.0
click at [150, 518] on input "100%" at bounding box center [192, 521] width 106 height 27
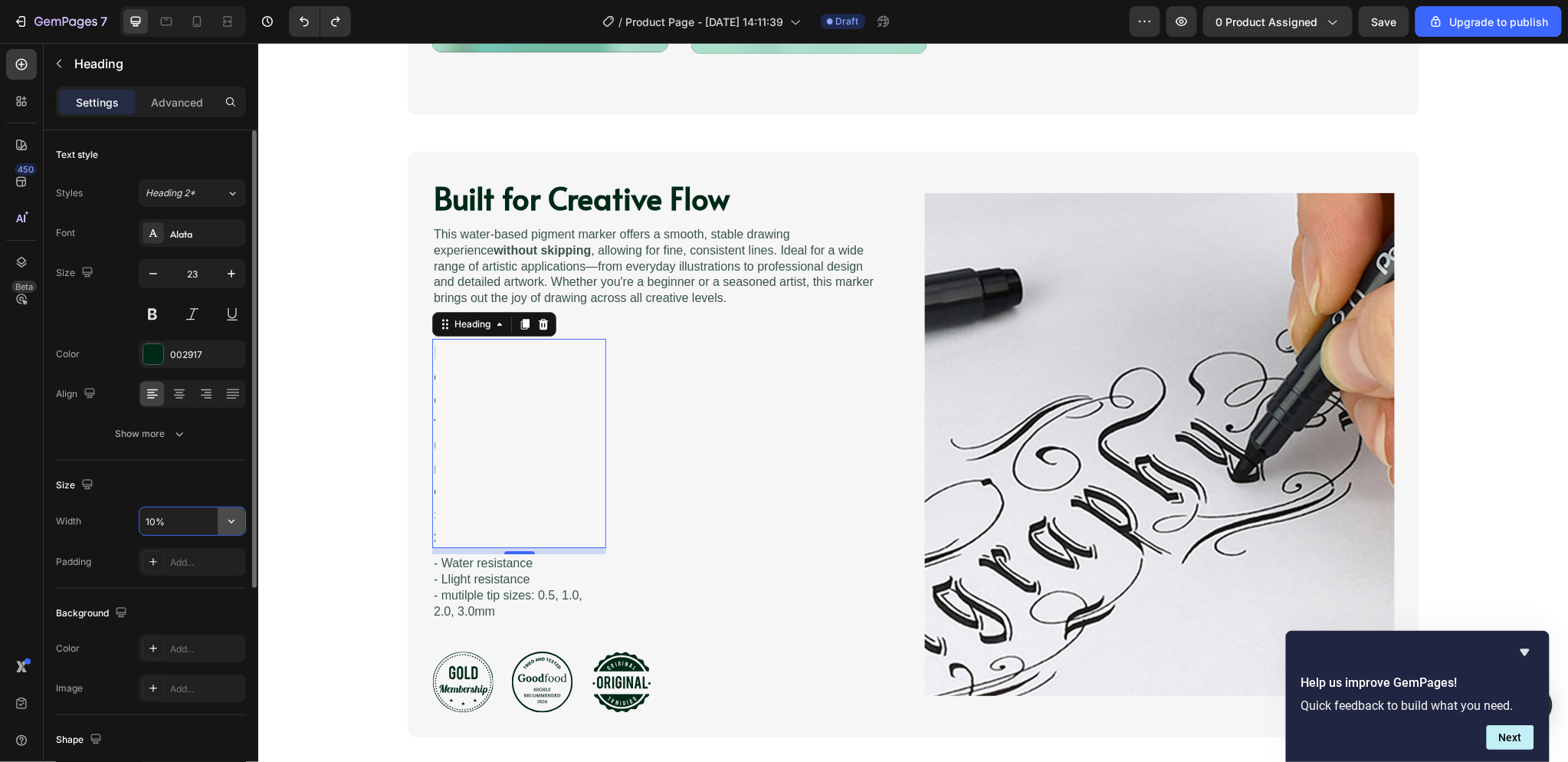
type input "100%"
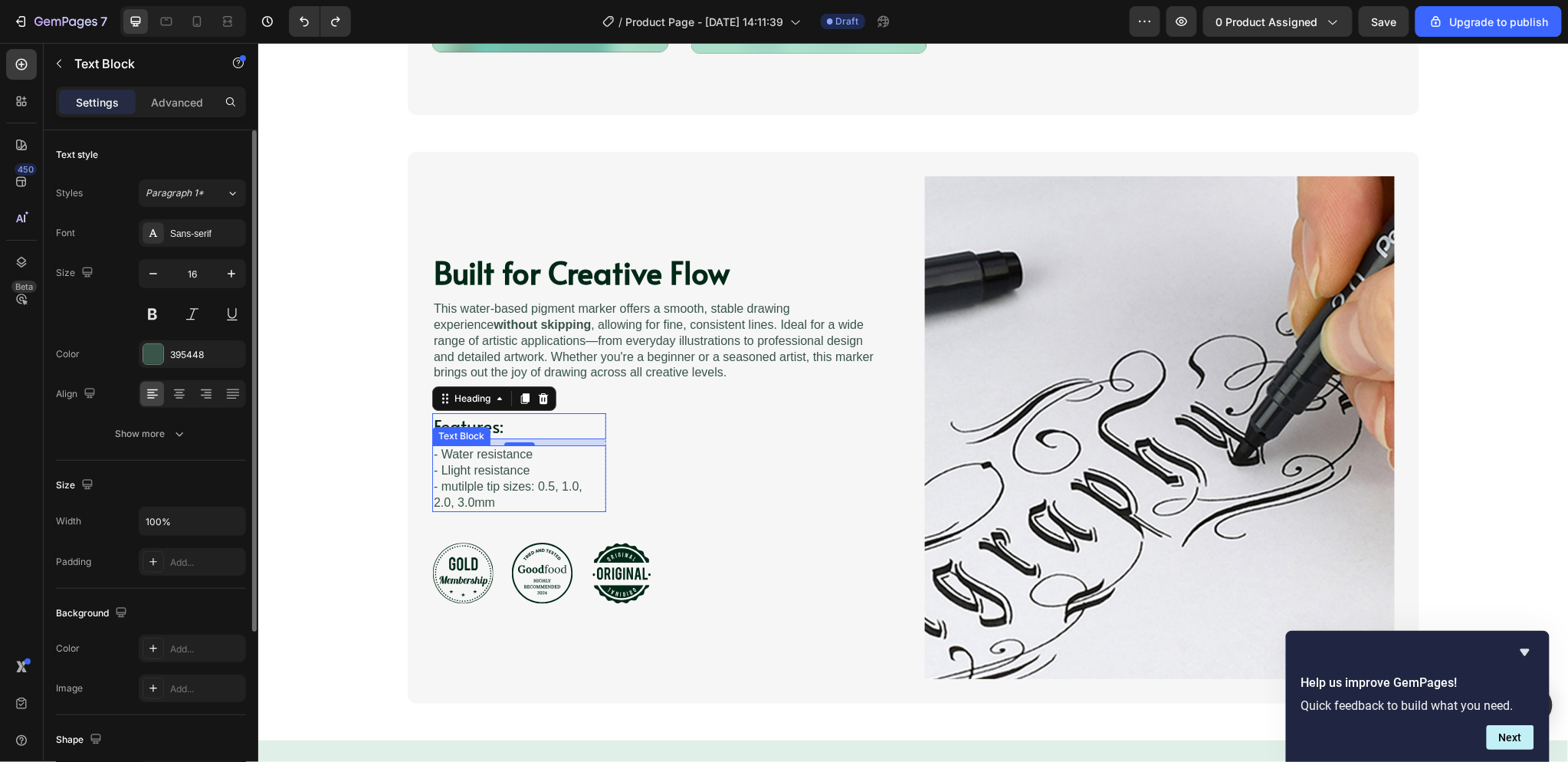
click at [551, 482] on p "- Llight resistance - mutilple tip sizes: 0.5, 1.0, 2.0, 3.0mm" at bounding box center [518, 485] width 171 height 48
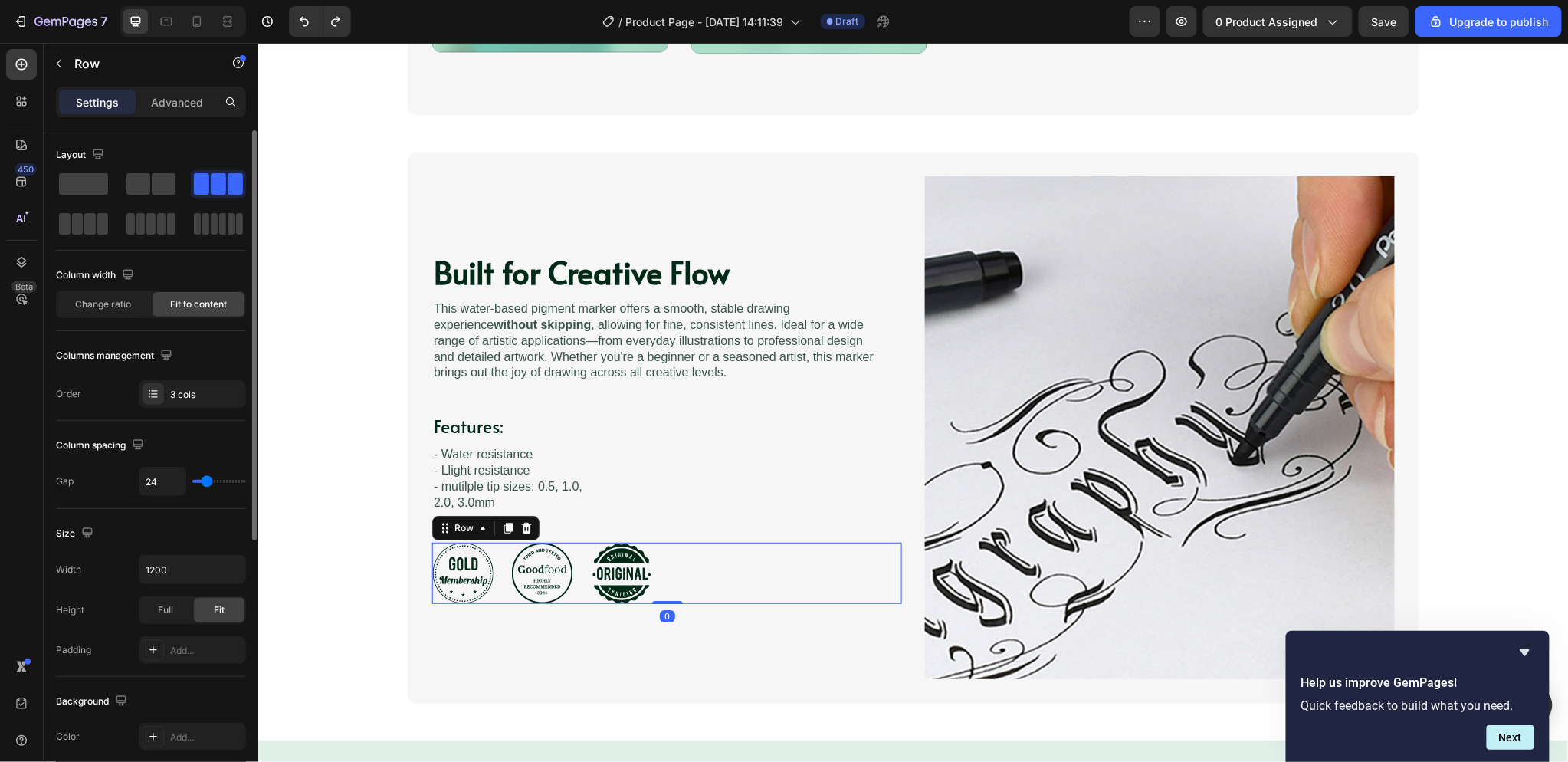
click at [491, 569] on div "Icon Icon Icon Row 0" at bounding box center [666, 572] width 470 height 61
click at [523, 528] on icon at bounding box center [525, 527] width 13 height 13
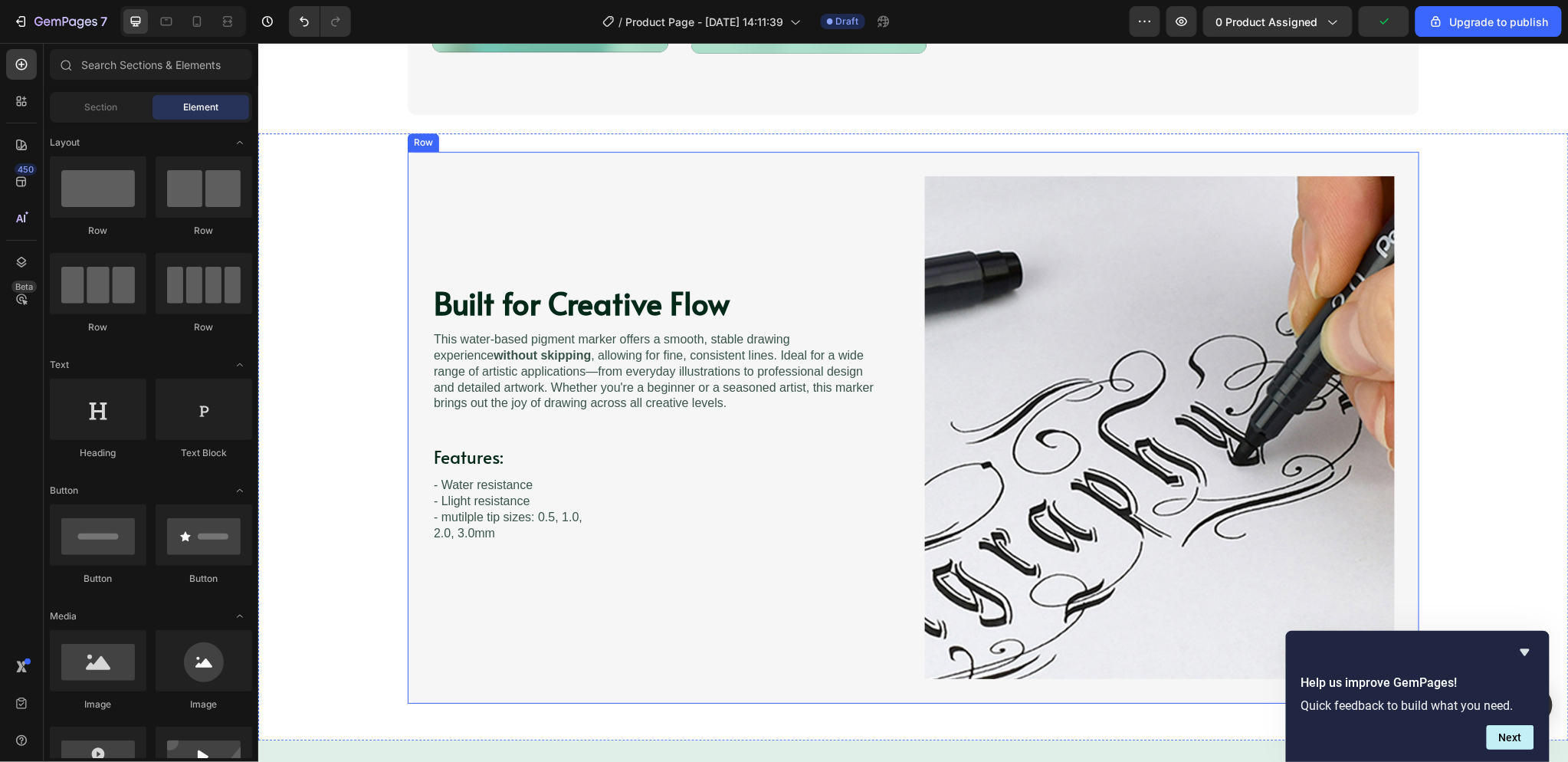
click at [491, 575] on div "Built for Creative Flow Heading Image This water-based pigment marker offers a …" at bounding box center [666, 427] width 470 height 503
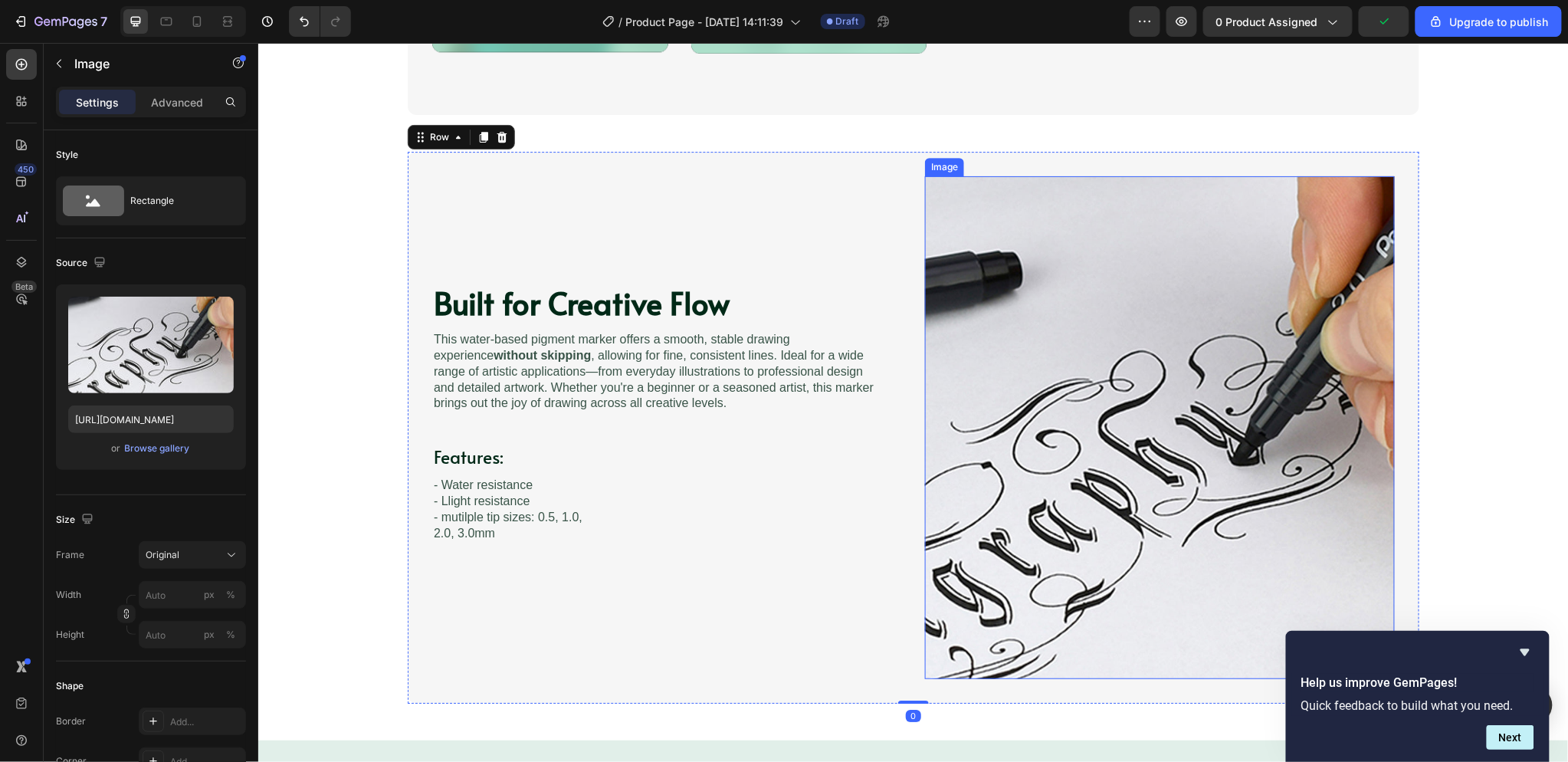
click at [978, 605] on img at bounding box center [1159, 427] width 470 height 503
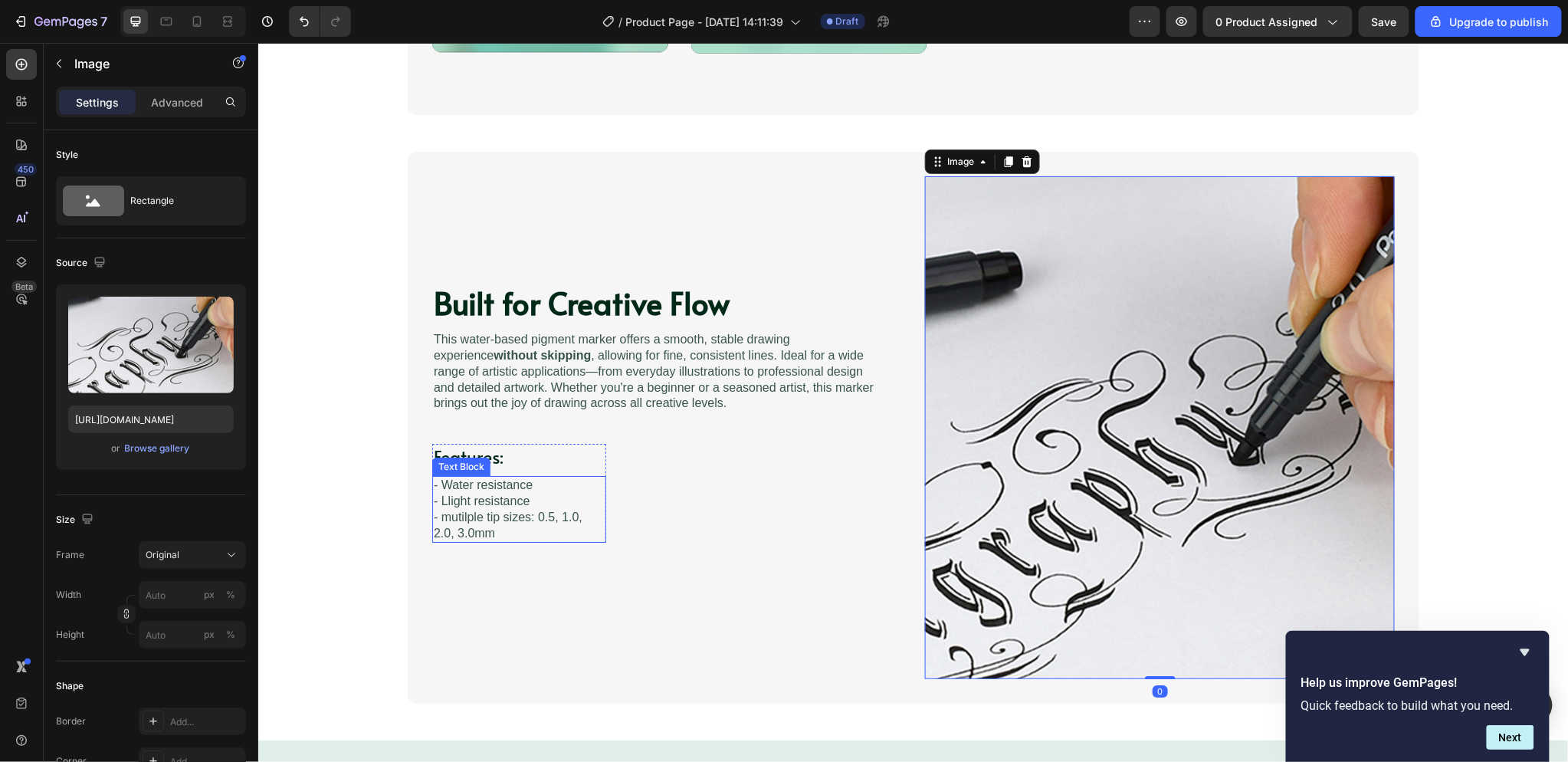
click at [442, 500] on p "- Llight resistance - mutilple tip sizes: 0.5, 1.0, 2.0, 3.0mm" at bounding box center [518, 516] width 171 height 48
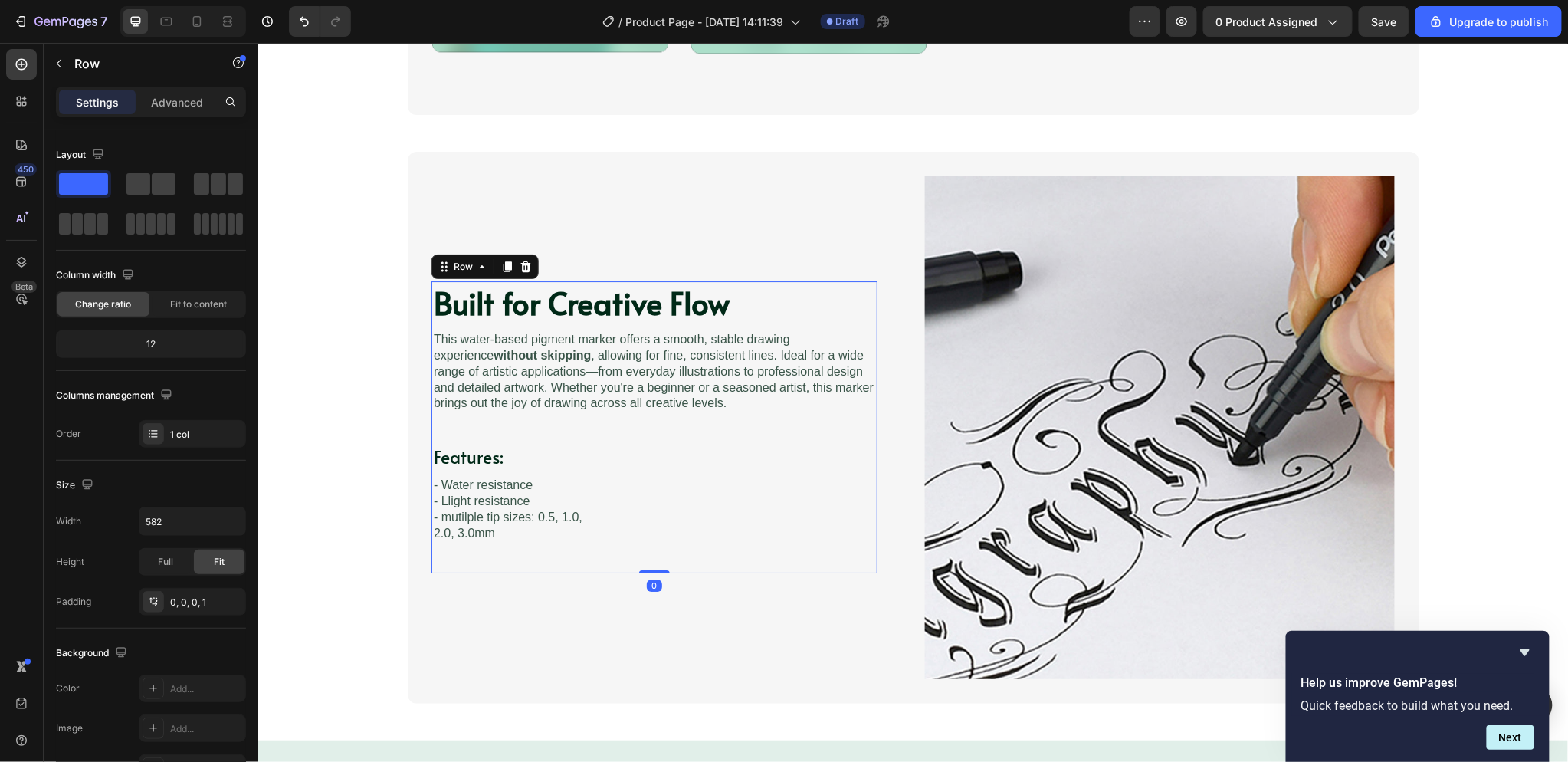
click at [755, 416] on div "Built for Creative Flow Heading Image This water-based pigment marker offers a …" at bounding box center [653, 426] width 446 height 292
click at [1028, 270] on img at bounding box center [1159, 427] width 470 height 503
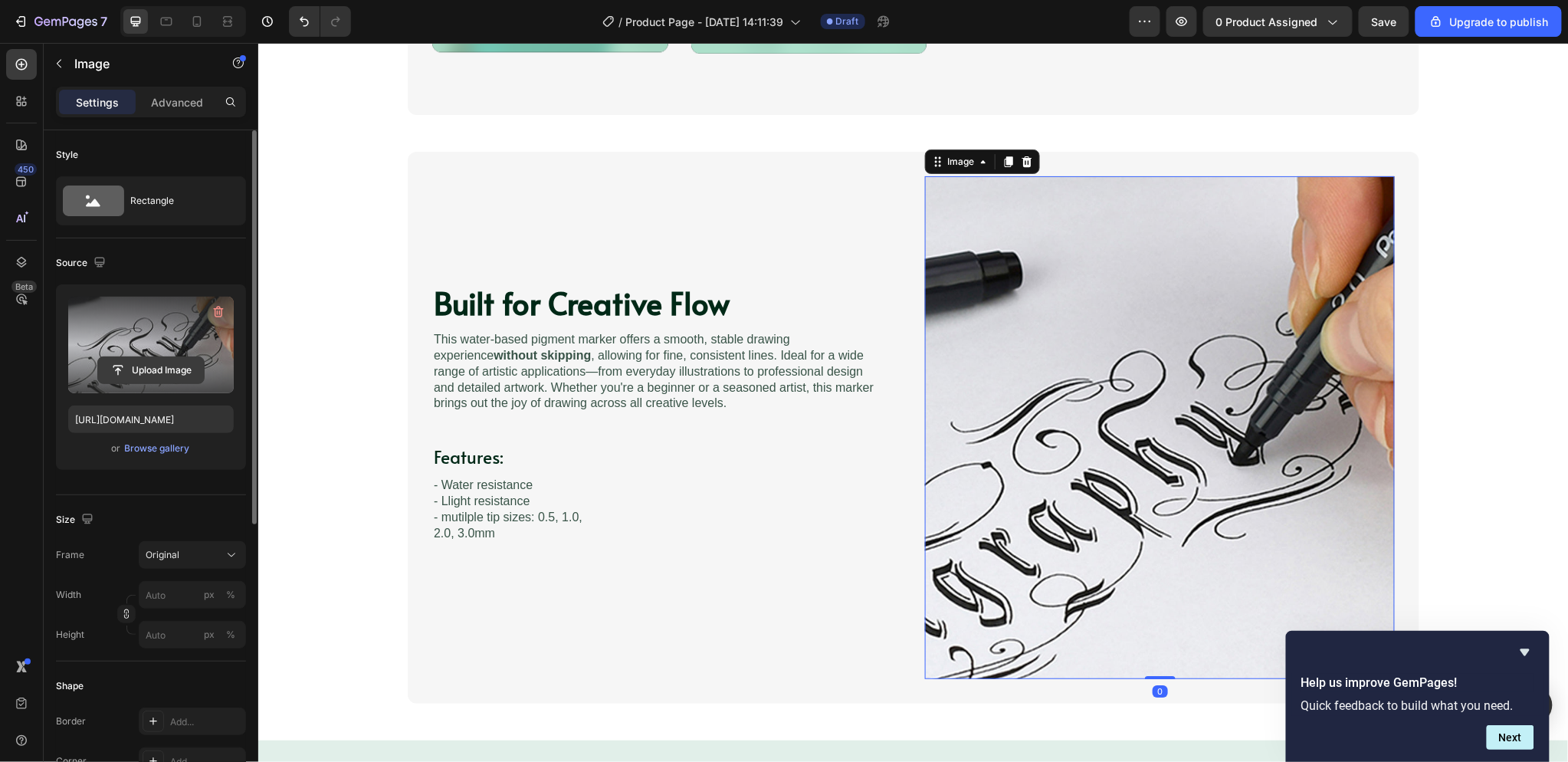
click at [151, 365] on input "file" at bounding box center [150, 370] width 106 height 26
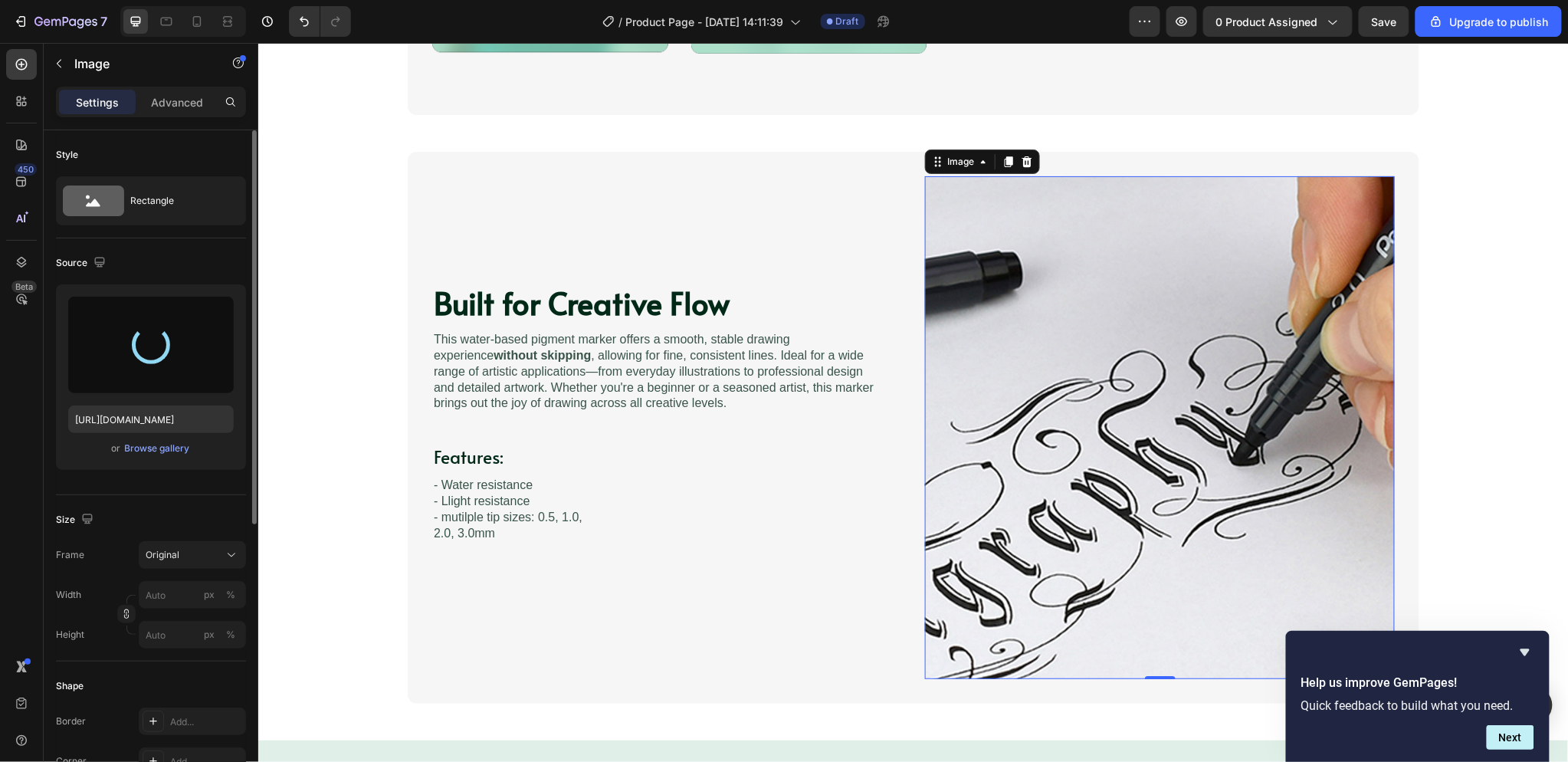
type input "[URL][DOMAIN_NAME]"
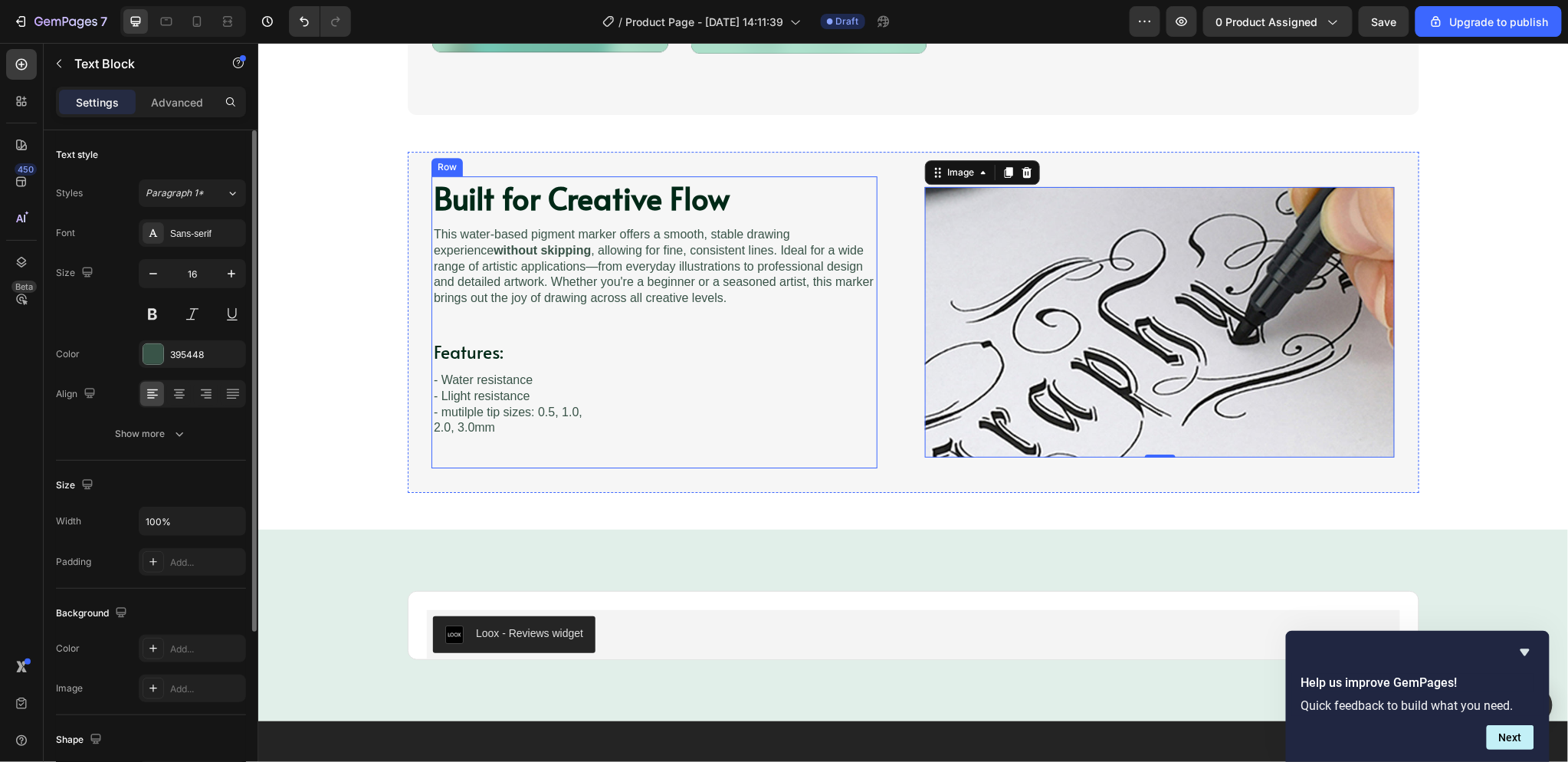
click at [529, 428] on p "- Llight resistance - mutilple tip sizes: 0.5, 1.0, 2.0, 3.0mm" at bounding box center [518, 411] width 171 height 48
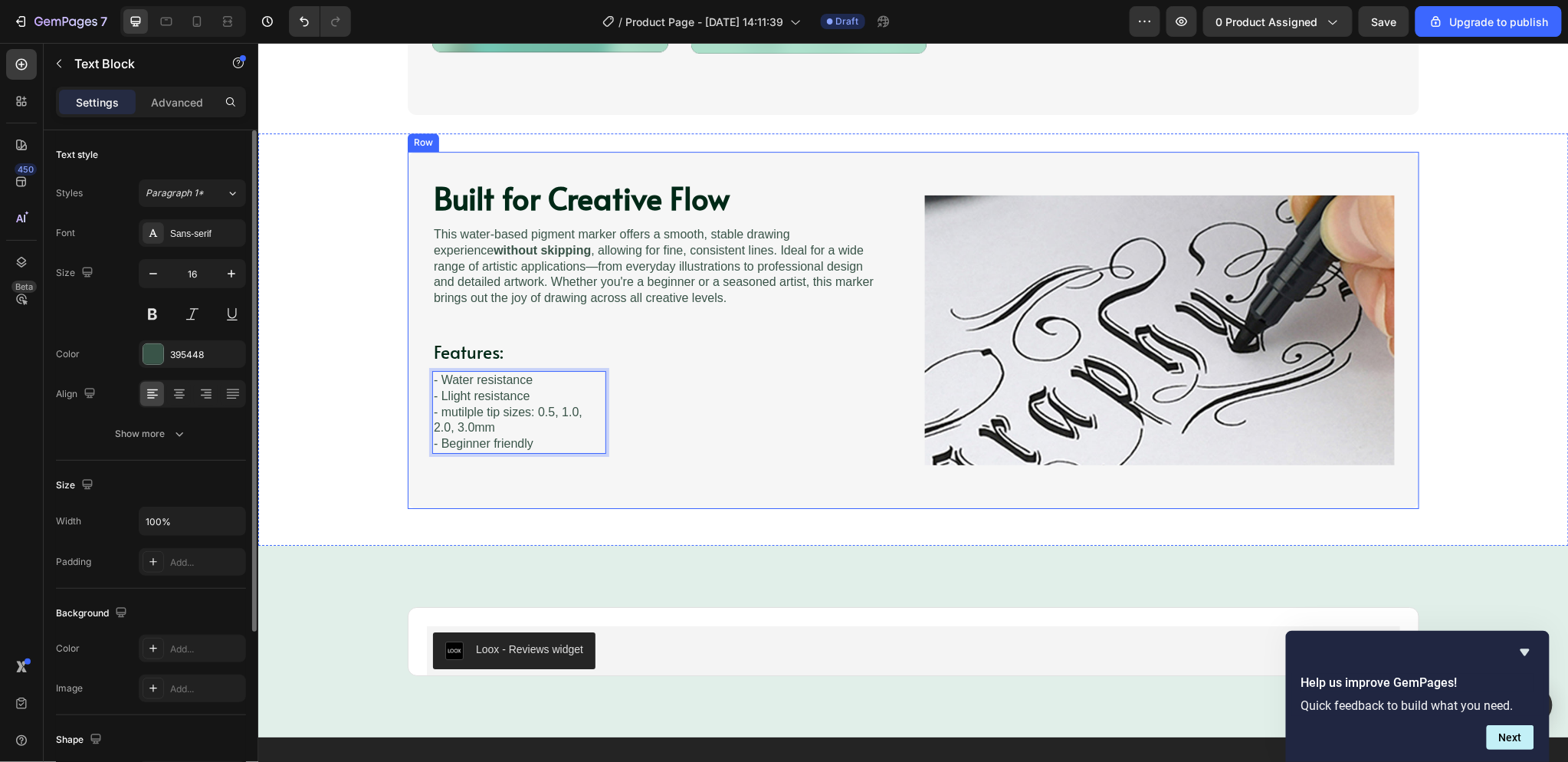
drag, startPoint x: 417, startPoint y: 409, endPoint x: 432, endPoint y: 409, distance: 15.0
click at [417, 409] on div "Built for Creative Flow Heading Image This water-based pigment marker offers a …" at bounding box center [913, 329] width 1012 height 357
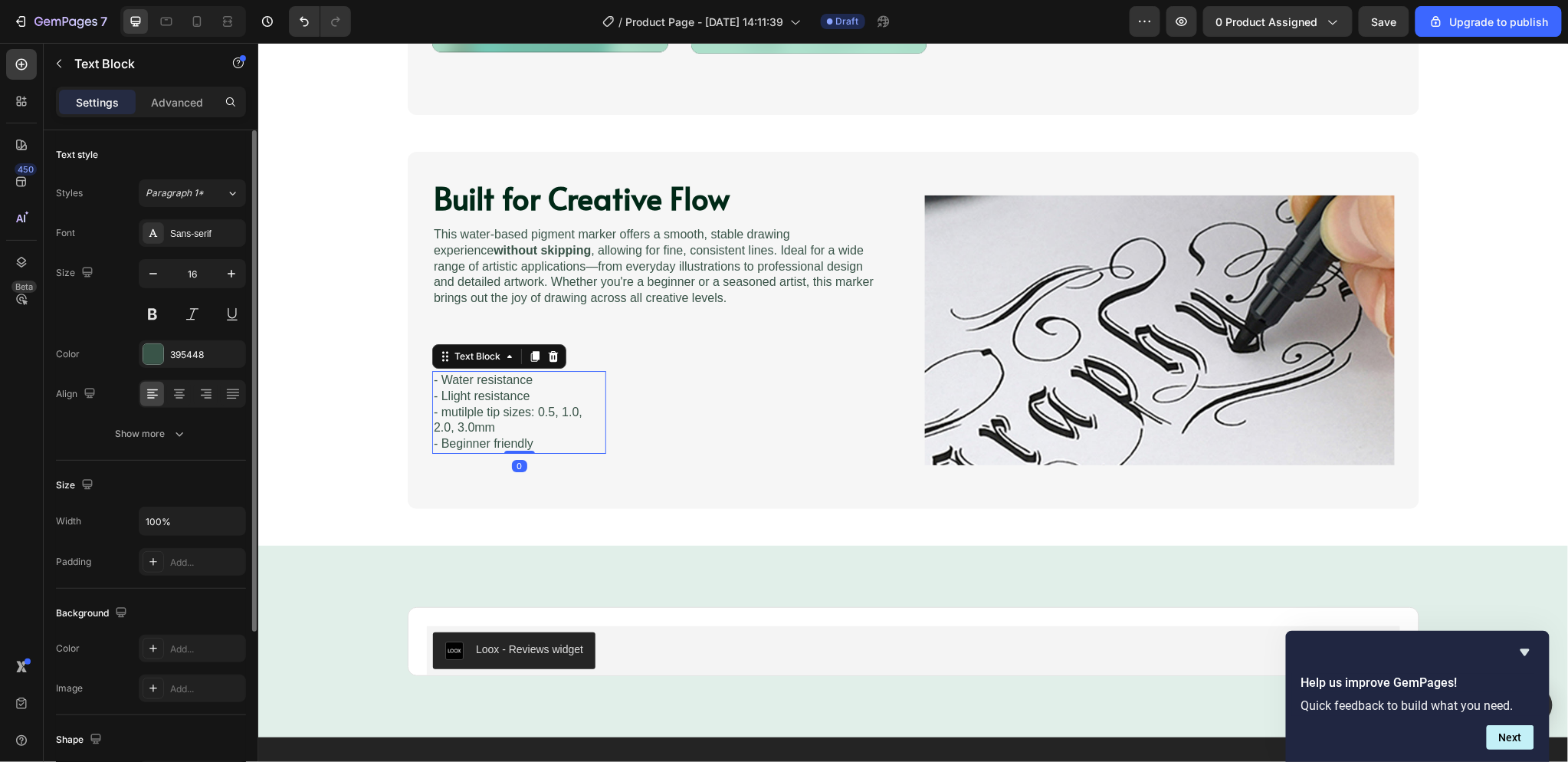
click at [443, 410] on p "- Llight resistance - mutilple tip sizes: 0.5, 1.0, 2.0, 3.0mm" at bounding box center [518, 411] width 171 height 48
click at [440, 410] on p "- Llight resistance - mutilple tip sizes: 0.5, 1.0, 2.0, 3.0mm" at bounding box center [518, 411] width 171 height 48
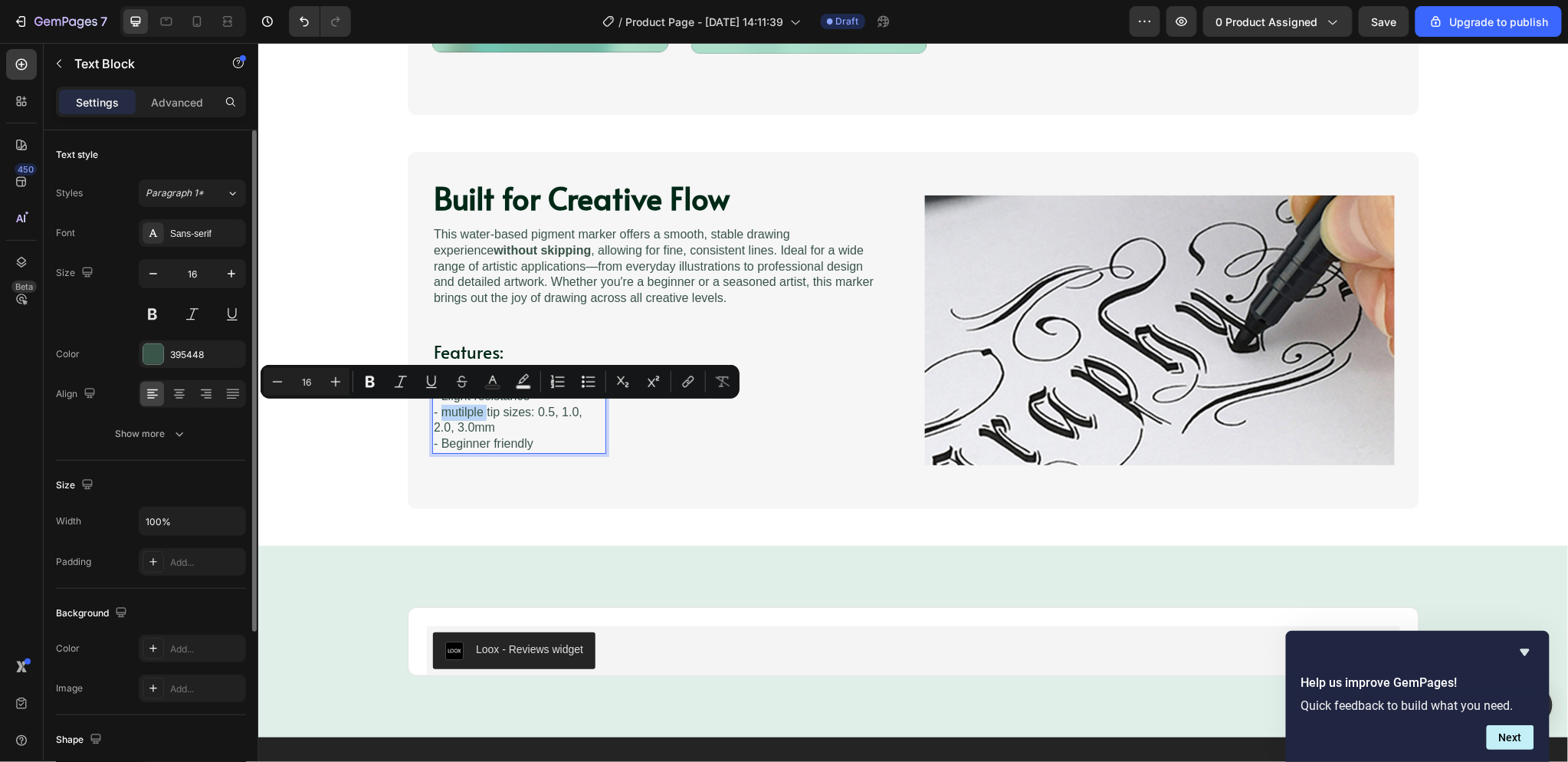
click at [442, 409] on p "- Llight resistance - mutilple tip sizes: 0.5, 1.0, 2.0, 3.0mm" at bounding box center [518, 411] width 171 height 48
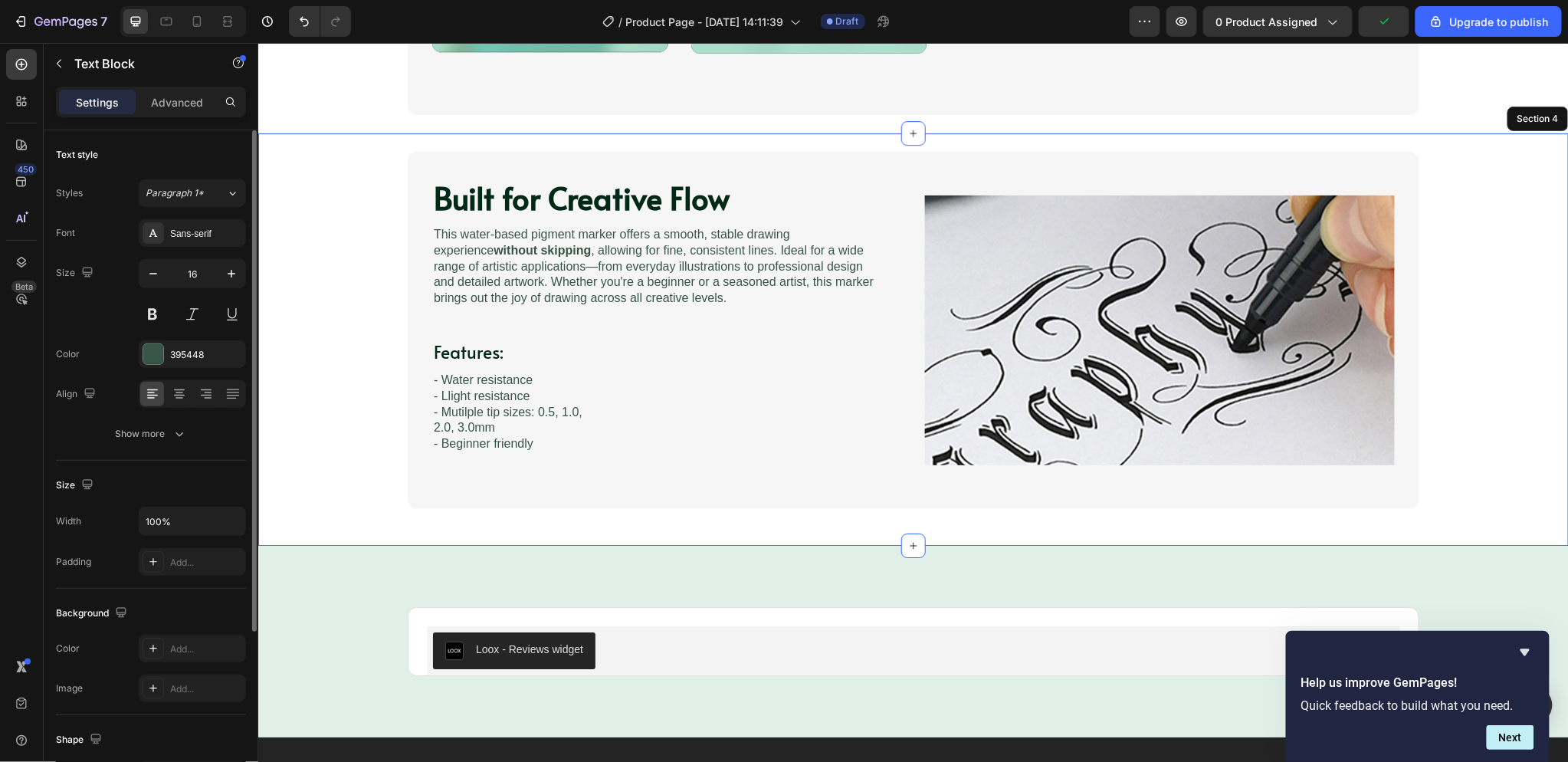
click at [367, 421] on div "Built for Creative Flow Heading Image This water-based pigment marker offers a …" at bounding box center [913, 329] width 1280 height 357
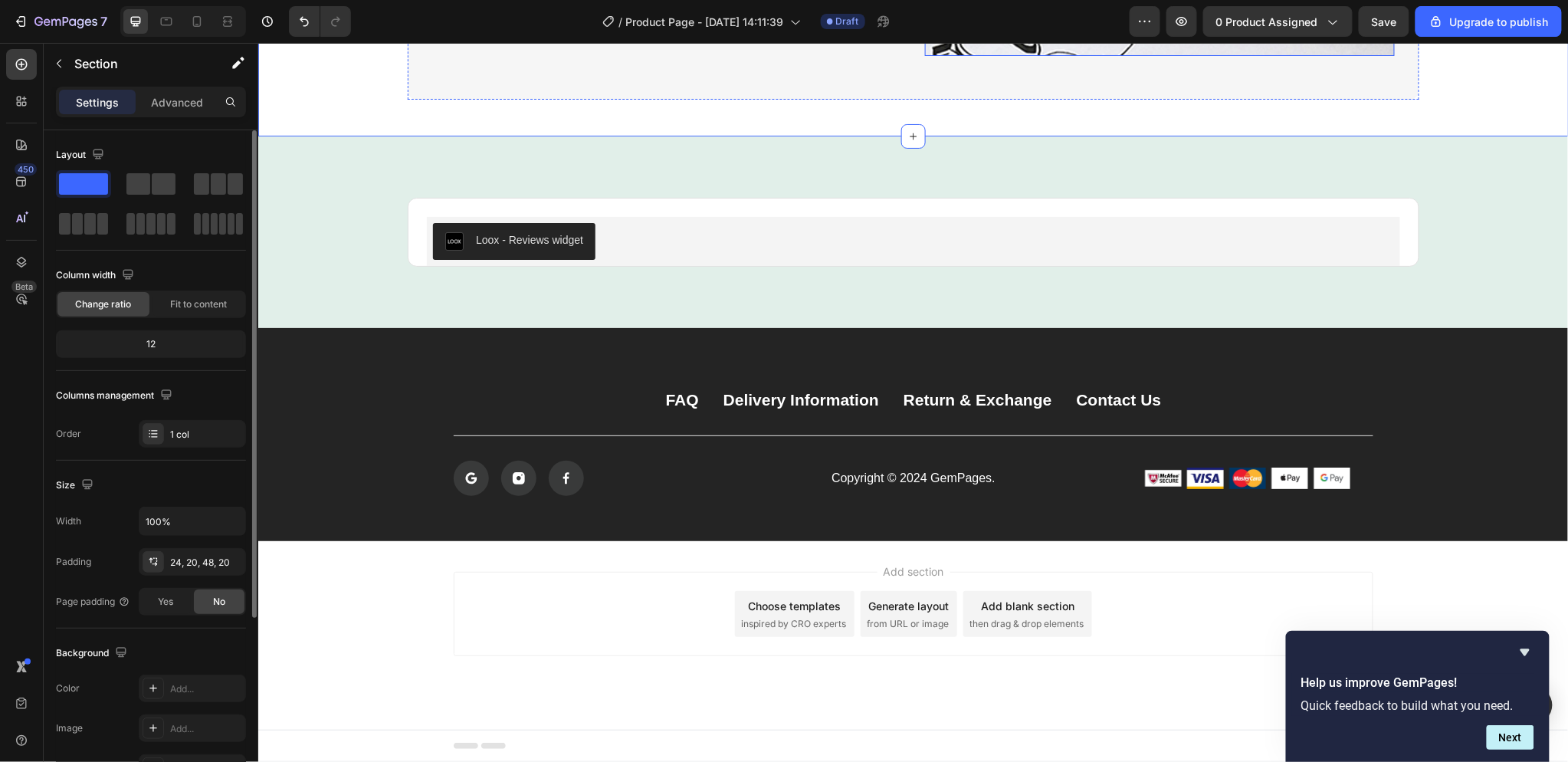
scroll to position [1988, 0]
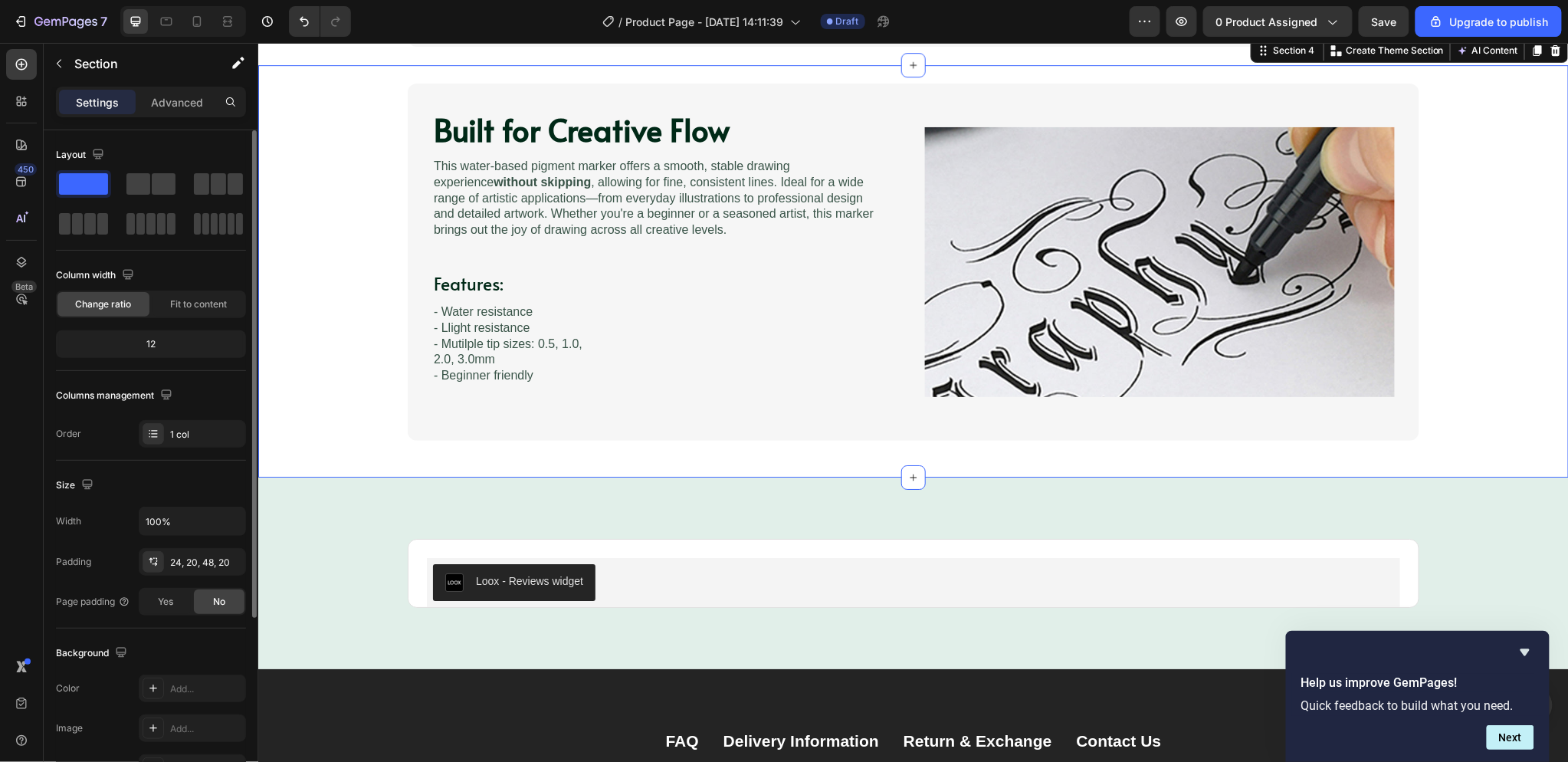
click at [1462, 115] on div "Built for Creative Flow Heading Image This water-based pigment marker offers a …" at bounding box center [913, 261] width 1280 height 357
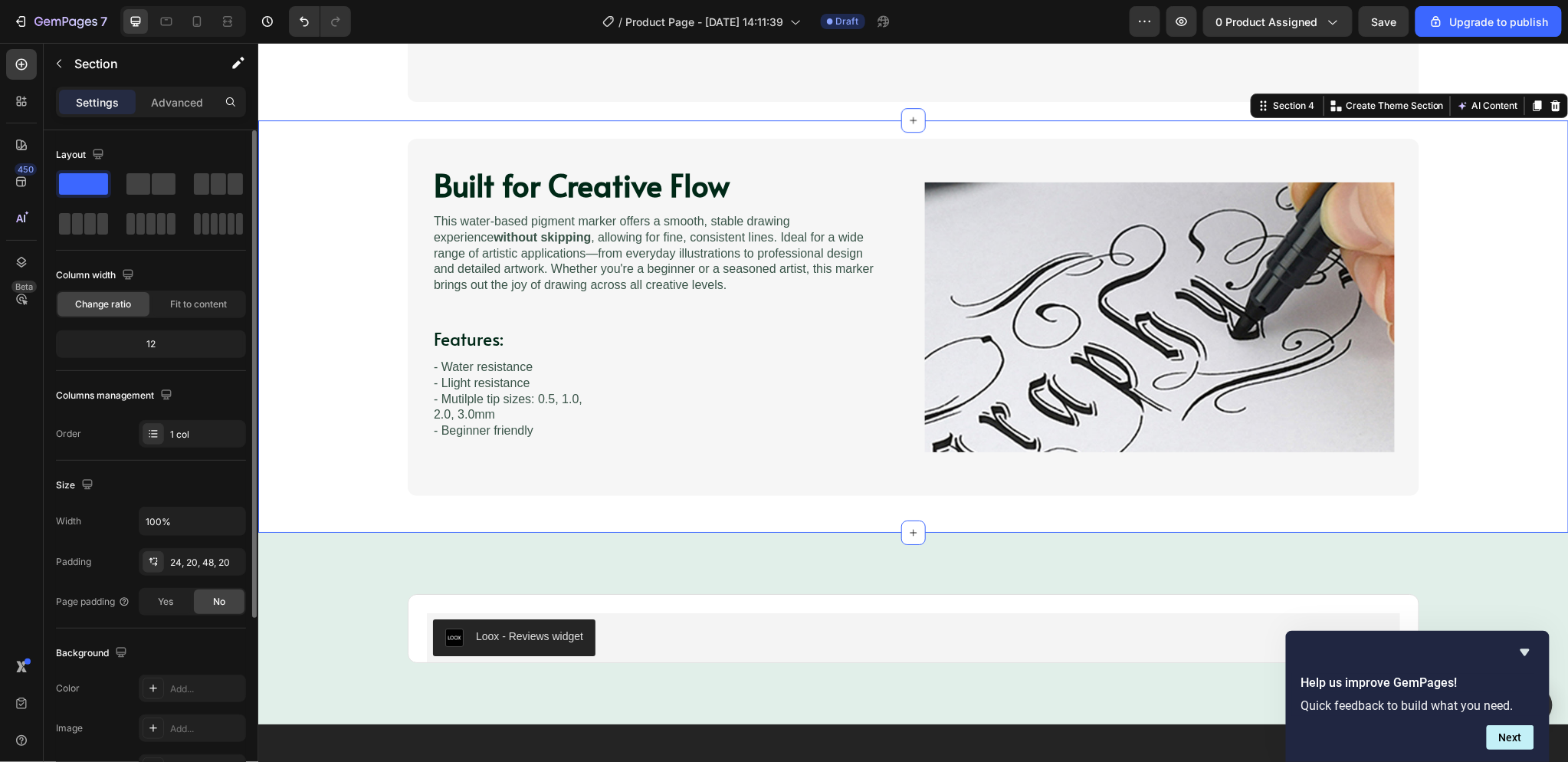
scroll to position [1904, 0]
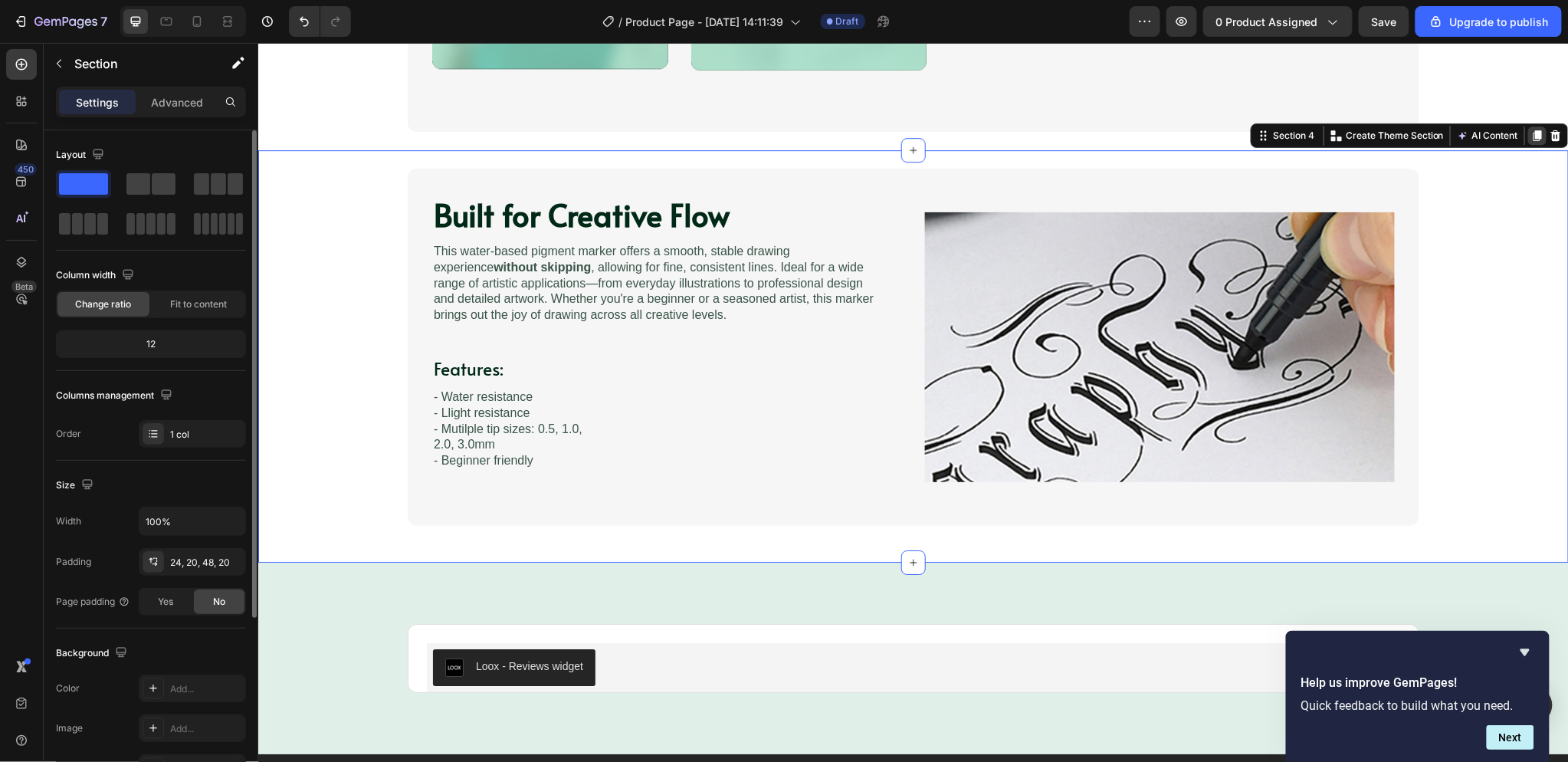
click at [1530, 136] on icon at bounding box center [1536, 135] width 13 height 13
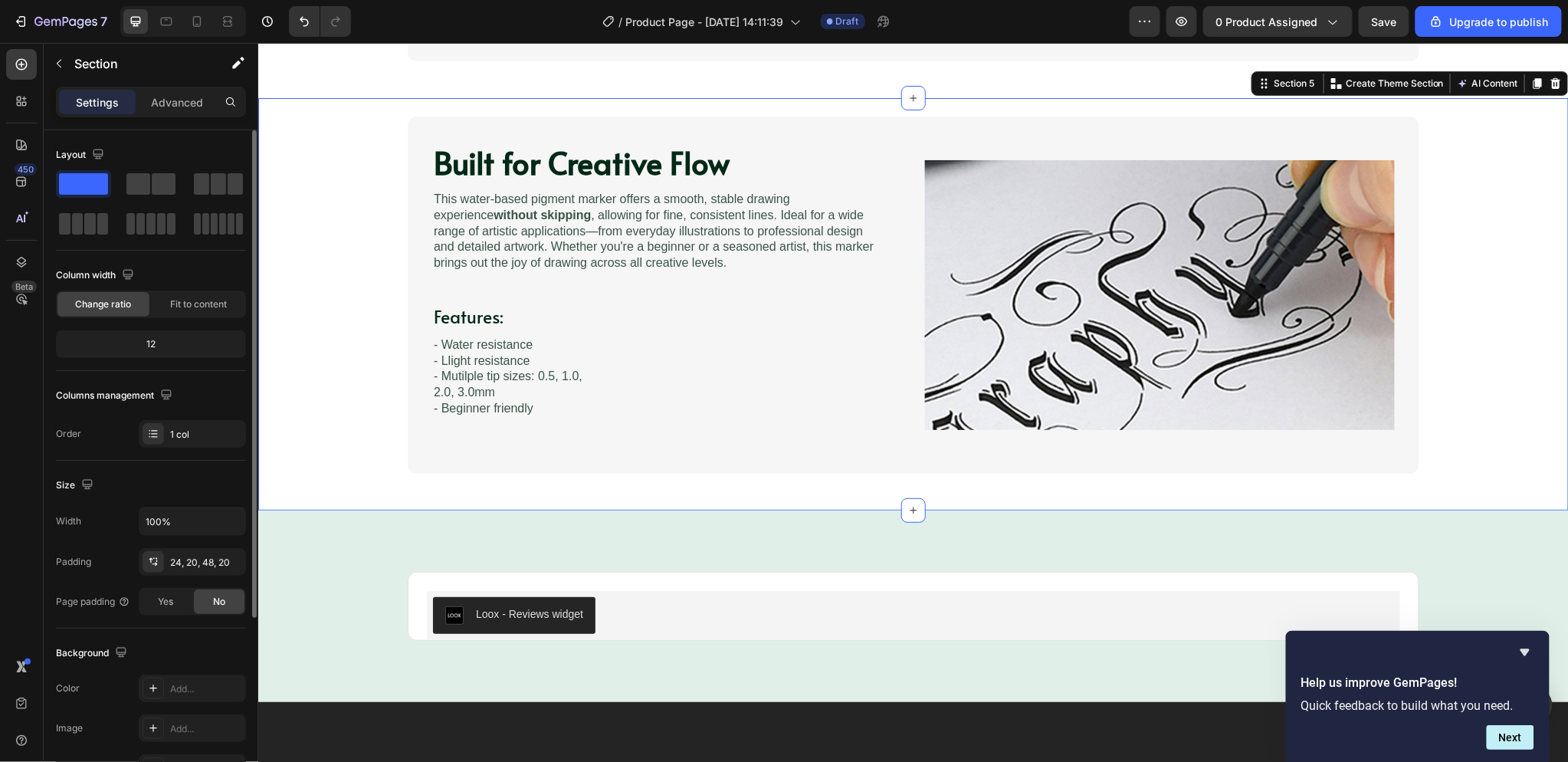
scroll to position [2369, 0]
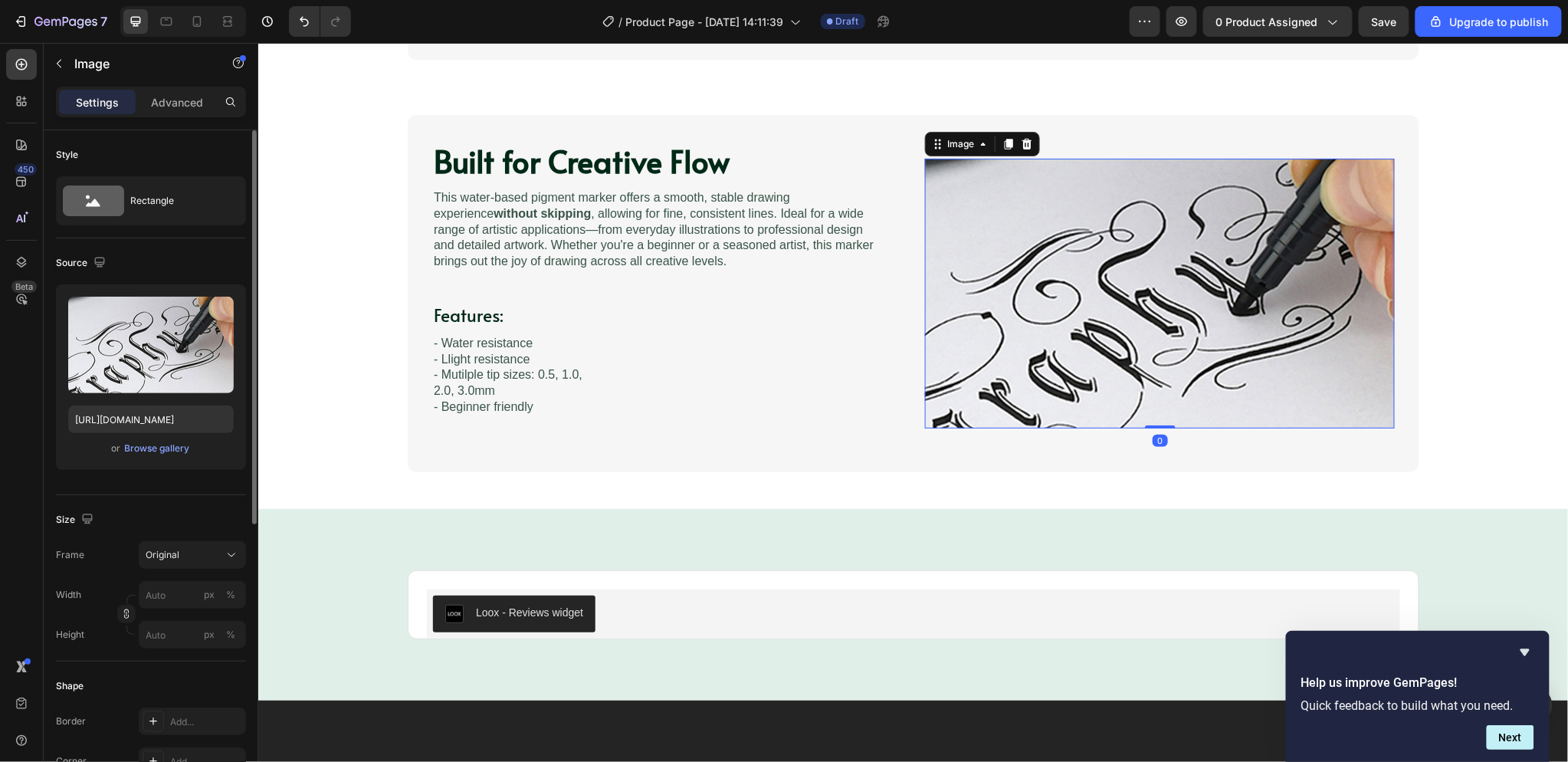
click at [1169, 158] on img at bounding box center [1159, 293] width 470 height 270
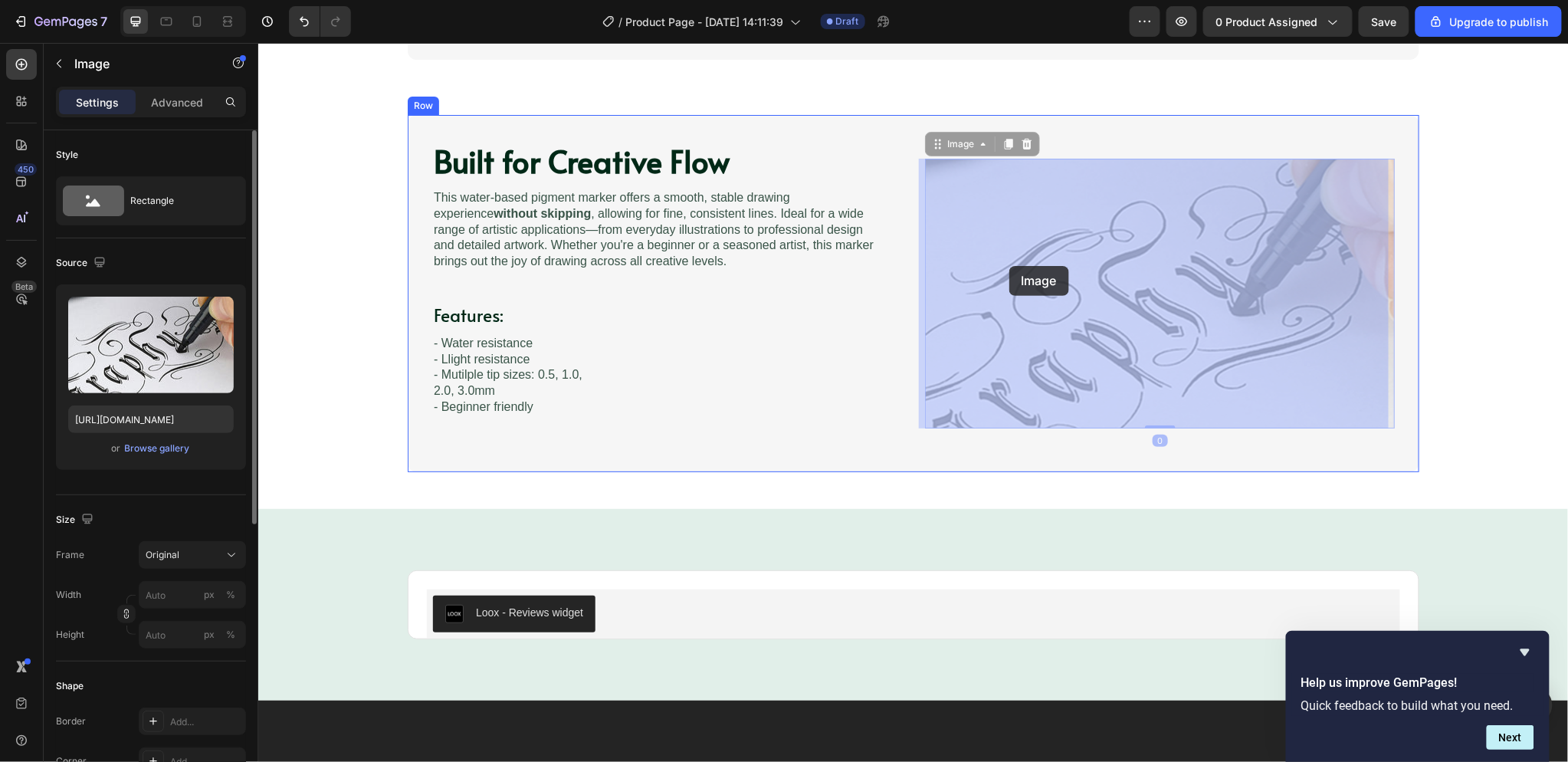
drag, startPoint x: 1202, startPoint y: 165, endPoint x: 1009, endPoint y: 265, distance: 217.4
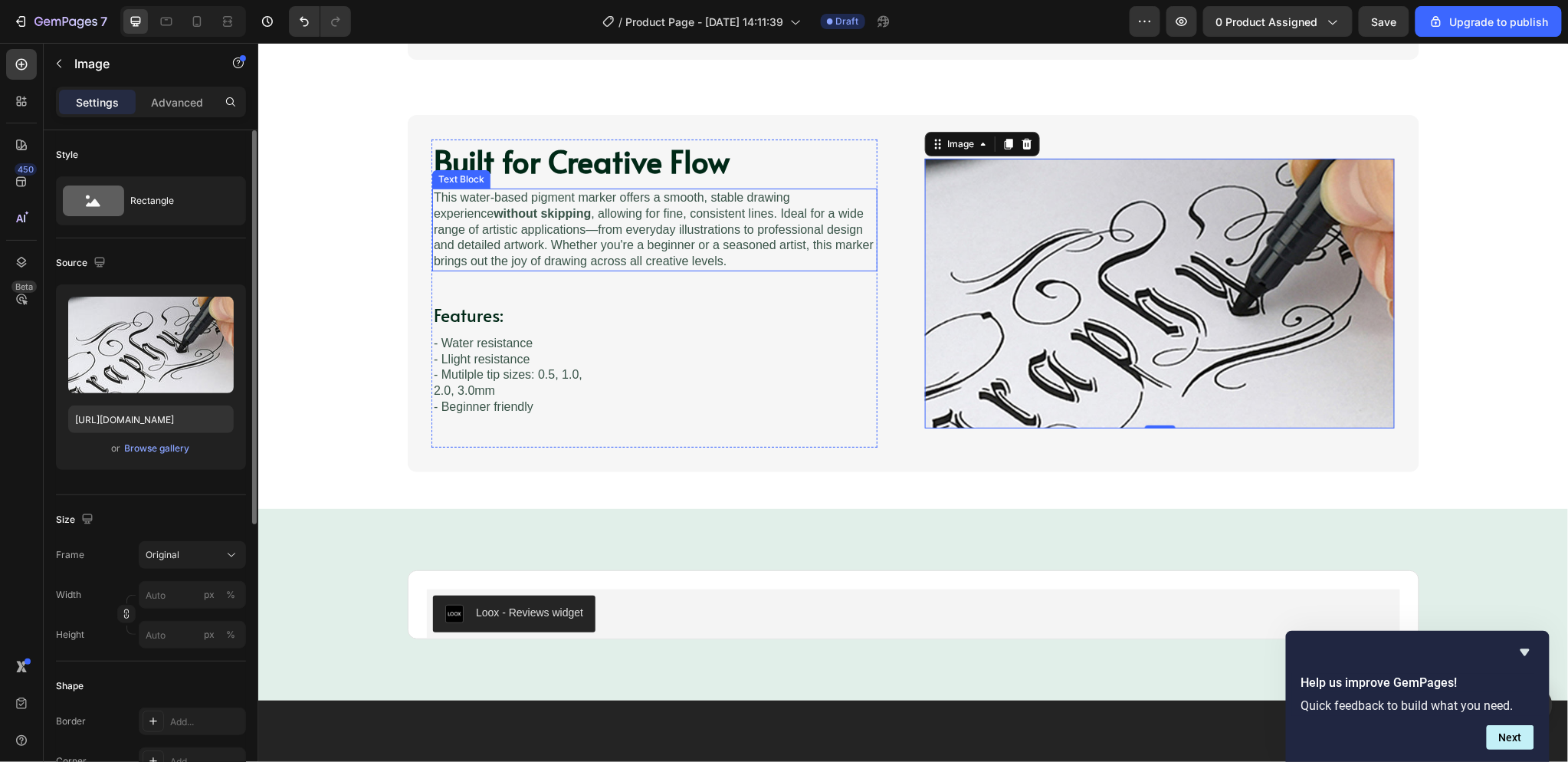
click at [814, 219] on p "This water-based pigment marker offers a smooth, stable drawing experience with…" at bounding box center [653, 229] width 442 height 80
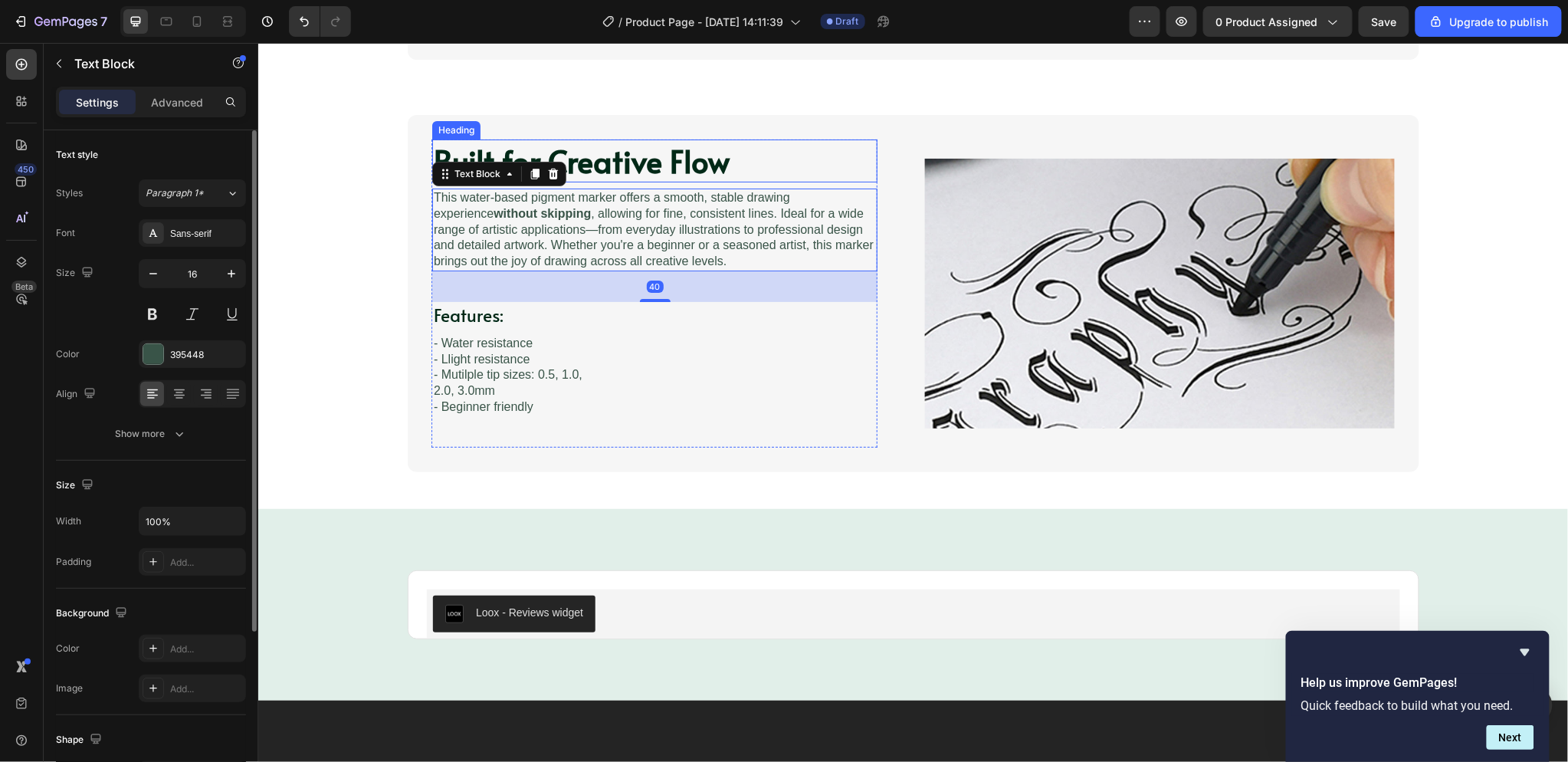
click at [861, 150] on h2 "Built for Creative Flow" at bounding box center [653, 160] width 446 height 43
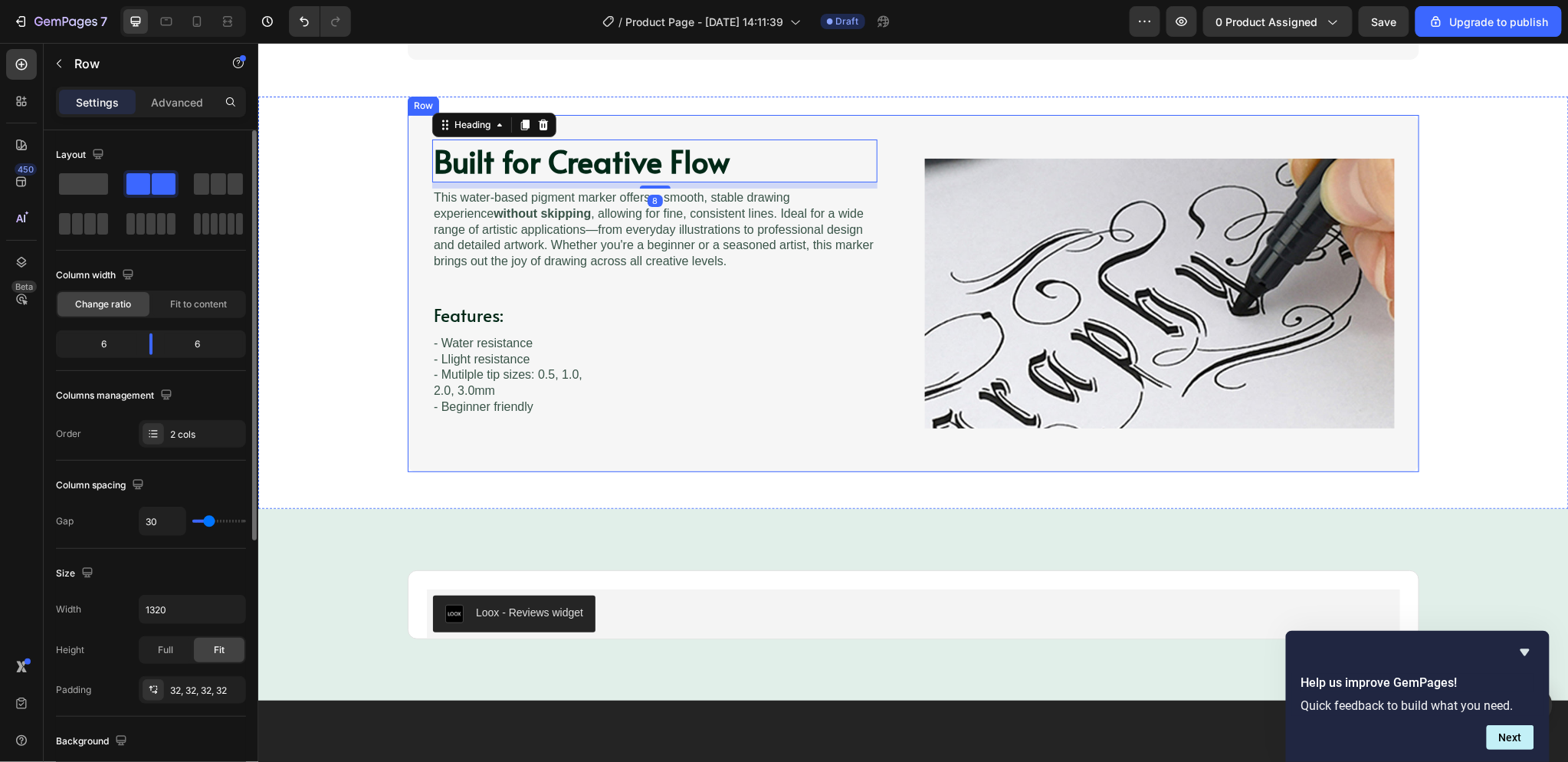
click at [875, 173] on div "Built for Creative Flow Heading 8 Image This water-based pigment marker offers …" at bounding box center [666, 292] width 470 height 308
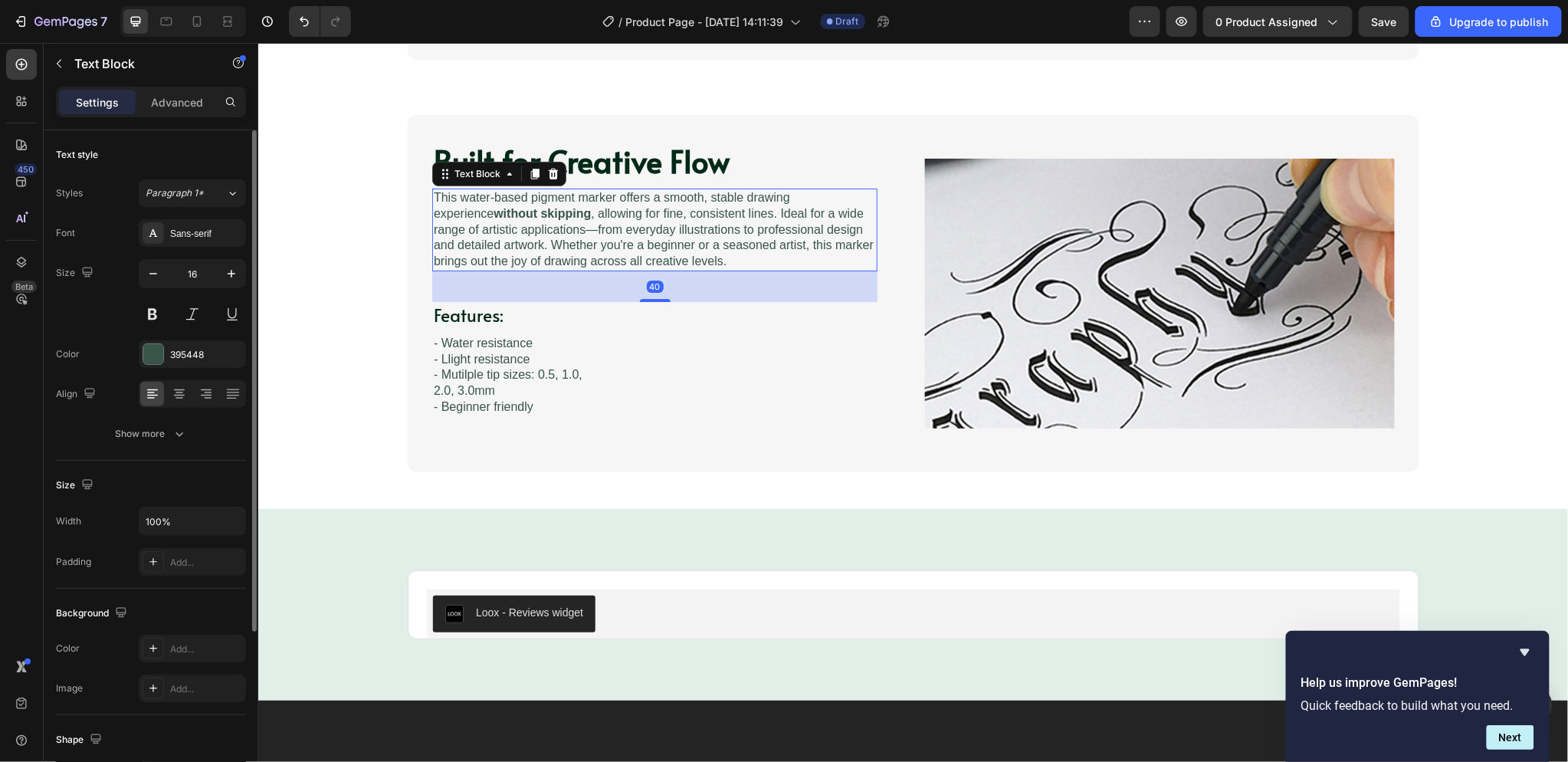
click at [867, 195] on p "This water-based pigment marker offers a smooth, stable drawing experience with…" at bounding box center [653, 229] width 442 height 80
click at [865, 293] on div "40" at bounding box center [653, 286] width 446 height 31
click at [854, 440] on div "Built for Creative Flow Heading Image This water-based pigment marker offers a …" at bounding box center [653, 292] width 446 height 308
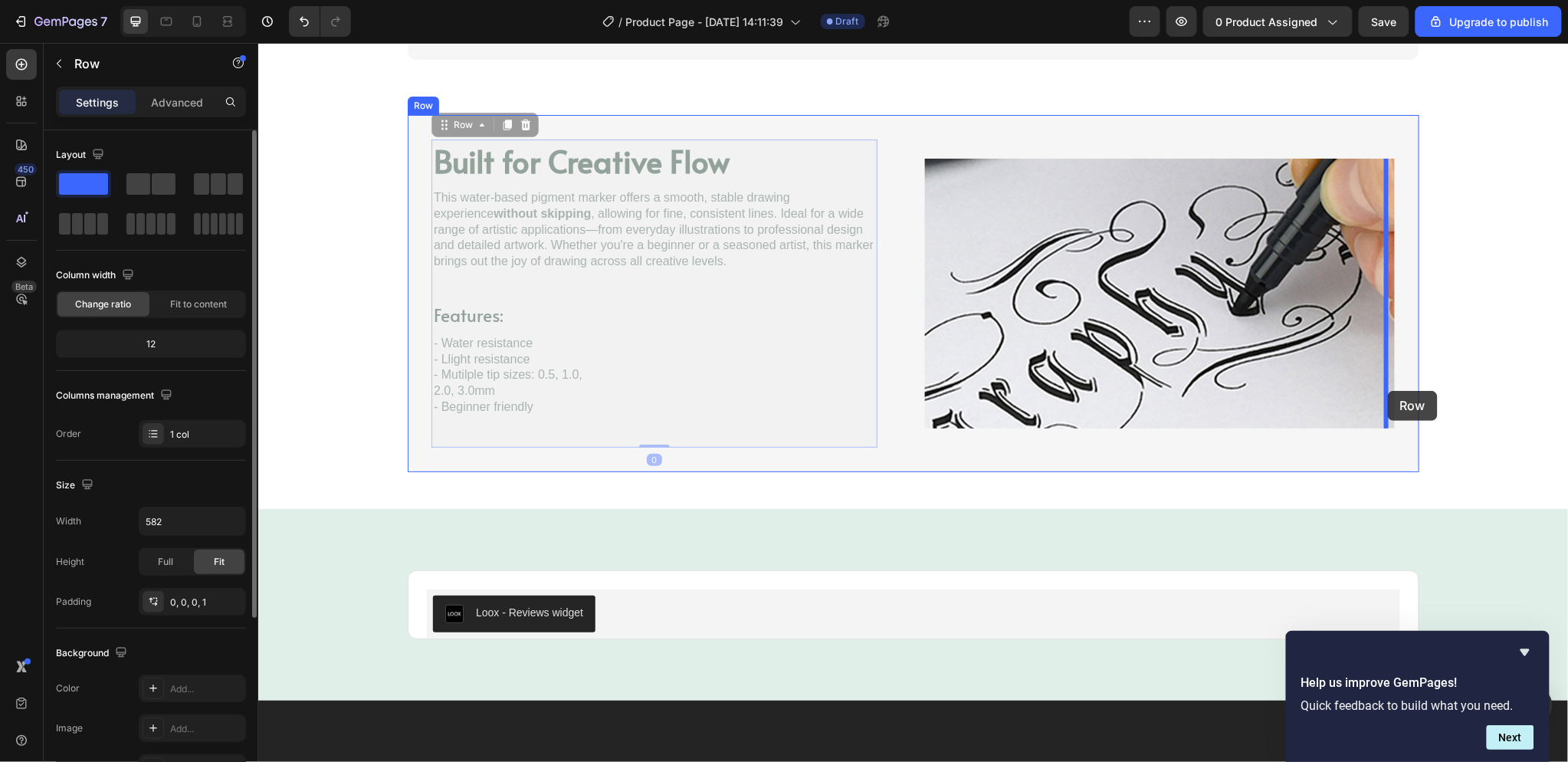
drag, startPoint x: 854, startPoint y: 440, endPoint x: 1387, endPoint y: 390, distance: 535.3
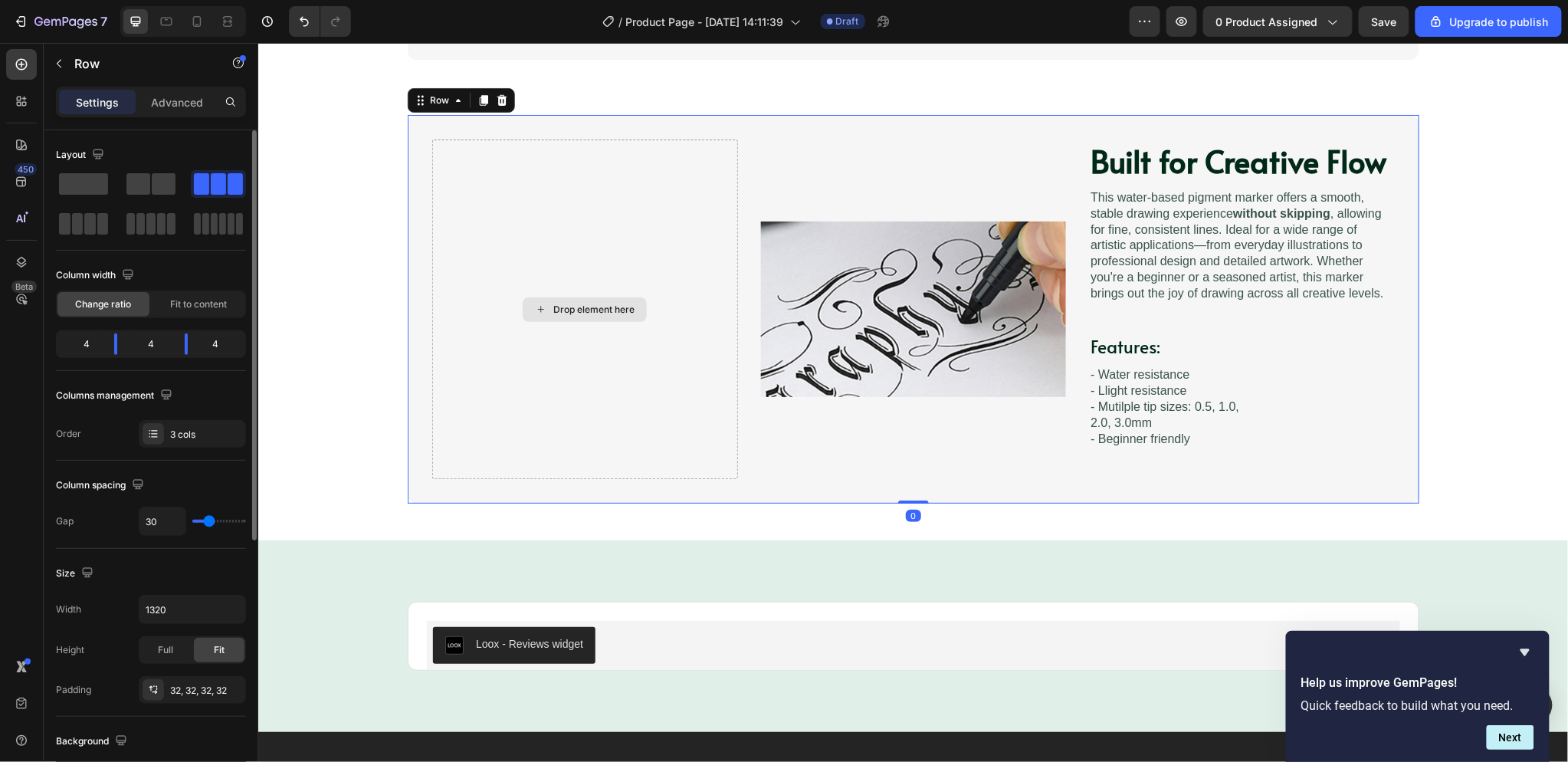
click at [637, 201] on div "Drop element here" at bounding box center [584, 309] width 306 height 340
click at [506, 137] on div "Drop element here Image Built for Creative Flow Heading Image This water-based …" at bounding box center [913, 309] width 1012 height 388
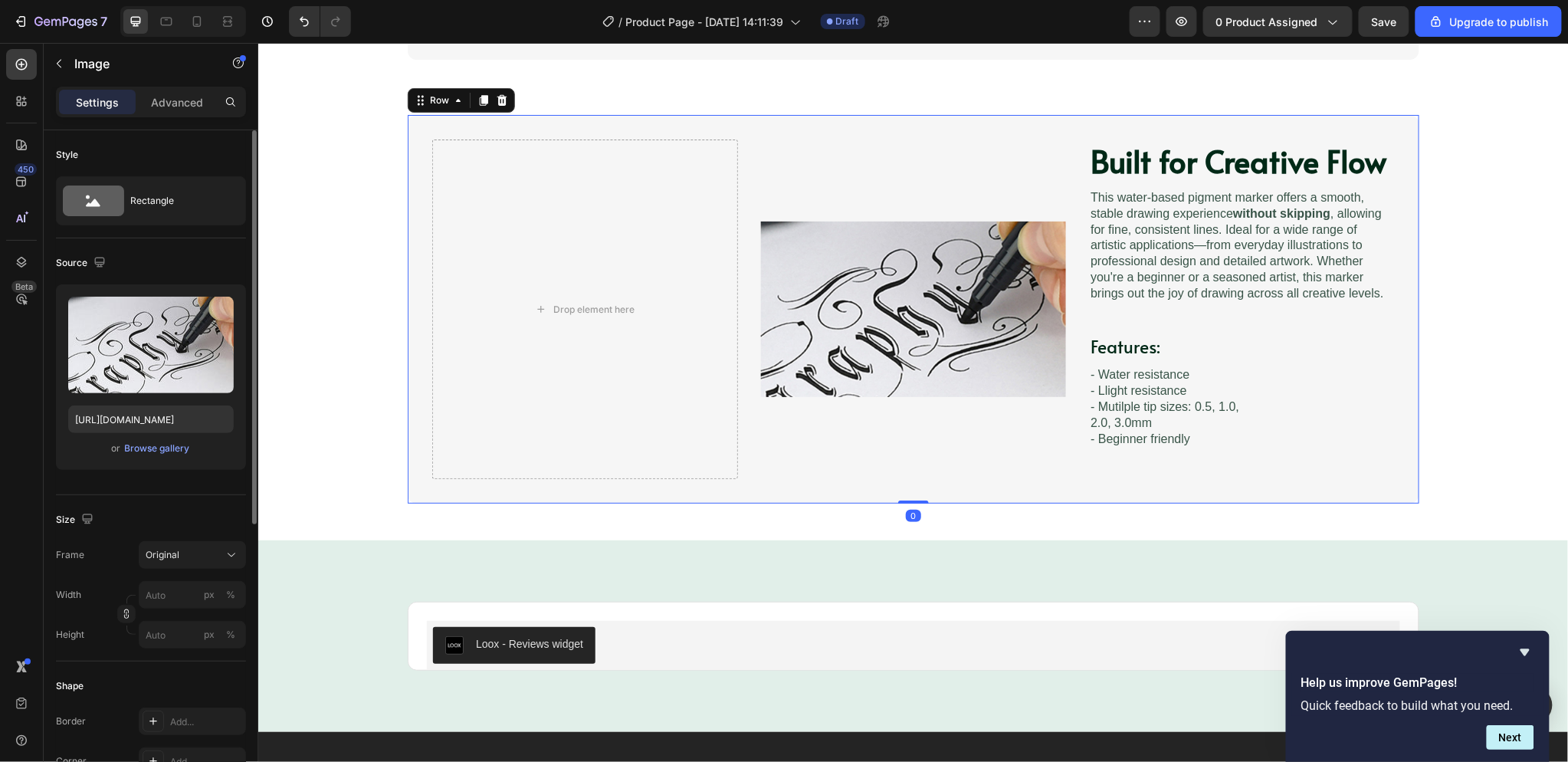
click at [891, 238] on img at bounding box center [913, 308] width 306 height 176
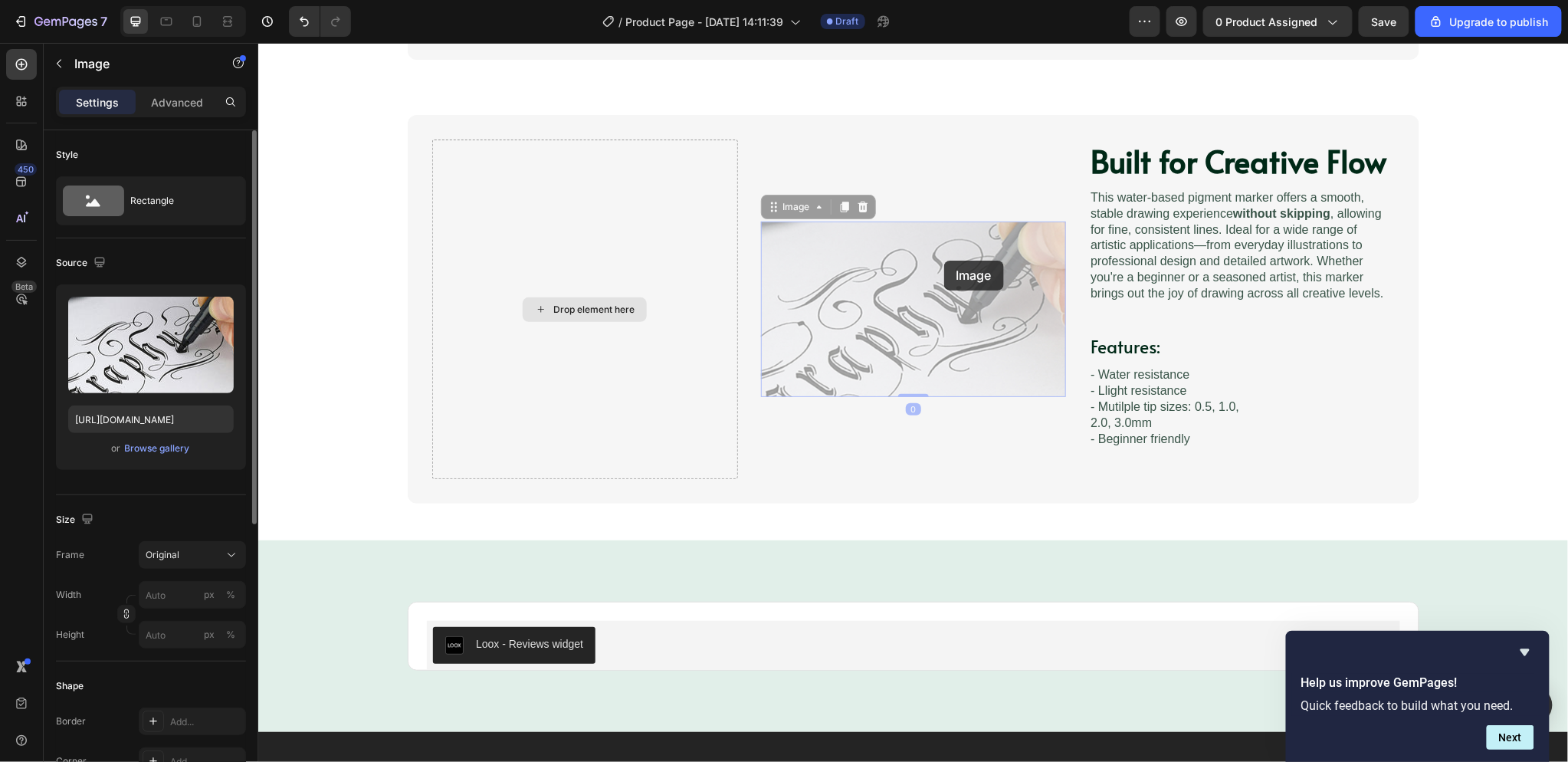
drag, startPoint x: 944, startPoint y: 260, endPoint x: 569, endPoint y: 209, distance: 378.5
click at [569, 209] on div "Drop element here Image 0 Image 0 Built for Creative Flow Heading Image This wa…" at bounding box center [913, 309] width 1012 height 388
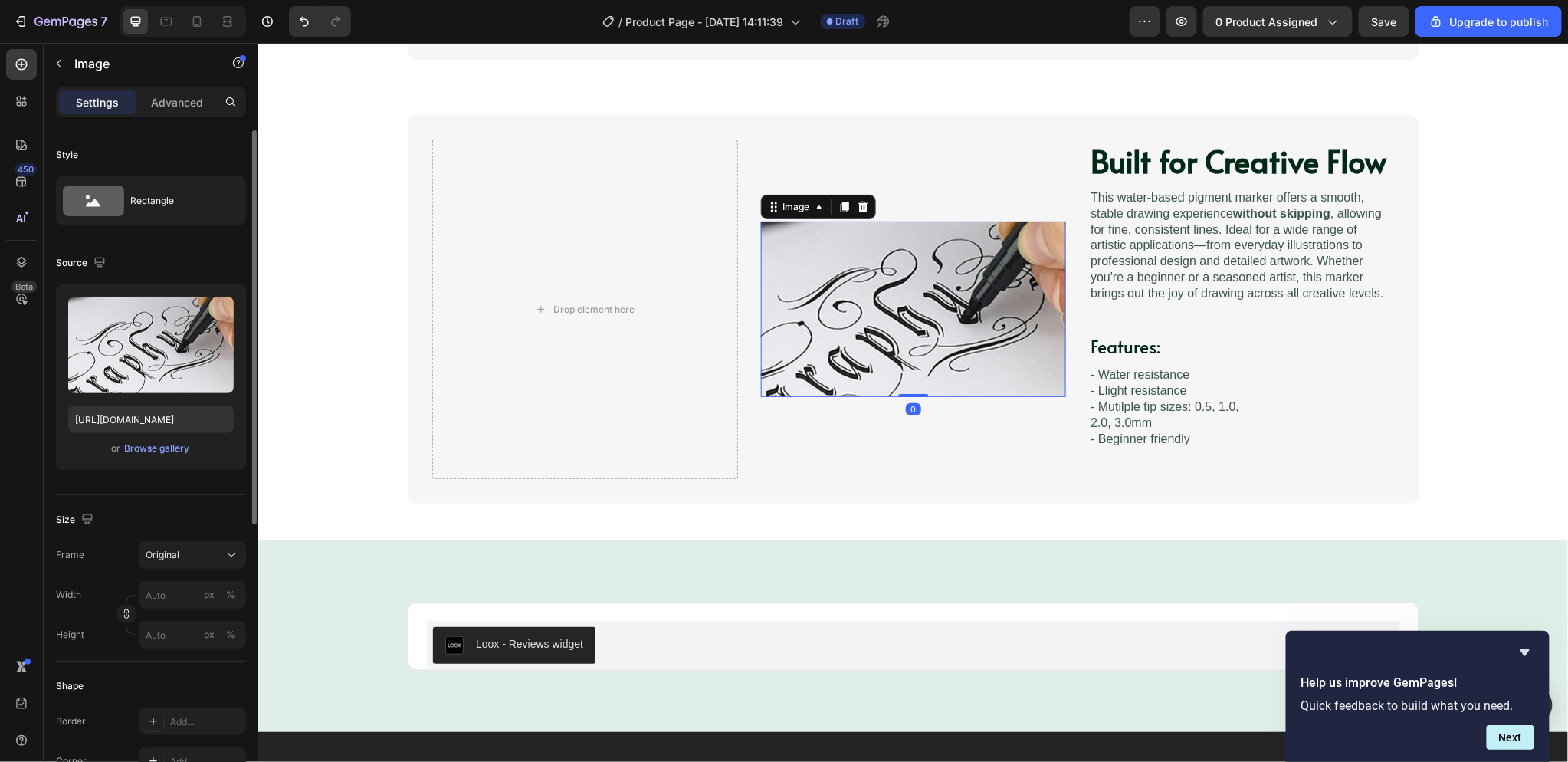
click at [777, 249] on img at bounding box center [913, 308] width 306 height 176
click at [889, 185] on div "Image 0" at bounding box center [913, 309] width 306 height 340
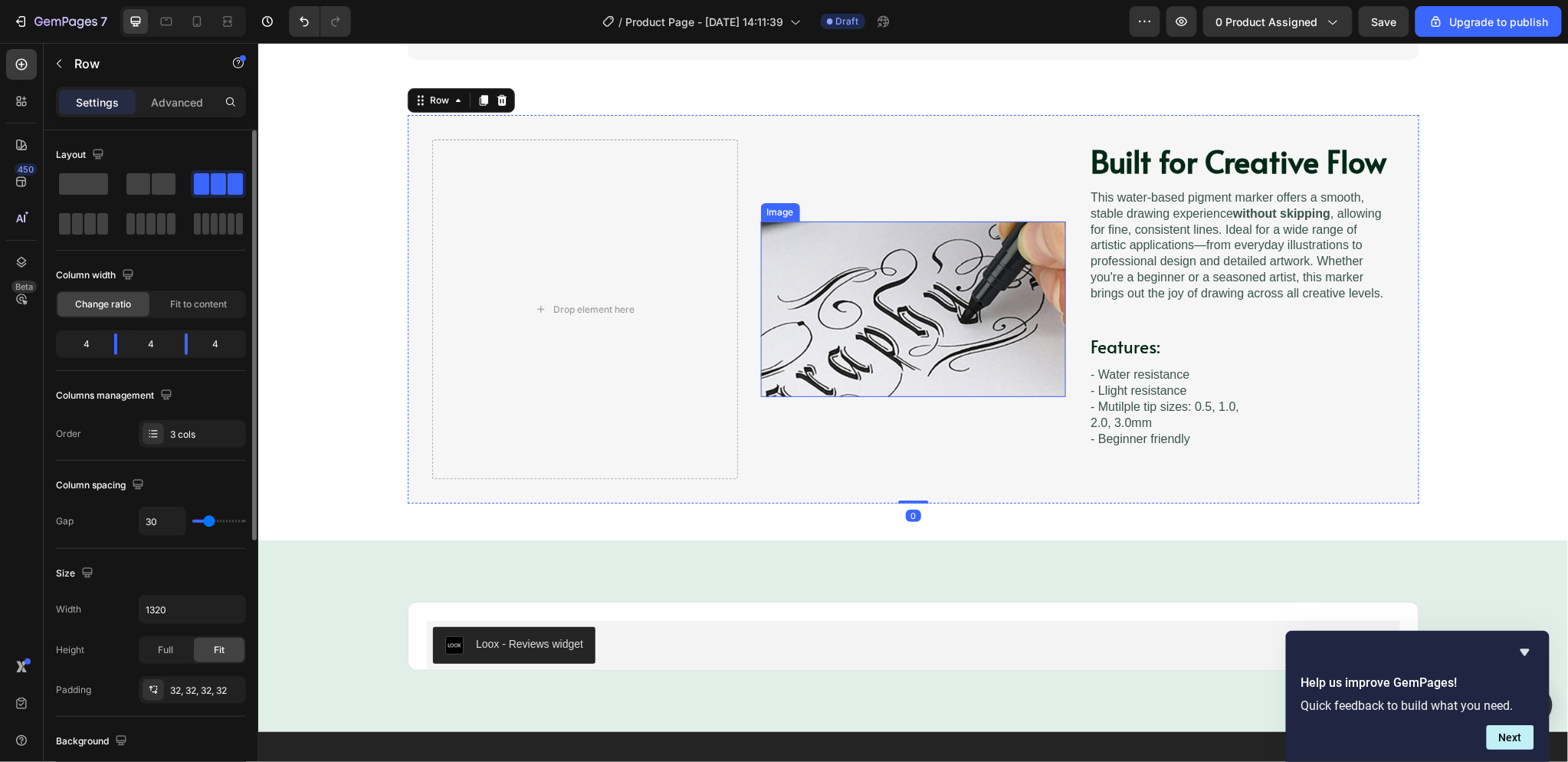
click at [944, 256] on img at bounding box center [913, 308] width 306 height 176
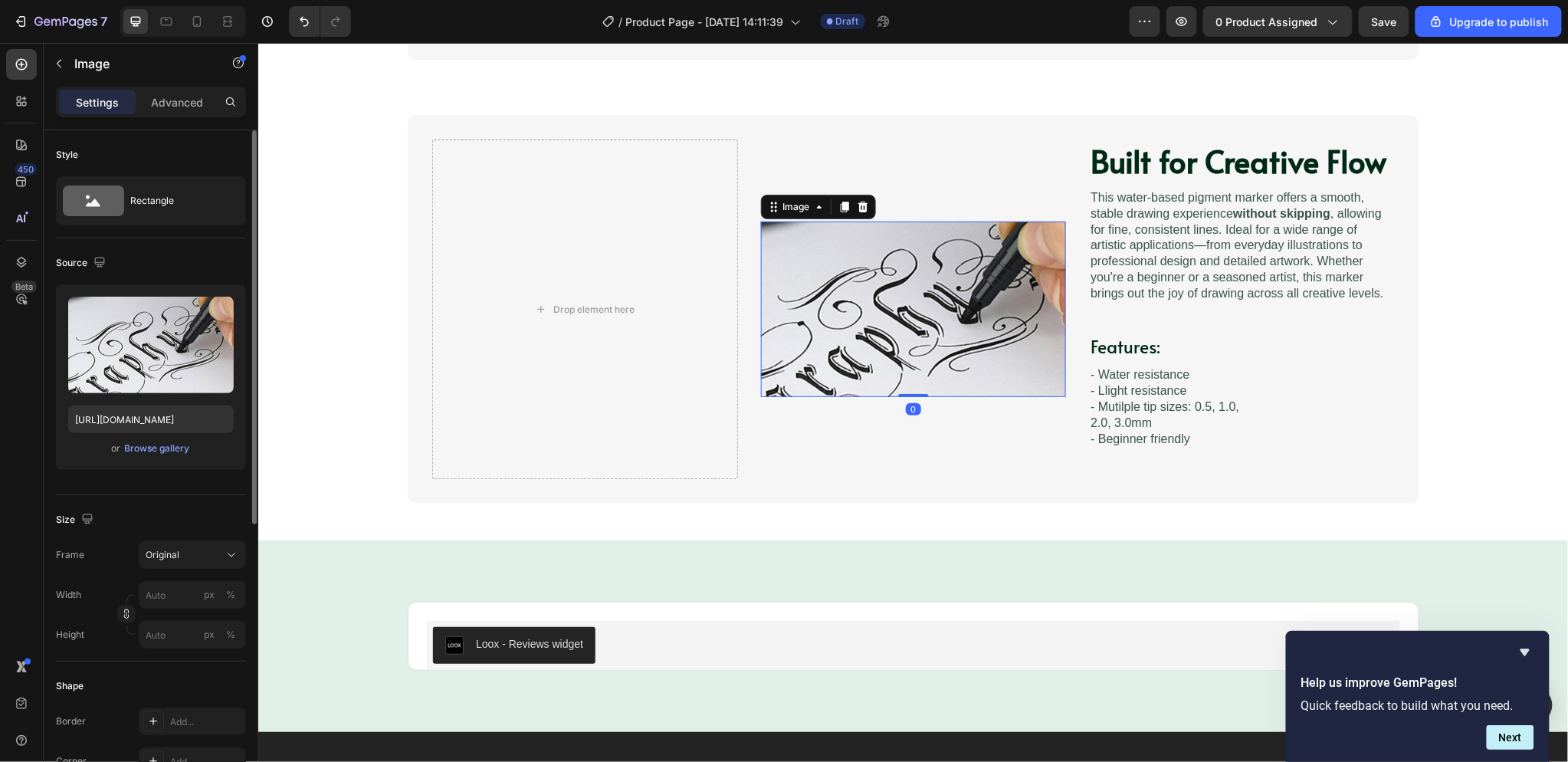
click at [967, 227] on img at bounding box center [913, 308] width 306 height 176
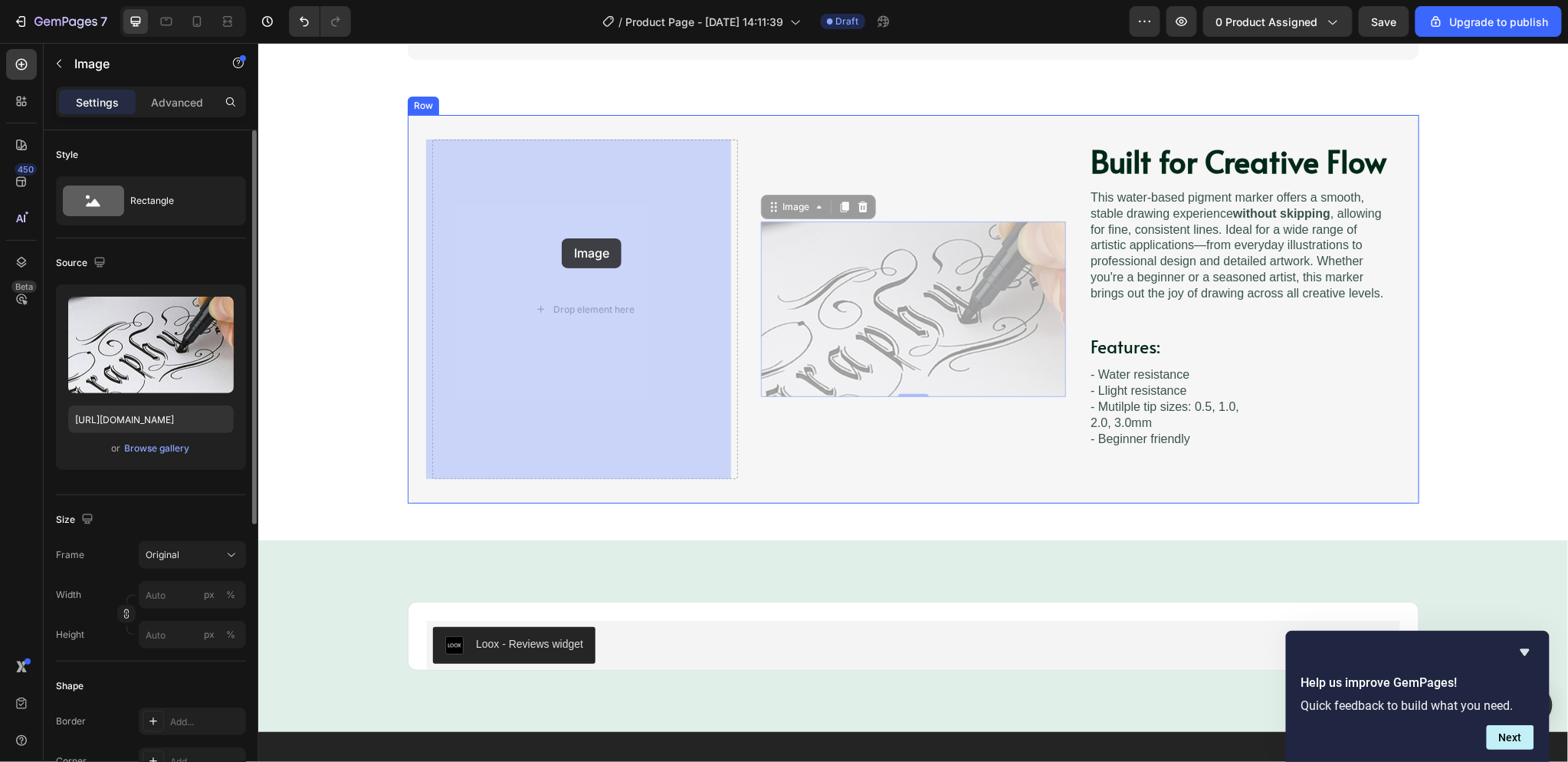
drag, startPoint x: 981, startPoint y: 220, endPoint x: 561, endPoint y: 238, distance: 420.4
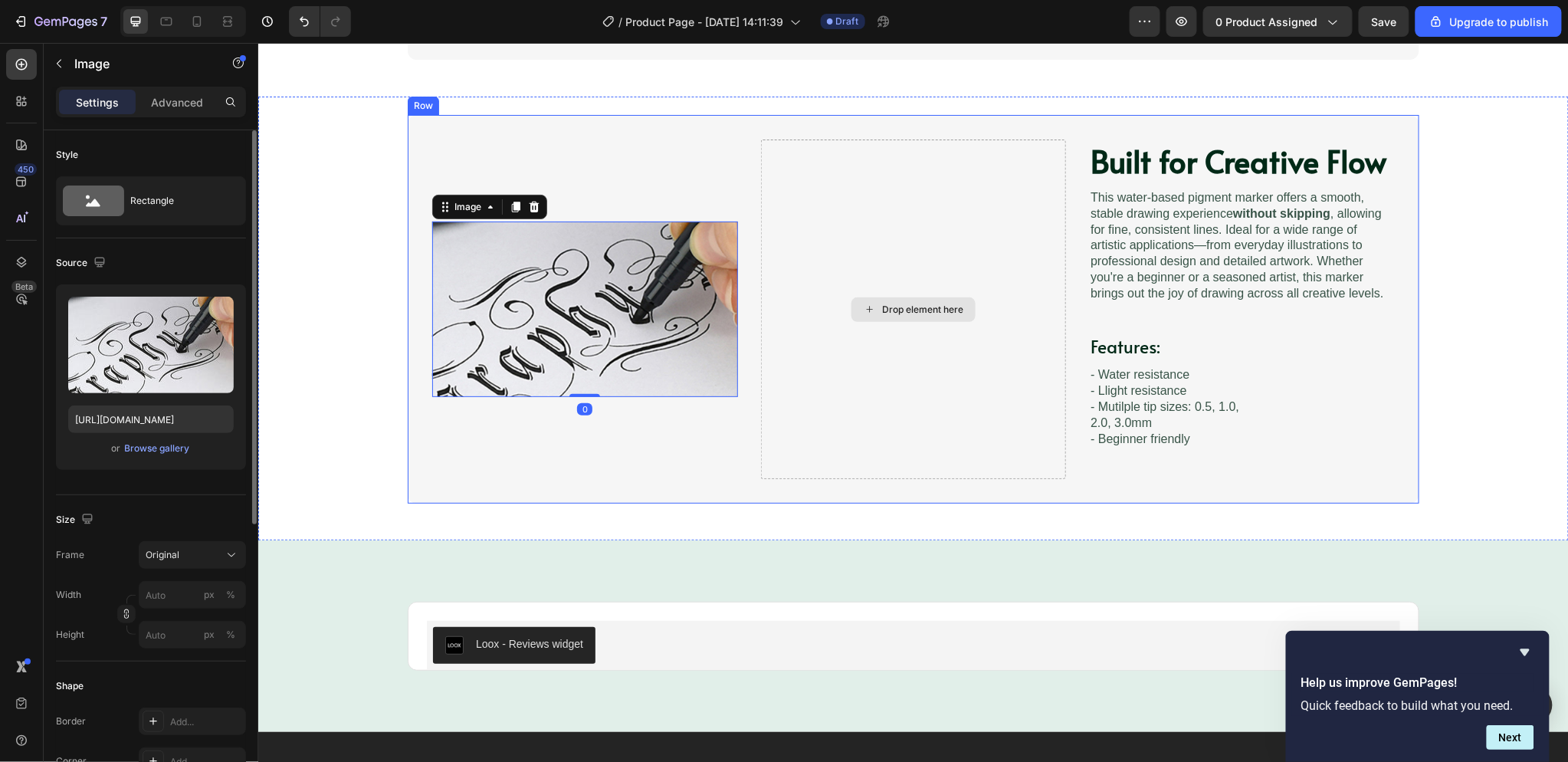
click at [968, 211] on div "Drop element here" at bounding box center [913, 309] width 306 height 340
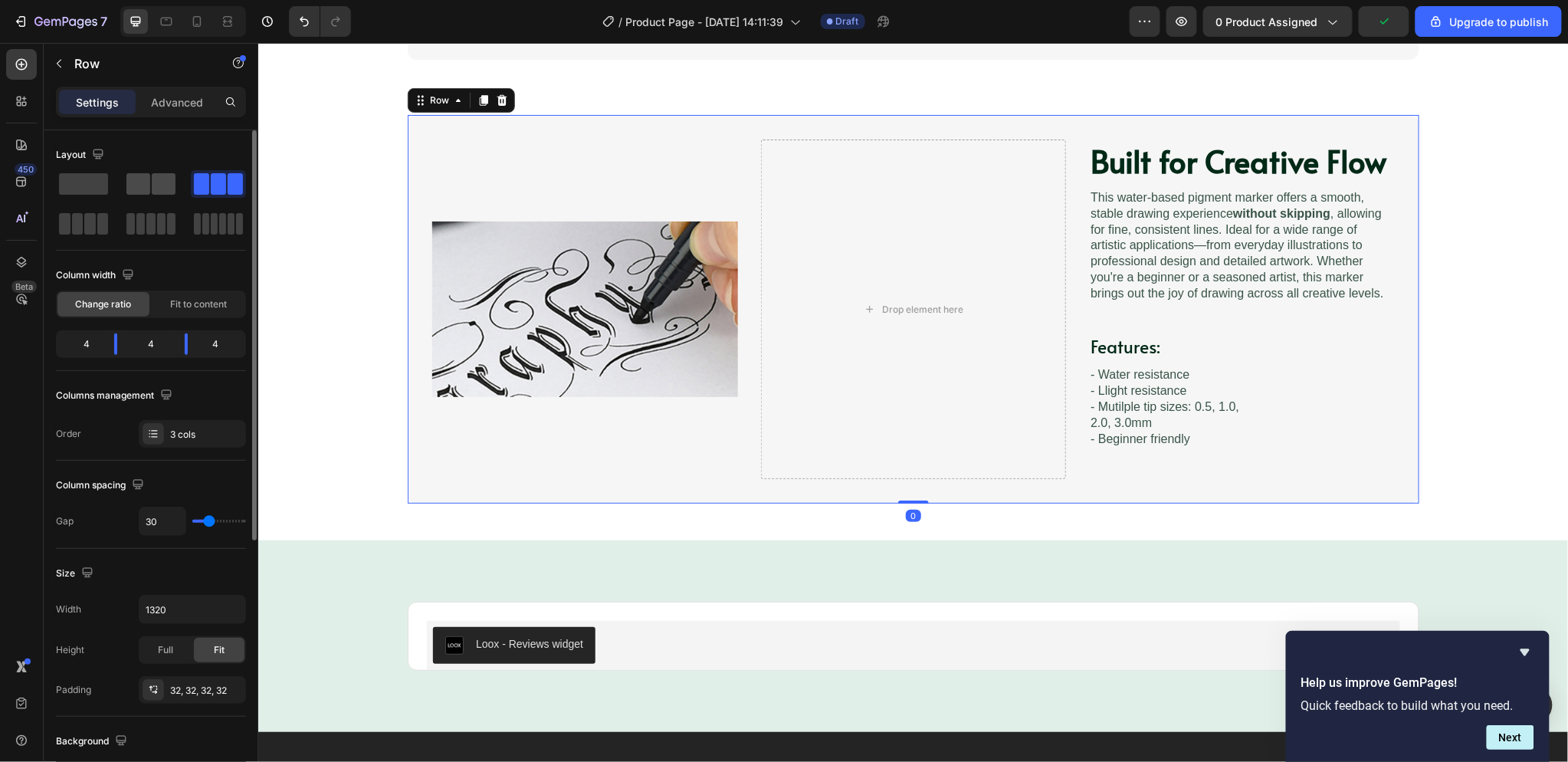
click at [146, 185] on span at bounding box center [138, 183] width 23 height 21
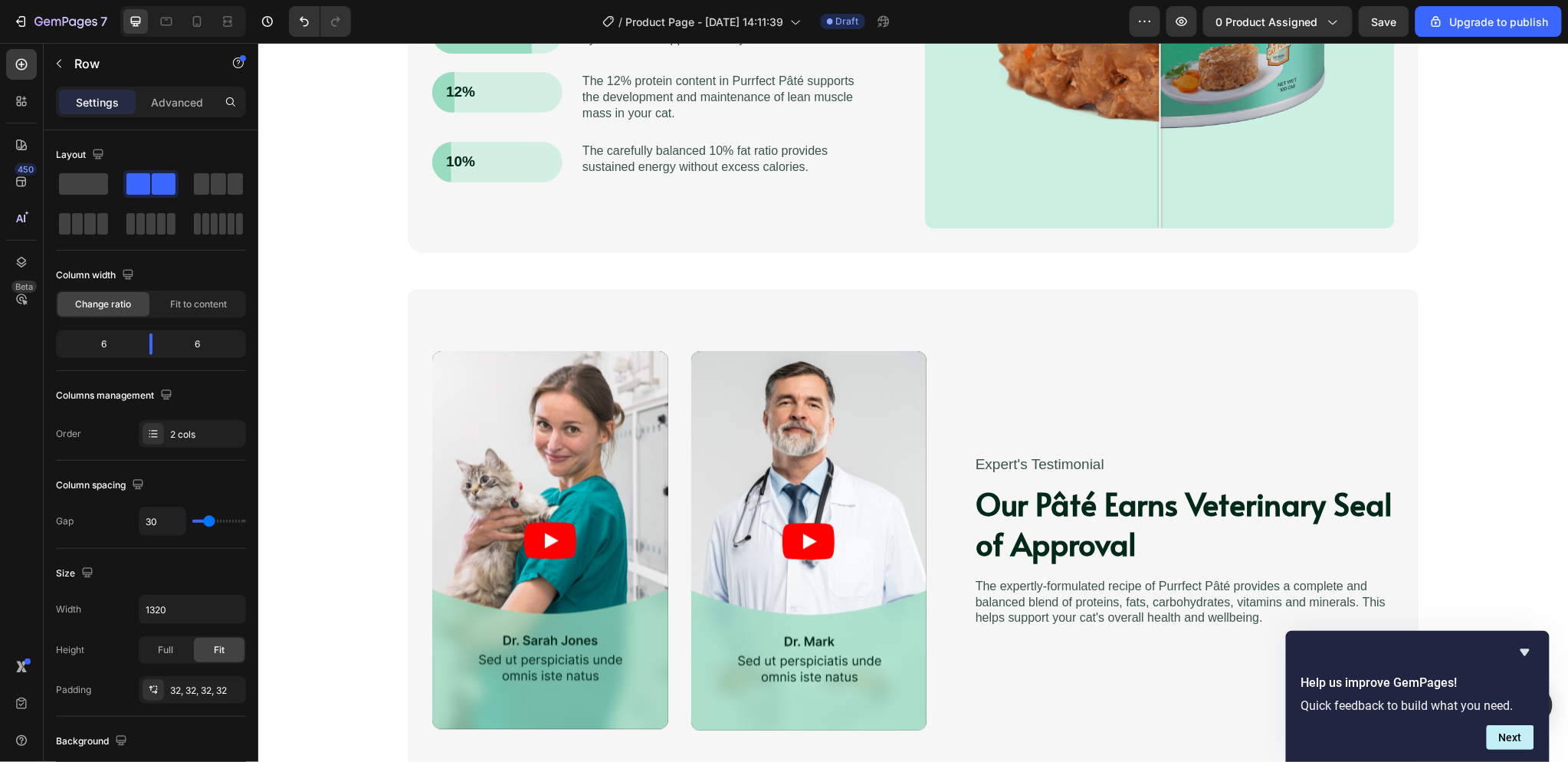
scroll to position [1176, 0]
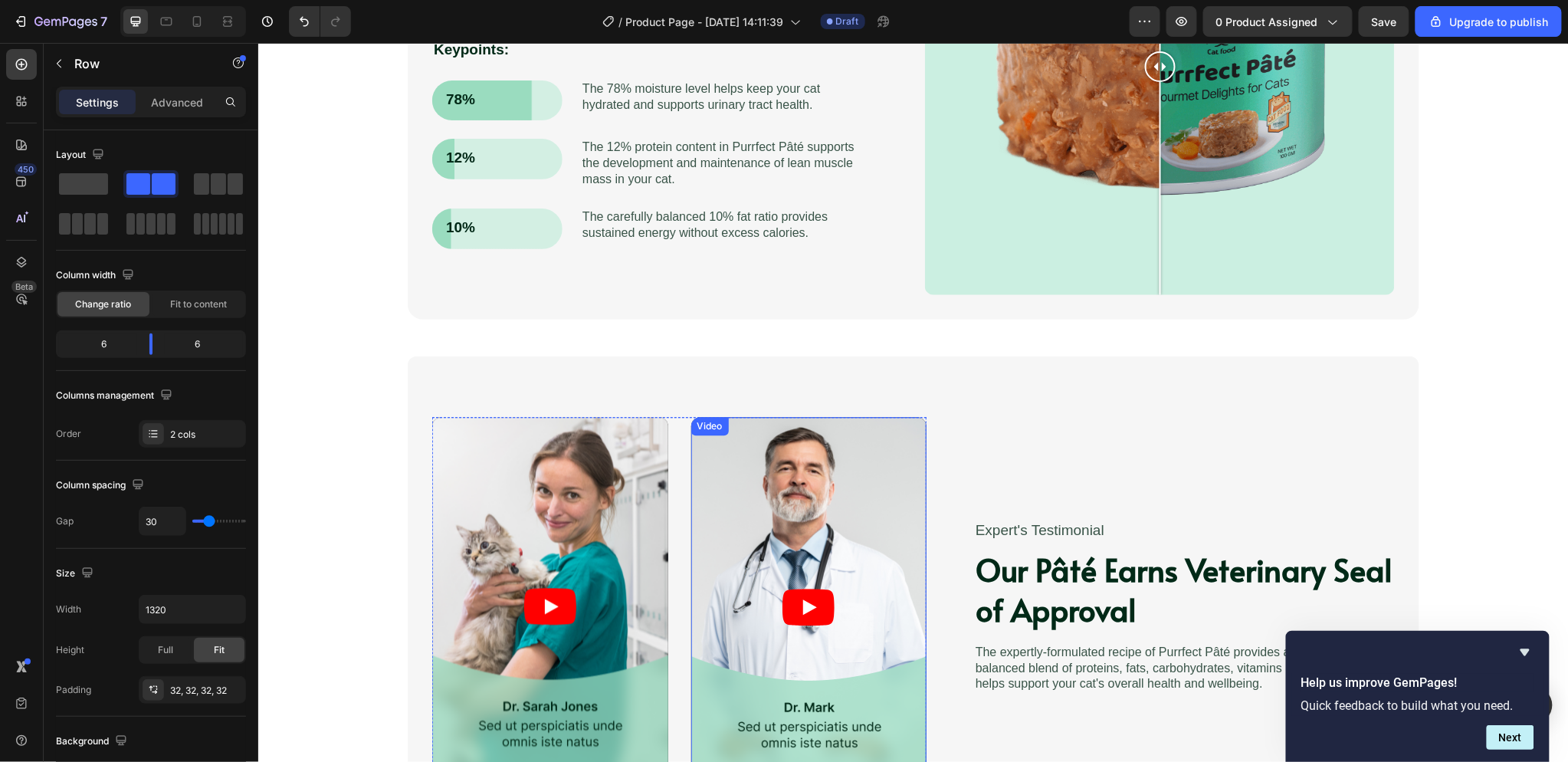
click at [803, 586] on article at bounding box center [808, 606] width 236 height 380
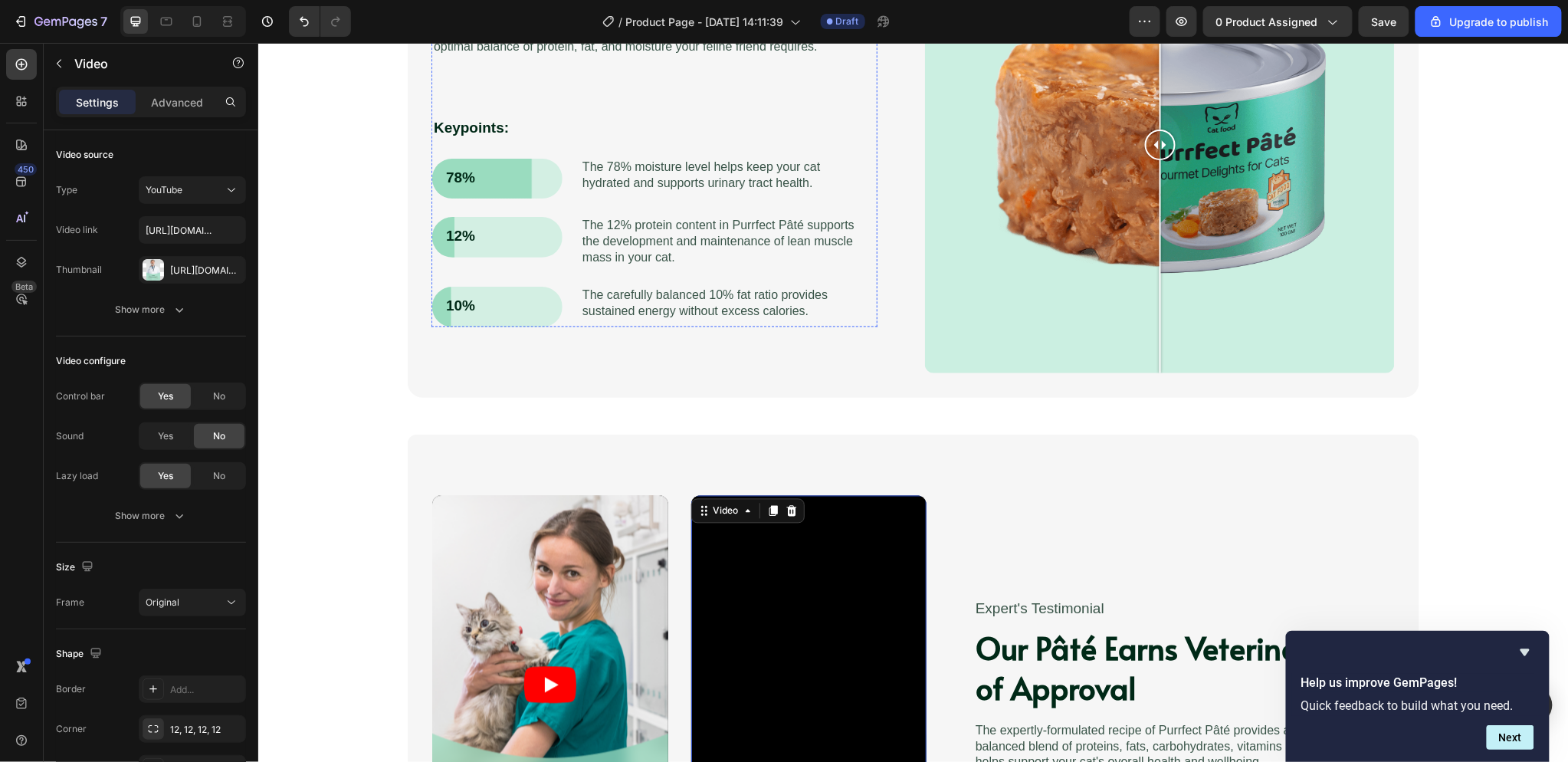
scroll to position [877, 0]
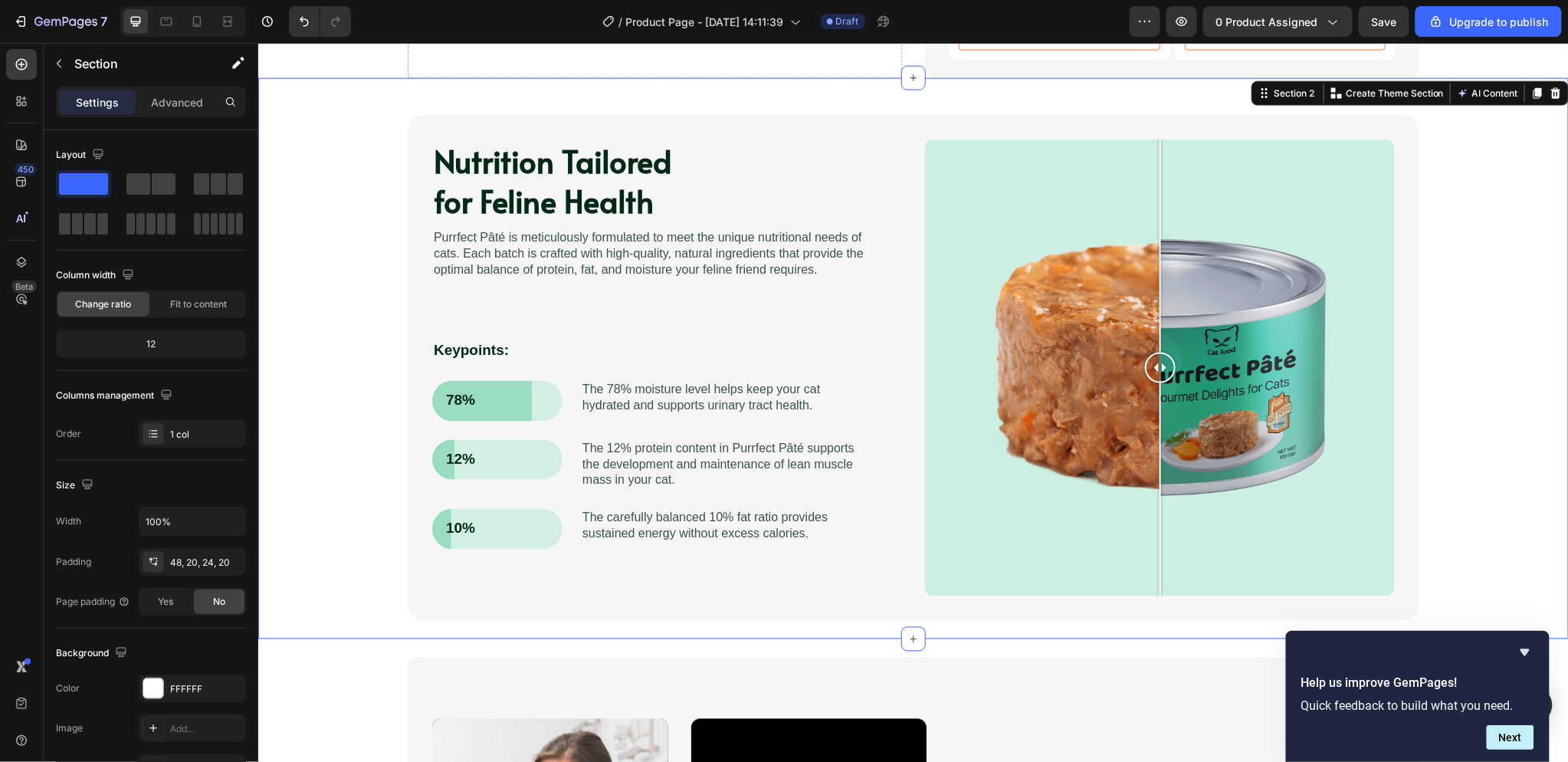
click at [357, 165] on div "Nutrition Tailored for Feline Health Heading Purrfect [PERSON_NAME] is meticulo…" at bounding box center [913, 367] width 1280 height 506
click at [1546, 84] on div at bounding box center [1554, 92] width 18 height 18
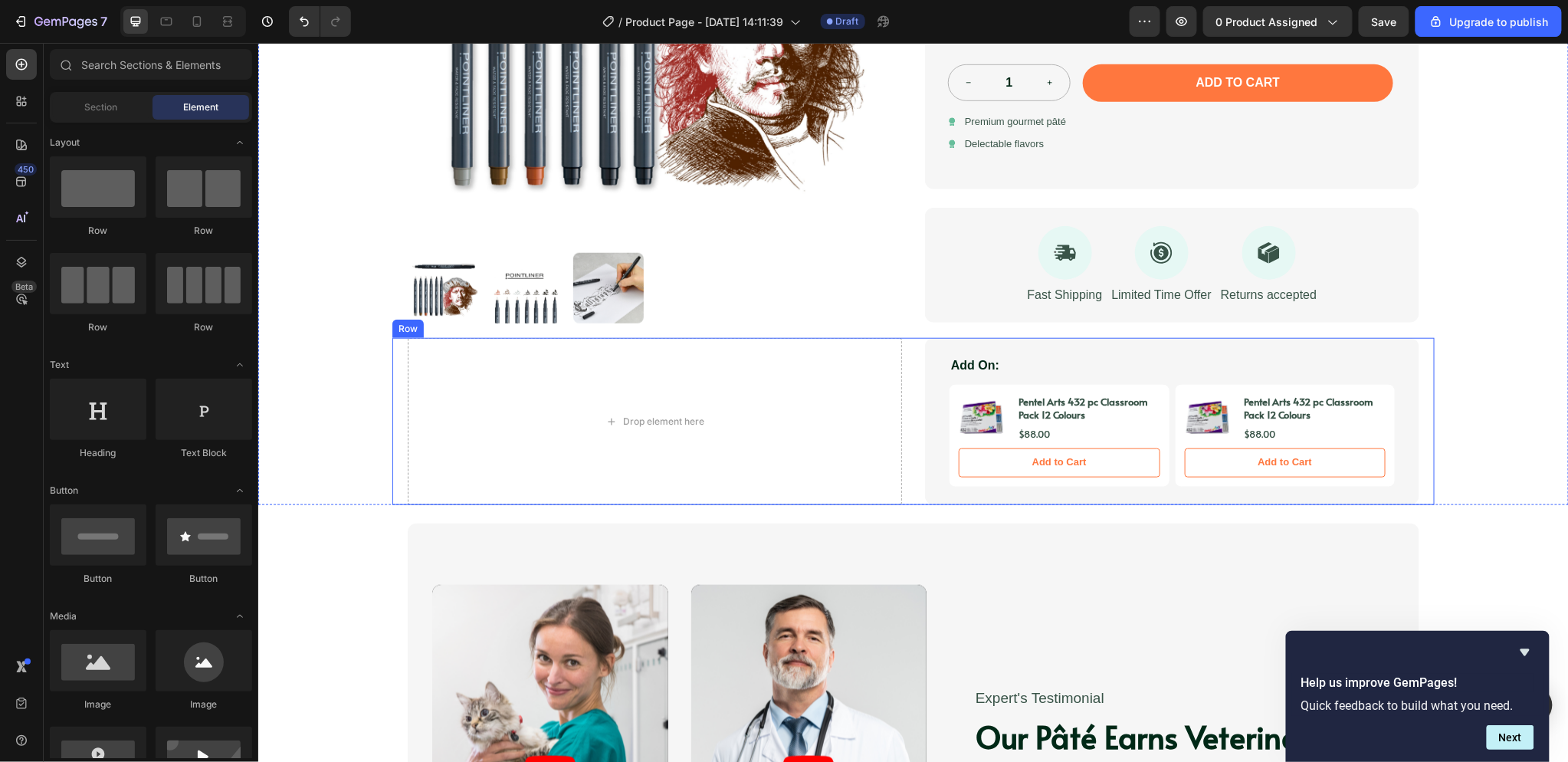
scroll to position [450, 0]
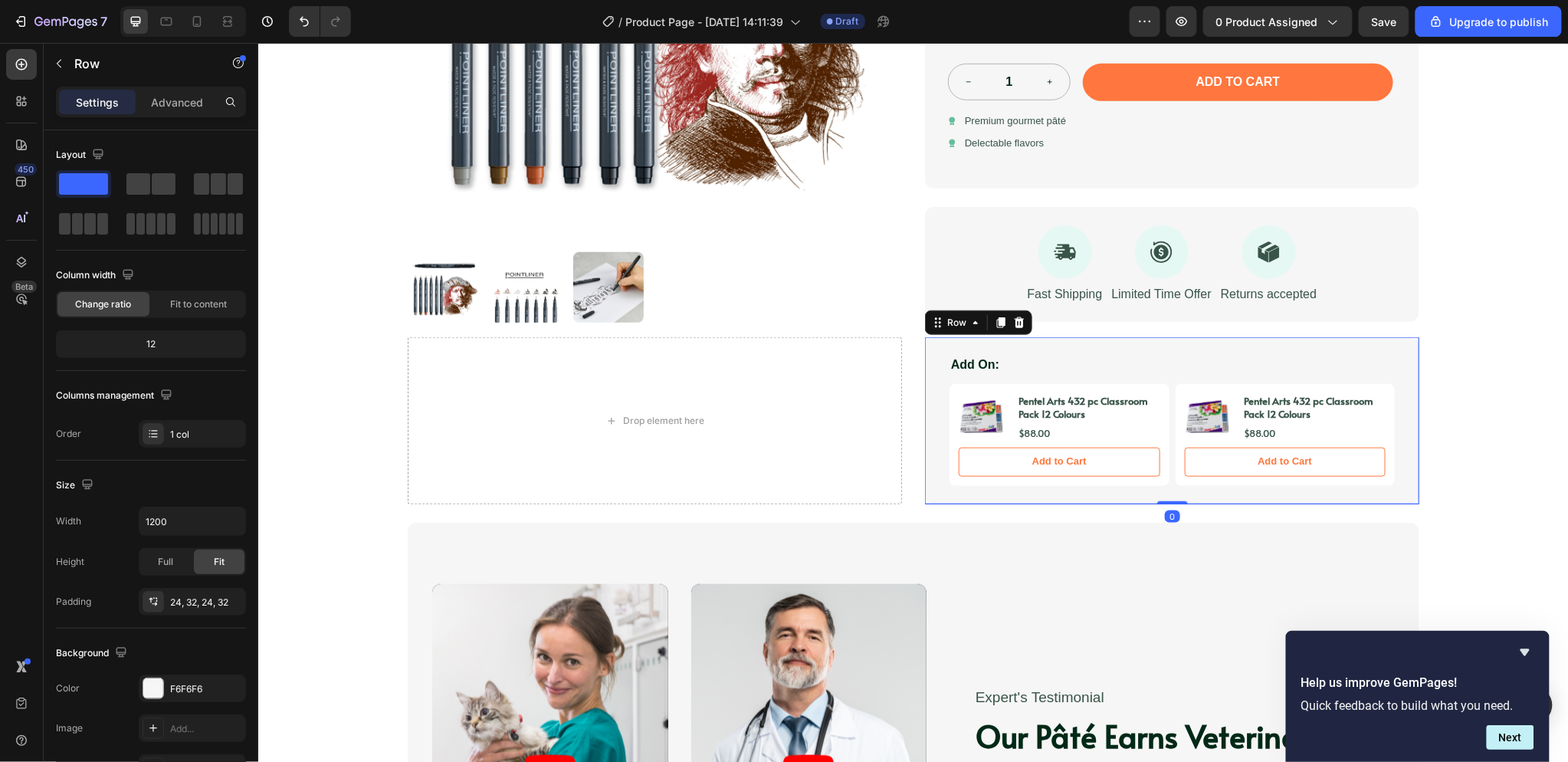
click at [1321, 348] on div "Add On: Text Block Product Images Pentel Arts 432 pc Classroom Pack 12 Colours …" at bounding box center [1171, 420] width 494 height 167
click at [1418, 359] on div "Drop element here Add On: Text Block Product Images Pentel Arts 432 pc Classroo…" at bounding box center [912, 420] width 1042 height 167
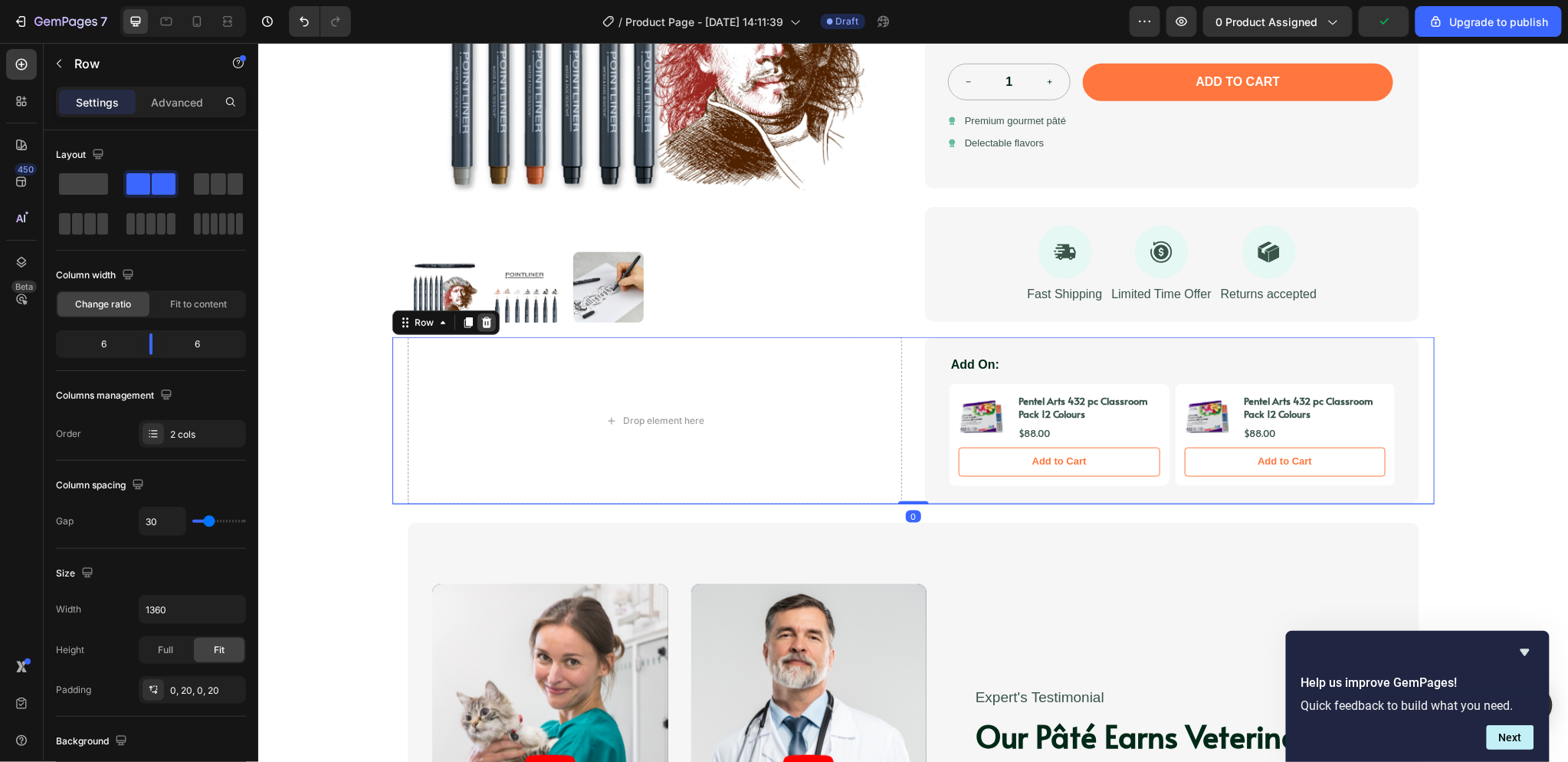
click at [482, 321] on icon at bounding box center [486, 321] width 10 height 11
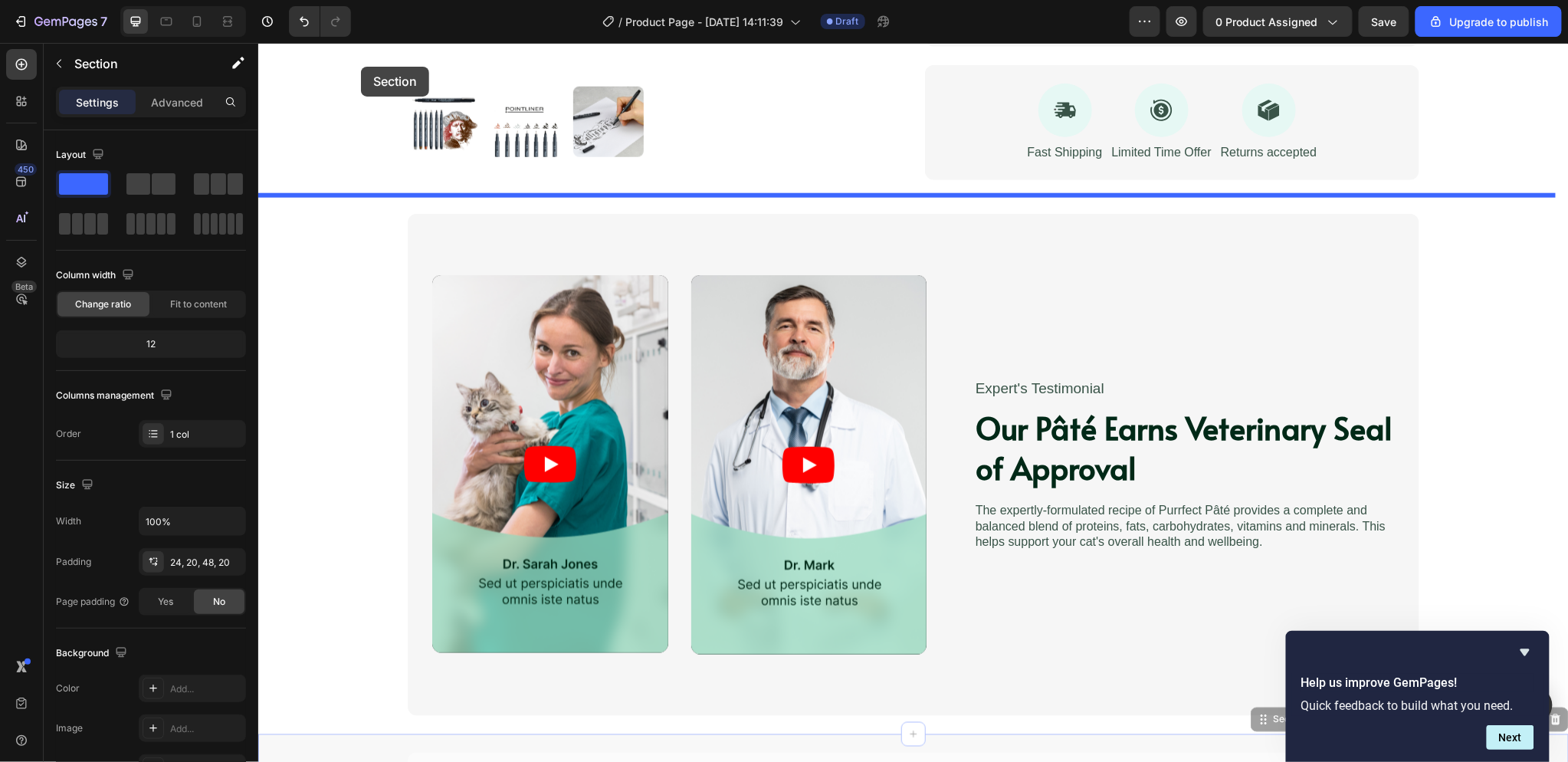
scroll to position [535, 0]
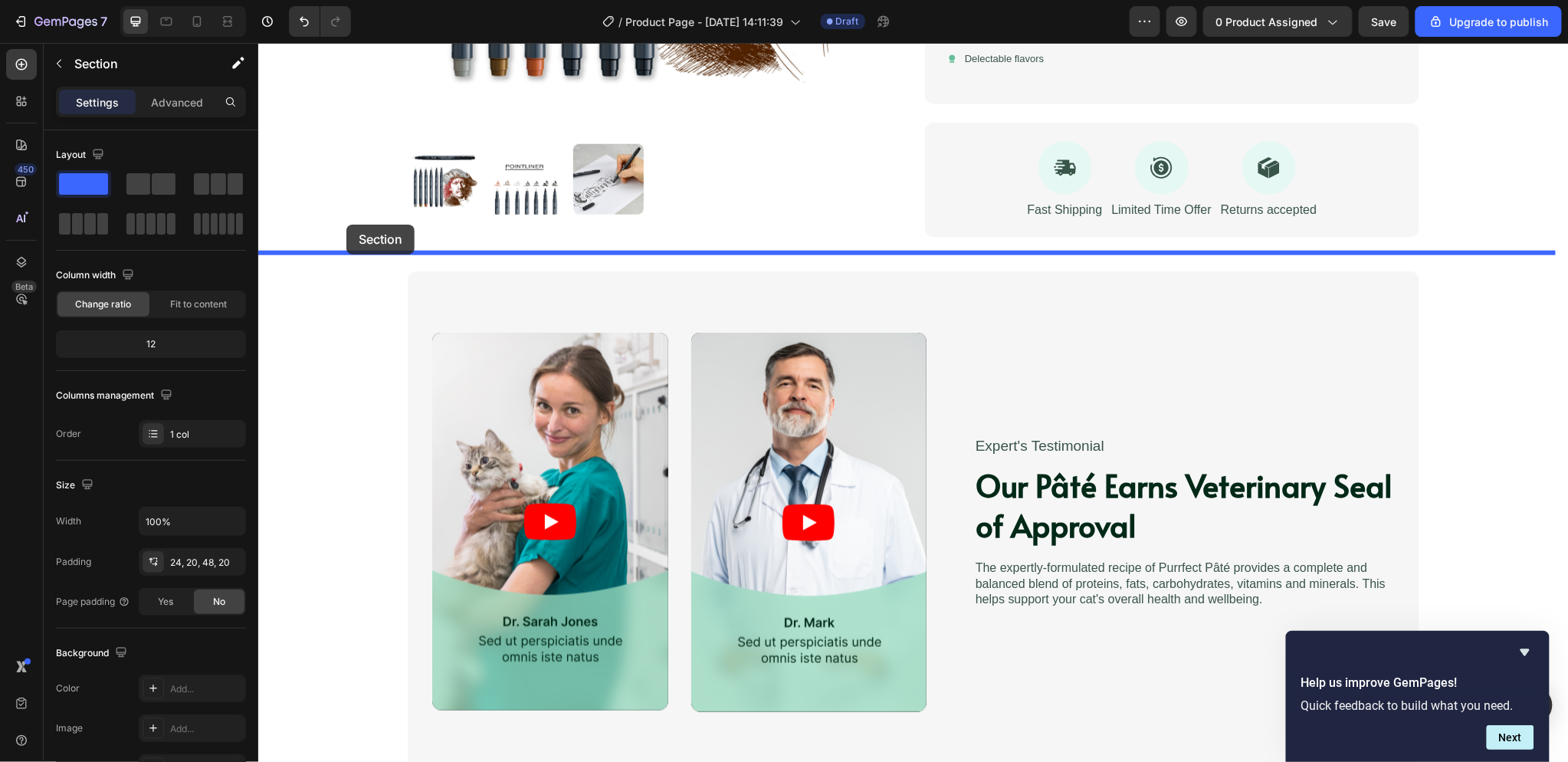
drag, startPoint x: 330, startPoint y: 392, endPoint x: 346, endPoint y: 223, distance: 169.8
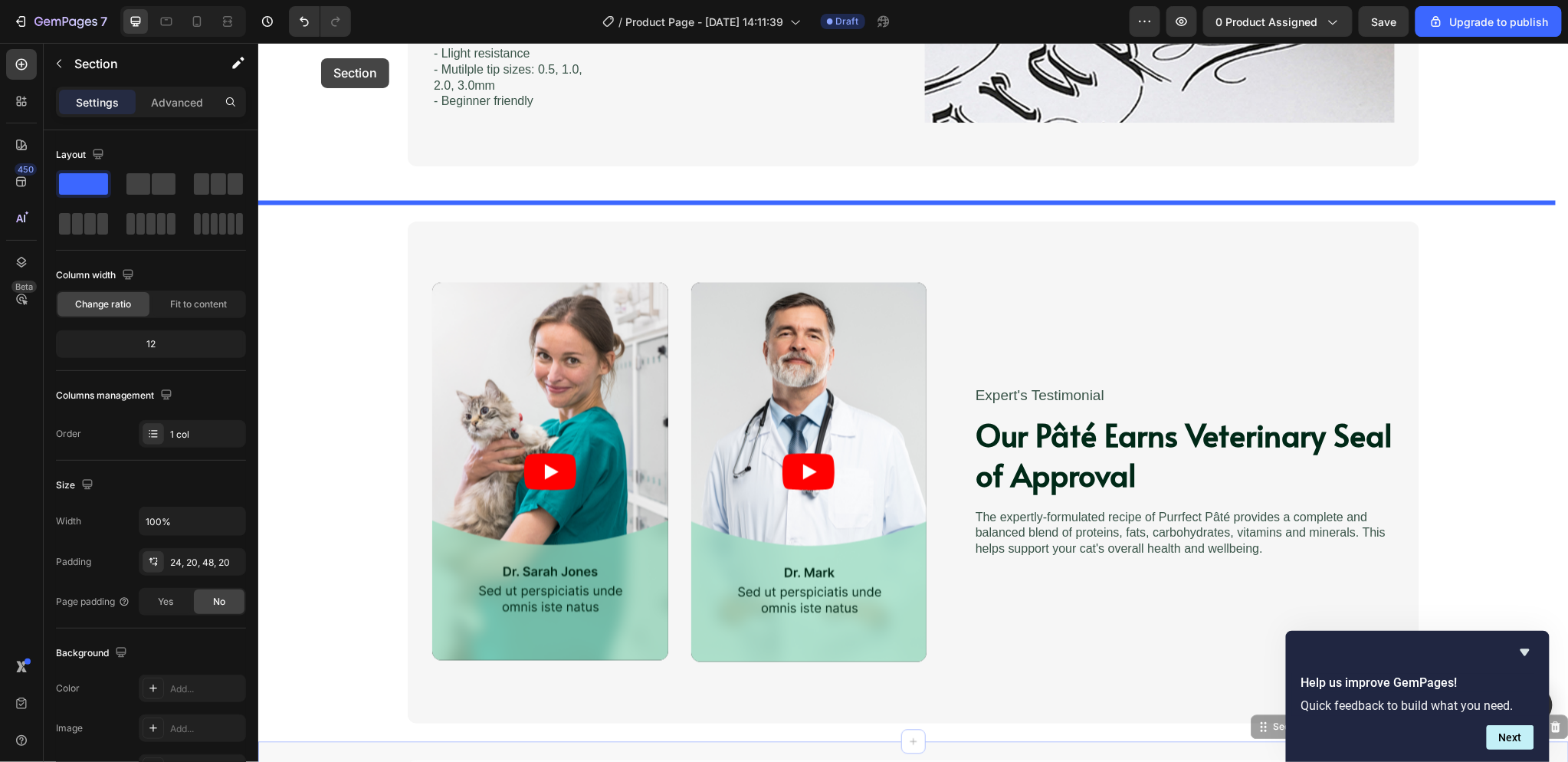
scroll to position [962, 0]
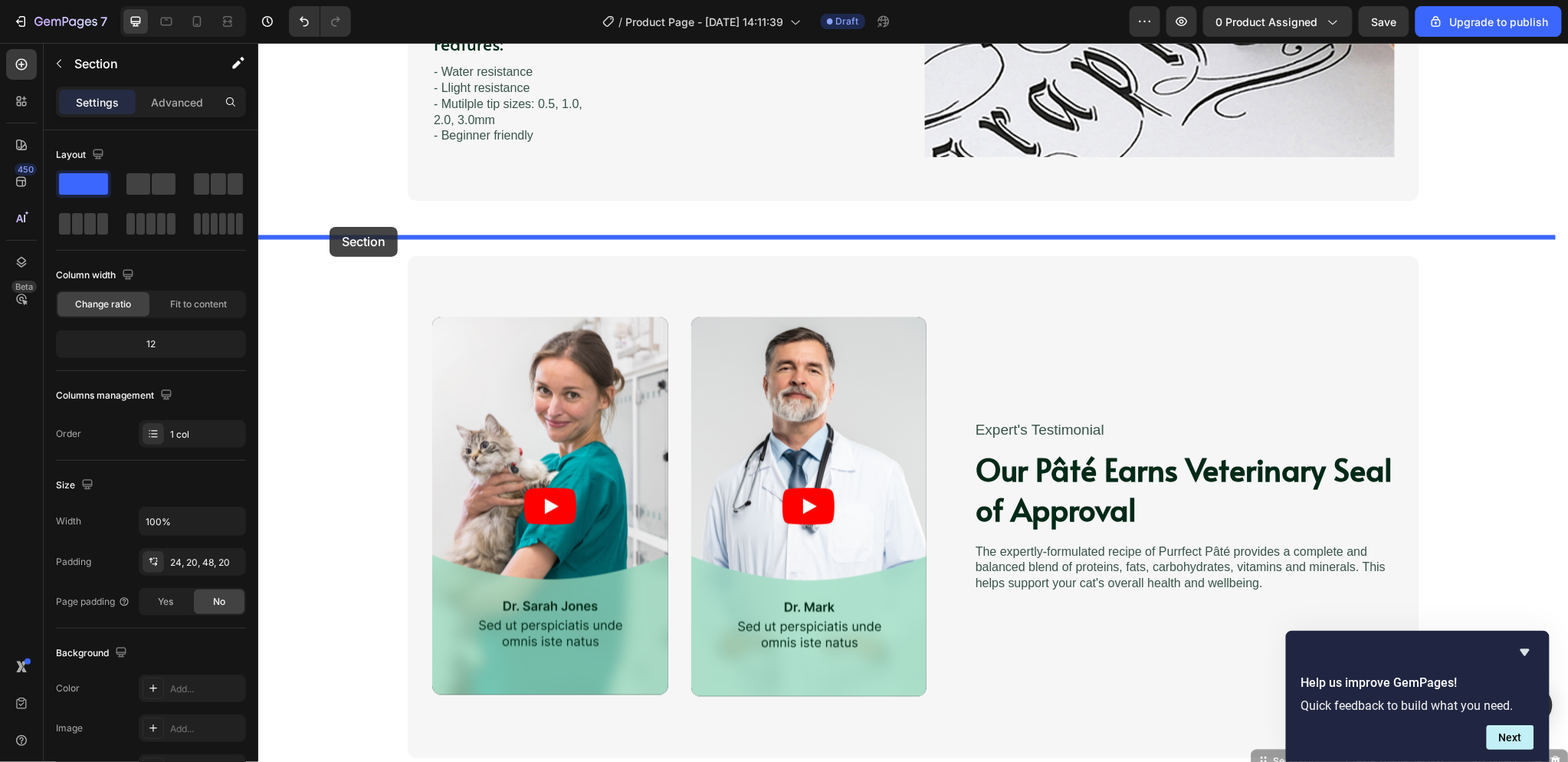
drag, startPoint x: 338, startPoint y: 626, endPoint x: 329, endPoint y: 226, distance: 400.1
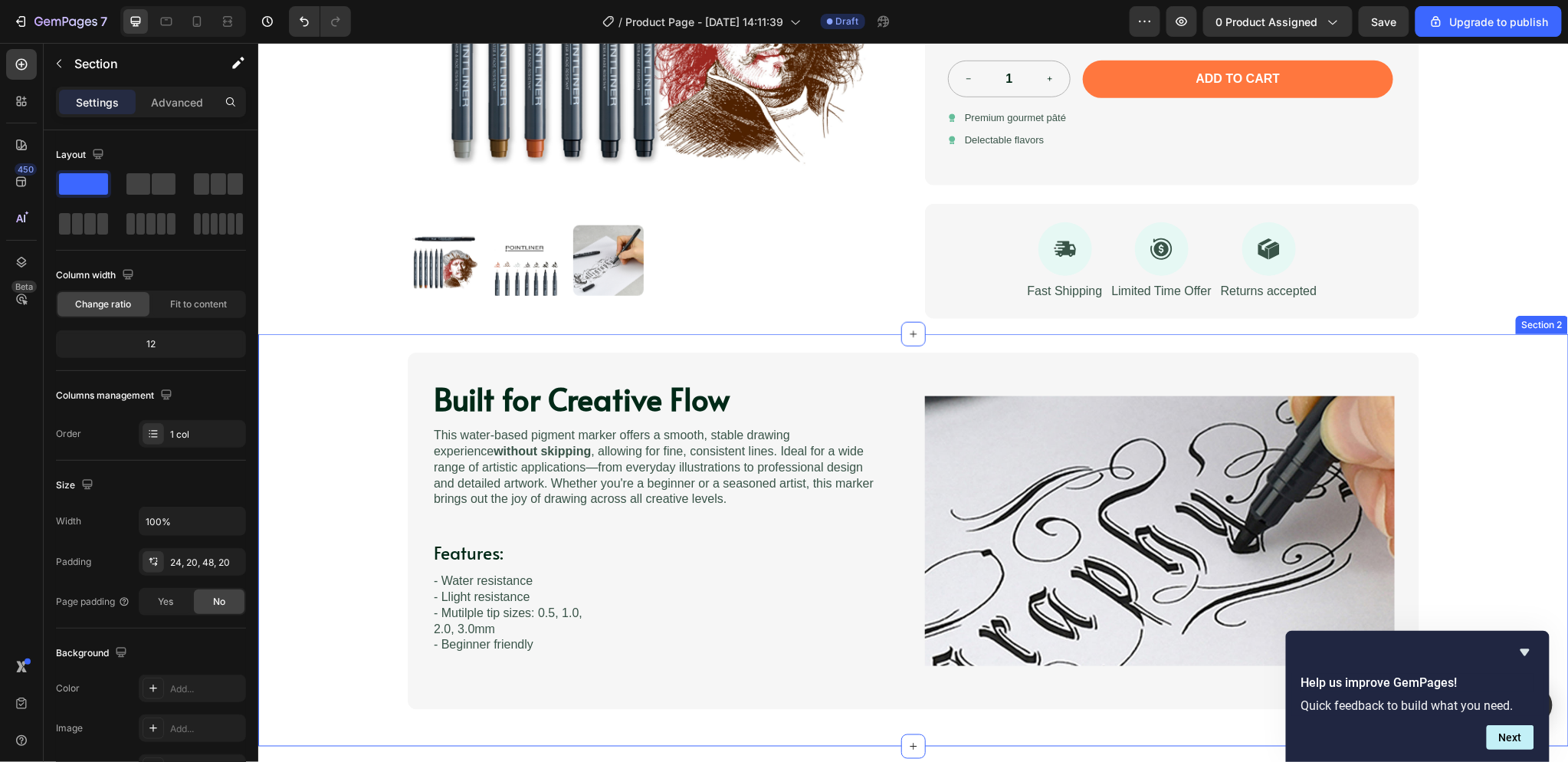
scroll to position [425, 0]
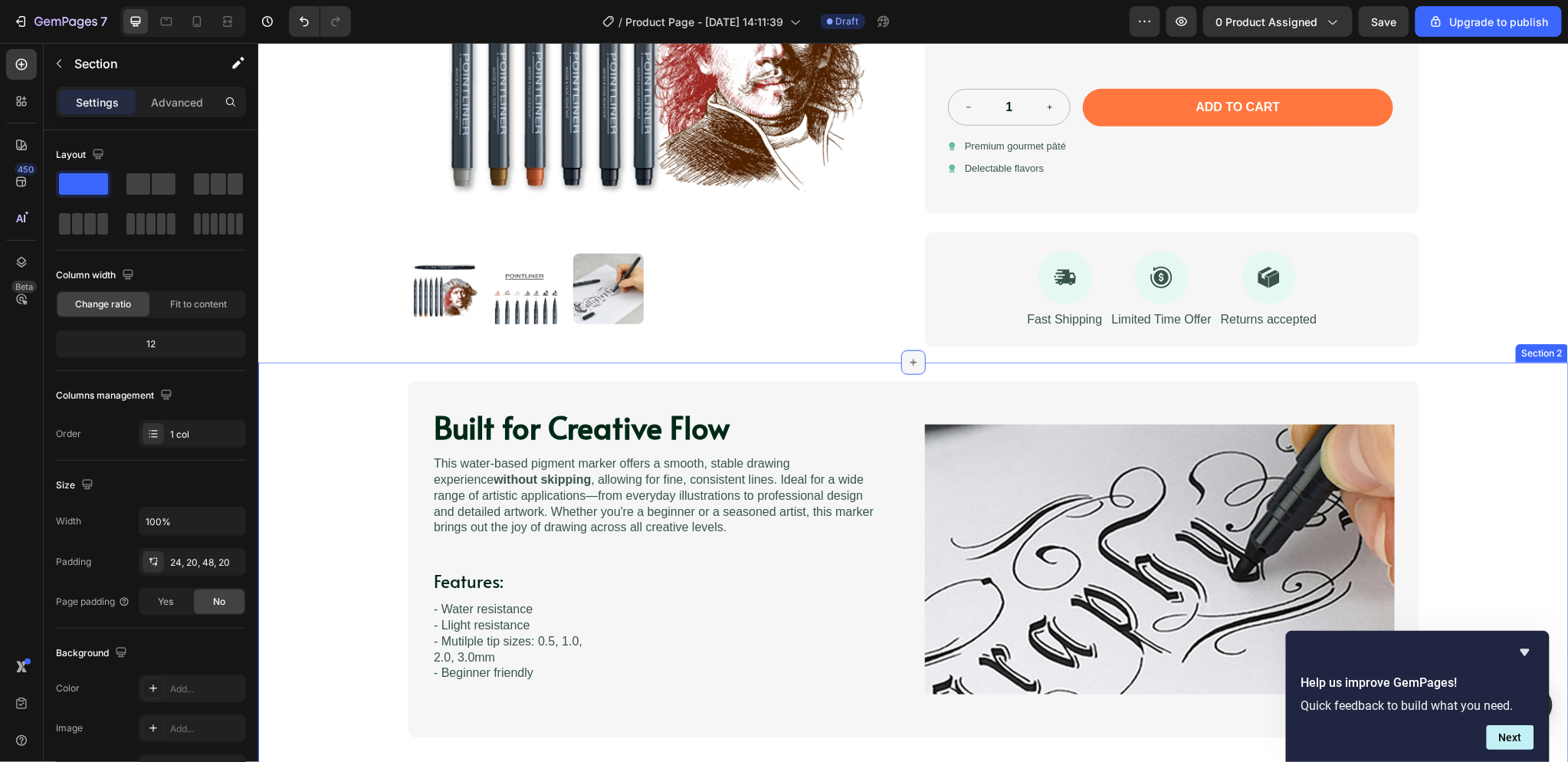
click at [907, 364] on icon at bounding box center [913, 361] width 13 height 13
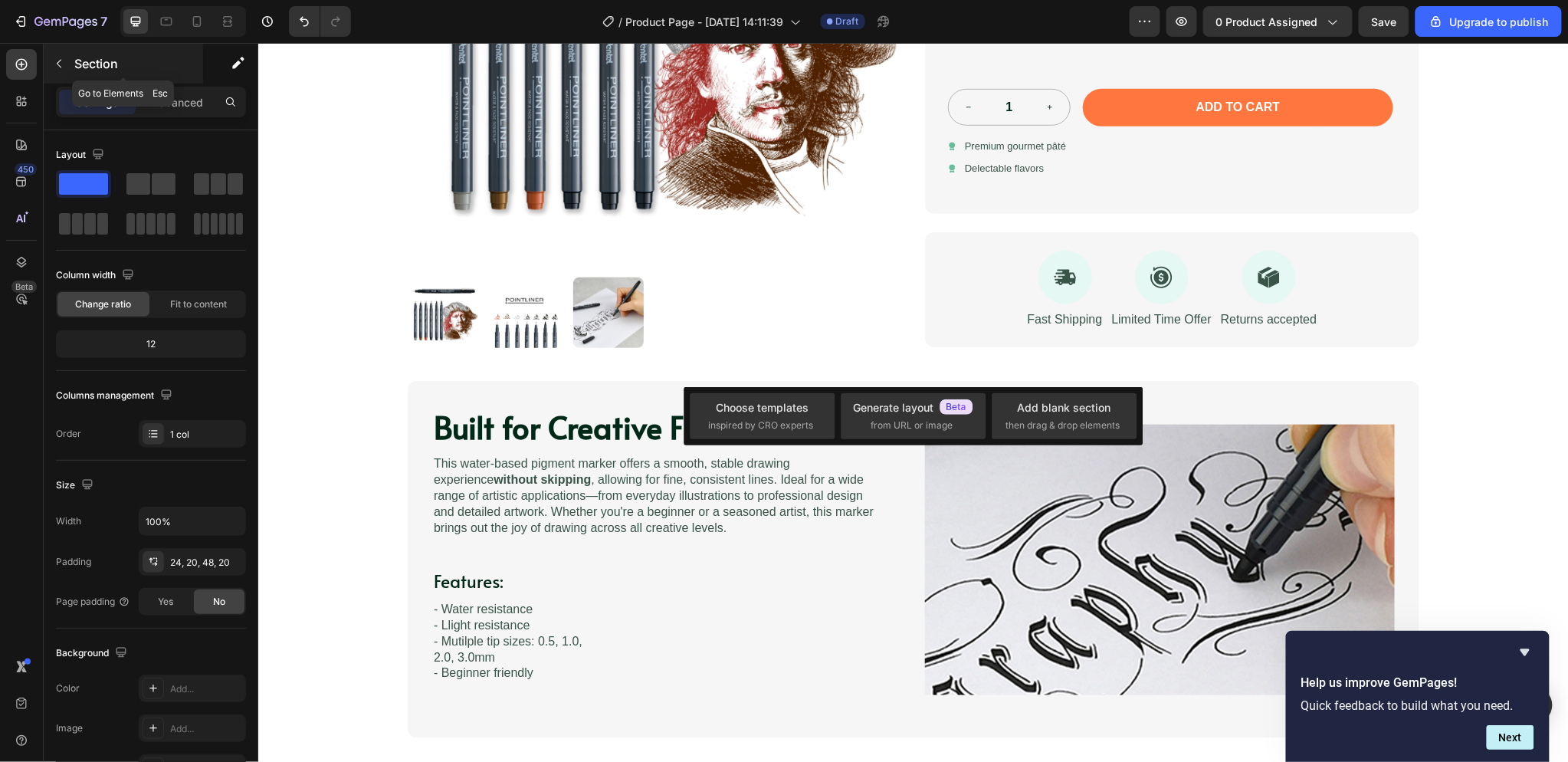
click at [59, 64] on icon "button" at bounding box center [58, 63] width 13 height 13
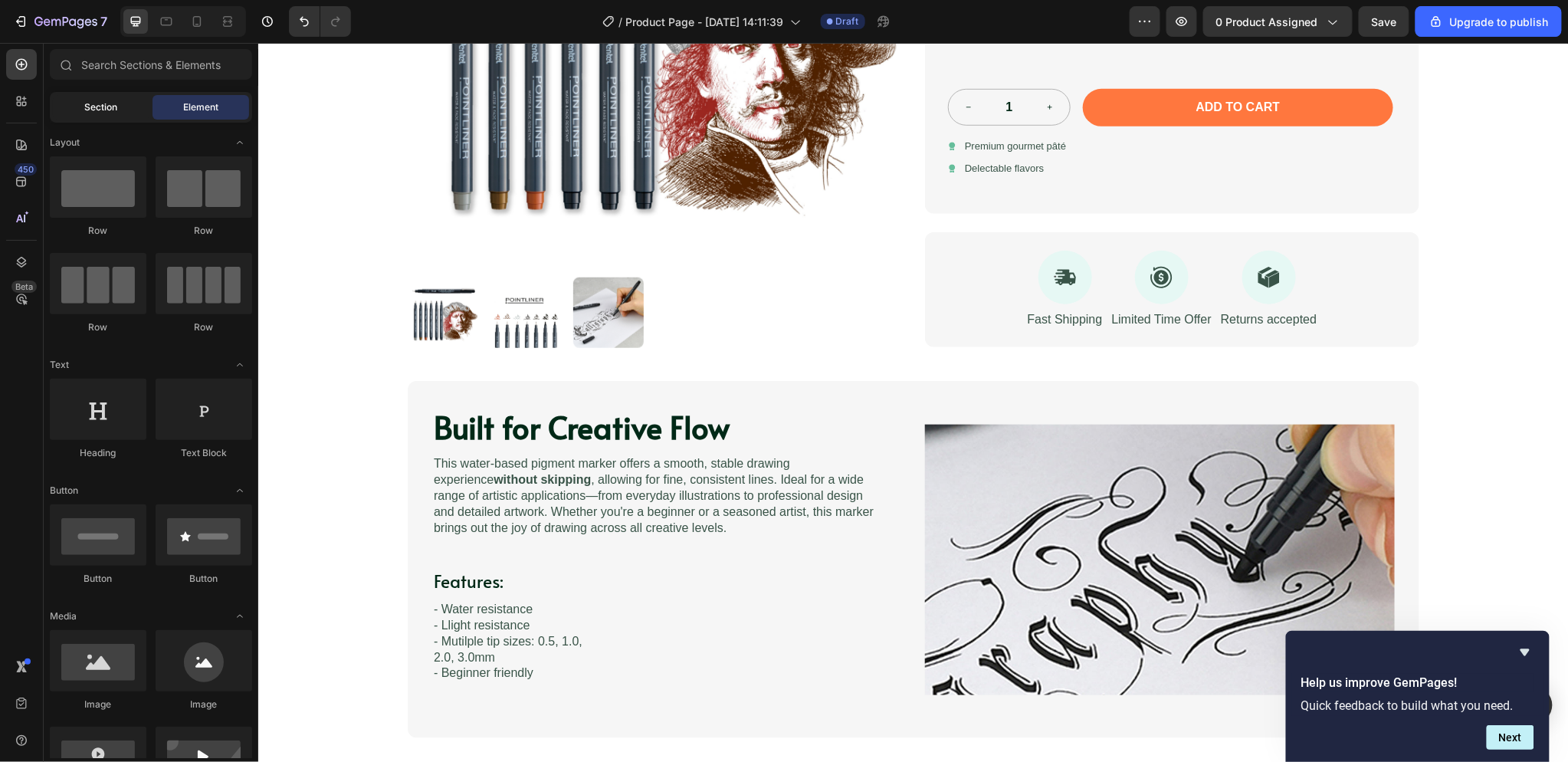
click at [86, 103] on span "Section" at bounding box center [102, 107] width 33 height 14
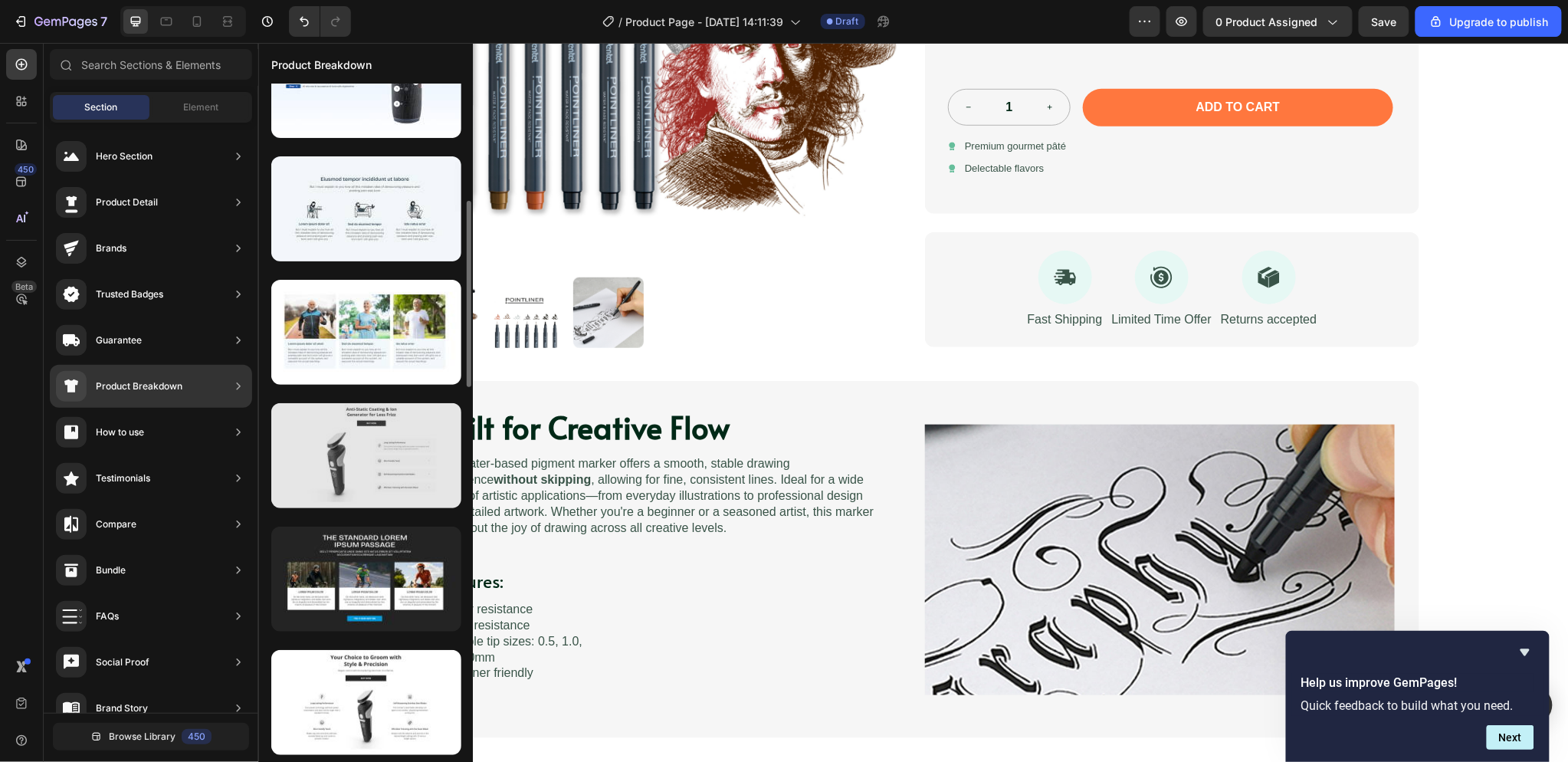
scroll to position [511, 0]
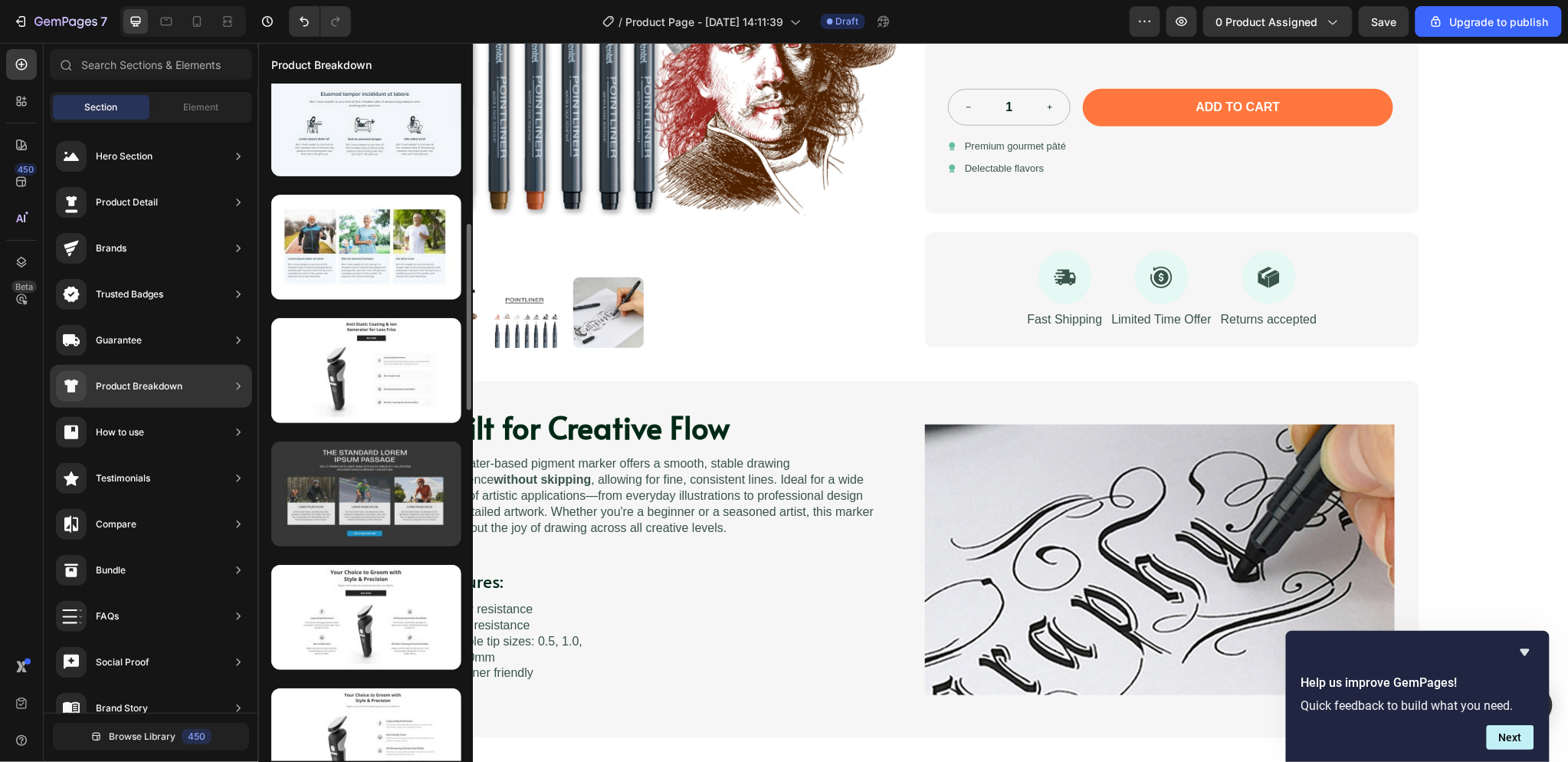
click at [434, 460] on div at bounding box center [366, 494] width 190 height 105
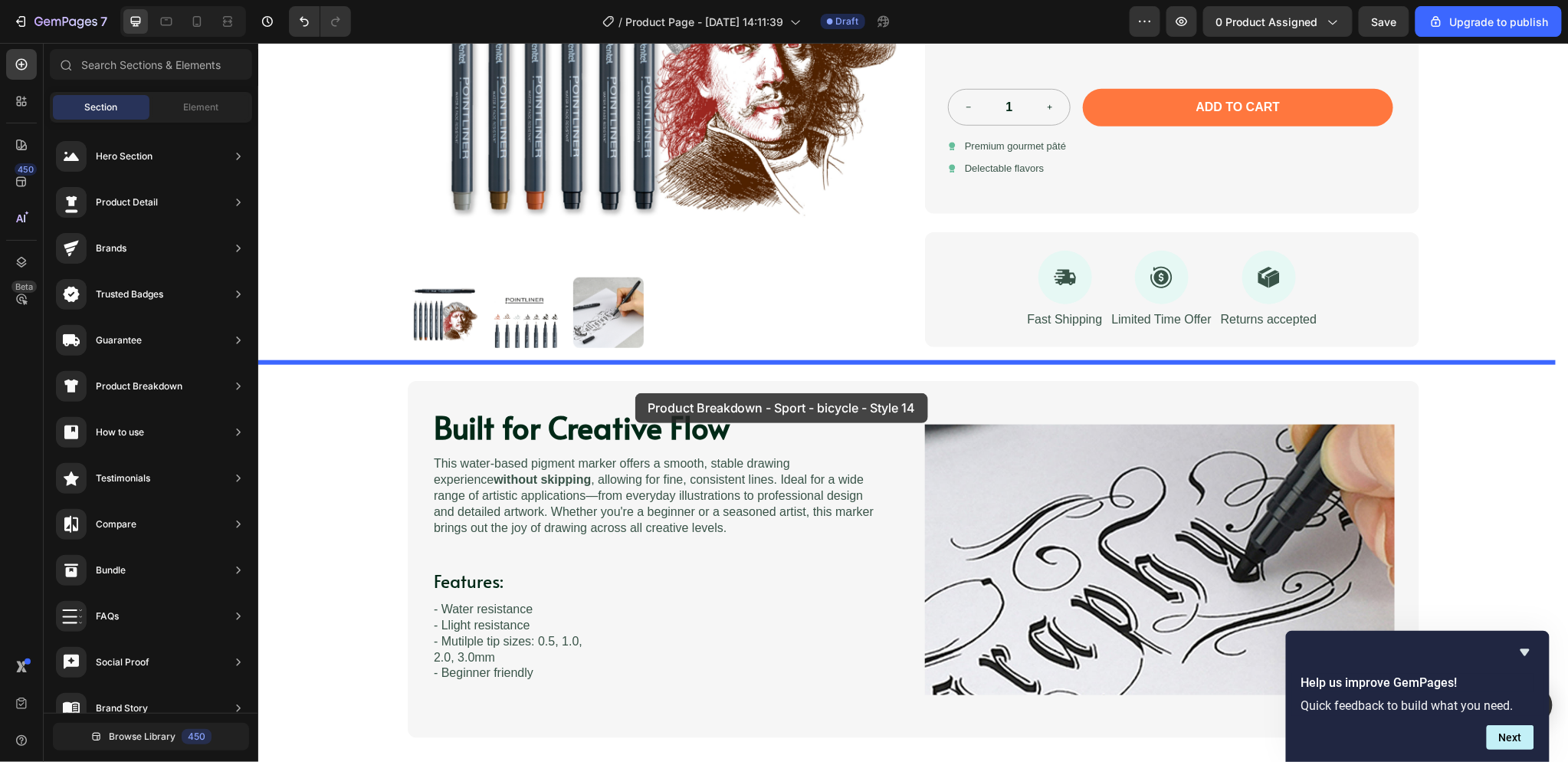
drag, startPoint x: 694, startPoint y: 499, endPoint x: 683, endPoint y: 360, distance: 139.4
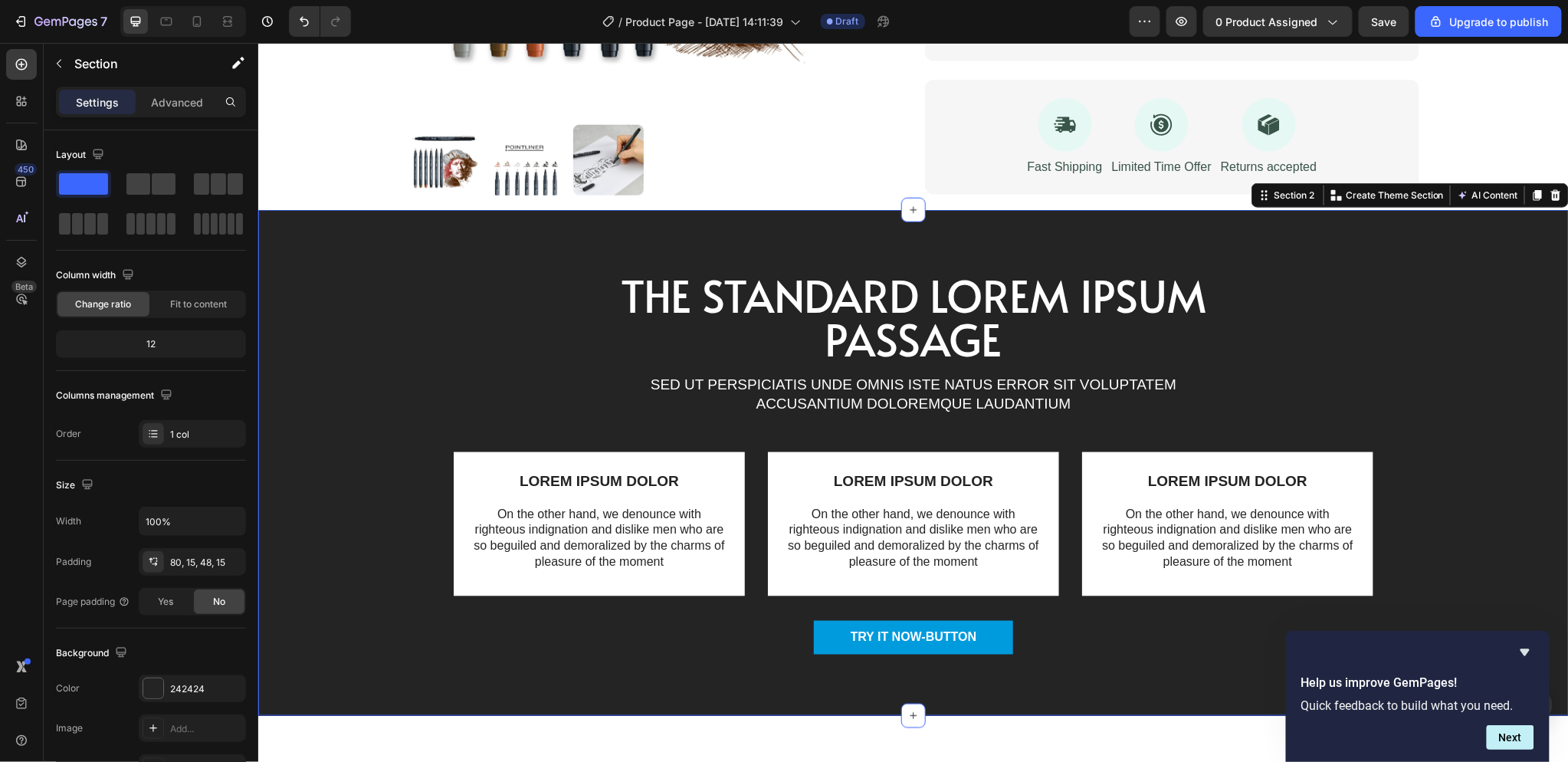
scroll to position [595, 0]
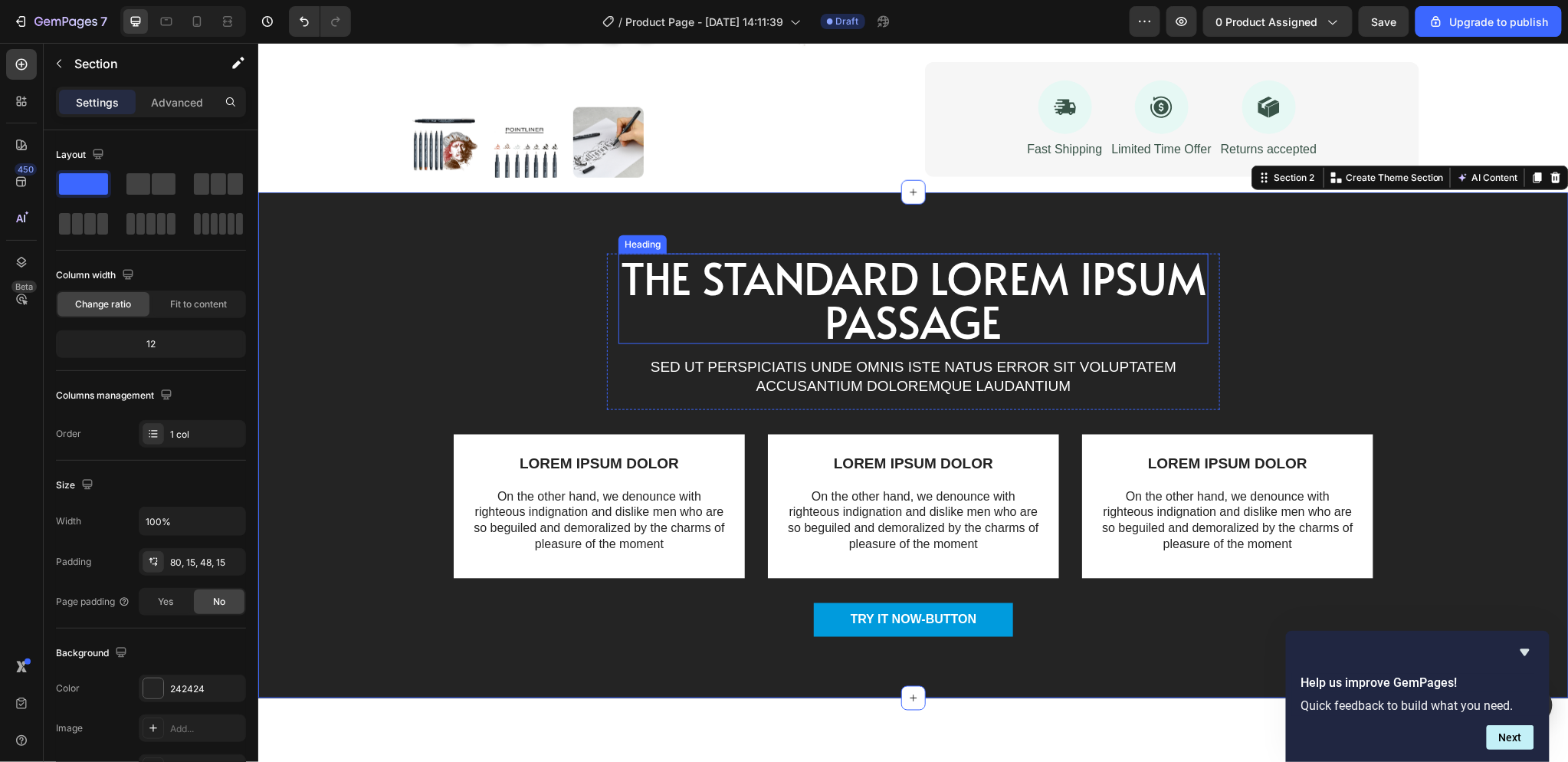
click at [887, 299] on h2 "The standard Lorem Ipsum passage" at bounding box center [913, 297] width 590 height 90
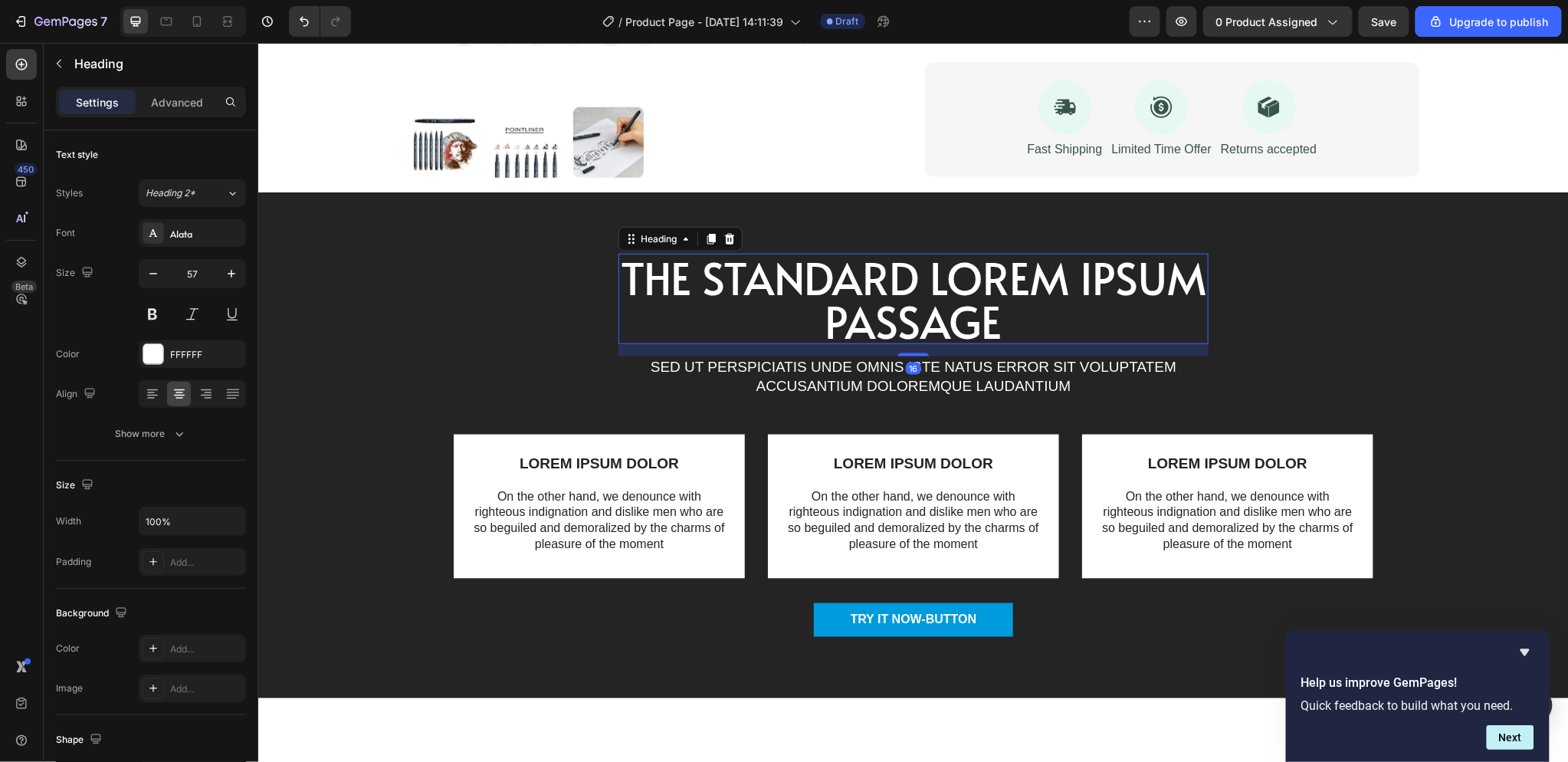
click at [900, 276] on h2 "The standard Lorem Ipsum passage" at bounding box center [913, 297] width 590 height 90
click at [900, 276] on p "The standard Lorem Ipsum passage" at bounding box center [913, 298] width 587 height 87
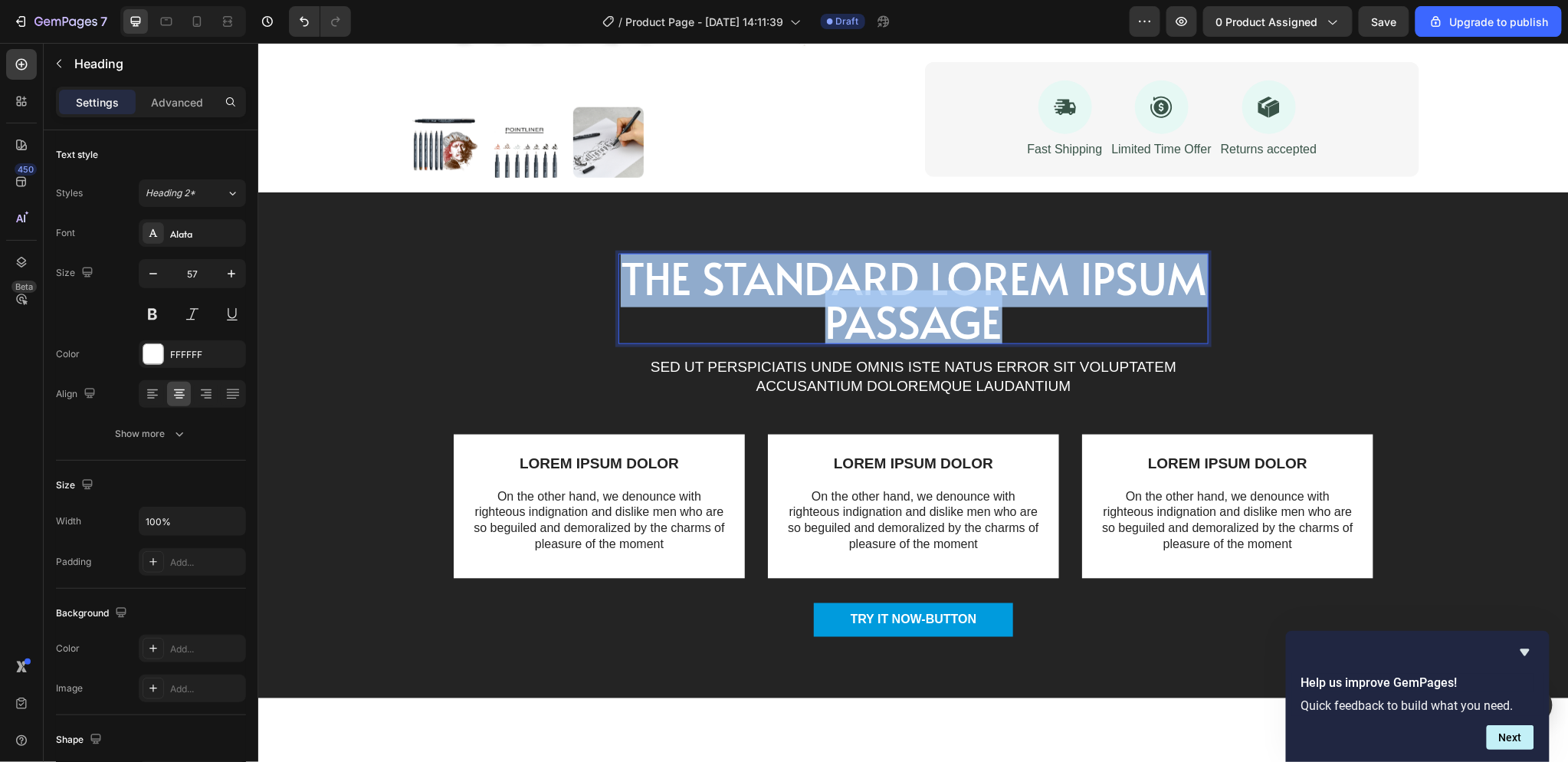
click at [900, 276] on p "The standard Lorem Ipsum passage" at bounding box center [913, 298] width 587 height 87
click at [730, 277] on p "The standard Lorem Ipsum passage" at bounding box center [913, 298] width 587 height 87
drag, startPoint x: 620, startPoint y: 266, endPoint x: 1137, endPoint y: 344, distance: 522.9
click at [1147, 343] on div "The standard Lorem Ipsum passage Heading 16 Sed ut perspiciatis unde omnis iste…" at bounding box center [913, 330] width 590 height 155
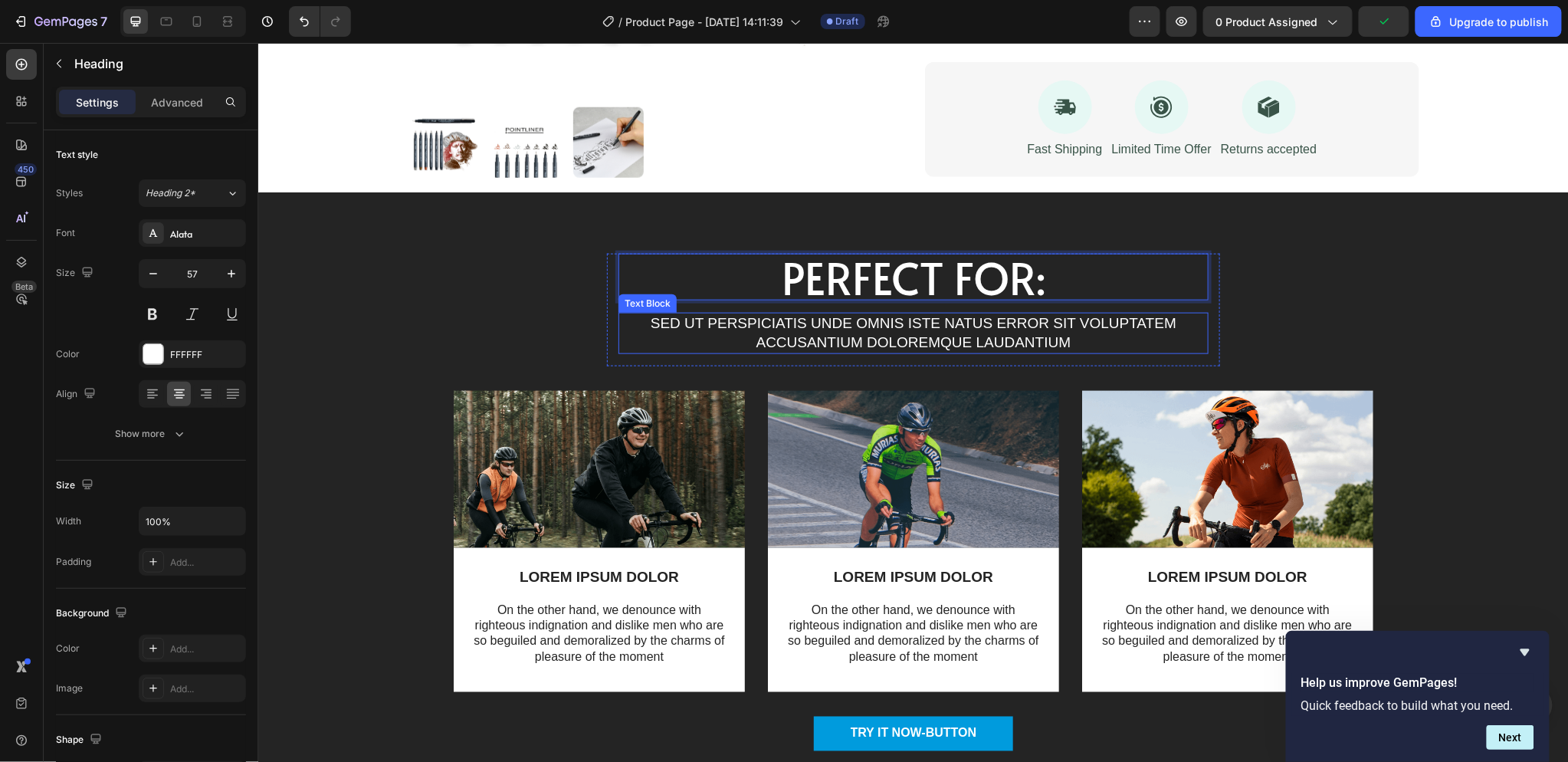
click at [1041, 325] on p "Sed ut perspiciatis unde omnis iste natus error sit voluptatem accusantium dolo…" at bounding box center [913, 332] width 587 height 38
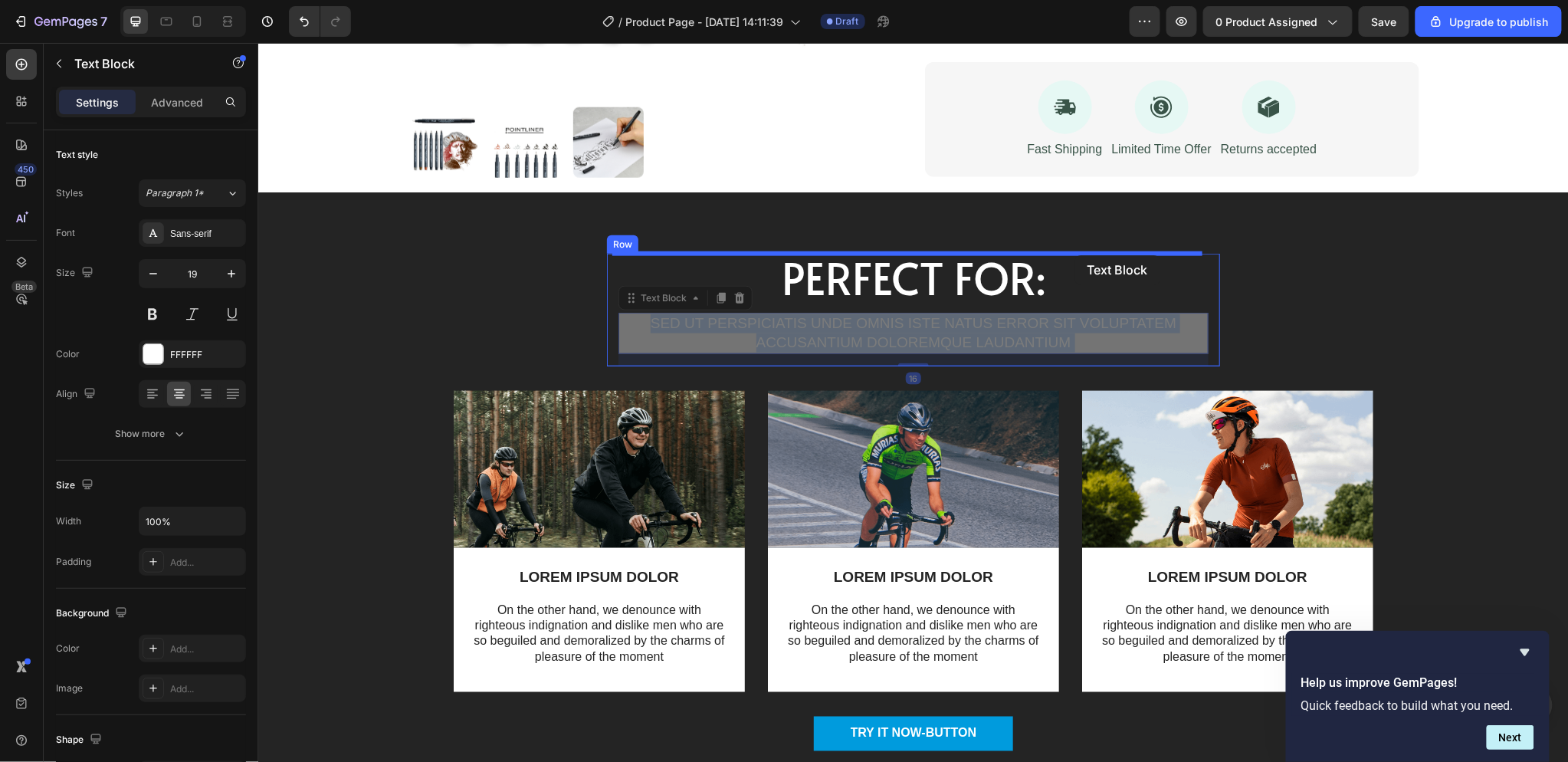
drag, startPoint x: 1083, startPoint y: 315, endPoint x: 1075, endPoint y: 254, distance: 61.5
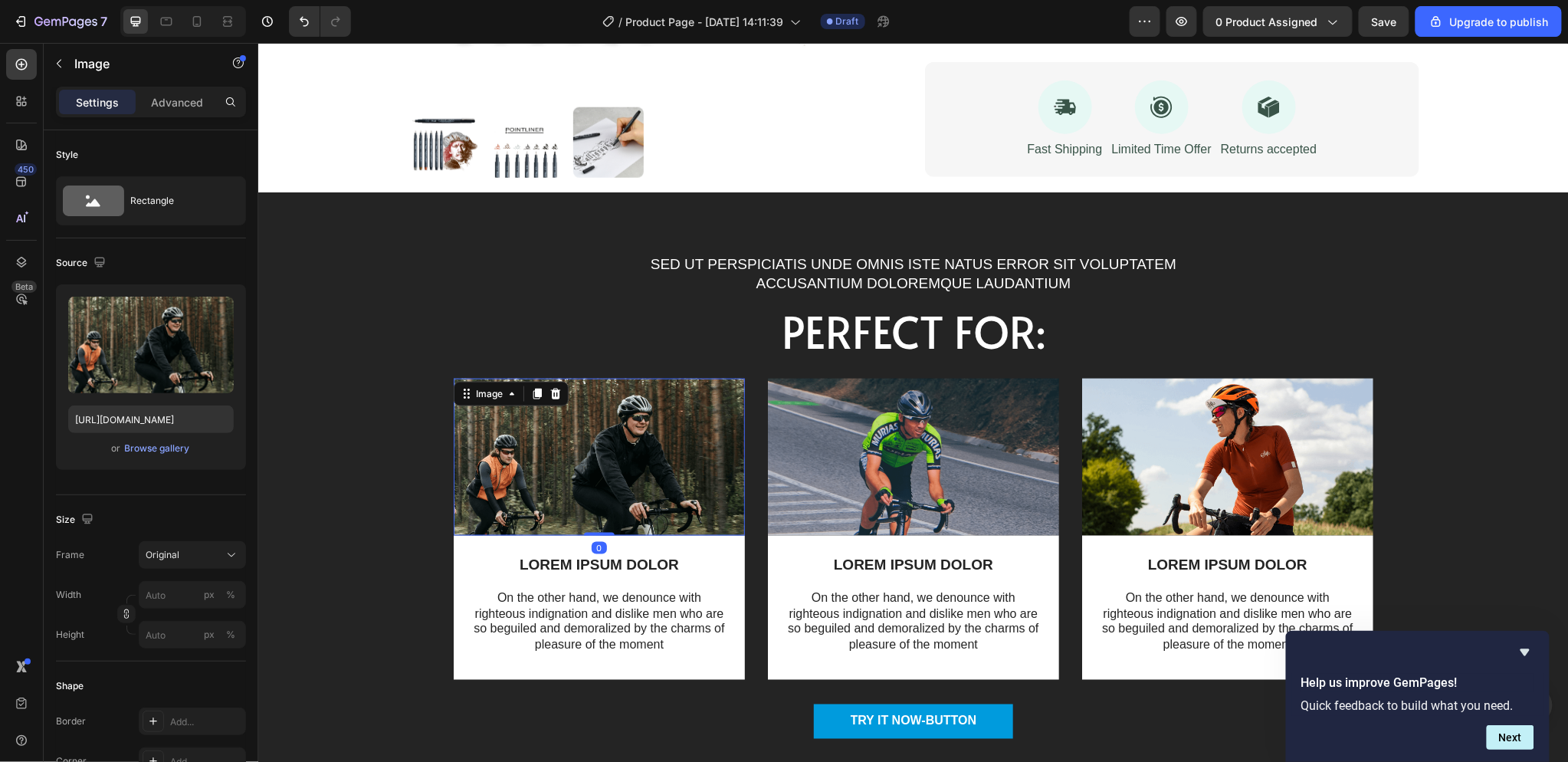
click at [639, 423] on img at bounding box center [598, 456] width 291 height 157
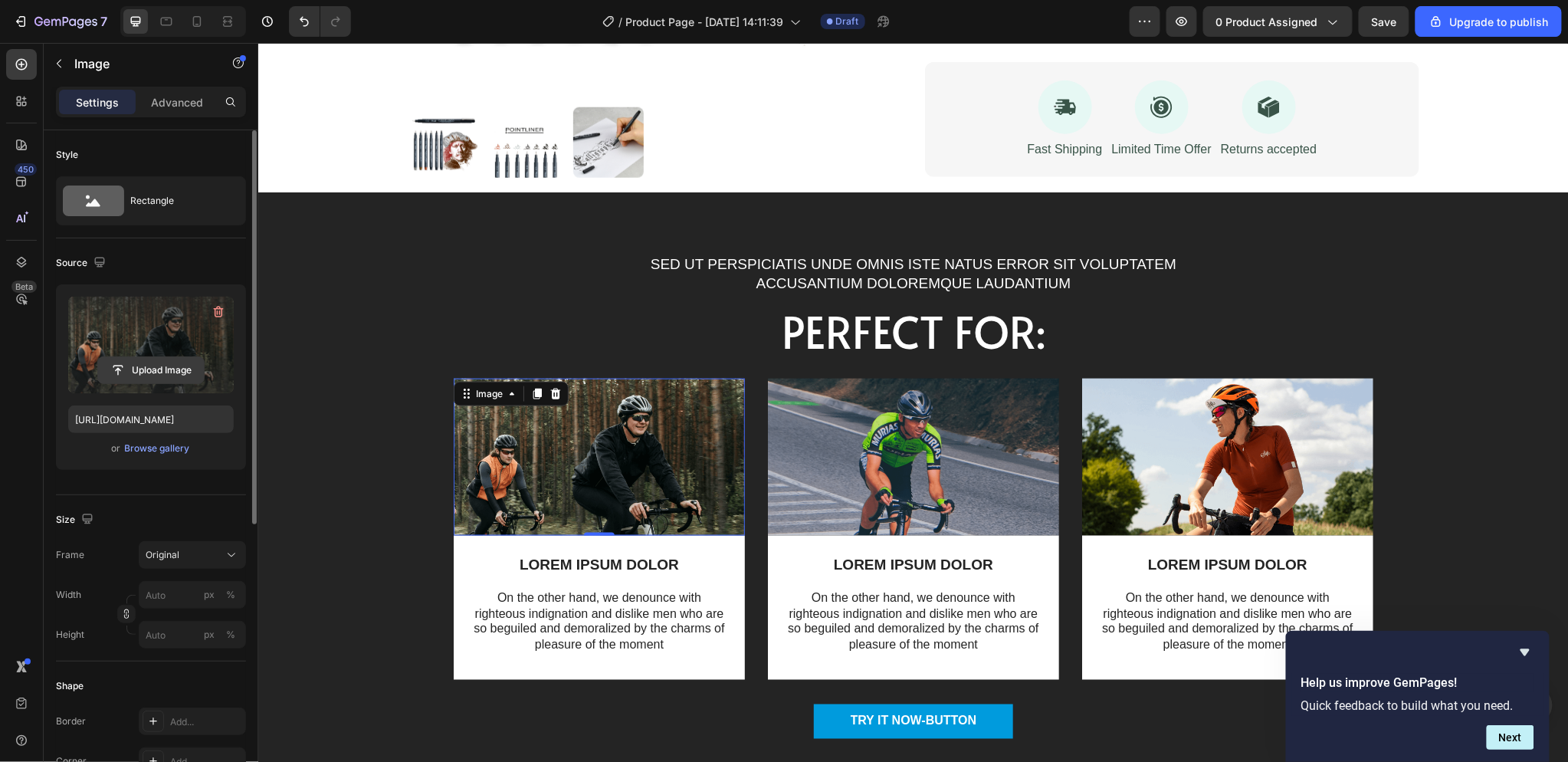
click at [165, 363] on input "file" at bounding box center [150, 370] width 106 height 26
click at [191, 364] on input "file" at bounding box center [150, 370] width 106 height 26
click at [143, 447] on div "Browse gallery" at bounding box center [157, 448] width 65 height 14
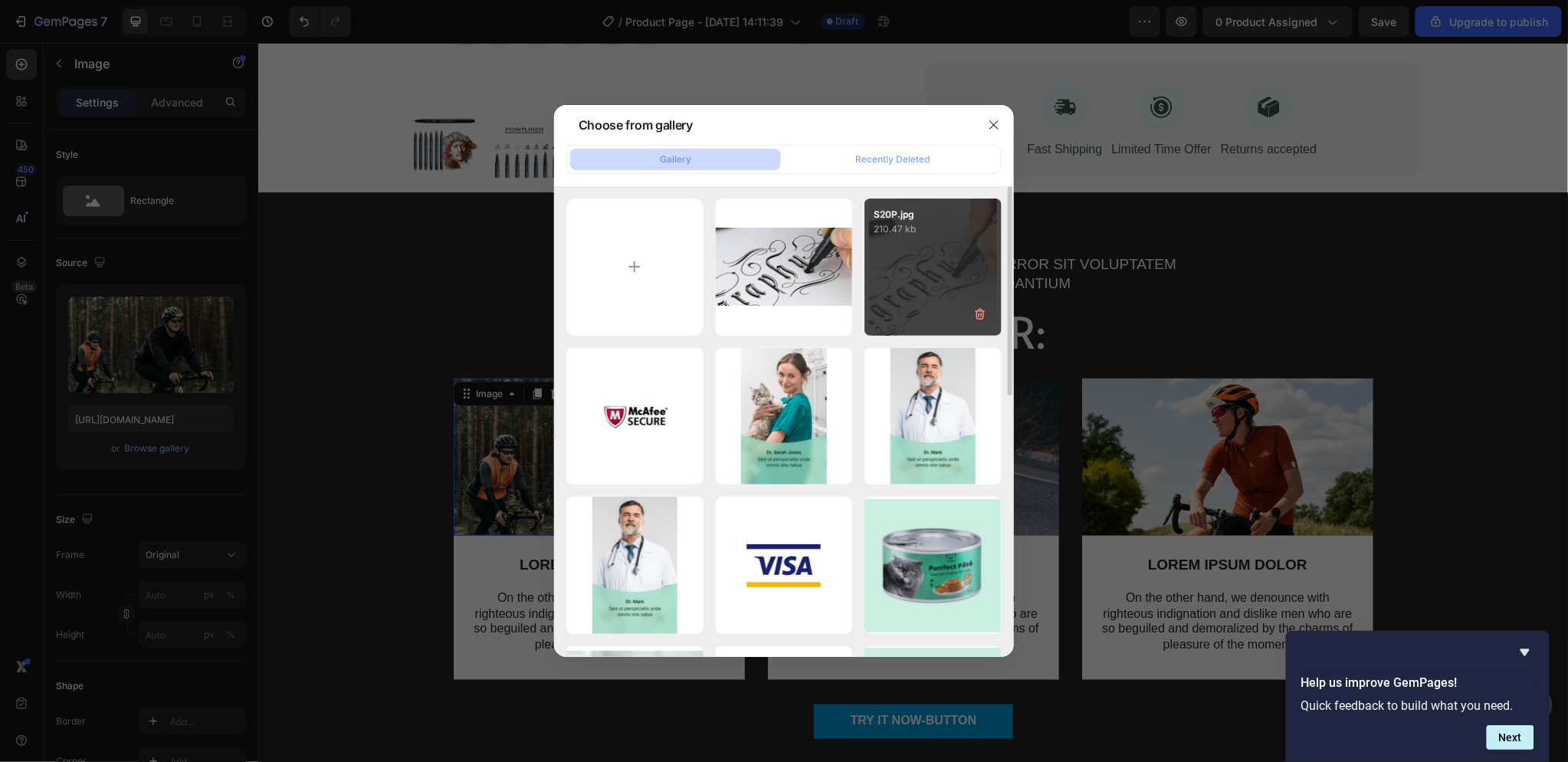
click at [938, 272] on div "S20P.jpg 210.47 kb" at bounding box center [932, 266] width 137 height 137
type input "[URL][DOMAIN_NAME]"
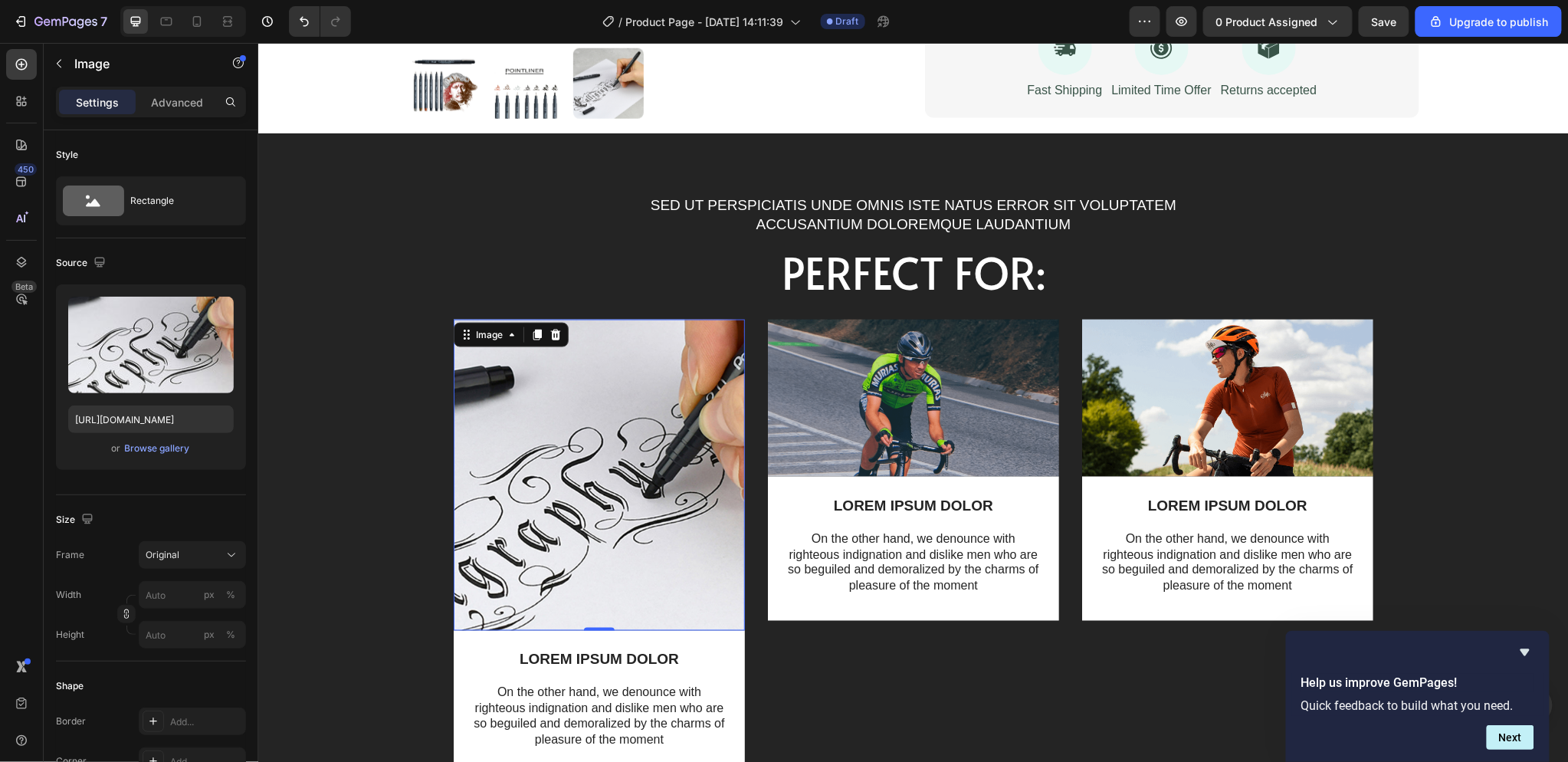
scroll to position [680, 0]
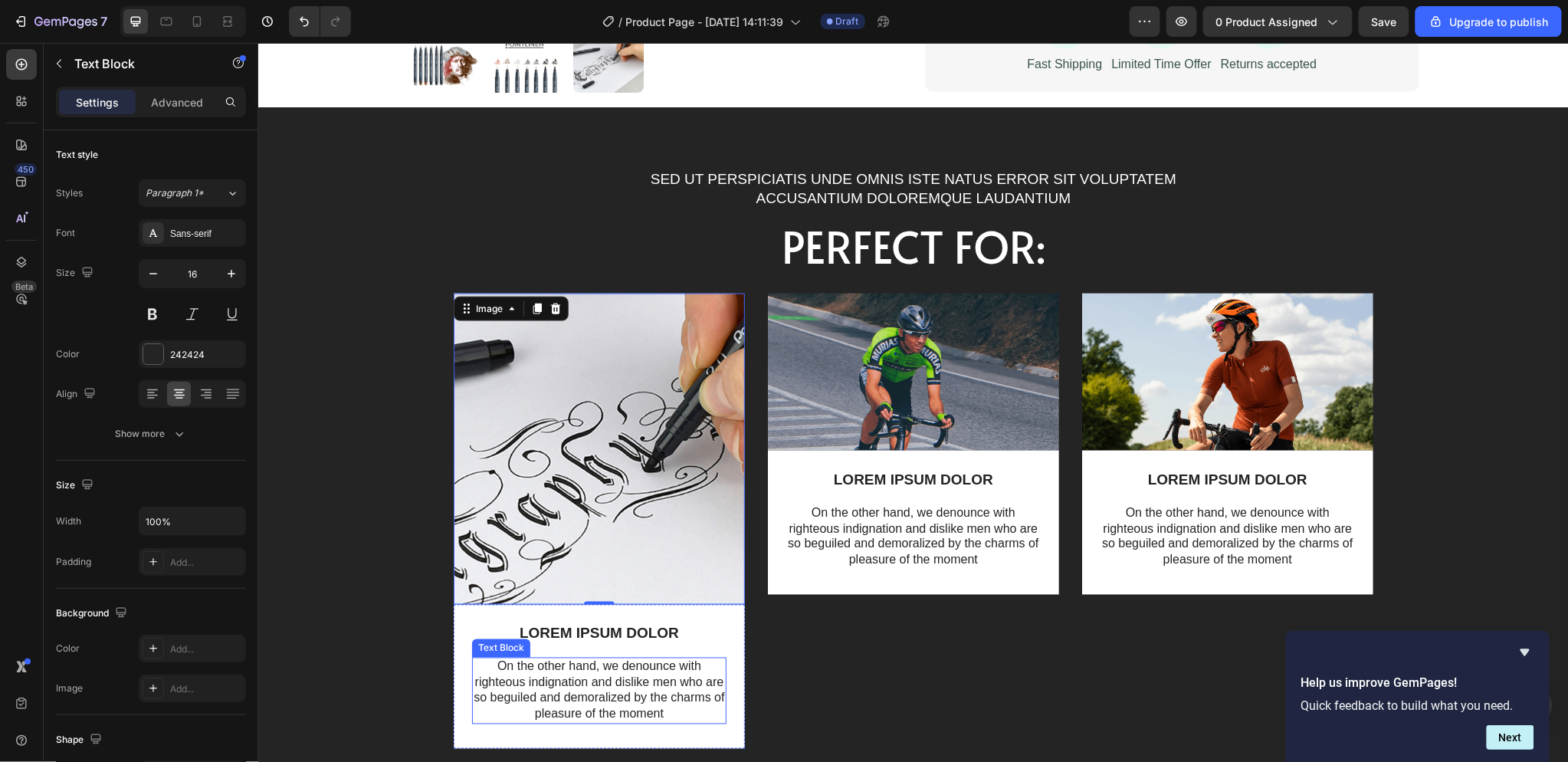
click at [624, 703] on p "On the other hand, we denounce with righteous indignation and dislike men who a…" at bounding box center [598, 690] width 251 height 64
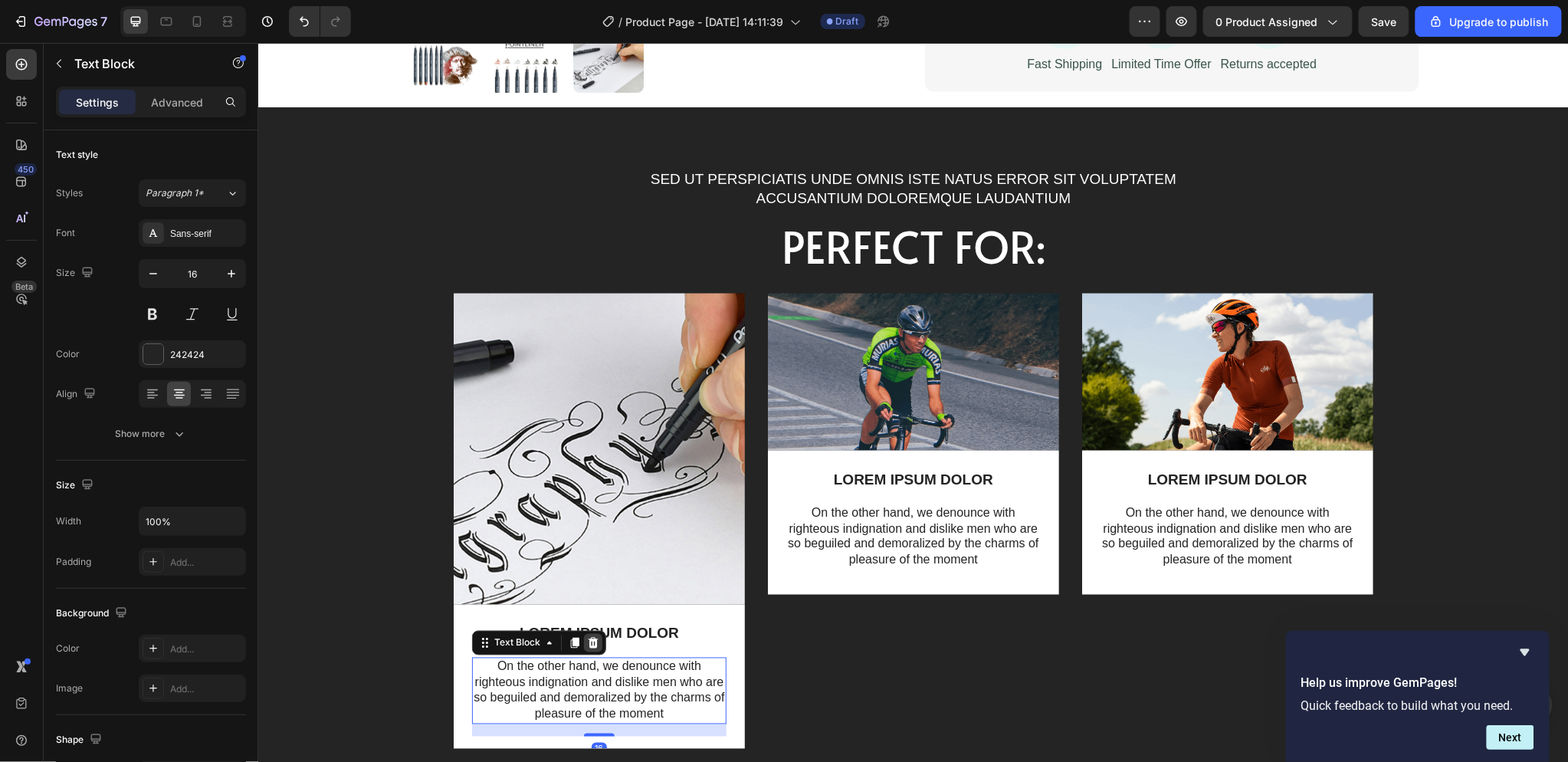
click at [590, 640] on icon at bounding box center [592, 642] width 13 height 13
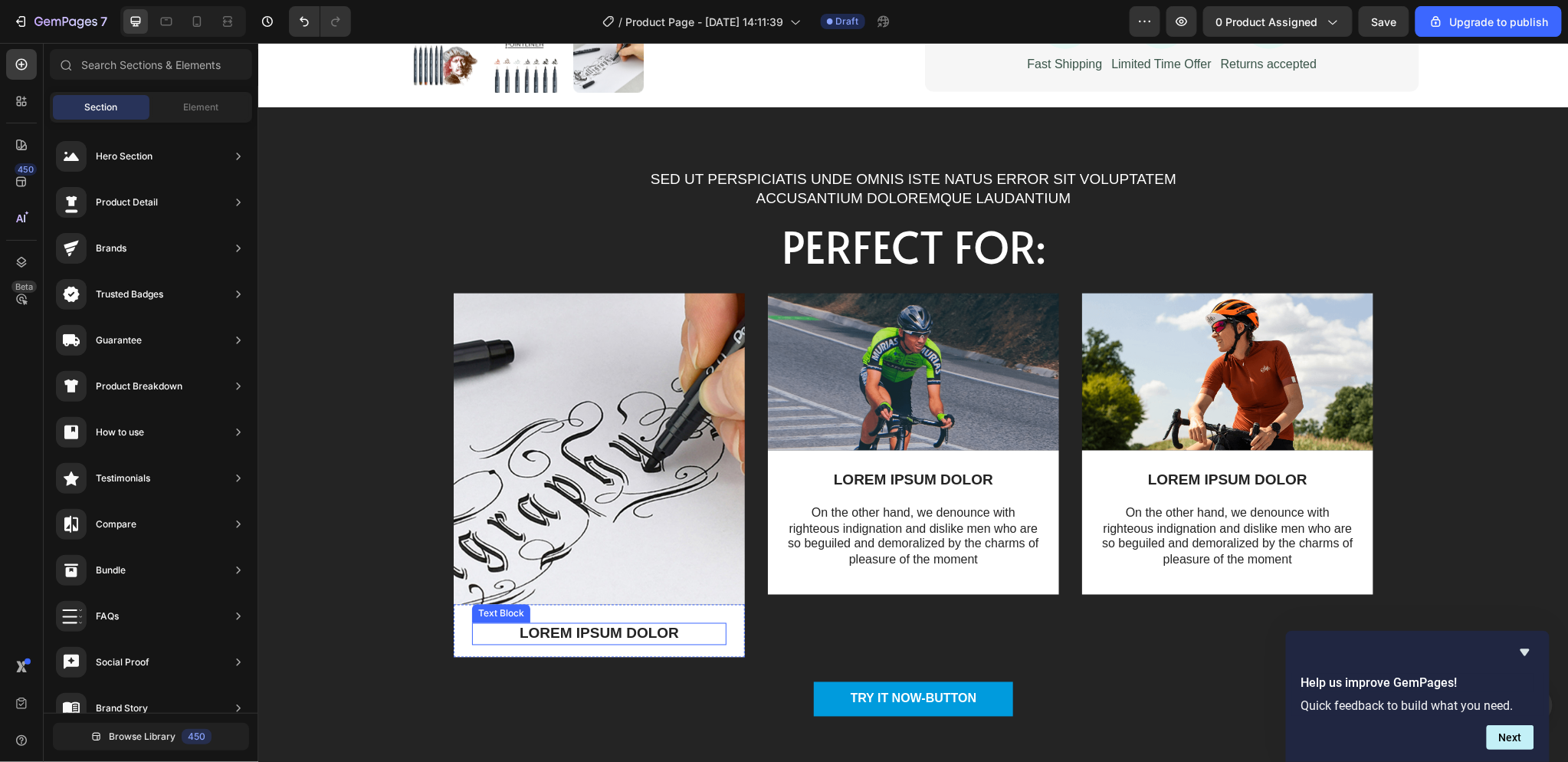
click at [646, 629] on p "LOREM IPSUM DOLOR" at bounding box center [598, 634] width 251 height 19
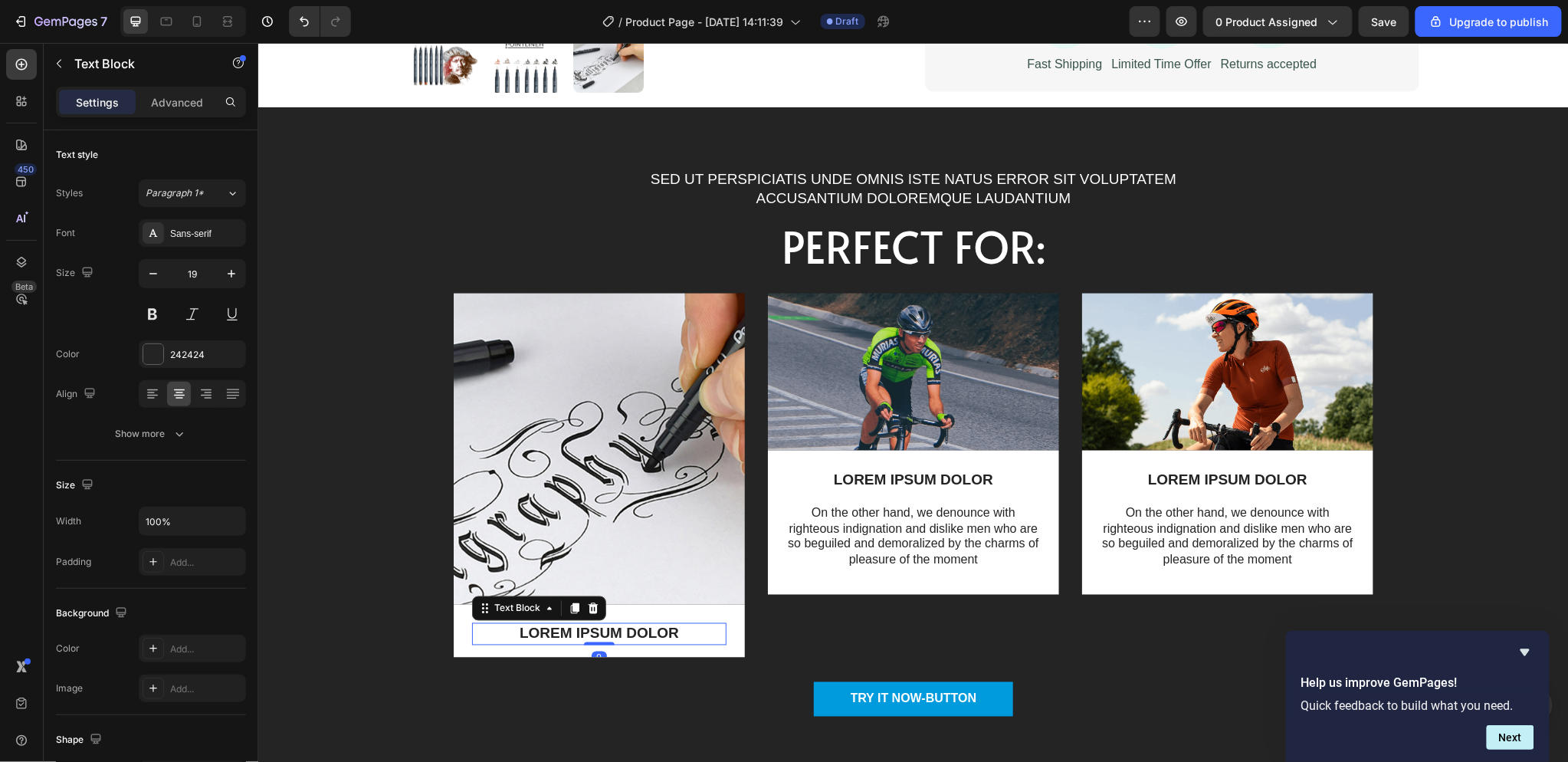
click at [665, 632] on p "LOREM IPSUM DOLOR" at bounding box center [598, 634] width 251 height 19
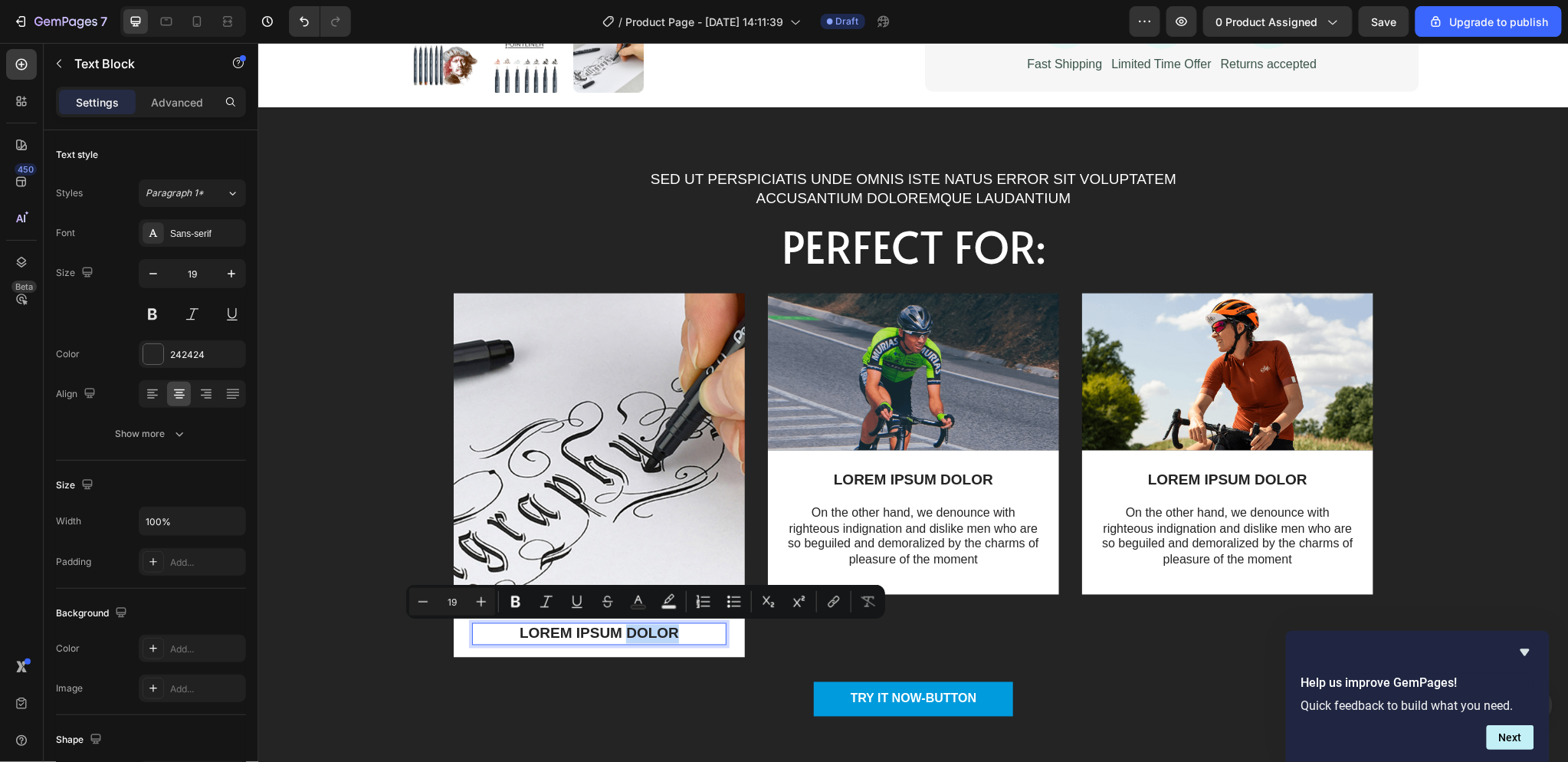
click at [676, 634] on p "LOREM IPSUM DOLOR" at bounding box center [598, 634] width 251 height 19
drag, startPoint x: 662, startPoint y: 634, endPoint x: 495, endPoint y: 638, distance: 167.0
click at [495, 638] on p "LOREM IPSUM DOLOR" at bounding box center [598, 634] width 251 height 19
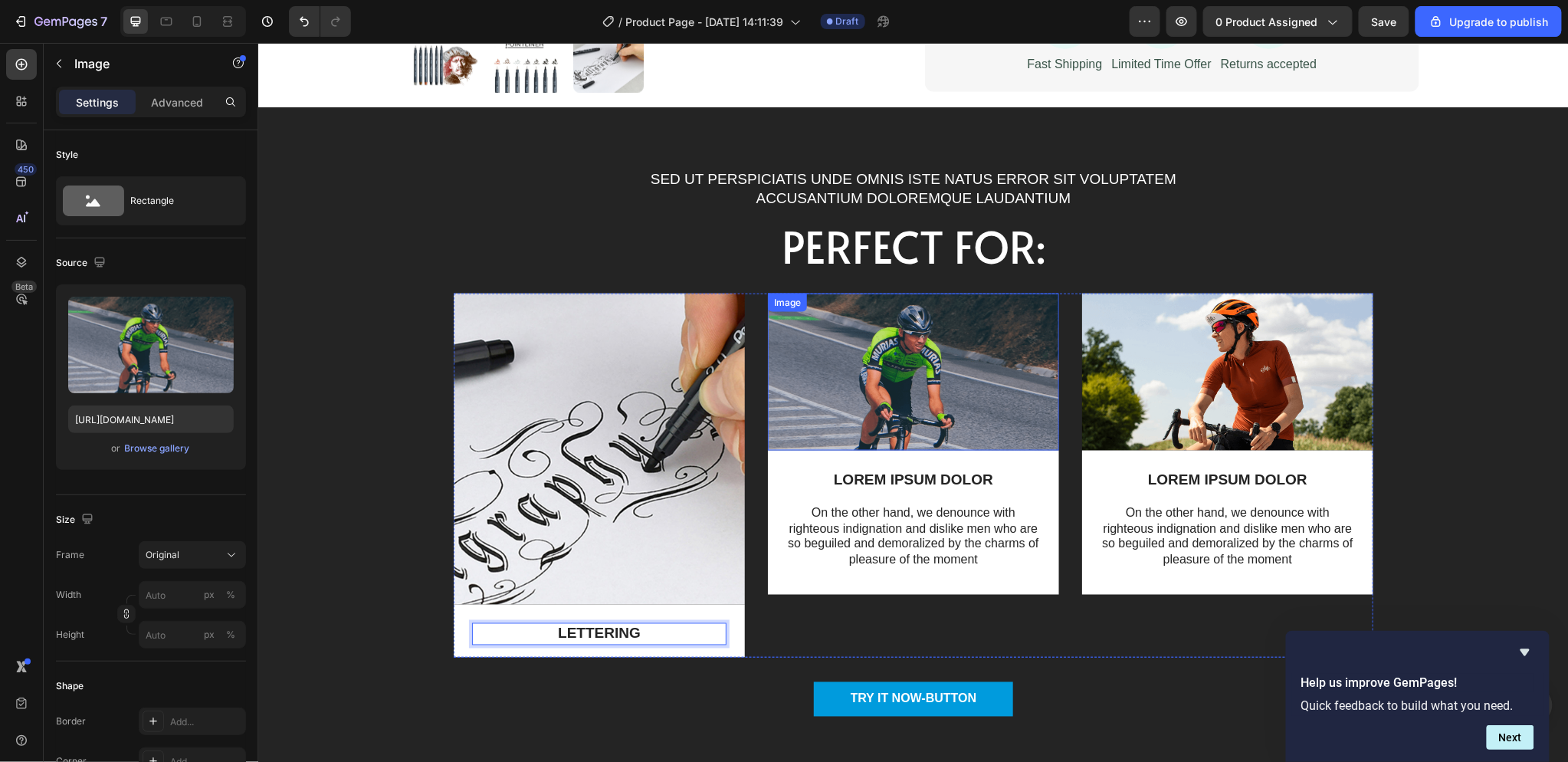
click at [911, 375] on img at bounding box center [913, 372] width 291 height 157
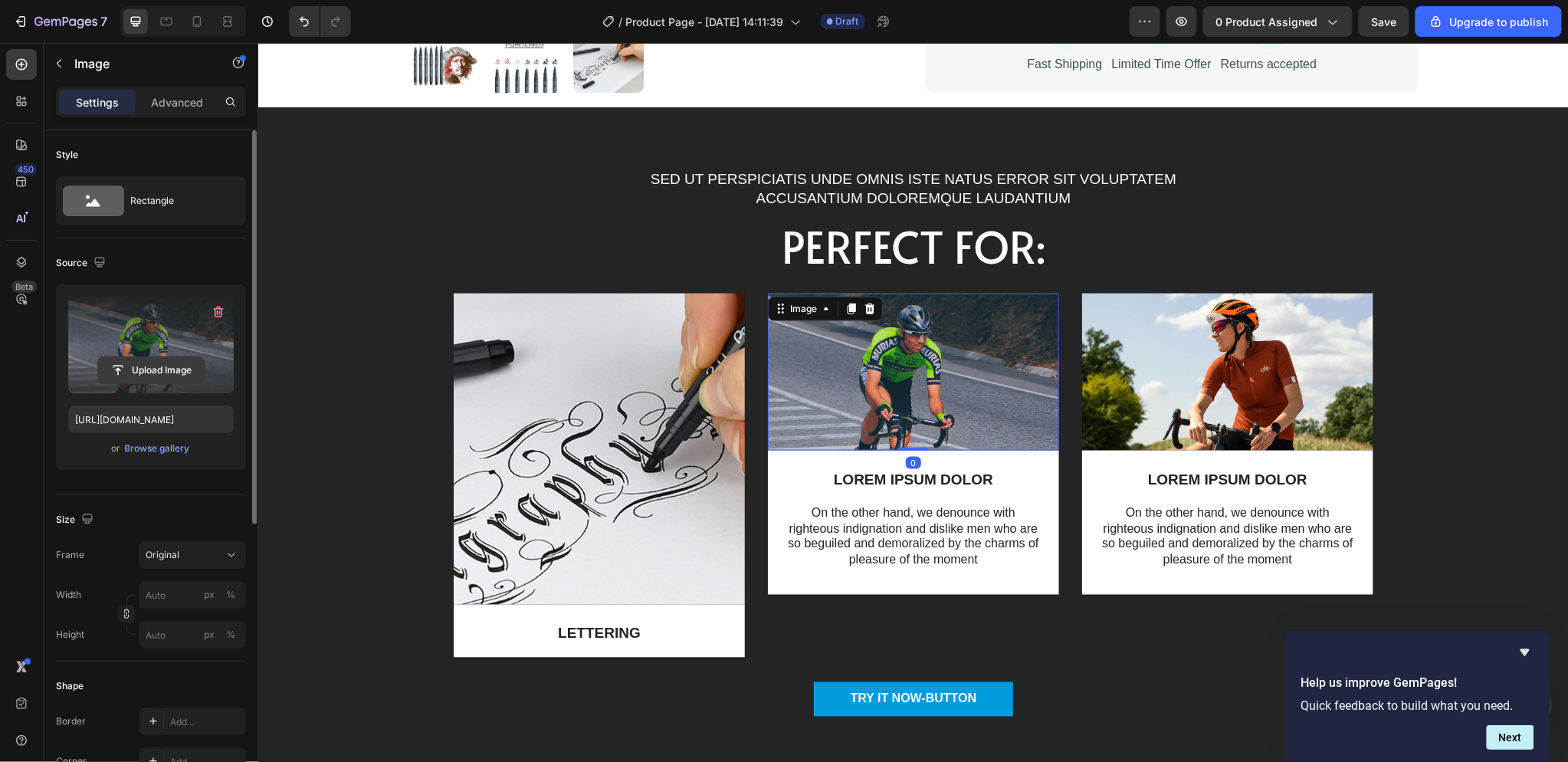
click at [146, 361] on input "file" at bounding box center [150, 370] width 106 height 26
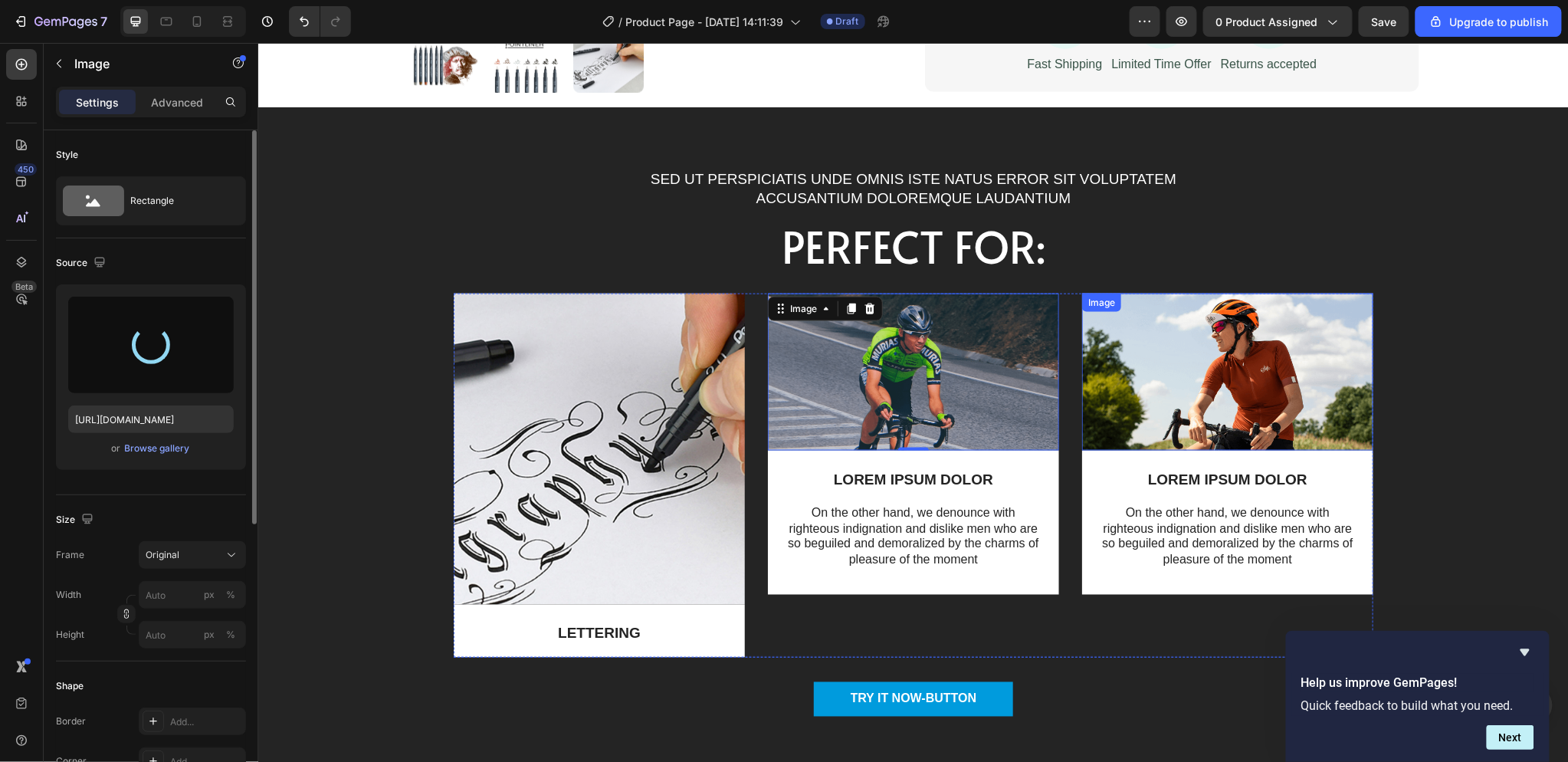
type input "[URL][DOMAIN_NAME]"
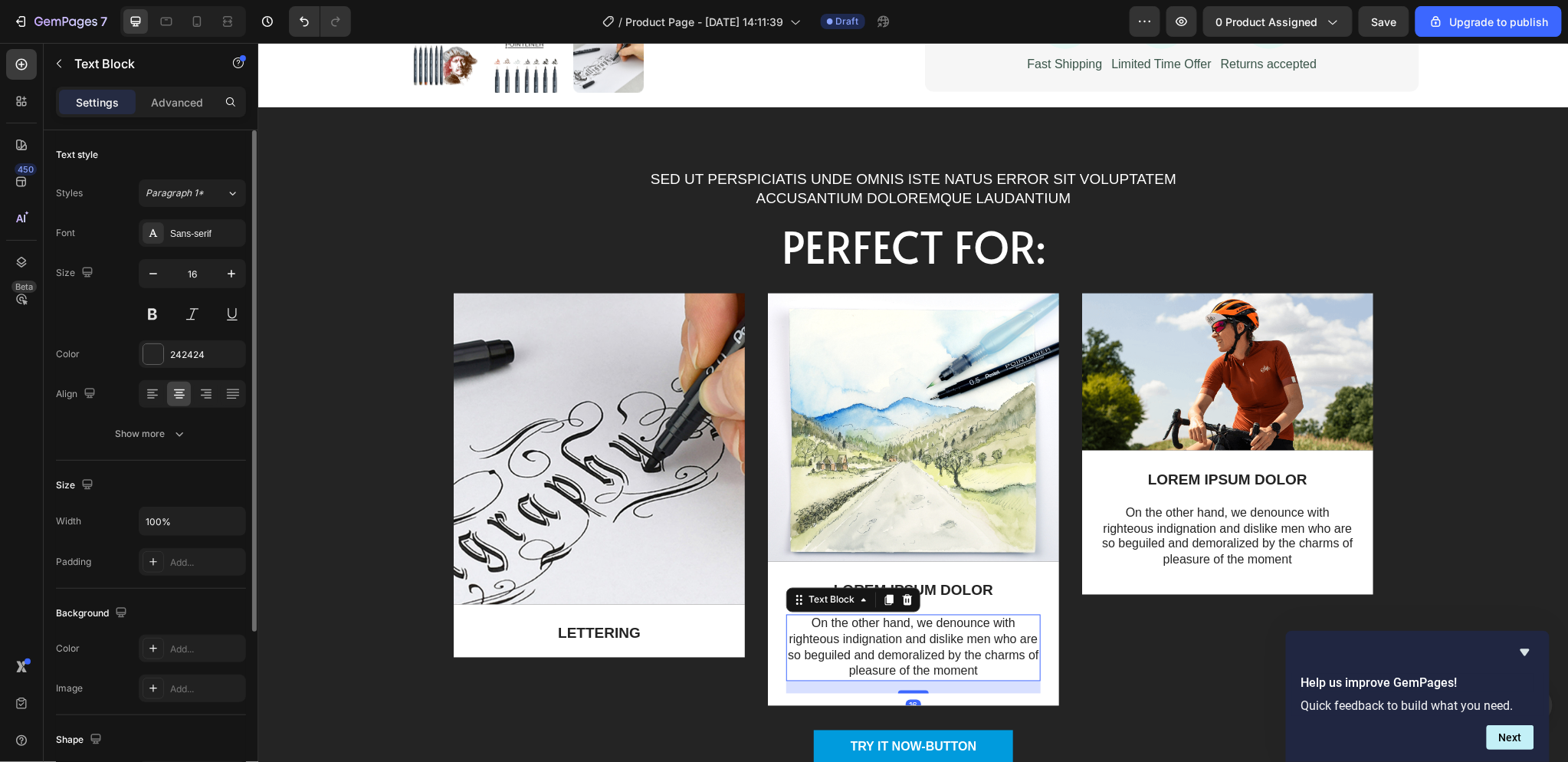
click at [916, 641] on p "On the other hand, we denounce with righteous indignation and dislike men who a…" at bounding box center [913, 647] width 251 height 64
click at [904, 598] on icon at bounding box center [906, 599] width 13 height 13
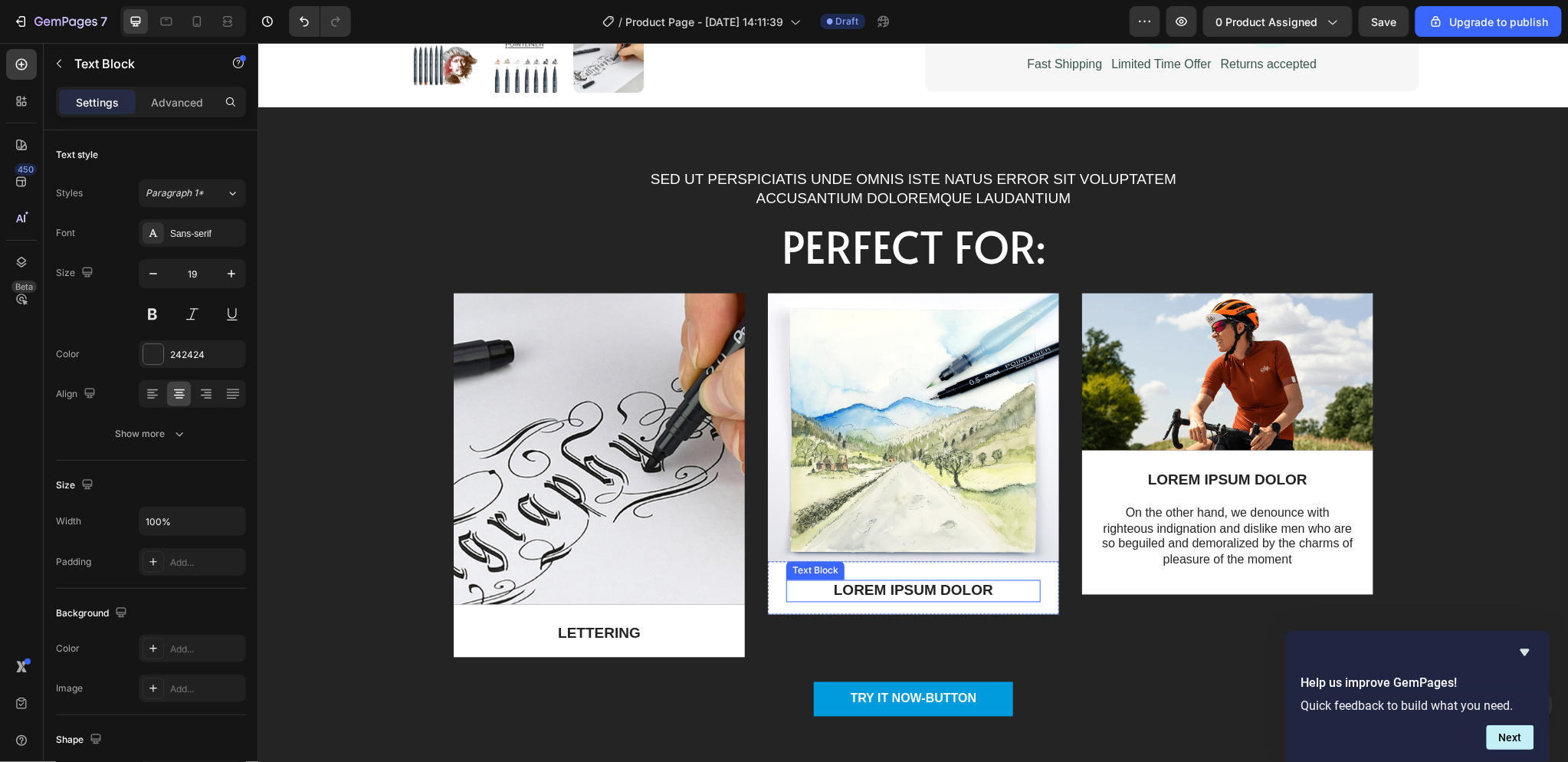
click at [903, 590] on p "LOREM IPSUM DOLOR" at bounding box center [913, 590] width 251 height 19
click at [944, 587] on p "LOREM IPSUM DOLOR" at bounding box center [913, 590] width 251 height 19
click at [944, 590] on p "LOREM IPSUM DOLOR" at bounding box center [913, 590] width 251 height 19
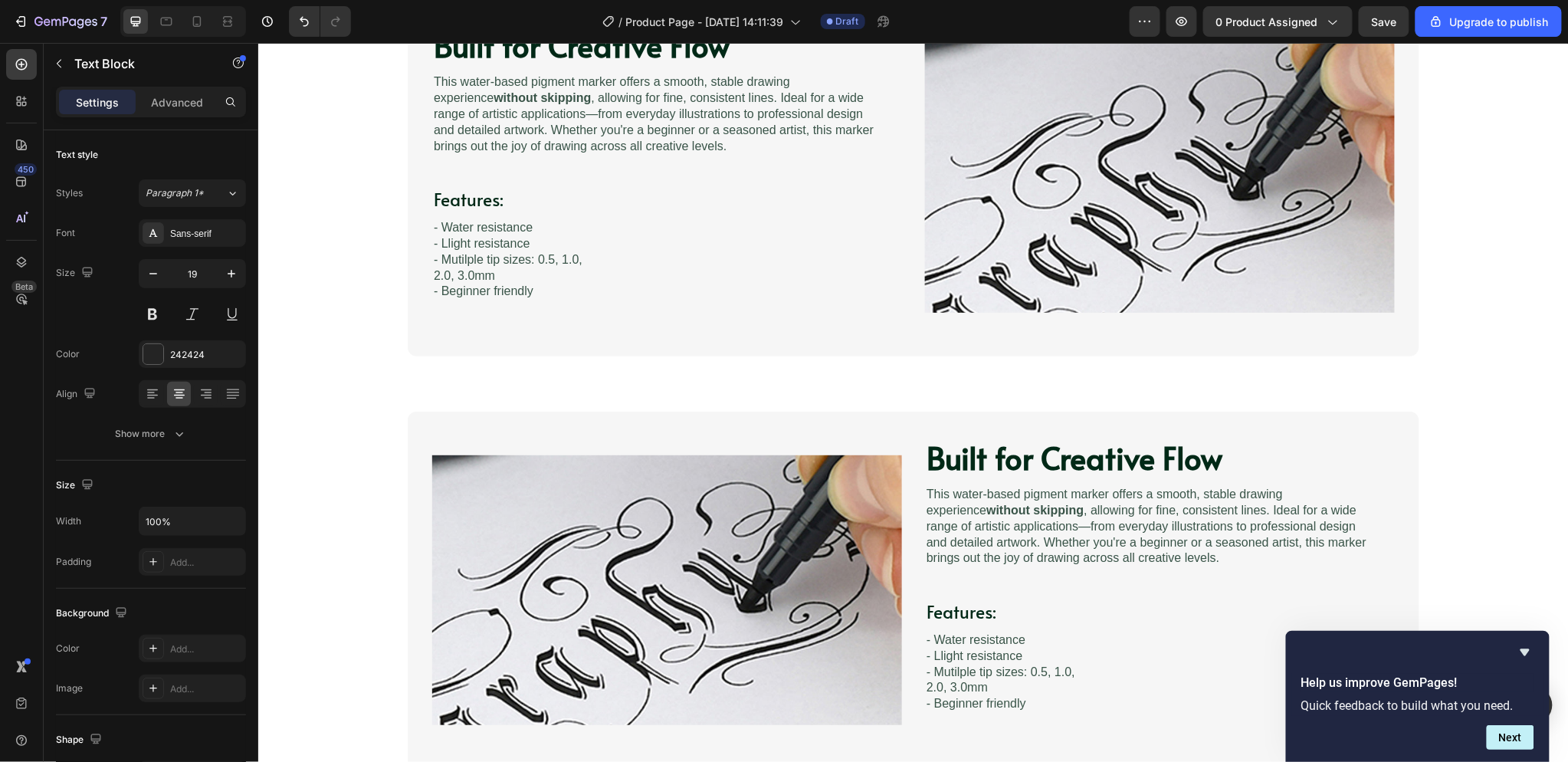
scroll to position [1446, 0]
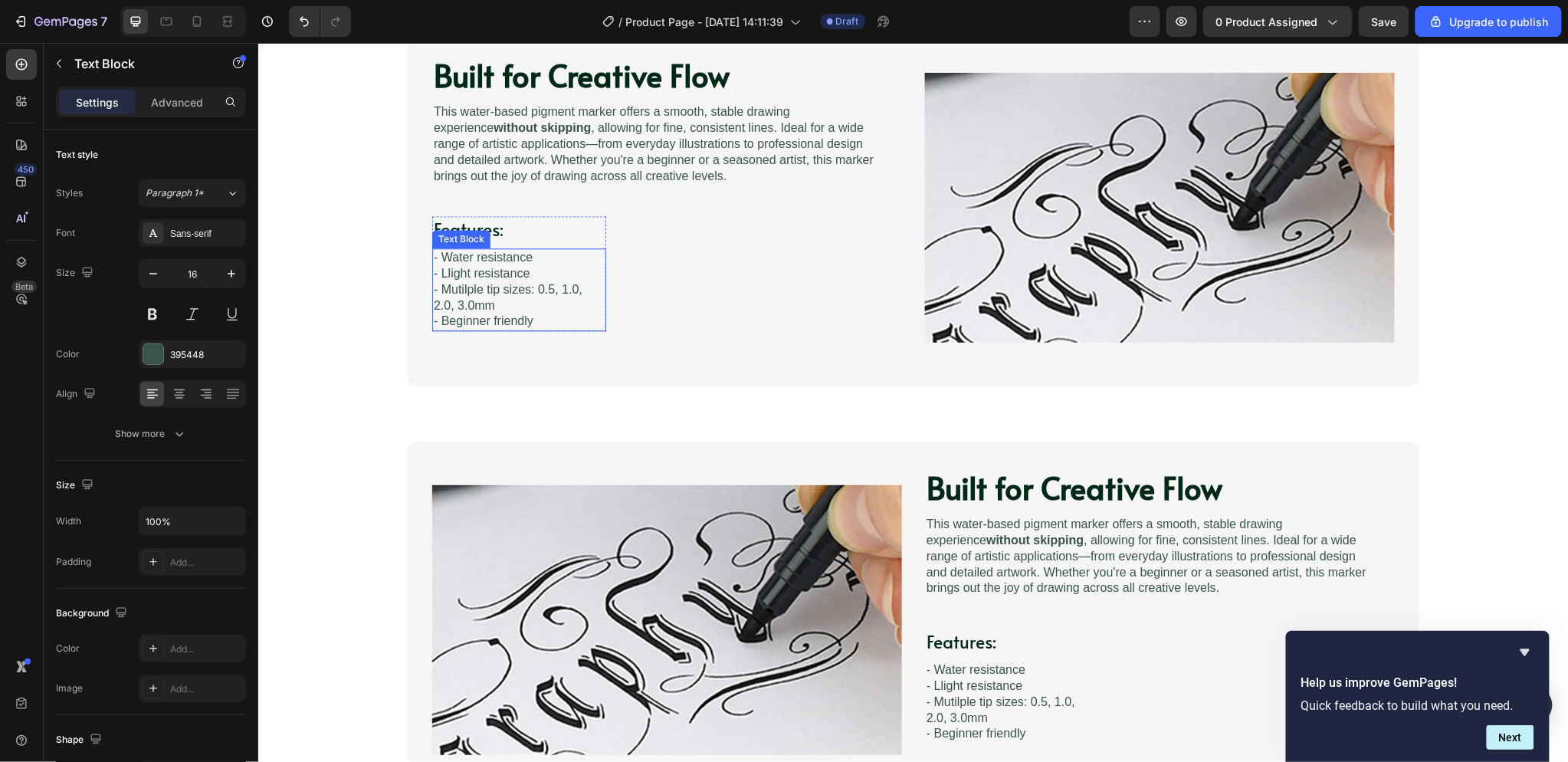
click at [508, 301] on p "- Llight resistance - Mutilple tip sizes: 0.5, 1.0, 2.0, 3.0mm" at bounding box center [518, 288] width 171 height 48
click at [594, 242] on div "Features: Heading - Water resistance - Llight resistance - Mutilple tip sizes: …" at bounding box center [517, 273] width 174 height 115
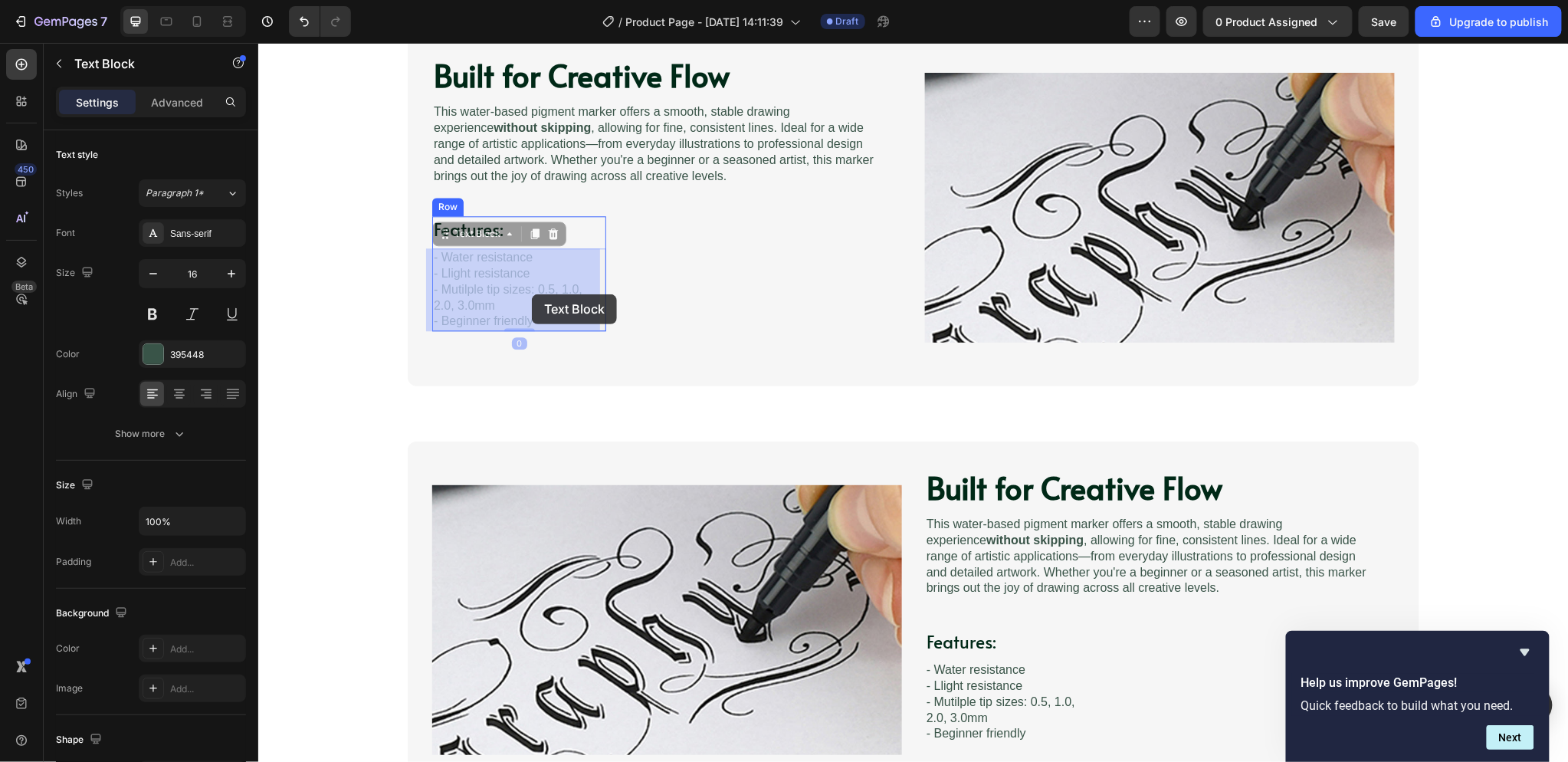
drag, startPoint x: 471, startPoint y: 264, endPoint x: 531, endPoint y: 293, distance: 66.6
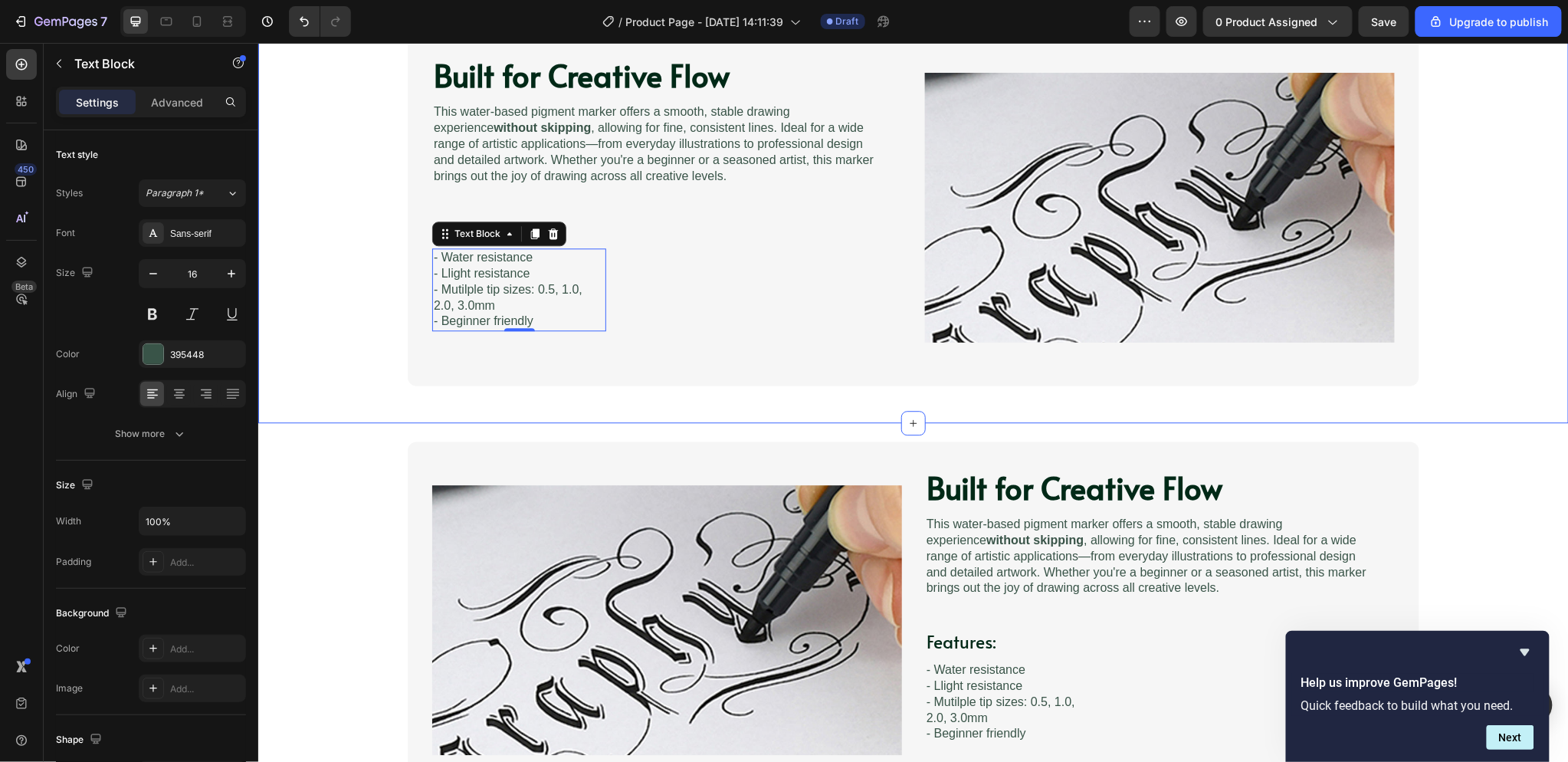
click at [318, 333] on div "Built for Creative Flow Heading Image This water-based pigment marker offers a …" at bounding box center [913, 207] width 1280 height 357
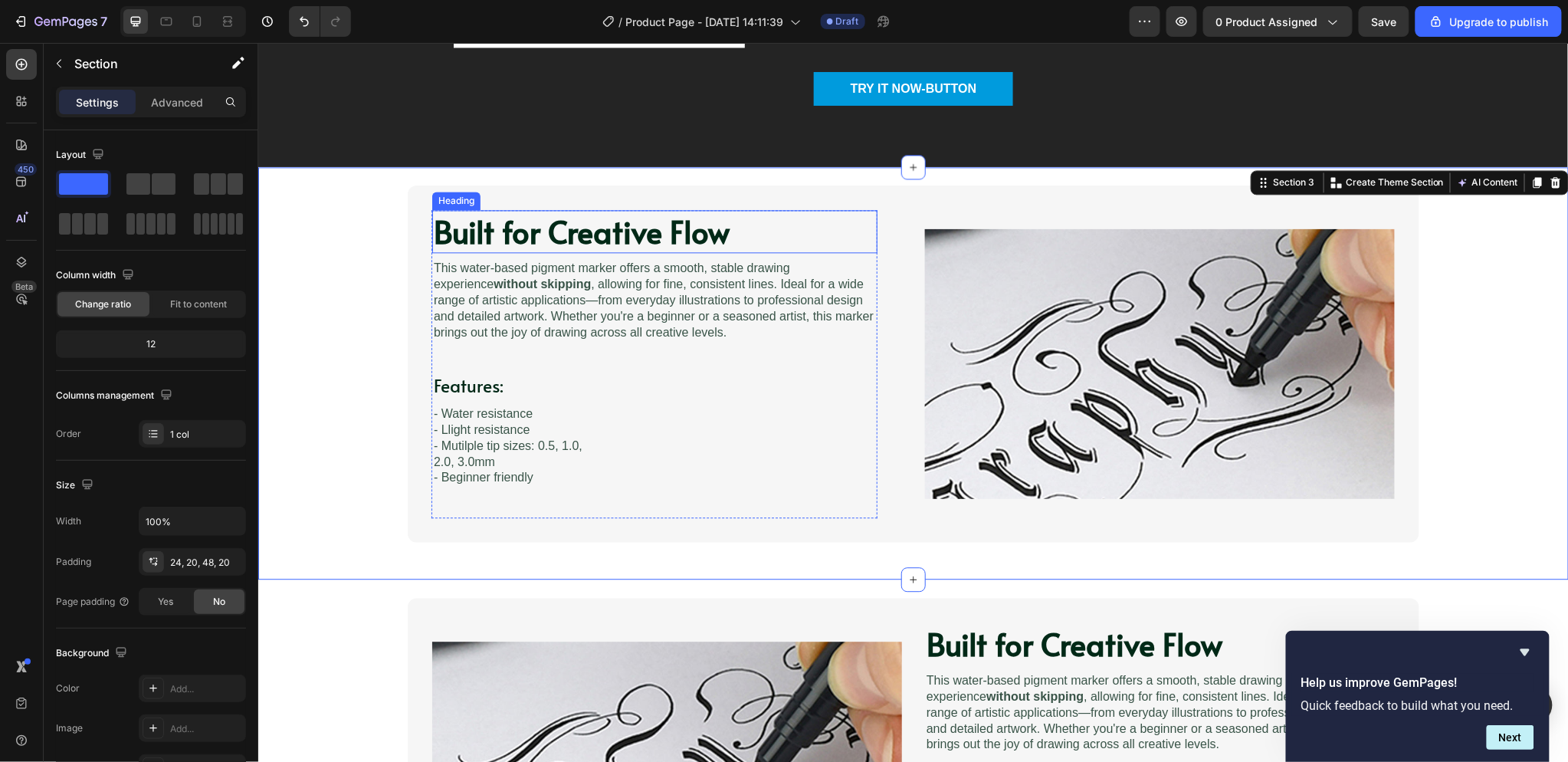
scroll to position [1276, 0]
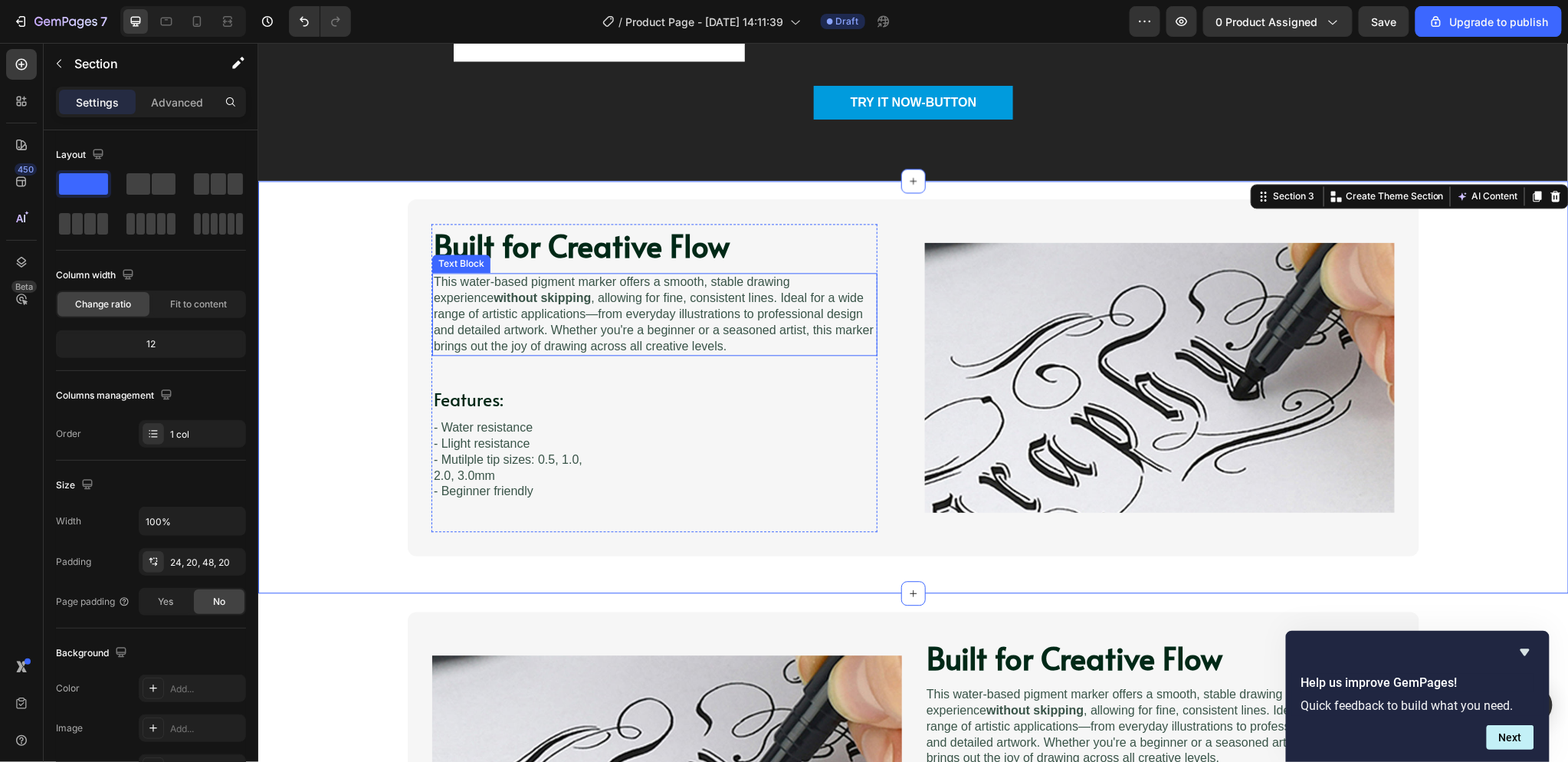
click at [664, 279] on p "This water-based pigment marker offers a smooth, stable drawing experience with…" at bounding box center [653, 314] width 442 height 80
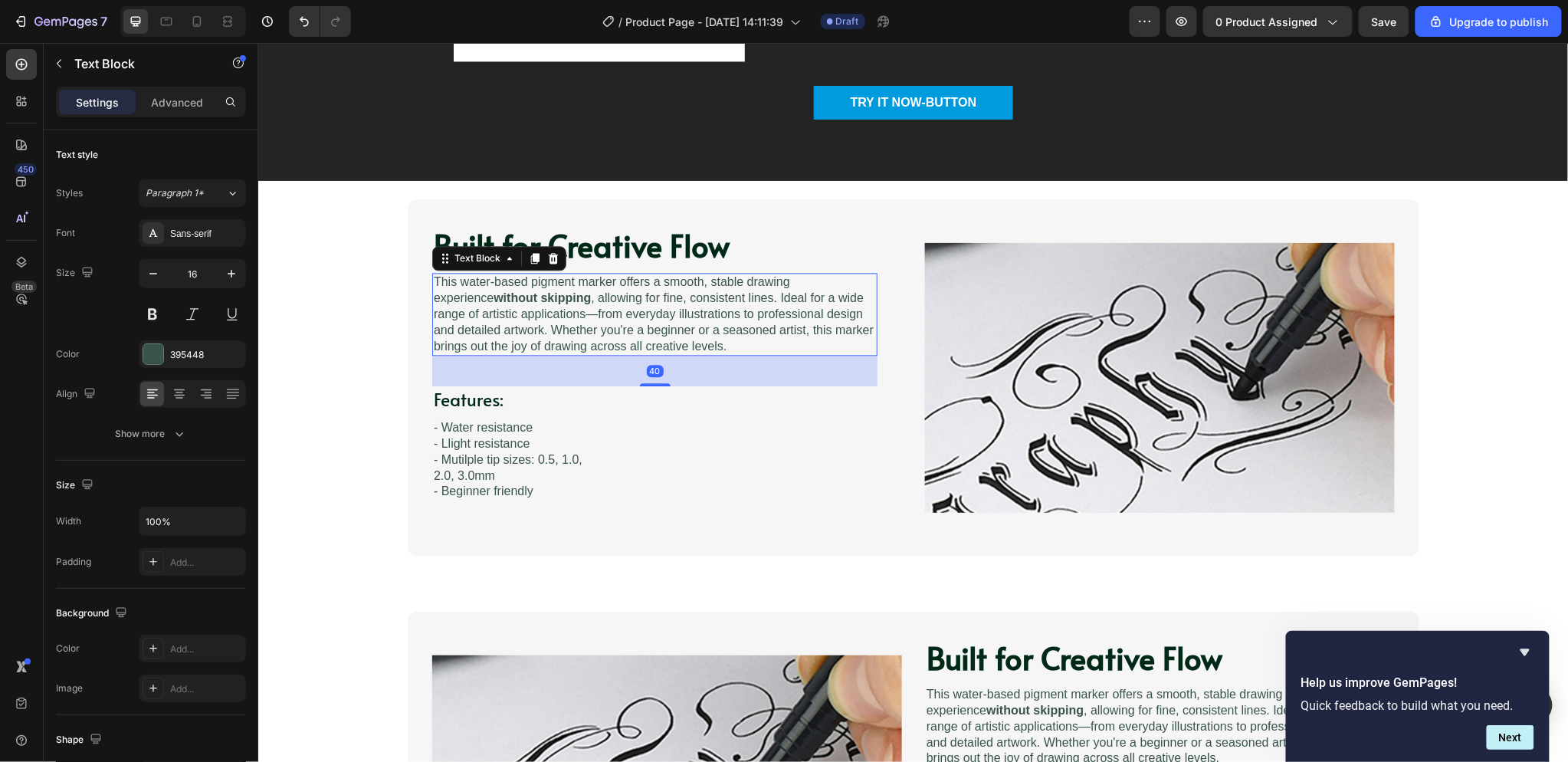
click at [705, 292] on p "This water-based pigment marker offers a smooth, stable drawing experience with…" at bounding box center [653, 314] width 442 height 80
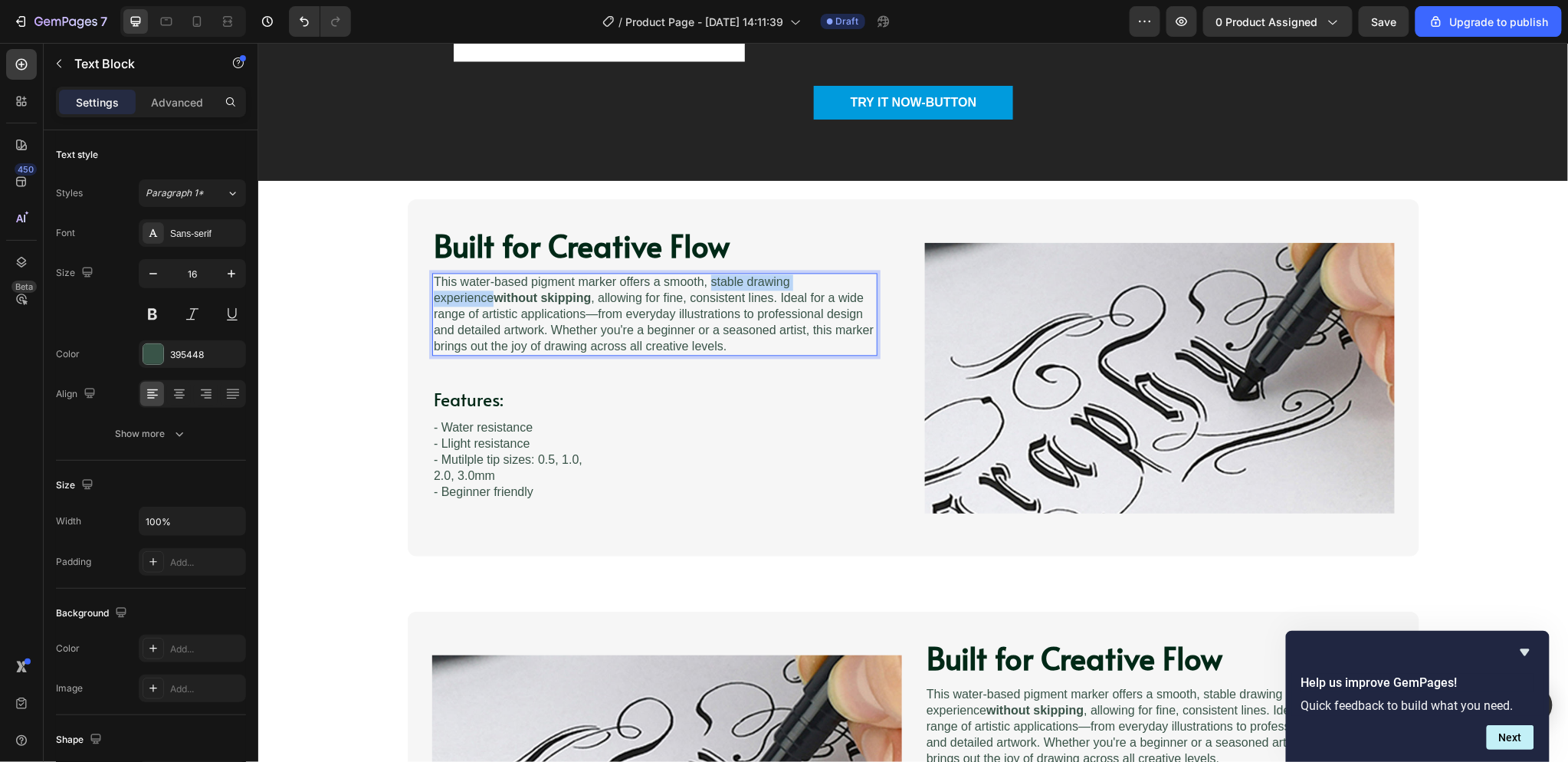
drag, startPoint x: 704, startPoint y: 280, endPoint x: 843, endPoint y: 279, distance: 139.0
click at [843, 279] on p "This water-based pigment marker offers a smooth, stable drawing experience with…" at bounding box center [653, 314] width 442 height 80
click at [789, 352] on div "This water-based pigment marker offers a smooth, stable drawing experience with…" at bounding box center [653, 313] width 446 height 83
